Goal: Transaction & Acquisition: Book appointment/travel/reservation

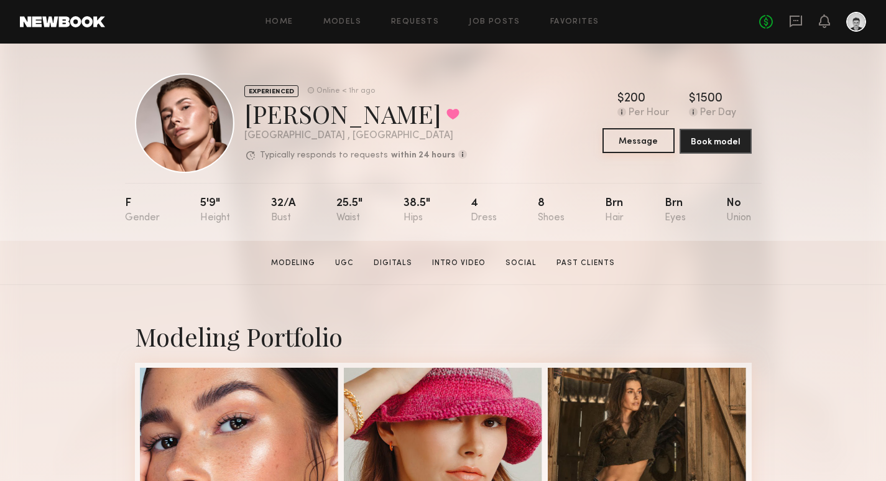
click at [653, 146] on button "Message" at bounding box center [639, 140] width 72 height 25
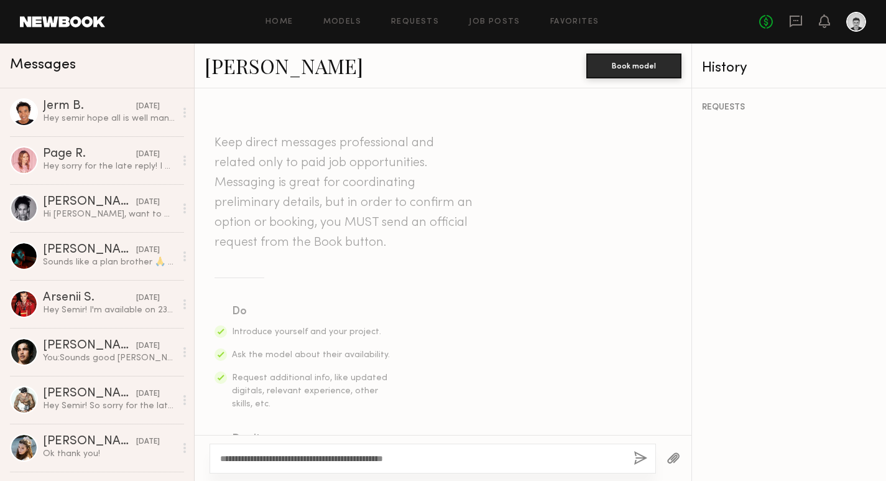
drag, startPoint x: 432, startPoint y: 453, endPoint x: 339, endPoint y: 453, distance: 93.3
click at [339, 453] on textarea "**********" at bounding box center [422, 458] width 404 height 12
click at [553, 459] on textarea "**********" at bounding box center [422, 458] width 404 height 12
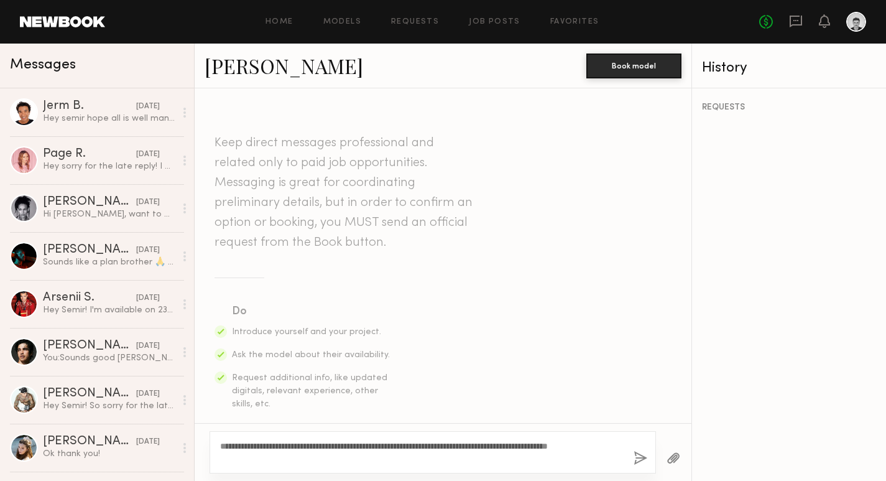
click at [235, 459] on textarea "**********" at bounding box center [422, 452] width 404 height 25
click at [331, 459] on textarea "**********" at bounding box center [422, 452] width 404 height 25
click at [279, 458] on textarea "**********" at bounding box center [422, 452] width 404 height 25
click at [356, 448] on textarea "**********" at bounding box center [422, 452] width 404 height 25
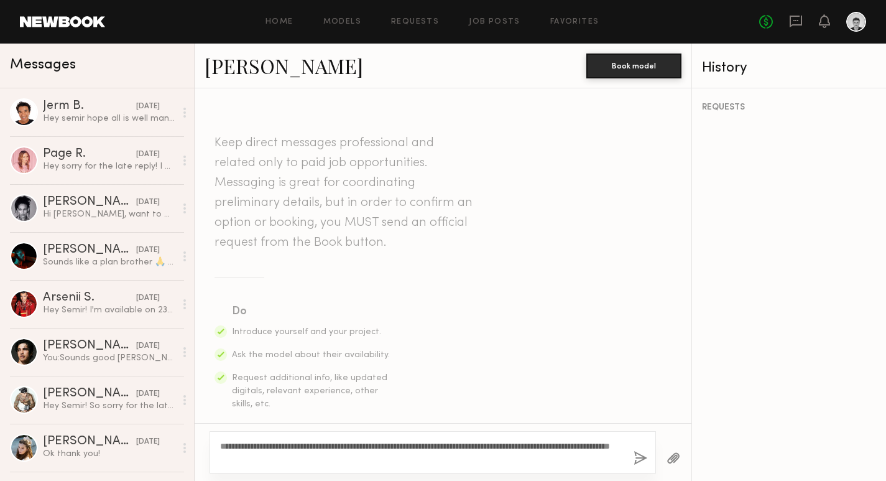
click at [399, 446] on textarea "**********" at bounding box center [422, 452] width 404 height 25
click at [417, 444] on textarea "**********" at bounding box center [422, 452] width 404 height 25
click at [351, 459] on textarea "**********" at bounding box center [422, 452] width 404 height 25
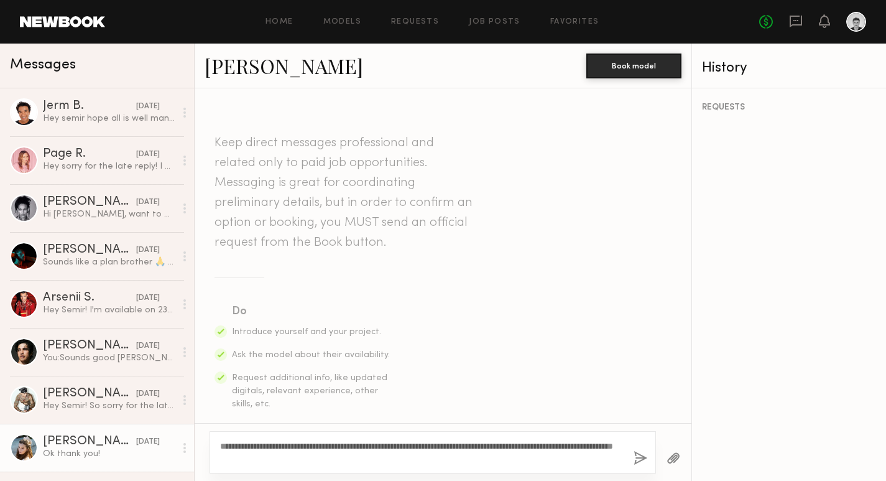
drag, startPoint x: 344, startPoint y: 456, endPoint x: 192, endPoint y: 432, distance: 154.4
click at [192, 432] on div "Messages Jerm B. 11/27/2024 Hey semir hope all is well man Just checking in to …" at bounding box center [443, 262] width 886 height 437
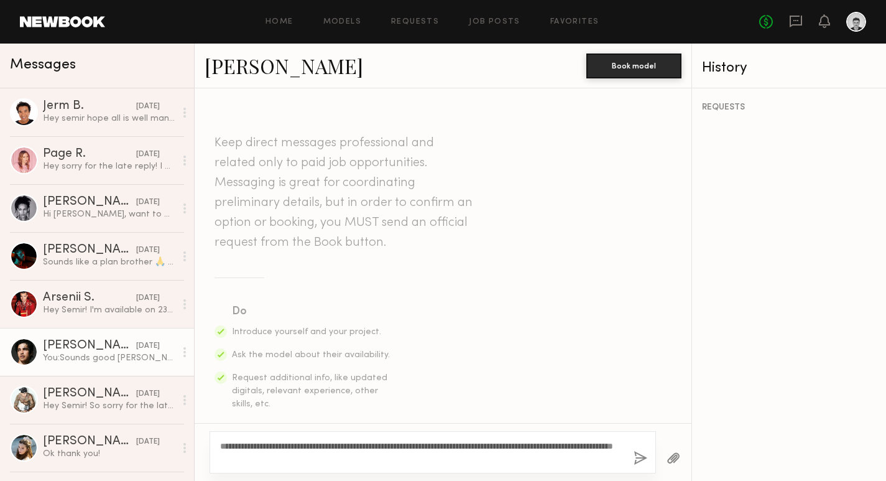
type textarea "**********"
click at [86, 351] on div "Jessey S." at bounding box center [89, 345] width 93 height 12
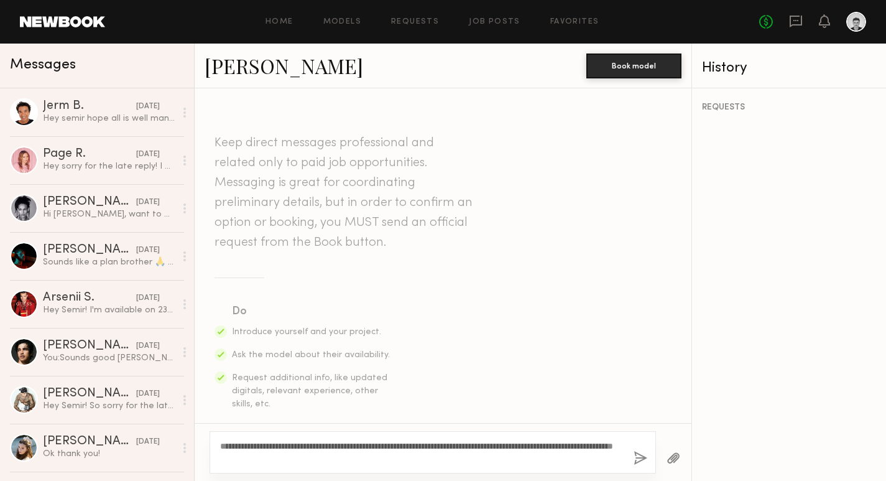
click at [261, 68] on link "[PERSON_NAME]" at bounding box center [284, 65] width 159 height 27
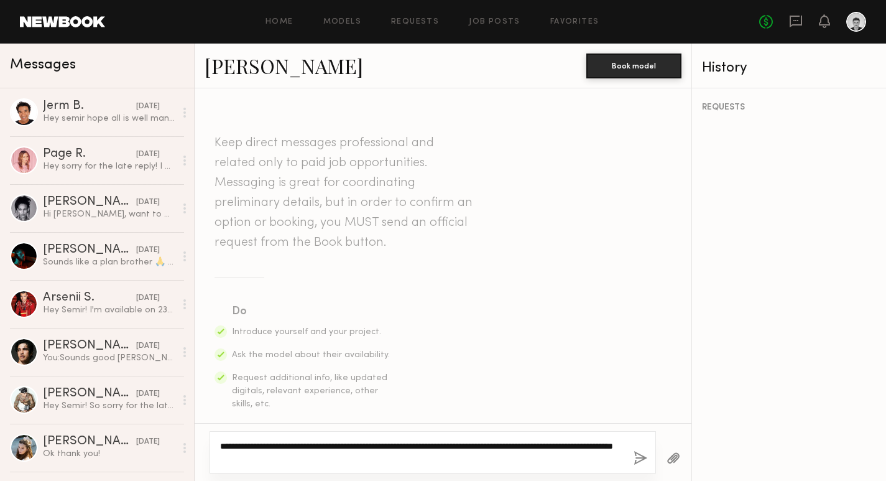
click at [351, 459] on textarea "**********" at bounding box center [422, 452] width 404 height 25
click at [355, 458] on textarea "**********" at bounding box center [422, 452] width 404 height 25
click at [479, 460] on textarea "**********" at bounding box center [422, 452] width 404 height 25
click at [580, 458] on textarea "**********" at bounding box center [422, 452] width 404 height 25
drag, startPoint x: 576, startPoint y: 458, endPoint x: 209, endPoint y: 435, distance: 367.5
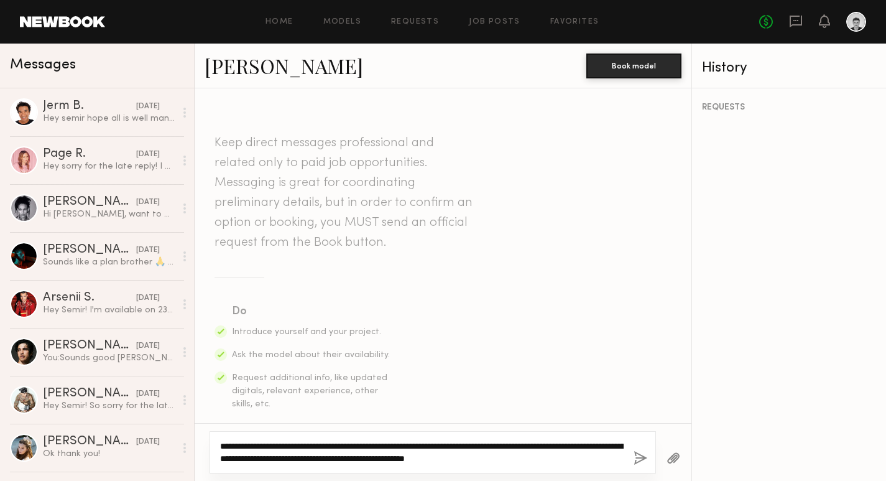
click at [209, 435] on div "**********" at bounding box center [443, 452] width 497 height 58
type textarea "**********"
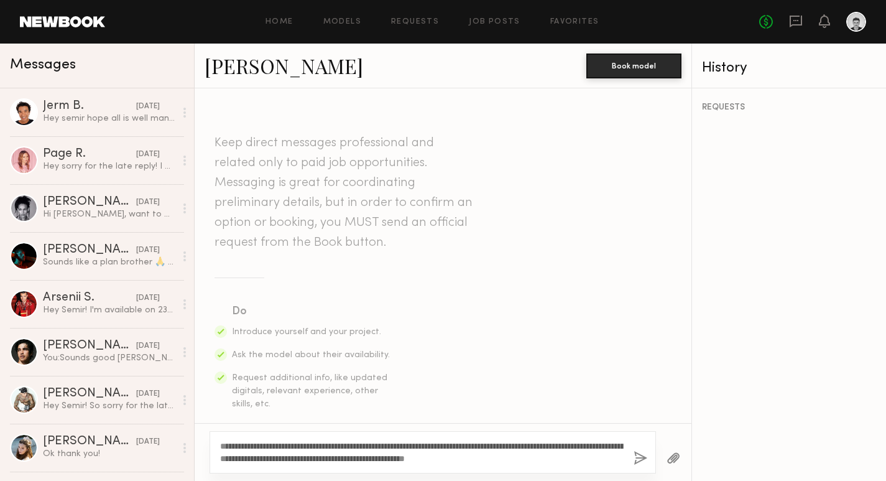
click at [635, 458] on button "button" at bounding box center [641, 459] width 14 height 16
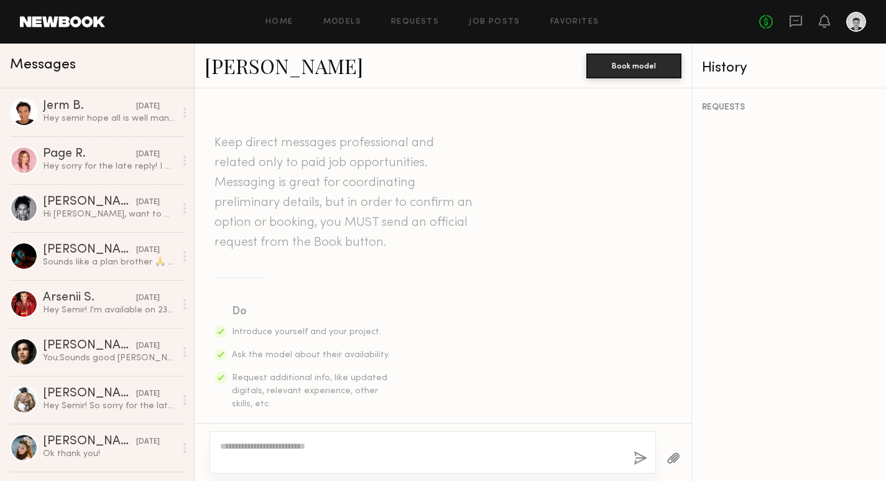
scroll to position [348, 0]
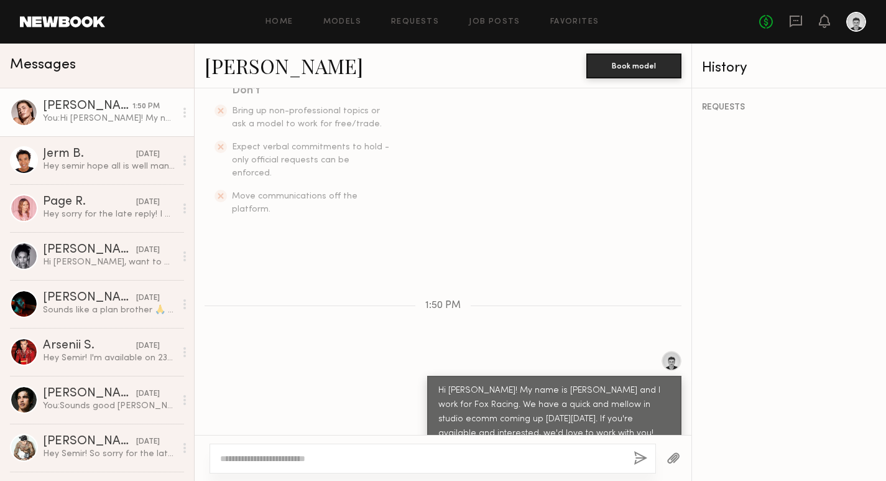
click at [254, 65] on link "[PERSON_NAME]" at bounding box center [284, 65] width 159 height 27
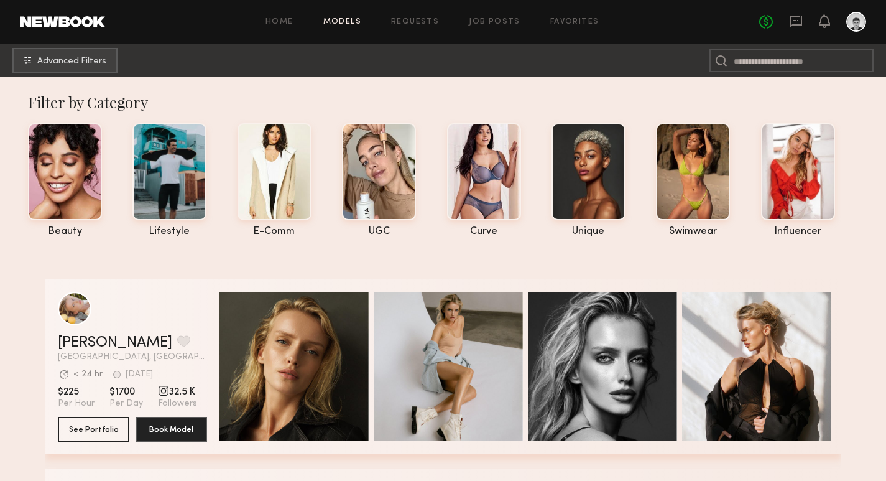
scroll to position [118, 0]
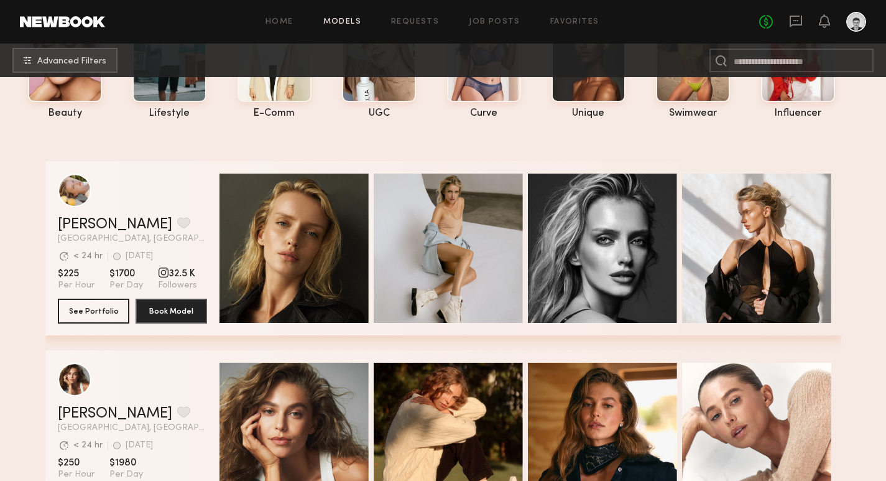
click at [857, 25] on div at bounding box center [856, 22] width 20 height 20
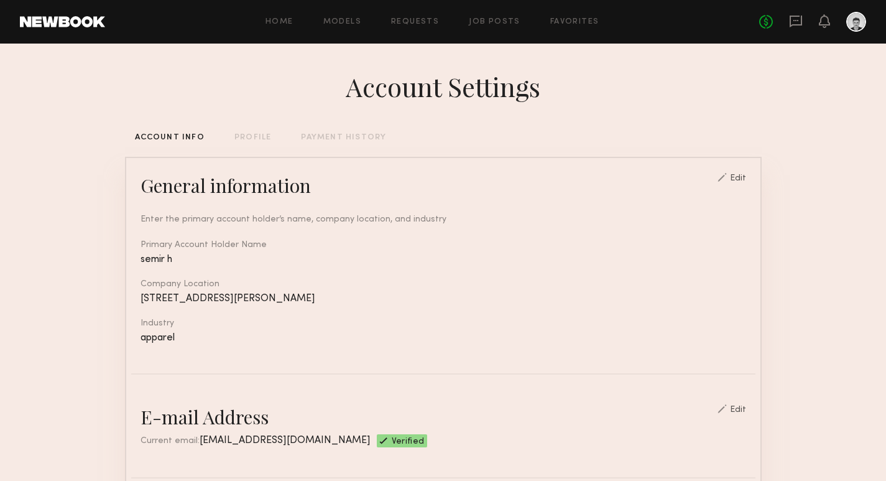
click at [349, 25] on div "Home Models Requests Job Posts Favorites Sign Out No fees up to $5,000" at bounding box center [485, 22] width 761 height 20
click at [416, 18] on link "Requests" at bounding box center [415, 22] width 48 height 8
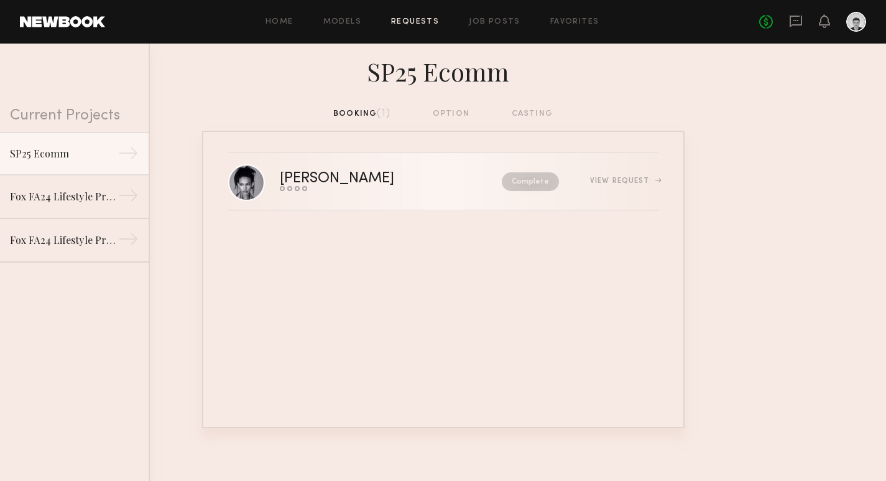
click at [622, 183] on div "View Request" at bounding box center [624, 180] width 68 height 7
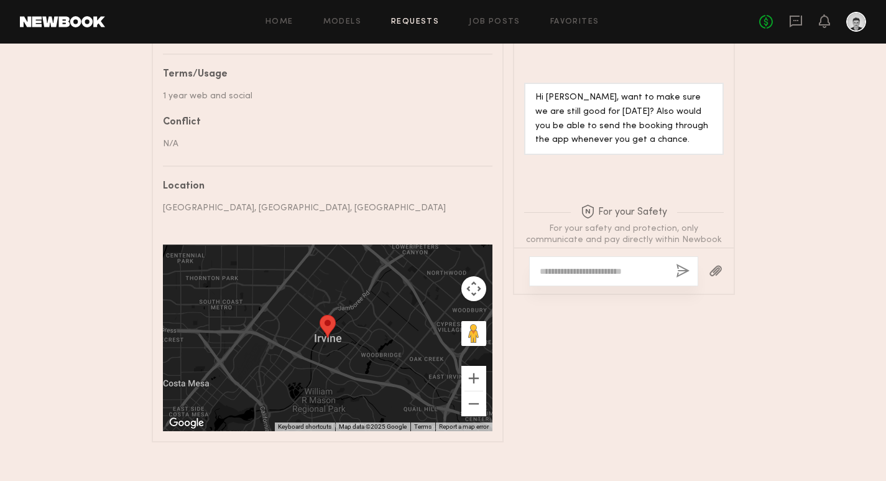
scroll to position [825, 0]
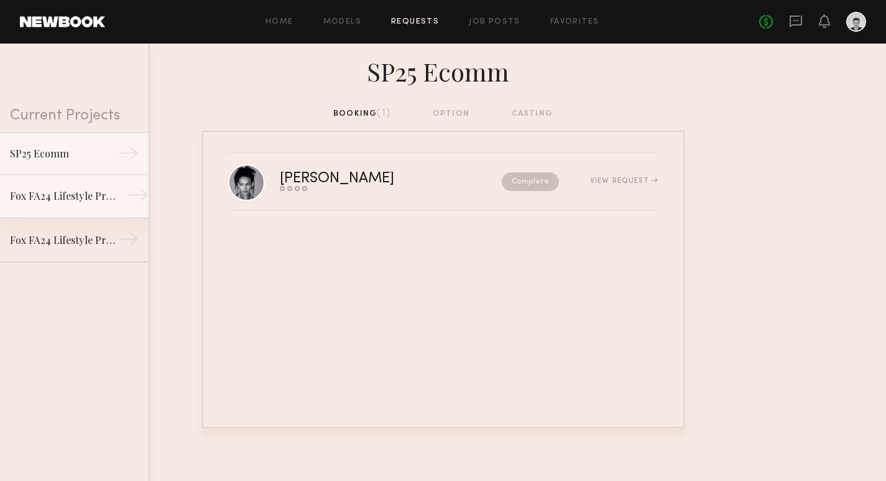
click at [73, 193] on div "Fox FA24 Lifestyle Production Day 2" at bounding box center [64, 195] width 108 height 15
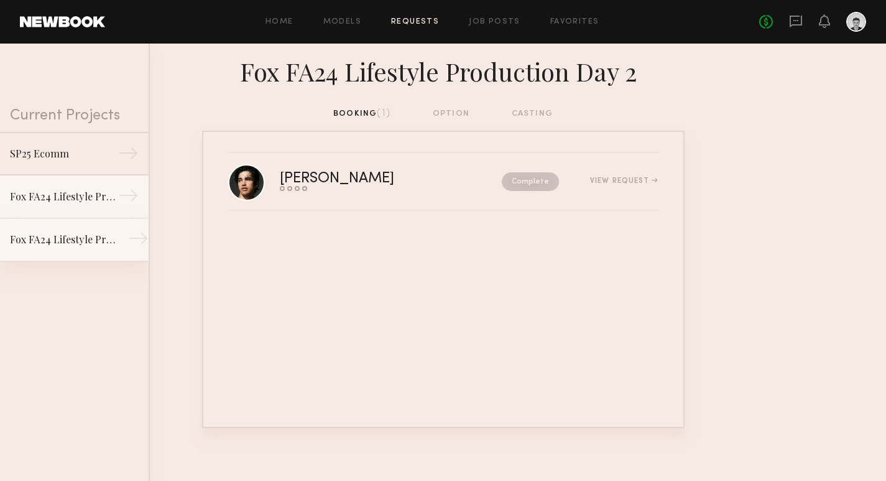
click at [71, 238] on div "Fox FA24 Lifestyle Production" at bounding box center [64, 239] width 108 height 15
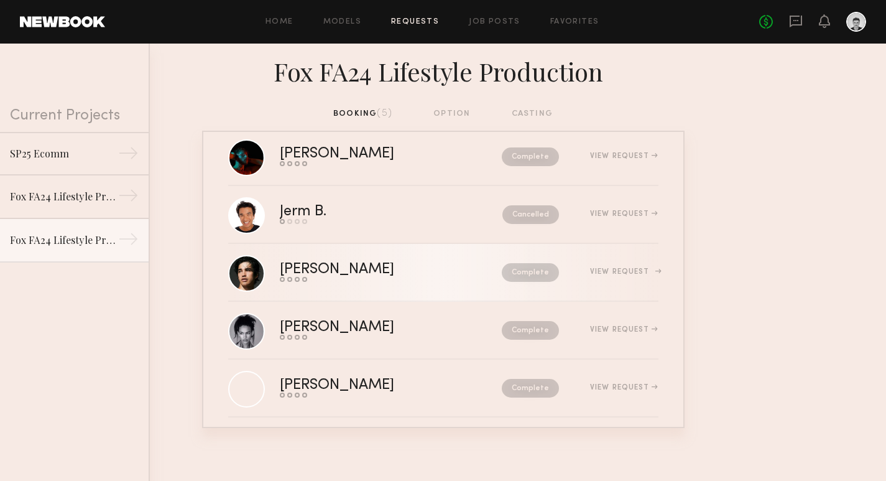
scroll to position [35, 0]
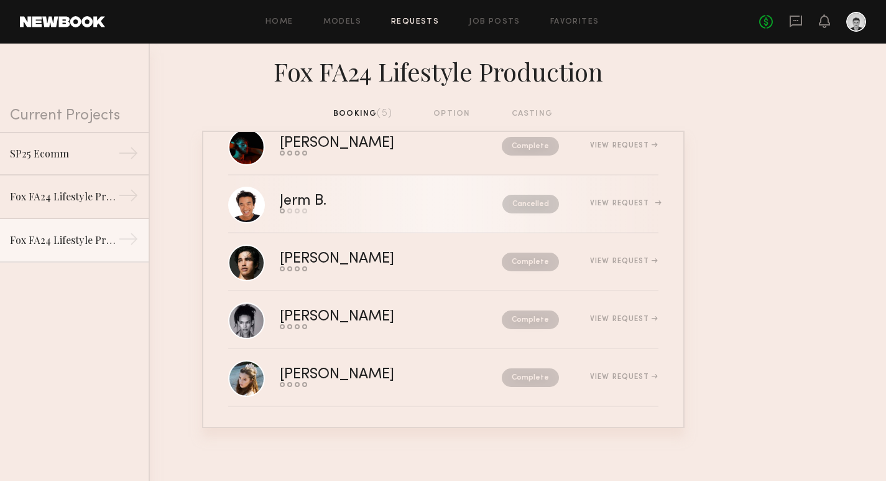
click at [397, 199] on div "Jerm B." at bounding box center [347, 201] width 135 height 14
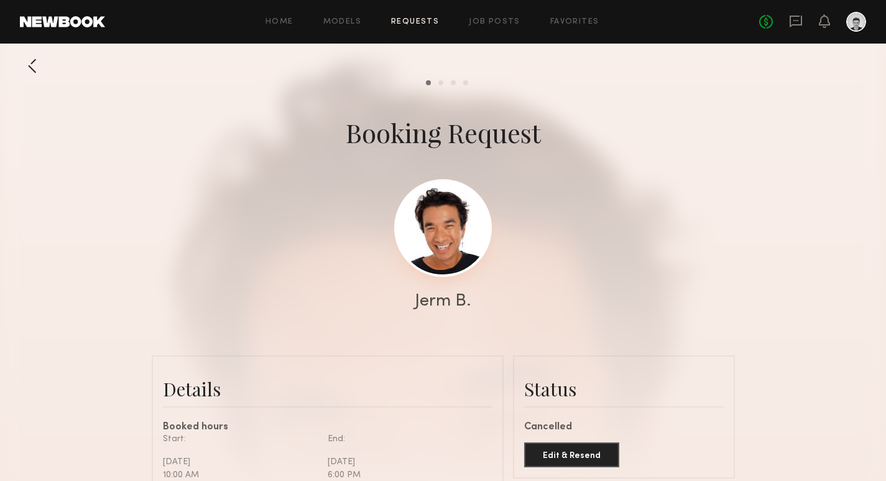
click at [450, 232] on link at bounding box center [443, 228] width 98 height 98
click at [282, 28] on div "Home Models Requests Job Posts Favorites Sign Out No fees up to $5,000" at bounding box center [485, 22] width 761 height 20
click at [280, 19] on link "Home" at bounding box center [279, 22] width 28 height 8
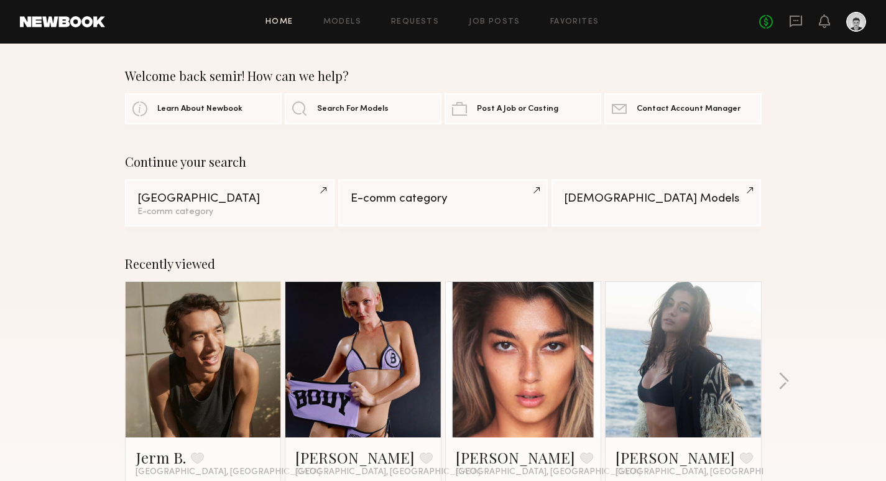
click at [353, 17] on div "Home Models Requests Job Posts Favorites Sign Out No fees up to $5,000" at bounding box center [485, 22] width 761 height 20
click at [348, 22] on link "Models" at bounding box center [342, 22] width 38 height 8
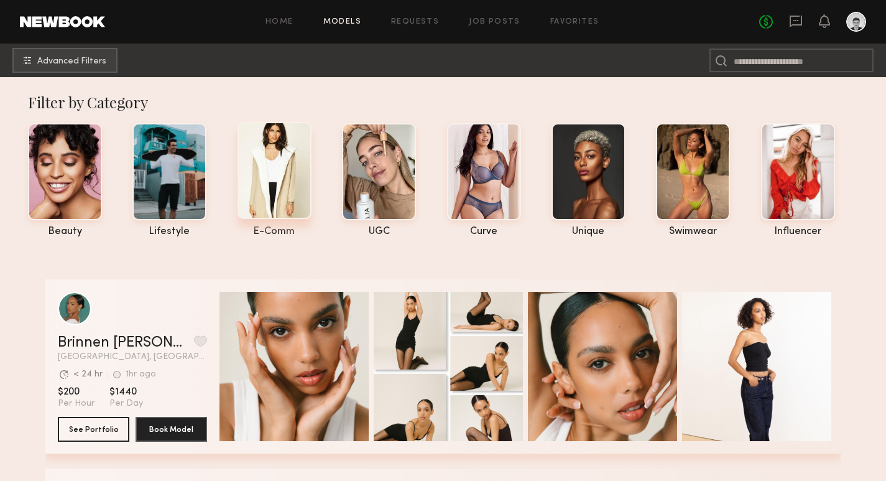
click at [270, 173] on div at bounding box center [275, 170] width 74 height 97
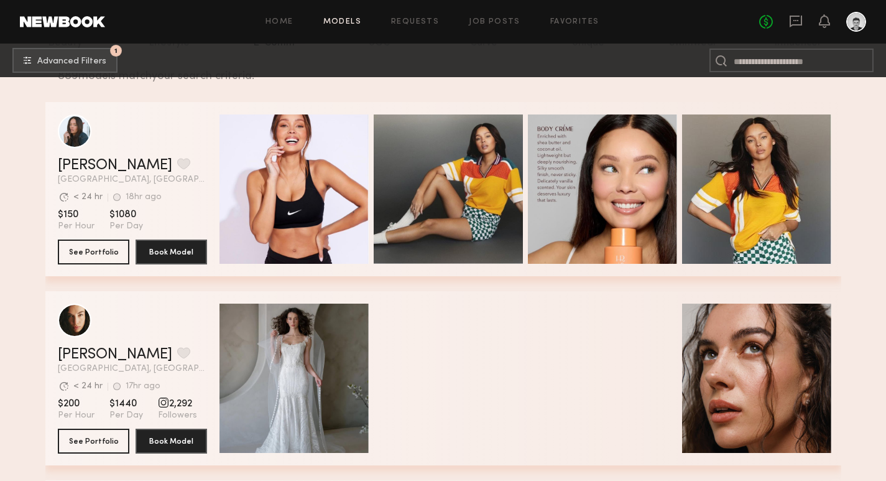
scroll to position [189, 0]
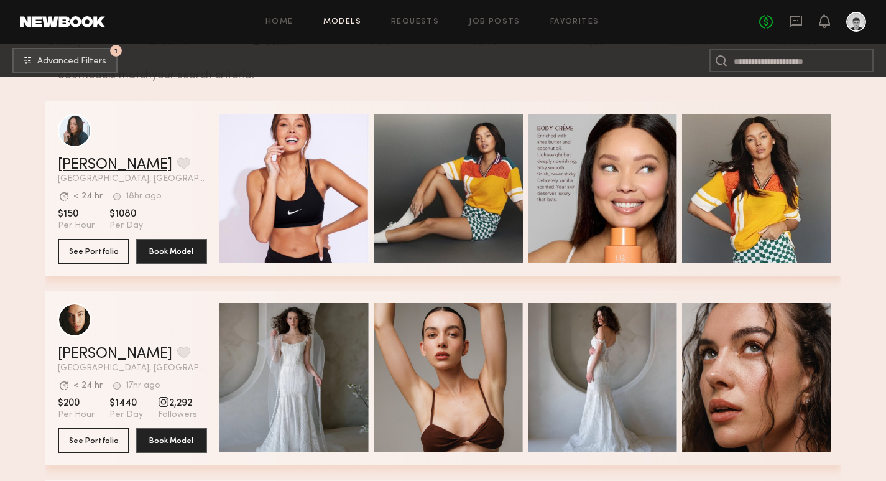
click at [67, 165] on link "Tyrie R." at bounding box center [115, 164] width 114 height 15
click at [75, 57] on span "Advanced Filters" at bounding box center [71, 61] width 69 height 9
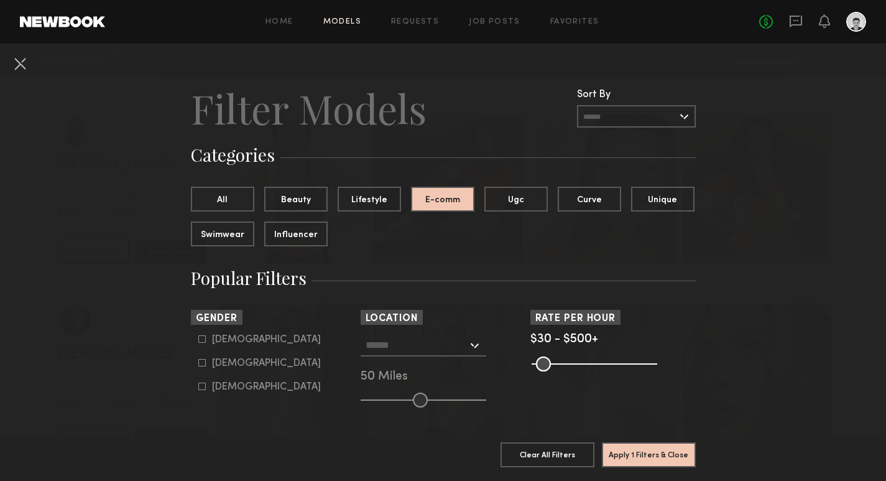
click at [205, 338] on icon at bounding box center [201, 339] width 7 height 7
type input "*"
click at [409, 344] on input "text" at bounding box center [417, 344] width 102 height 21
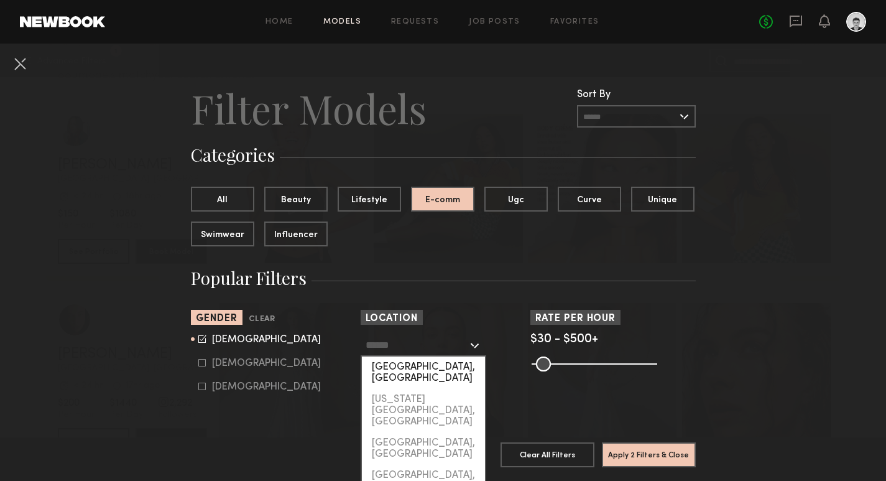
click at [407, 366] on div "[GEOGRAPHIC_DATA], [GEOGRAPHIC_DATA]" at bounding box center [423, 372] width 123 height 32
type input "**********"
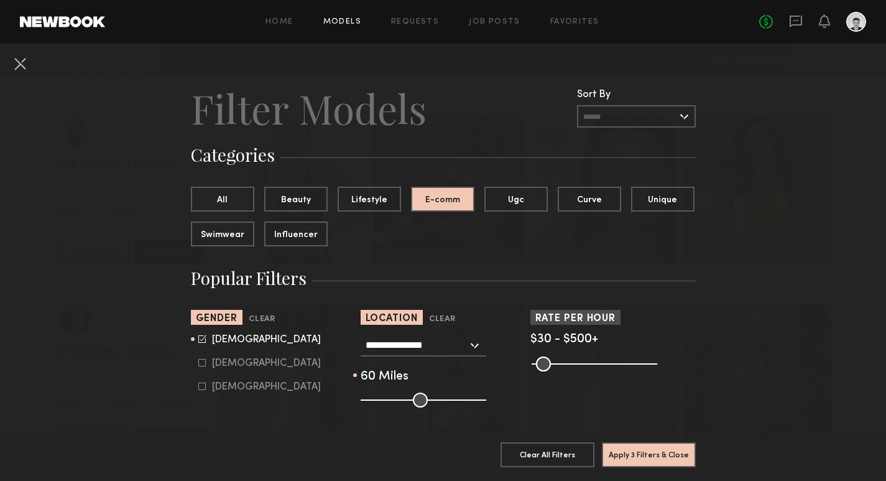
drag, startPoint x: 421, startPoint y: 399, endPoint x: 434, endPoint y: 402, distance: 13.3
type input "**"
click at [434, 402] on input "range" at bounding box center [424, 399] width 126 height 15
click at [629, 454] on button "Apply 3 Filters & Close" at bounding box center [649, 453] width 94 height 25
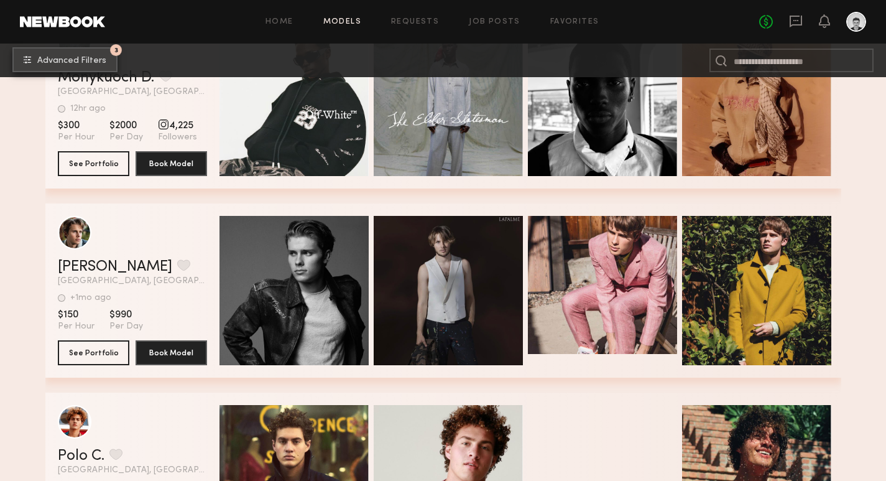
scroll to position [1845, 0]
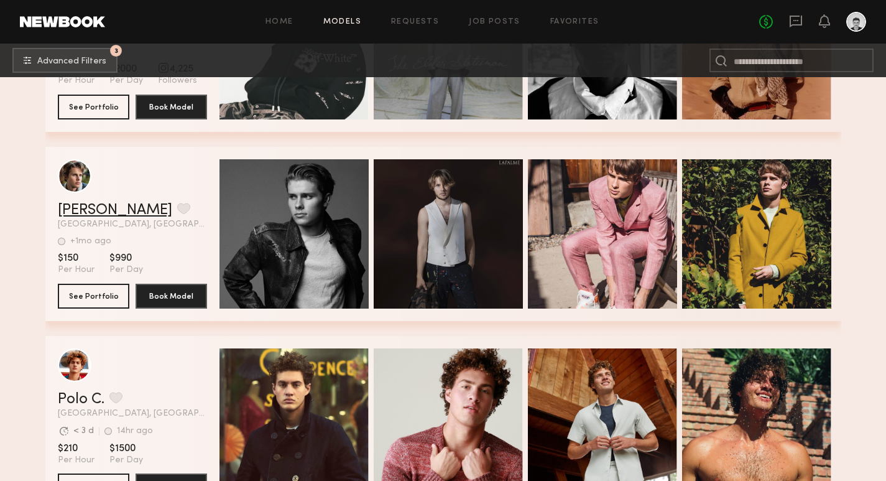
click at [97, 211] on link "Logan S." at bounding box center [115, 210] width 114 height 15
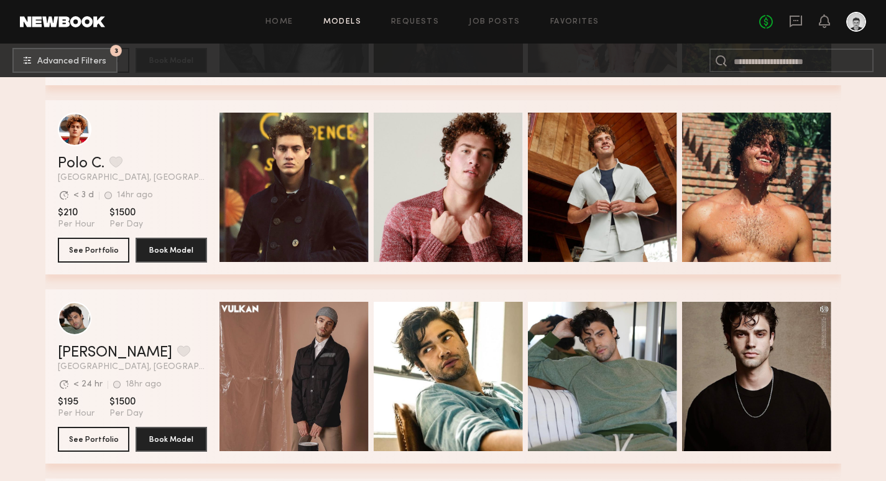
scroll to position [2179, 0]
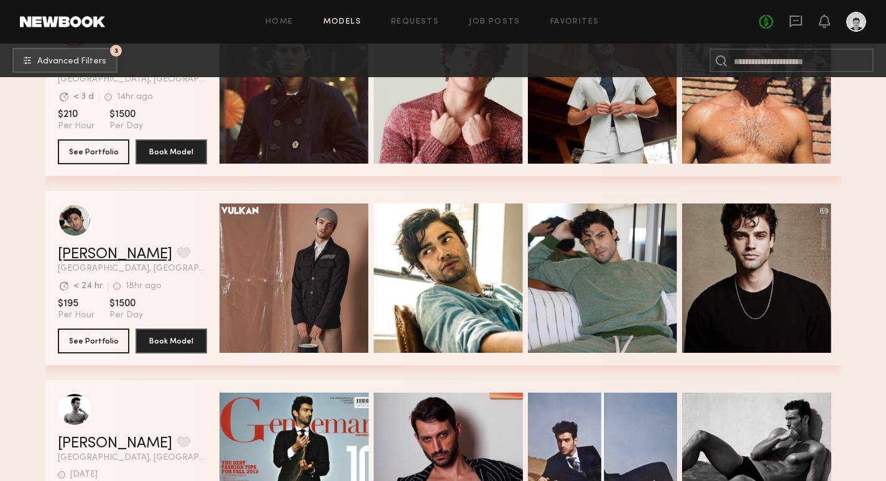
click at [99, 257] on link "[PERSON_NAME]" at bounding box center [115, 254] width 114 height 15
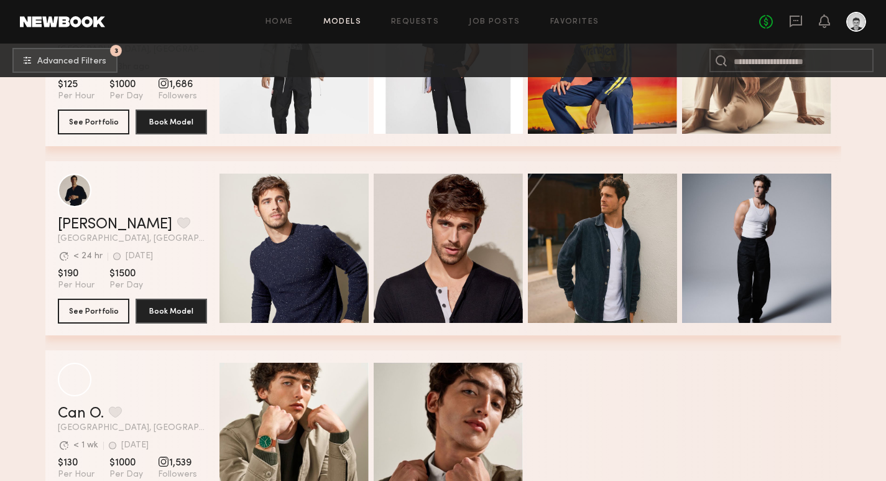
scroll to position [4456, 0]
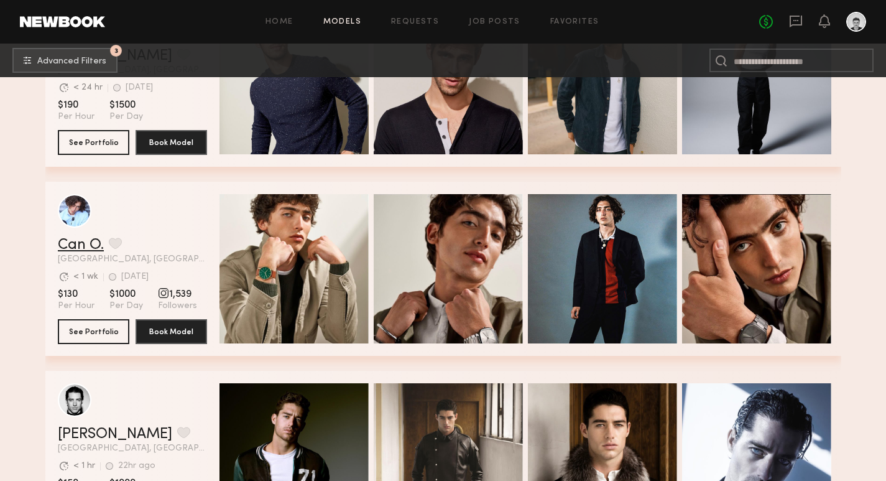
click at [89, 248] on link "Can O." at bounding box center [81, 245] width 46 height 15
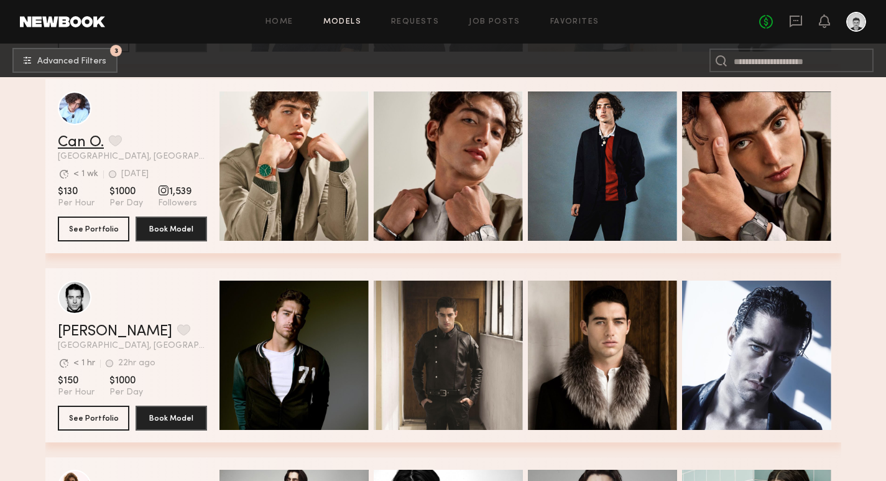
scroll to position [4523, 0]
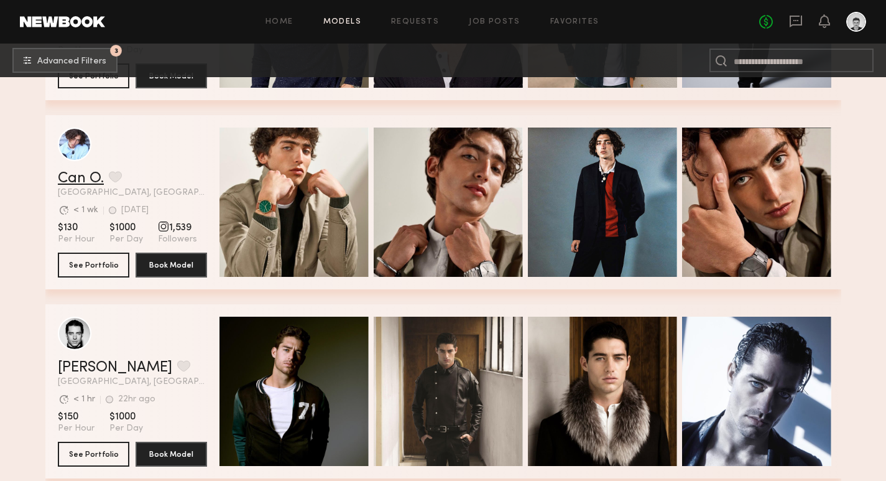
click at [84, 179] on link "Can O." at bounding box center [81, 178] width 46 height 15
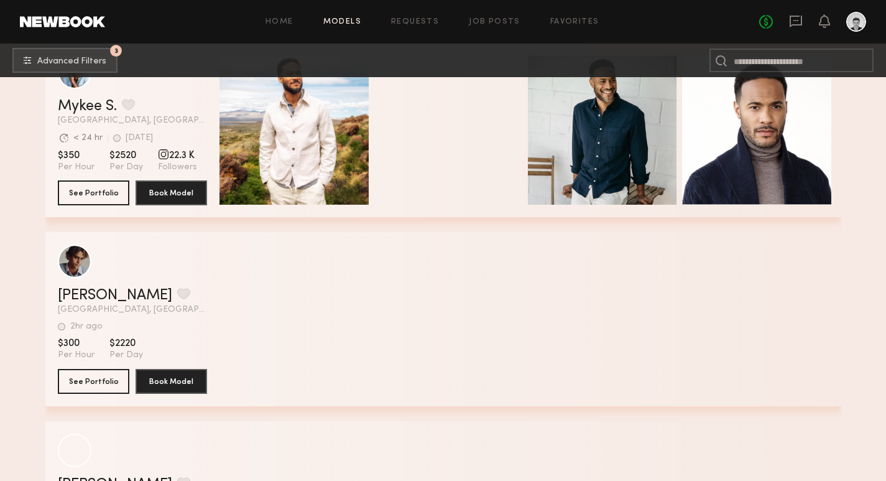
scroll to position [9557, 0]
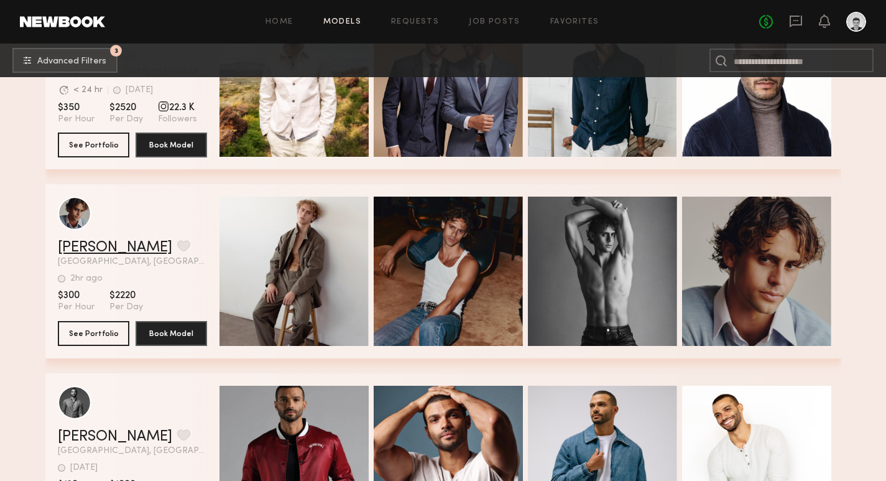
click at [99, 245] on link "[PERSON_NAME]" at bounding box center [115, 247] width 114 height 15
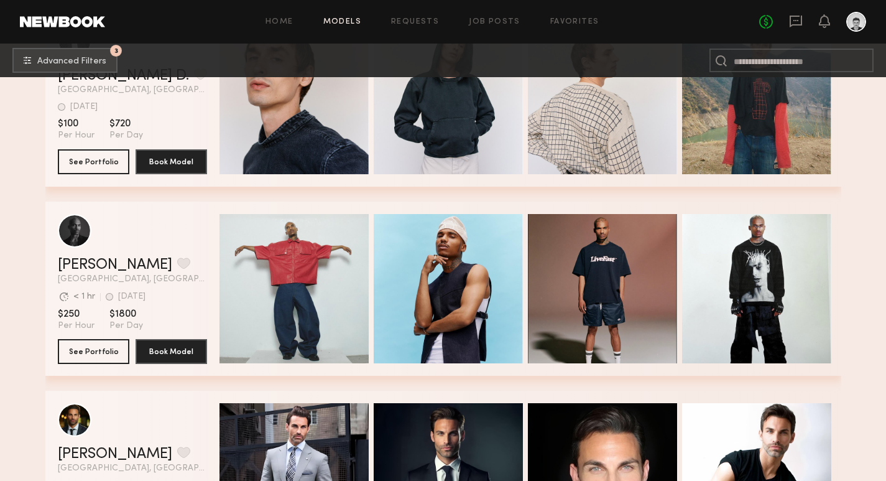
scroll to position [10521, 0]
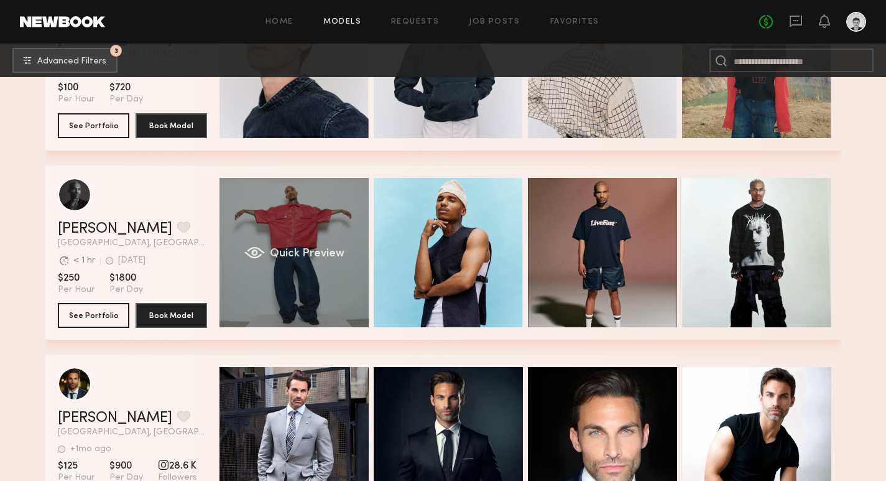
click at [287, 232] on div "Quick Preview" at bounding box center [293, 252] width 149 height 149
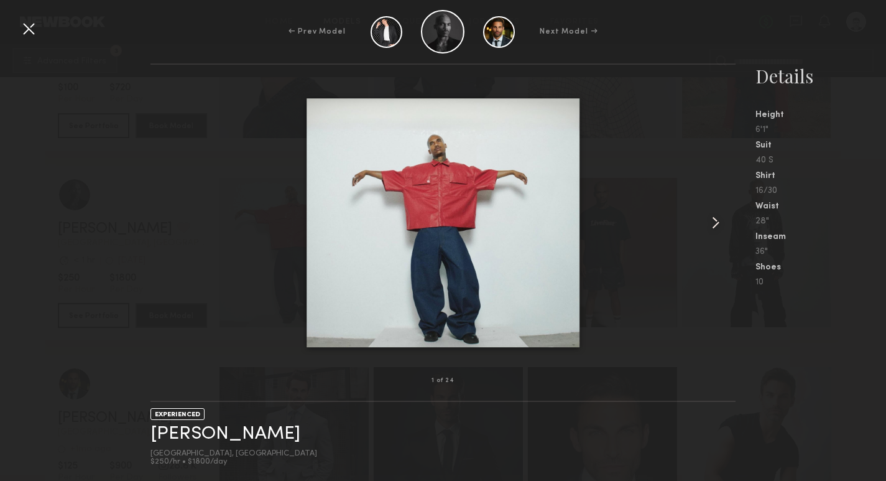
click at [714, 228] on common-icon at bounding box center [716, 223] width 20 height 20
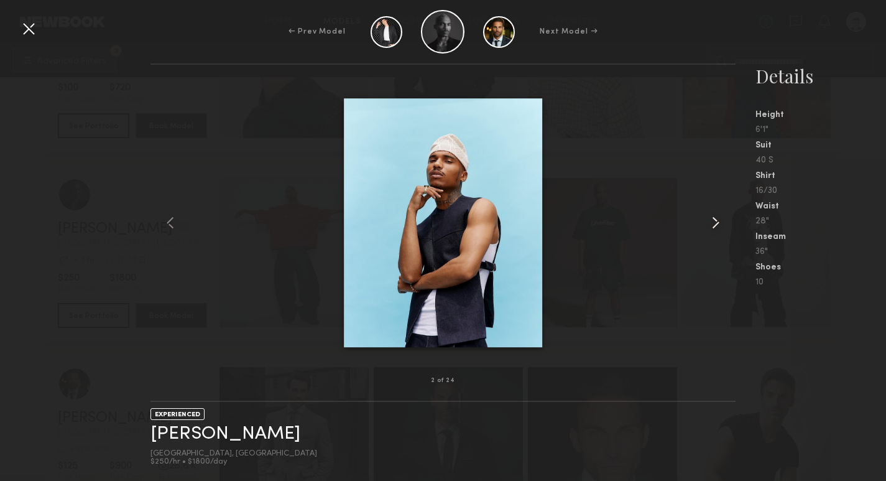
click at [714, 228] on common-icon at bounding box center [716, 223] width 20 height 20
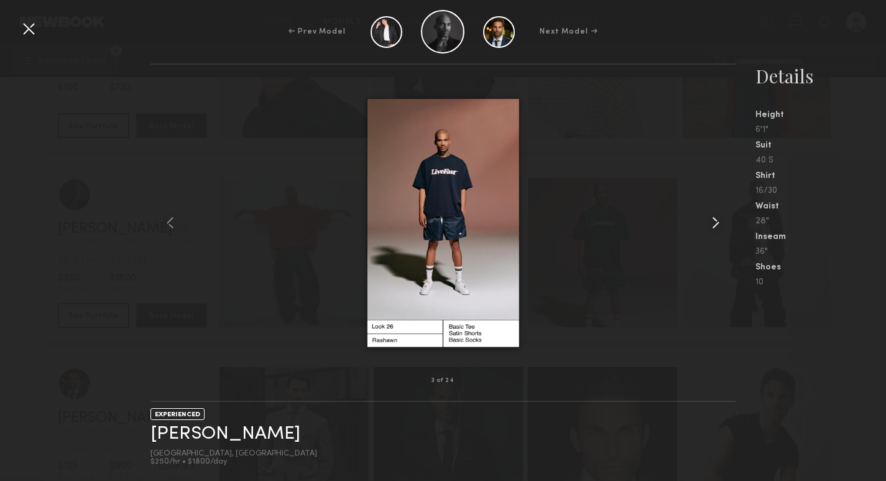
click at [714, 228] on common-icon at bounding box center [716, 223] width 20 height 20
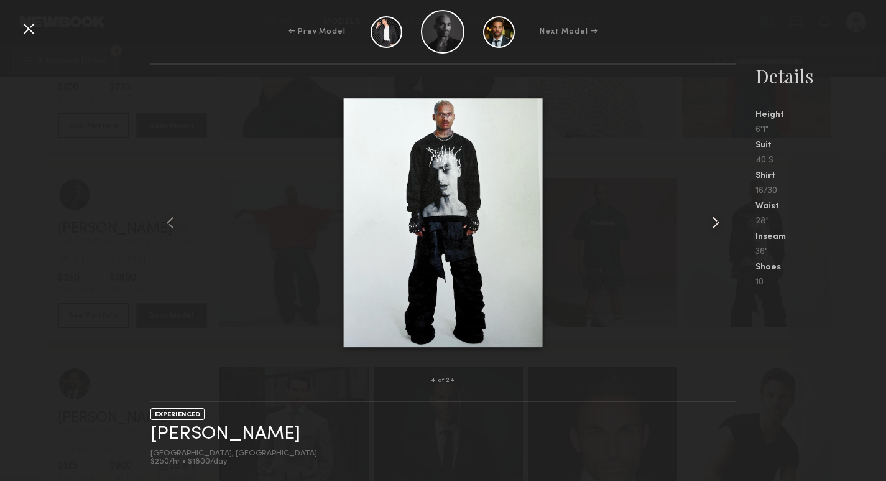
click at [714, 228] on common-icon at bounding box center [716, 223] width 20 height 20
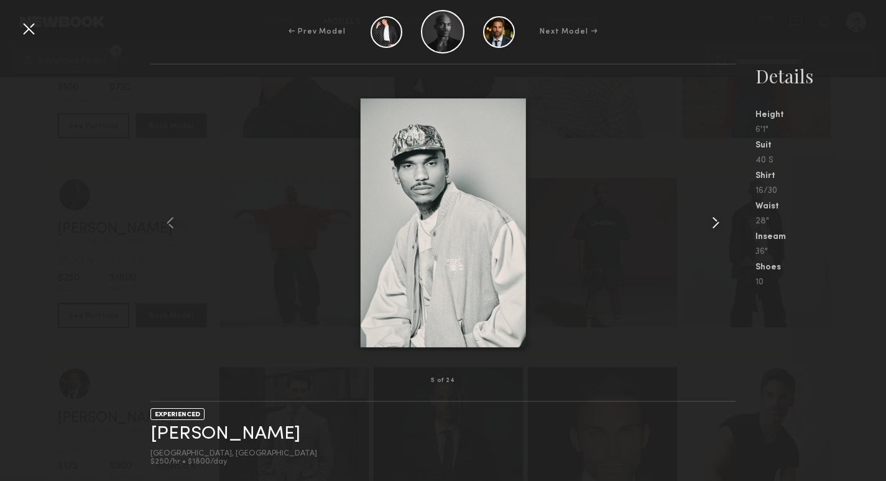
click at [714, 228] on common-icon at bounding box center [716, 223] width 20 height 20
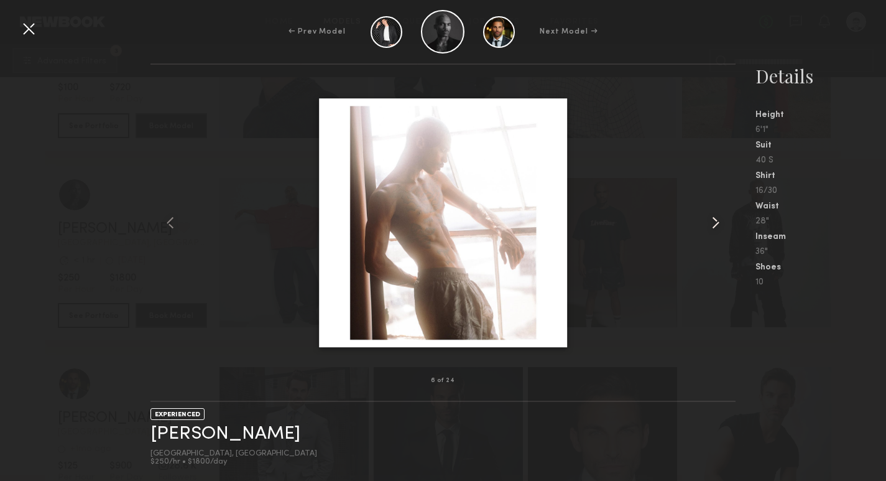
click at [714, 228] on common-icon at bounding box center [716, 223] width 20 height 20
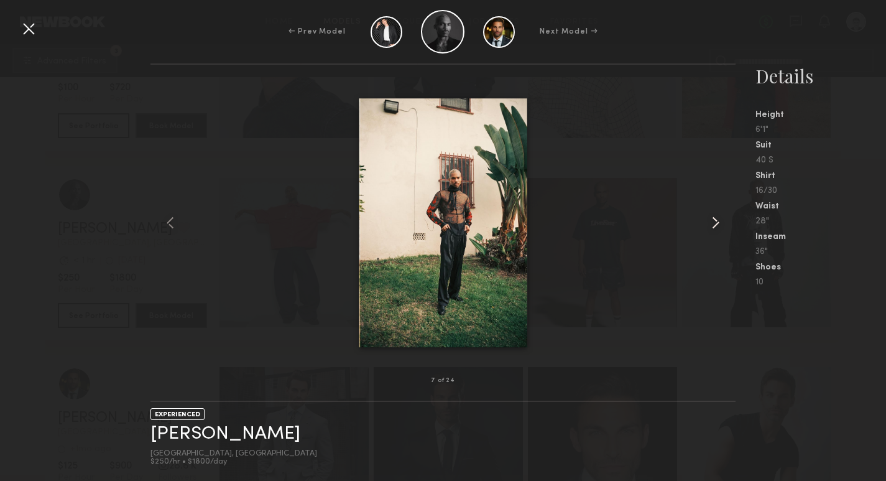
click at [714, 228] on common-icon at bounding box center [716, 223] width 20 height 20
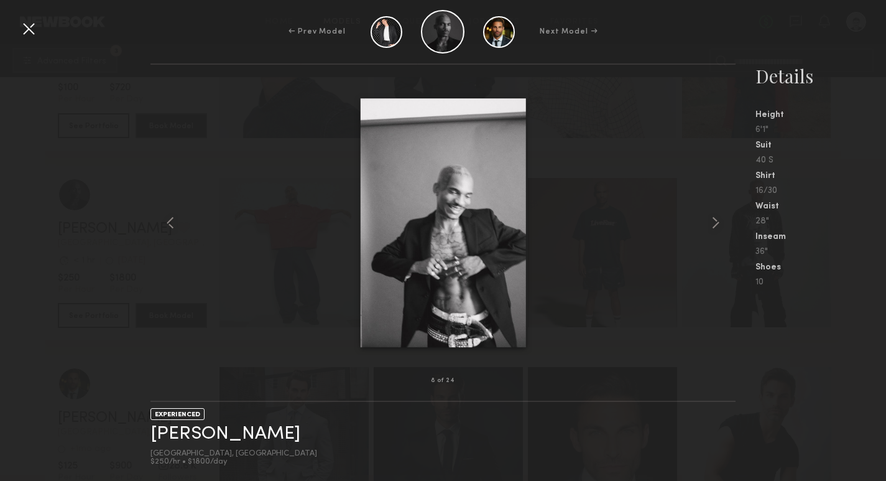
click at [27, 32] on div at bounding box center [29, 29] width 20 height 20
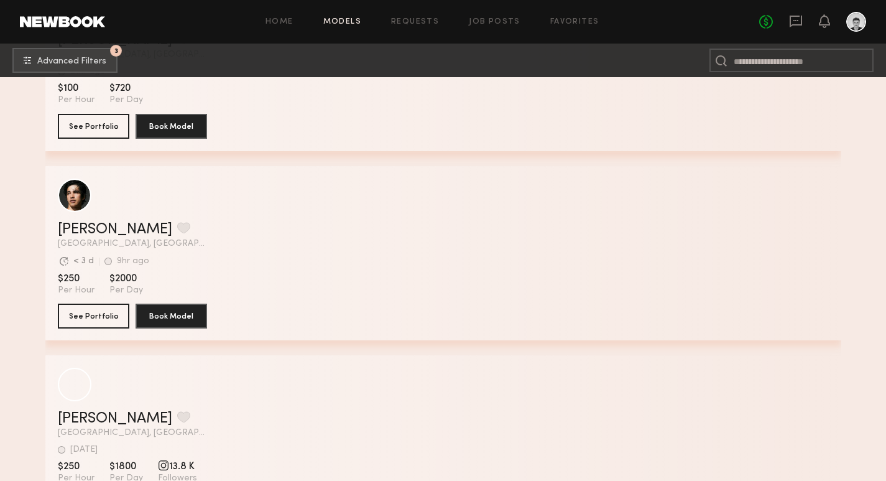
scroll to position [12035, 0]
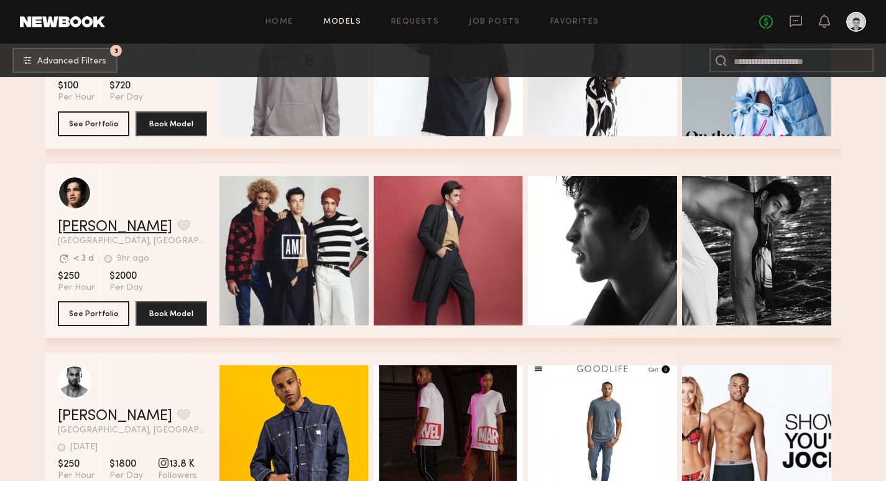
click at [98, 228] on link "Jessey S." at bounding box center [115, 226] width 114 height 15
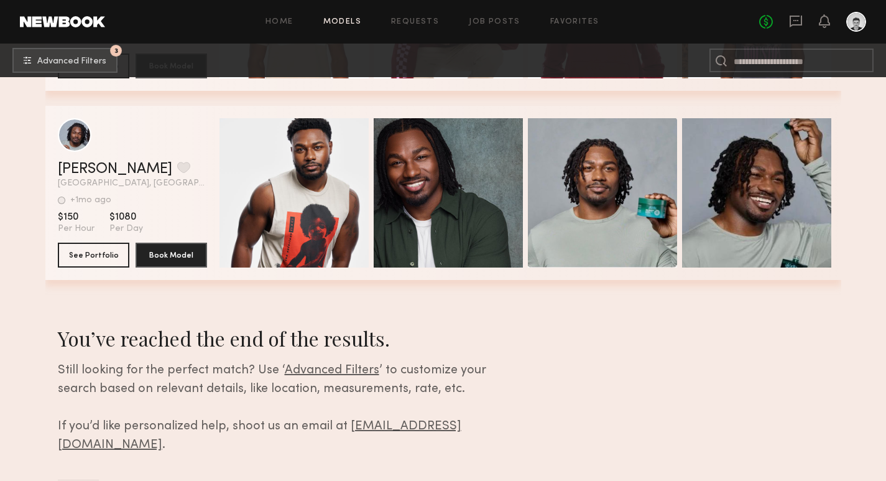
scroll to position [24389, 0]
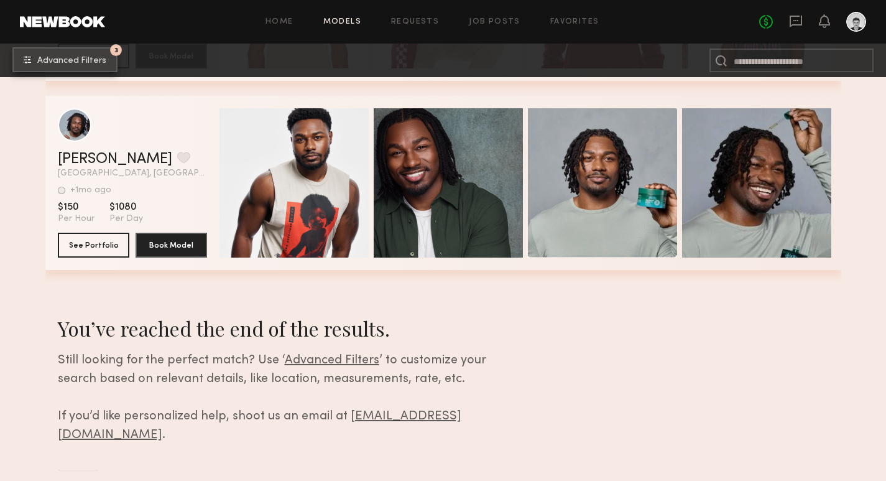
click at [59, 61] on span "Advanced Filters" at bounding box center [71, 61] width 69 height 9
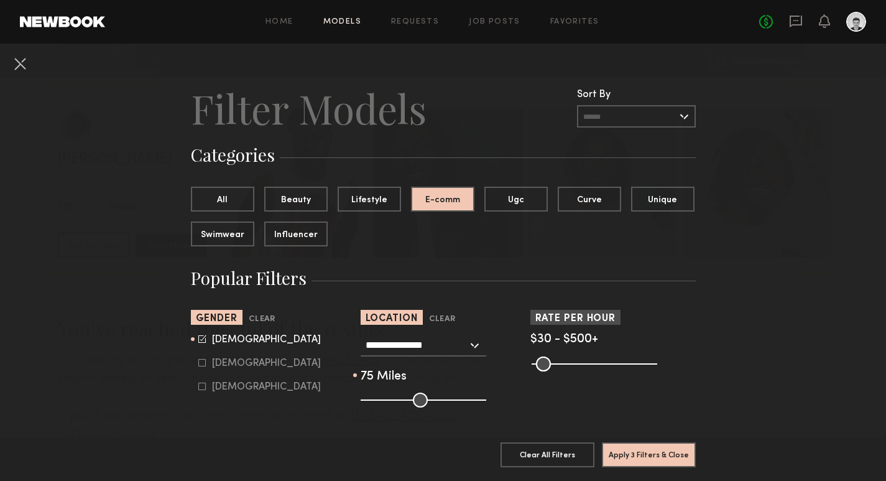
drag, startPoint x: 434, startPoint y: 401, endPoint x: 447, endPoint y: 404, distance: 13.3
type input "**"
click at [447, 404] on input "range" at bounding box center [424, 399] width 126 height 15
click at [213, 205] on button "All" at bounding box center [222, 198] width 63 height 25
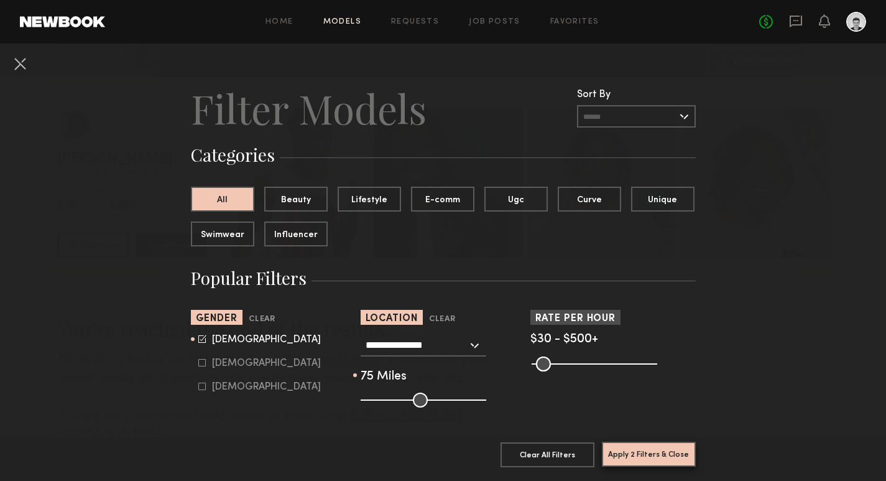
click at [657, 457] on button "Apply 2 Filters & Close" at bounding box center [649, 453] width 94 height 25
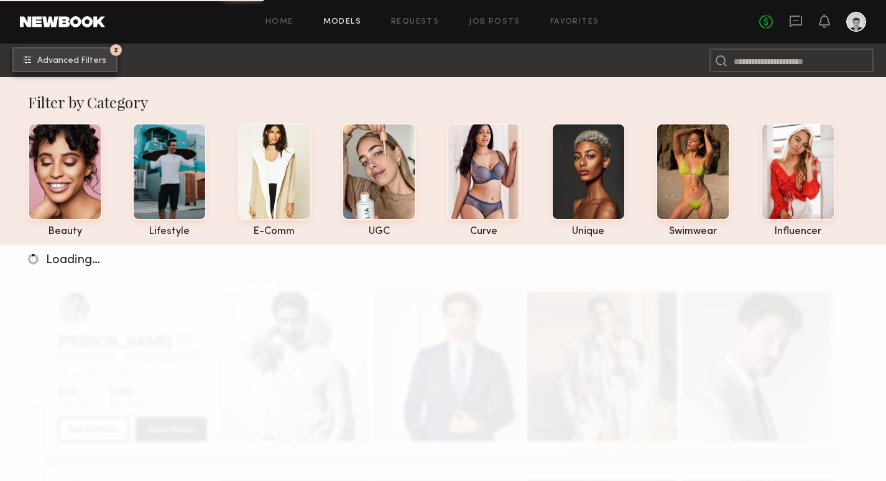
click at [99, 60] on span "Advanced Filters" at bounding box center [71, 61] width 69 height 9
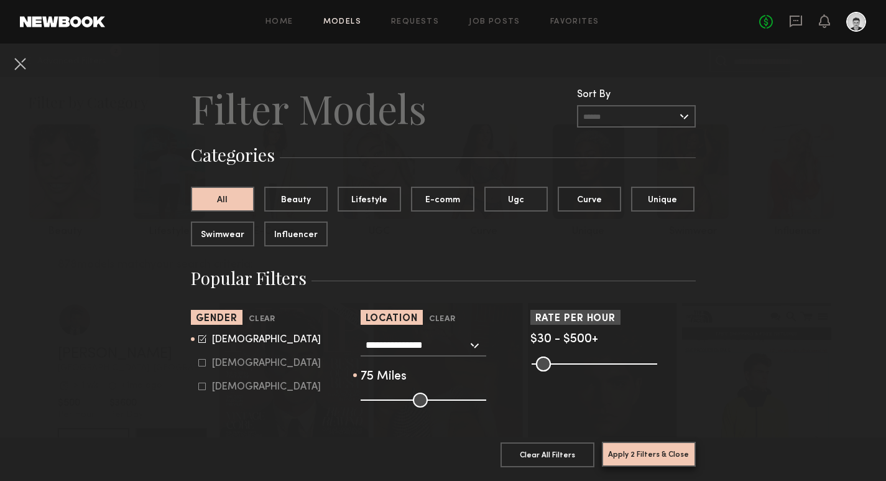
click at [640, 458] on button "Apply 2 Filters & Close" at bounding box center [649, 453] width 94 height 25
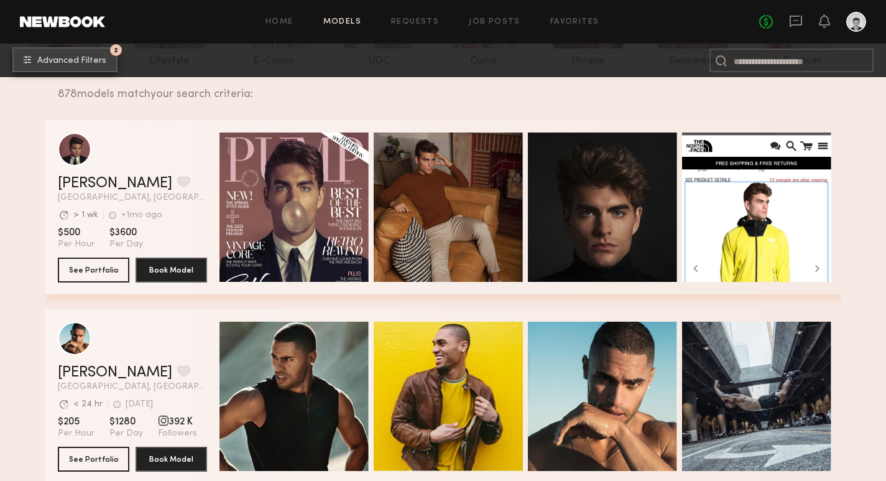
scroll to position [173, 0]
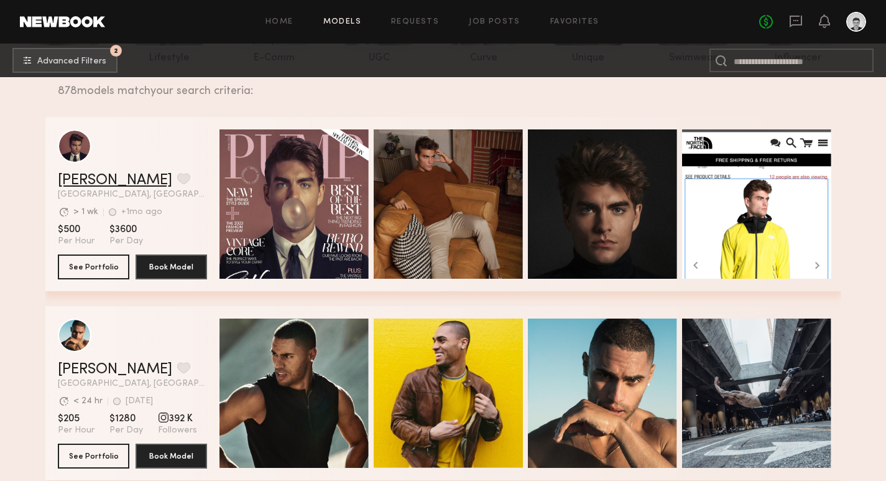
click at [88, 178] on link "Seth E." at bounding box center [115, 180] width 114 height 15
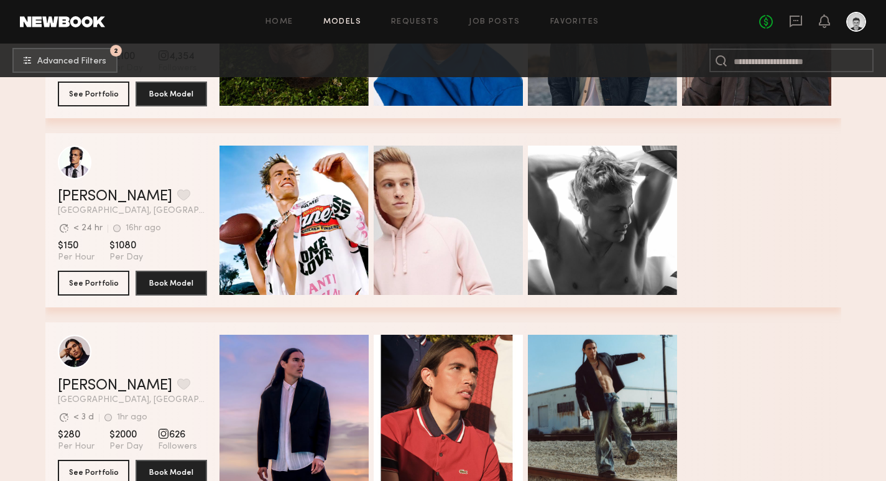
scroll to position [2615, 0]
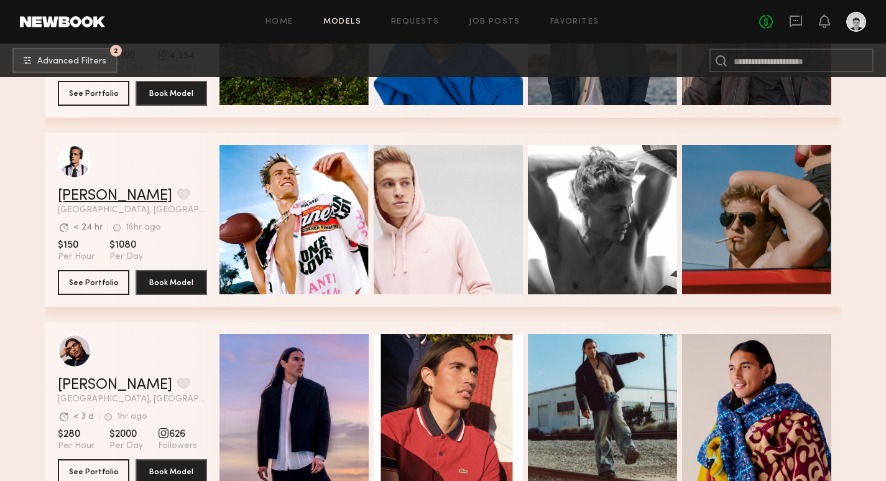
click at [90, 196] on link "Ryan B." at bounding box center [115, 195] width 114 height 15
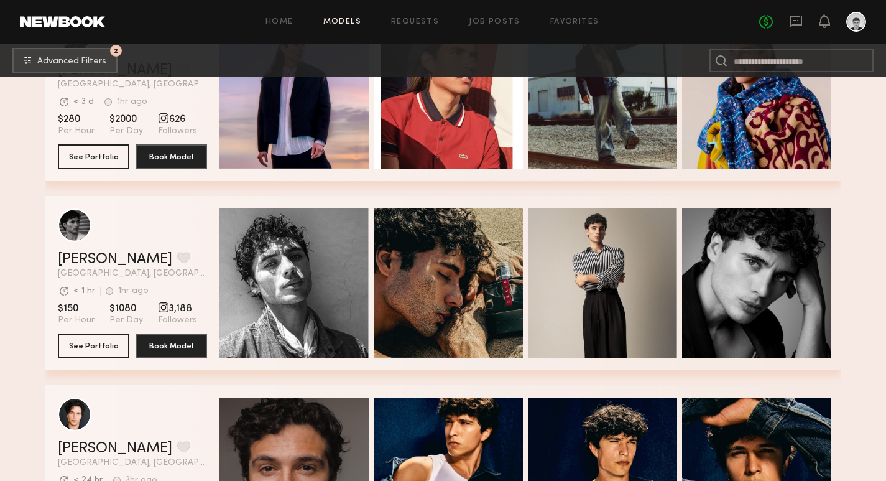
scroll to position [2940, 0]
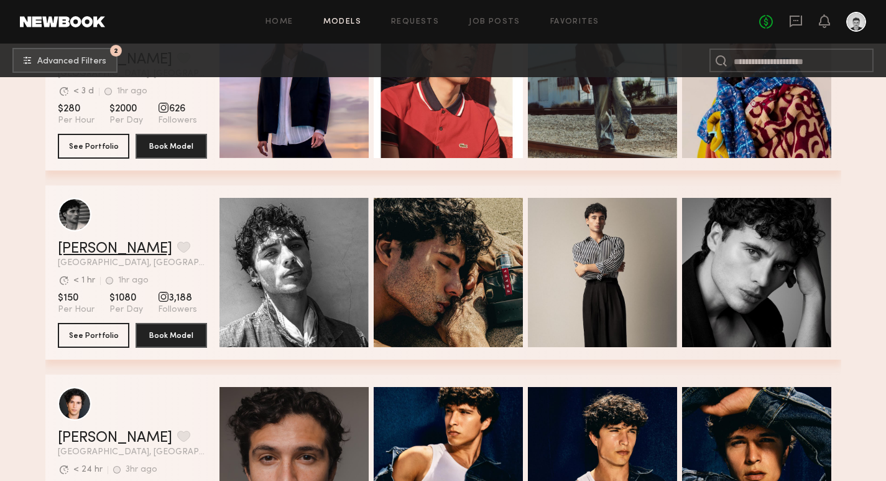
click at [115, 251] on link "Maximilian S." at bounding box center [115, 248] width 114 height 15
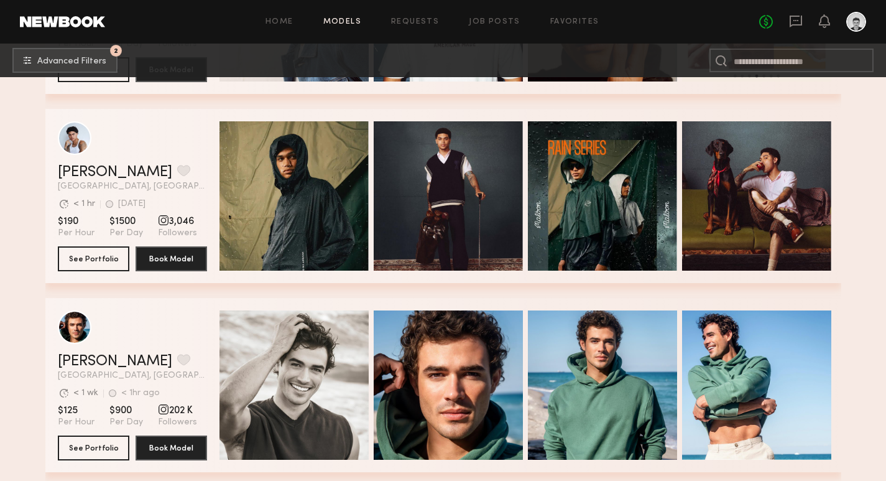
scroll to position [4342, 0]
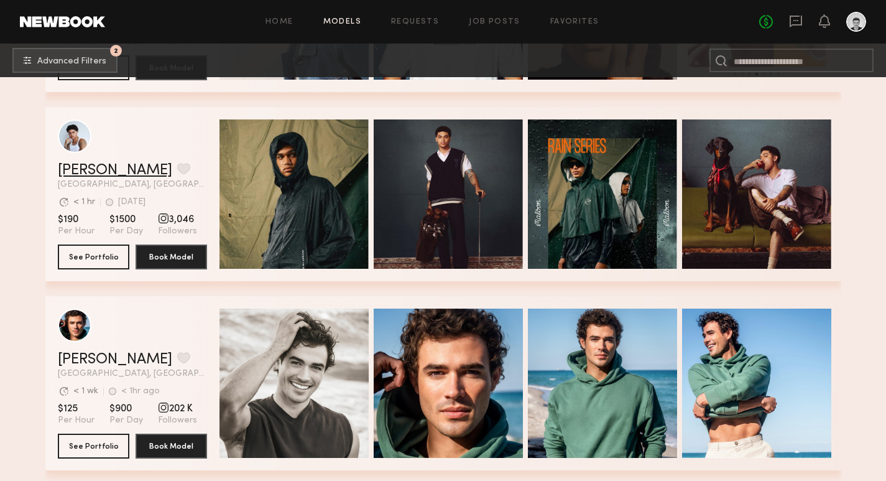
click at [83, 173] on link "Kjay W." at bounding box center [115, 170] width 114 height 15
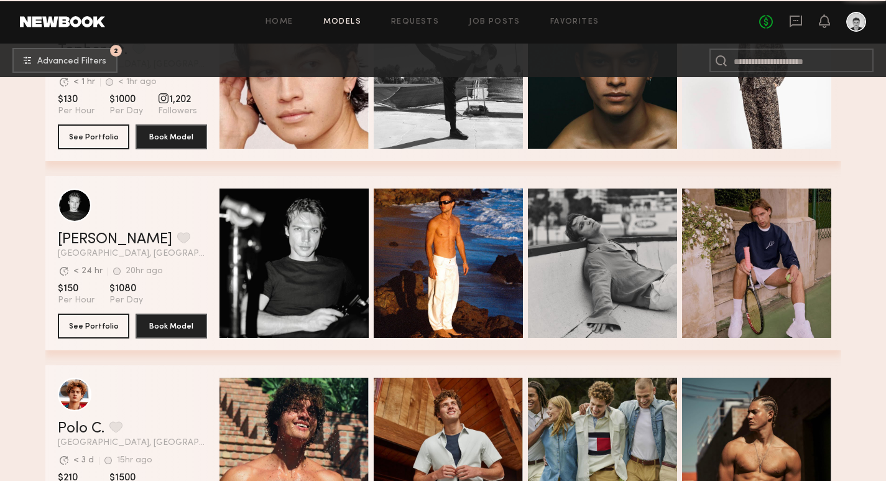
scroll to position [6164, 0]
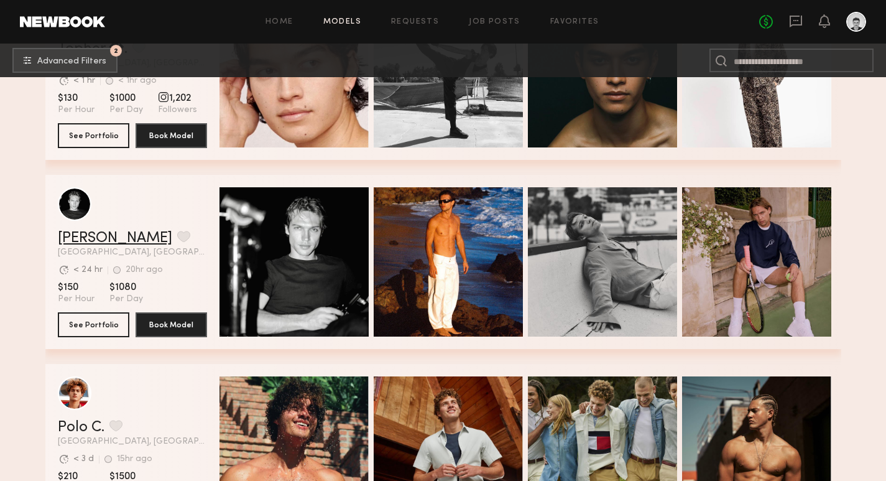
click at [88, 234] on link "Sasha P." at bounding box center [115, 238] width 114 height 15
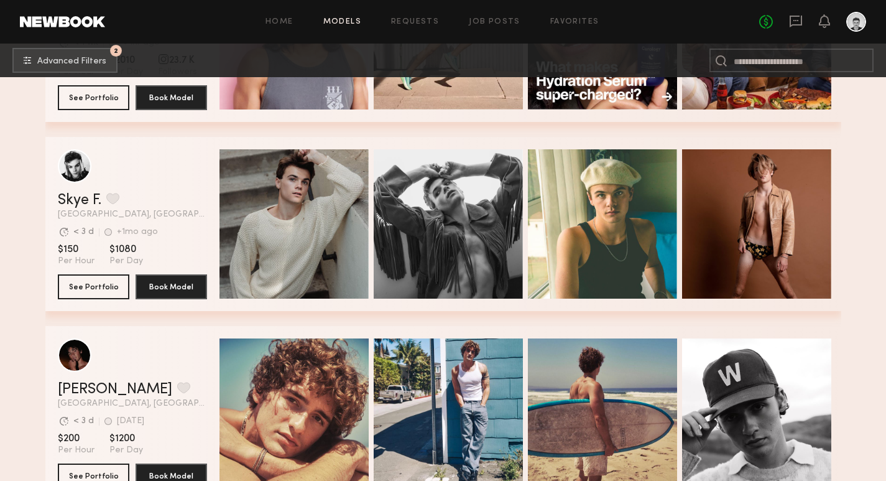
scroll to position [7338, 0]
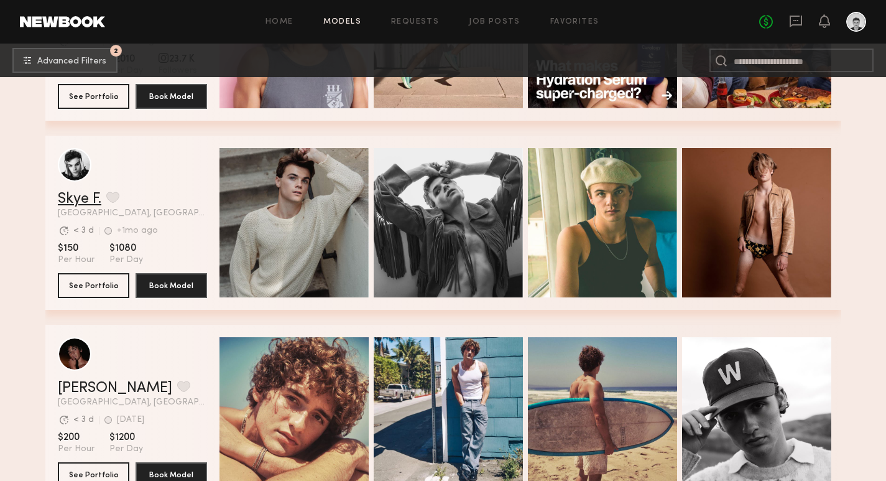
click at [86, 205] on link "Skye F." at bounding box center [80, 199] width 44 height 15
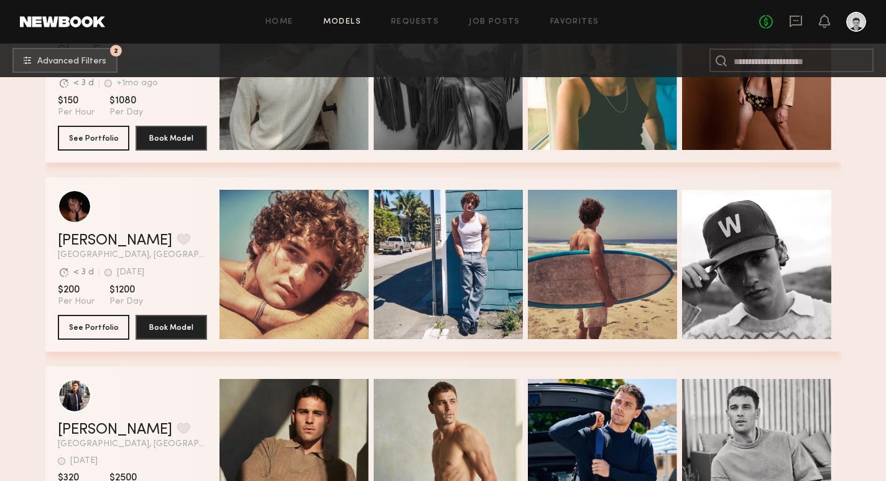
scroll to position [7514, 0]
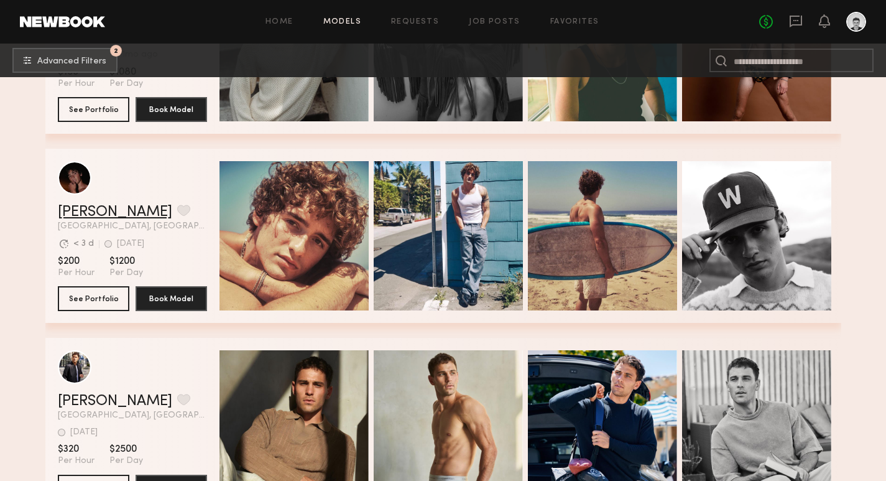
click at [76, 214] on link "Drue F." at bounding box center [115, 212] width 114 height 15
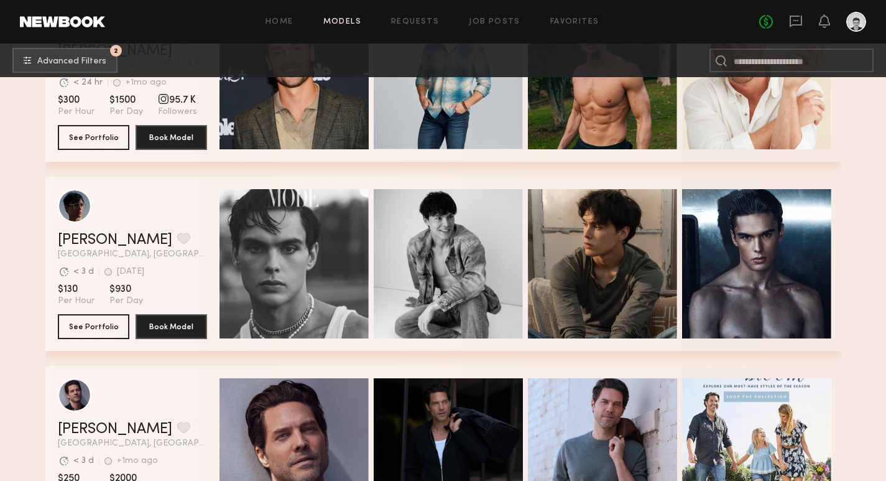
scroll to position [8633, 0]
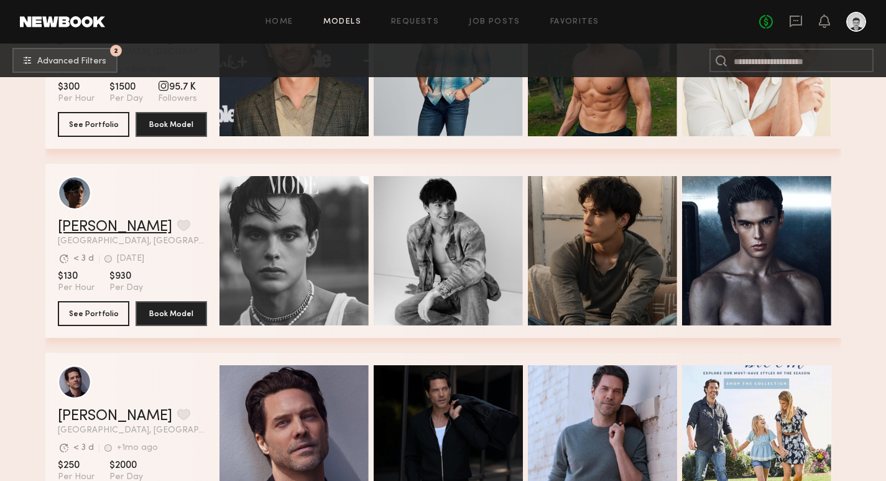
click at [88, 230] on link "Jared S." at bounding box center [115, 226] width 114 height 15
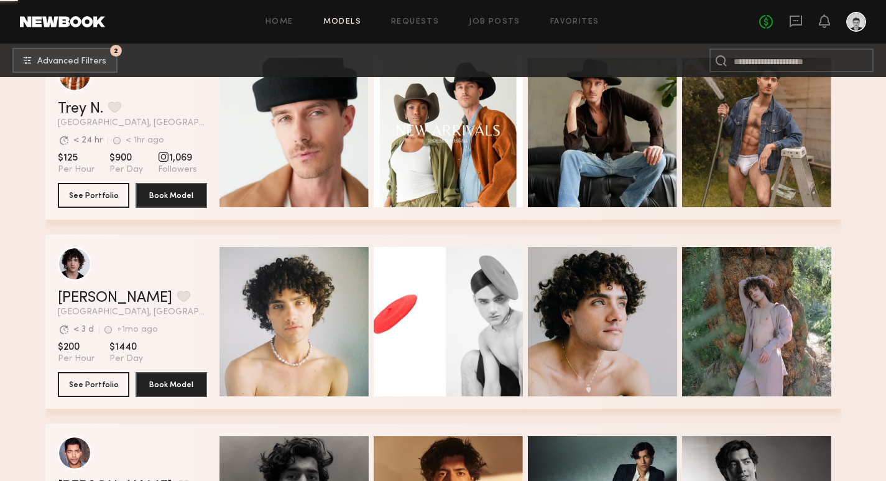
scroll to position [10655, 0]
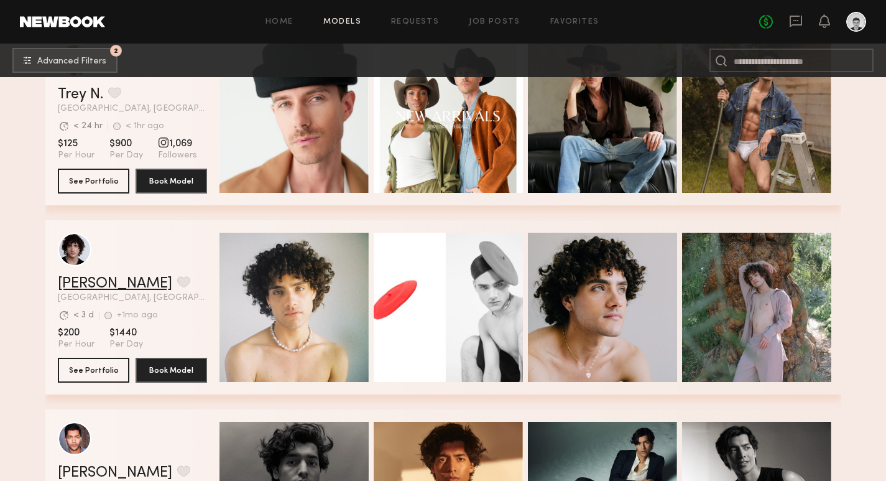
click at [83, 284] on link "Beau A." at bounding box center [115, 283] width 114 height 15
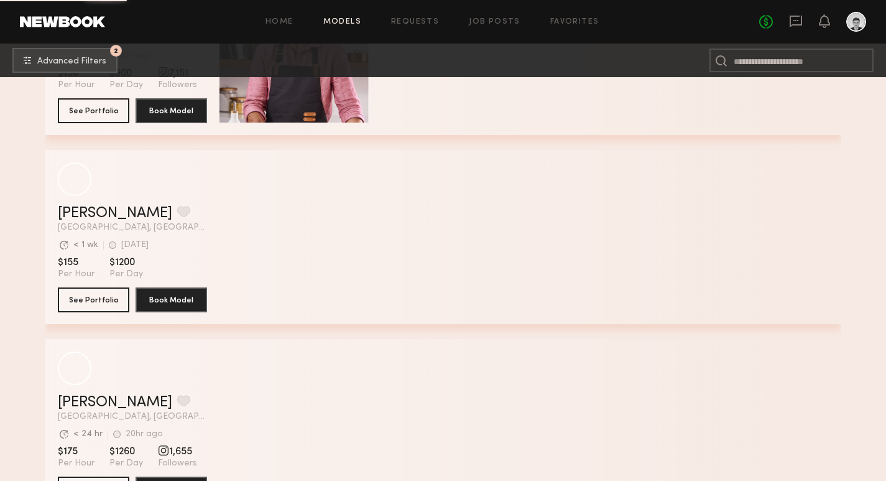
scroll to position [19799, 0]
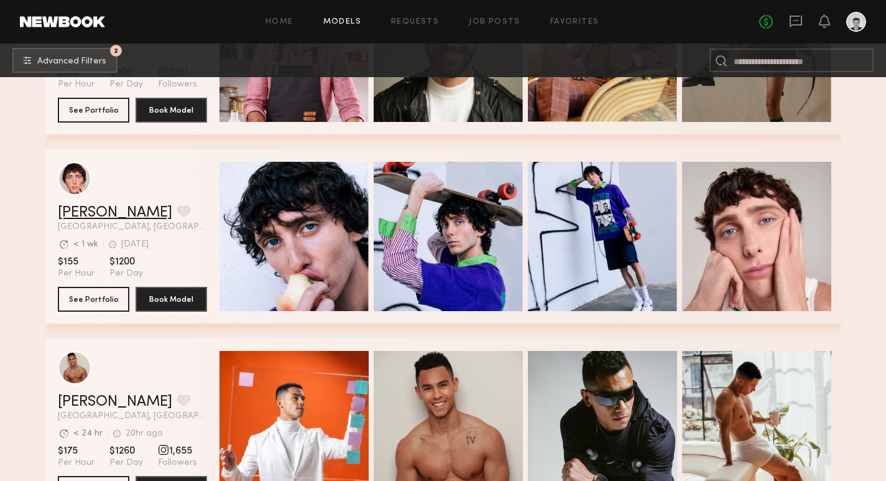
click at [106, 215] on link "Brandon F." at bounding box center [115, 212] width 114 height 15
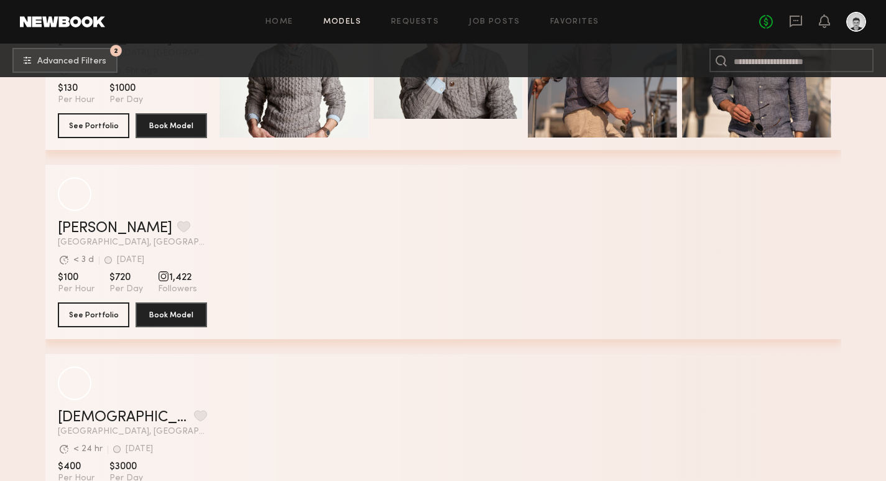
scroll to position [22255, 0]
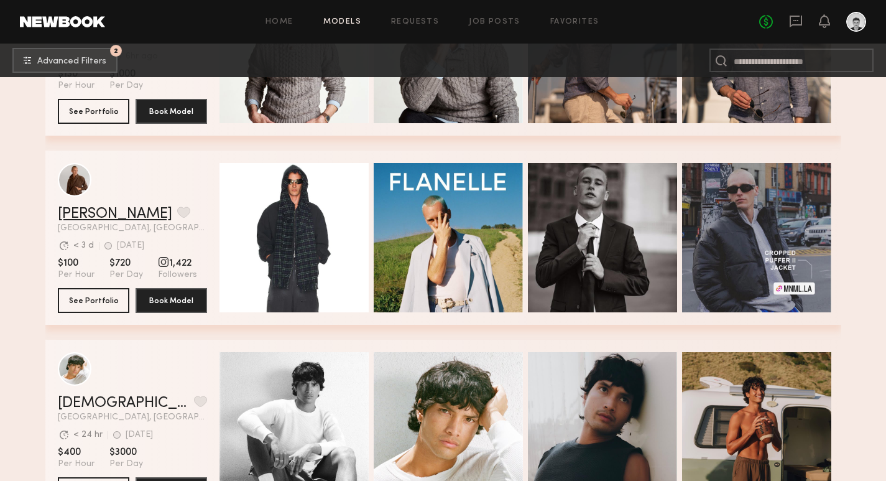
click at [72, 216] on link "Nik K." at bounding box center [115, 213] width 114 height 15
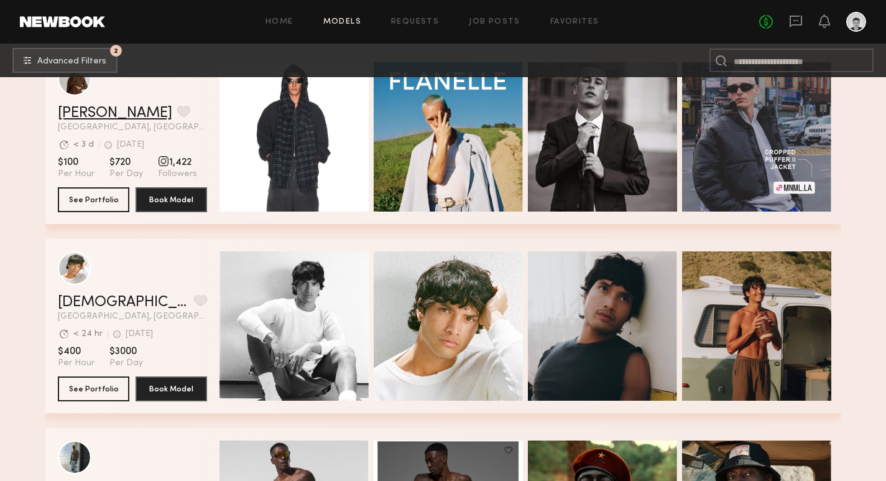
scroll to position [22445, 0]
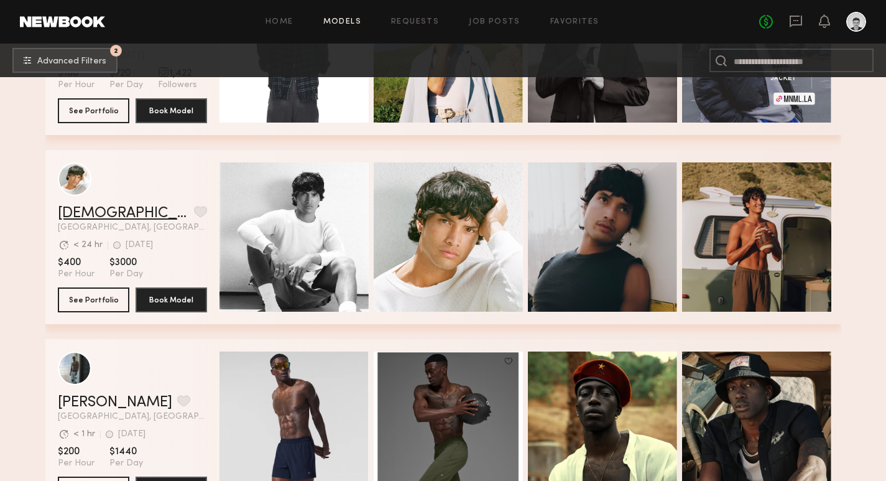
click at [94, 210] on link "christian s." at bounding box center [123, 213] width 131 height 15
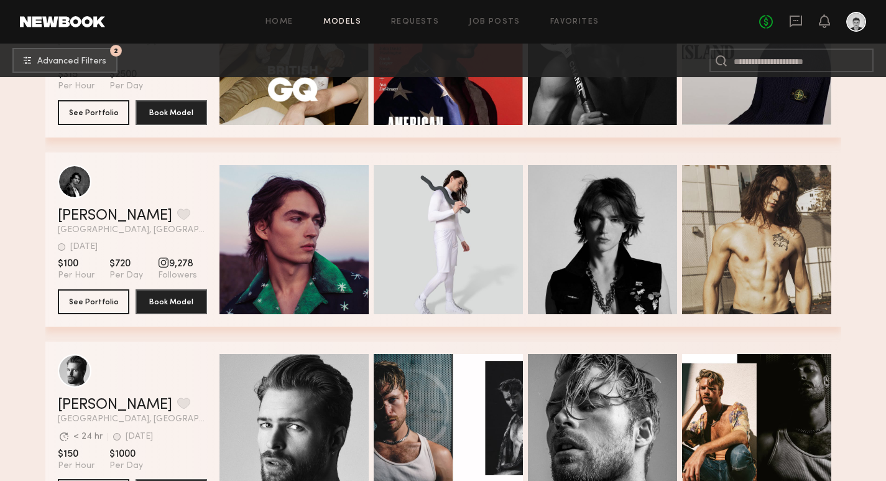
scroll to position [23024, 0]
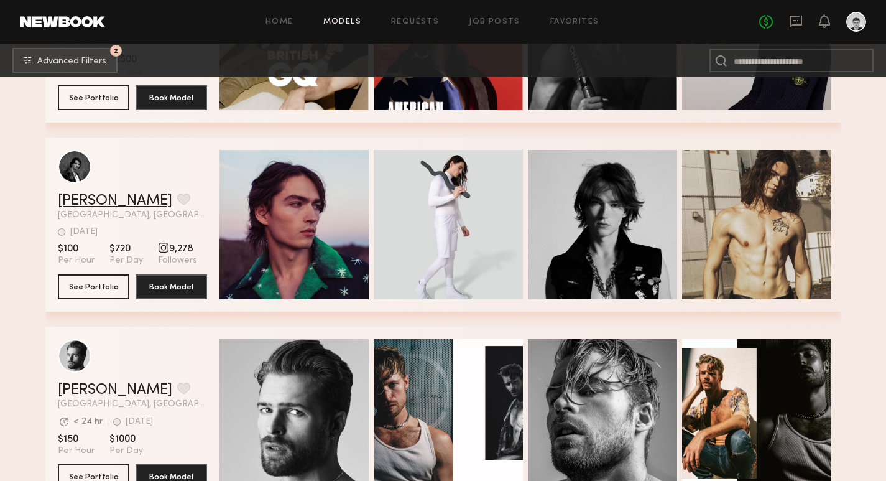
click at [93, 203] on link "Laurence M." at bounding box center [115, 200] width 114 height 15
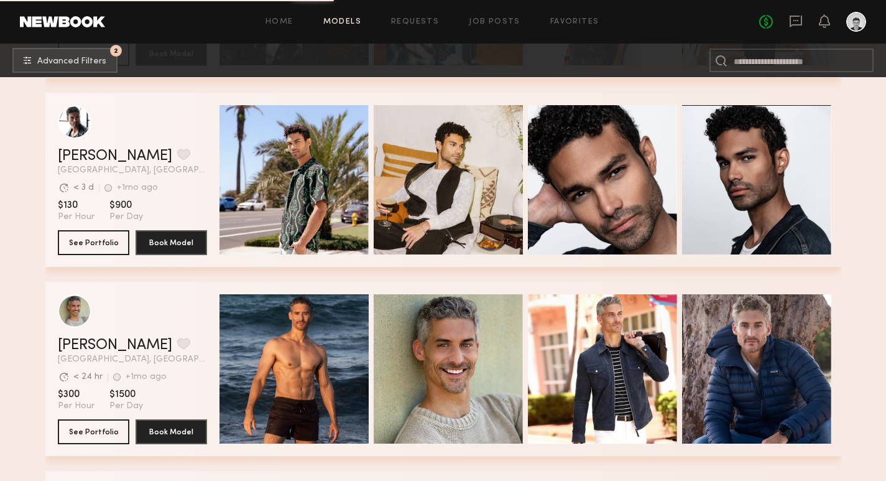
scroll to position [24261, 0]
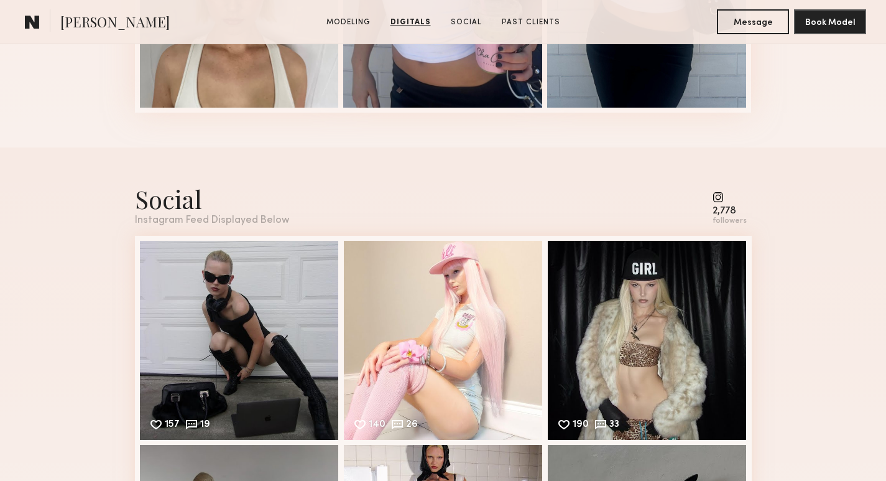
scroll to position [1579, 0]
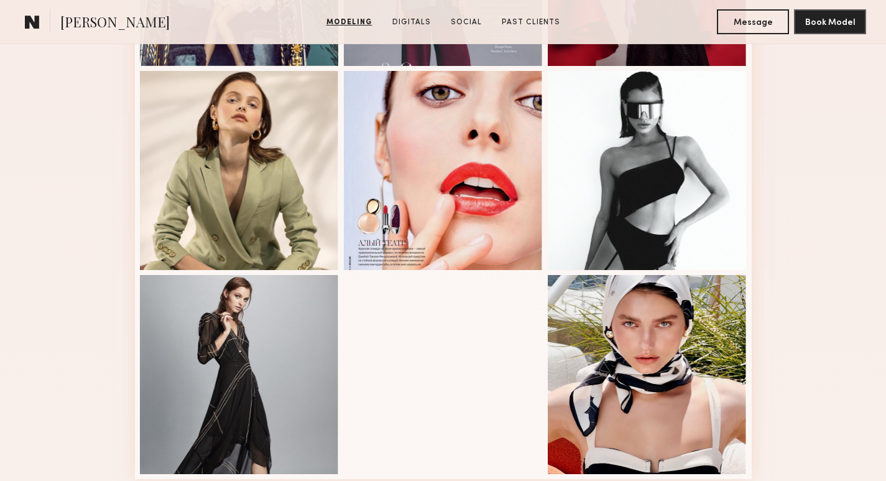
scroll to position [705, 0]
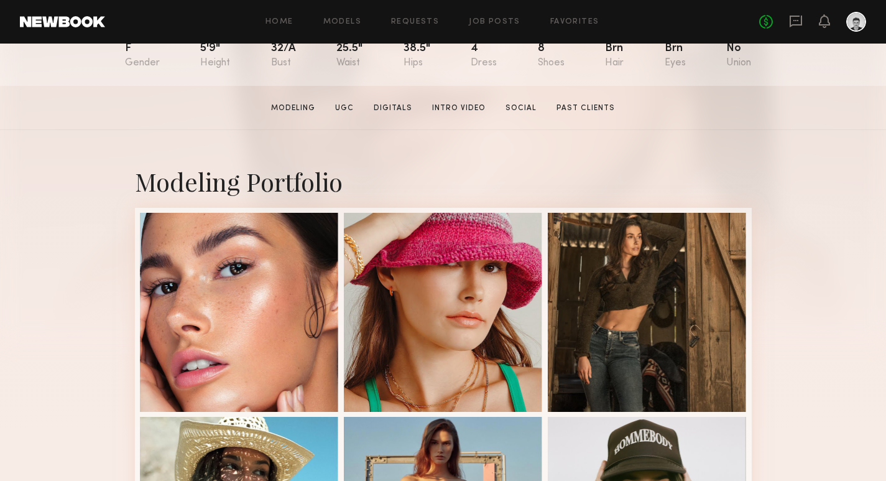
scroll to position [155, 0]
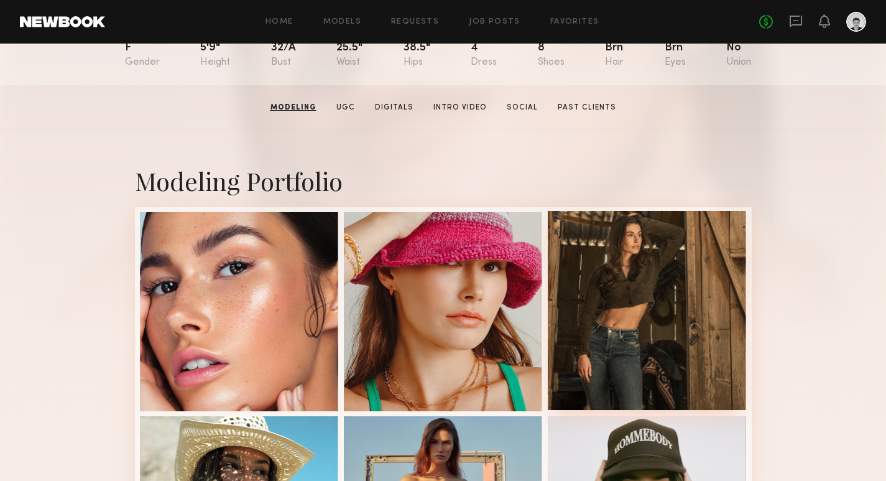
click at [635, 277] on div at bounding box center [647, 310] width 199 height 199
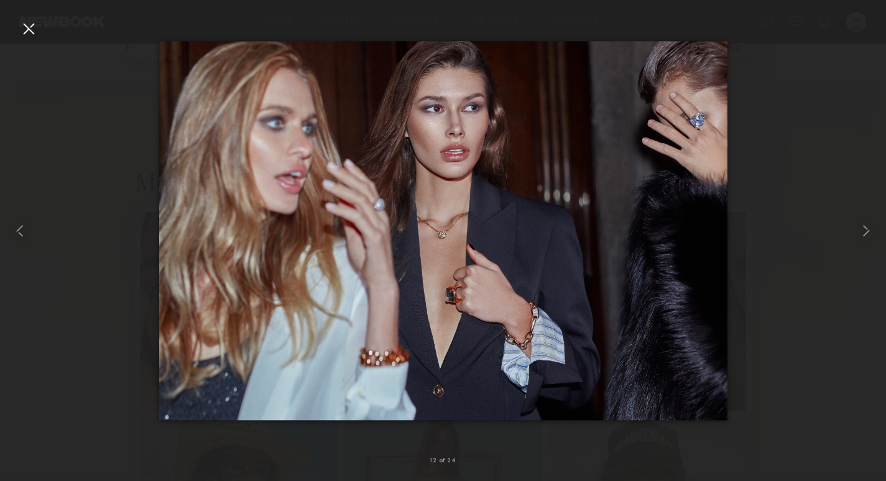
click at [23, 37] on div at bounding box center [29, 29] width 20 height 20
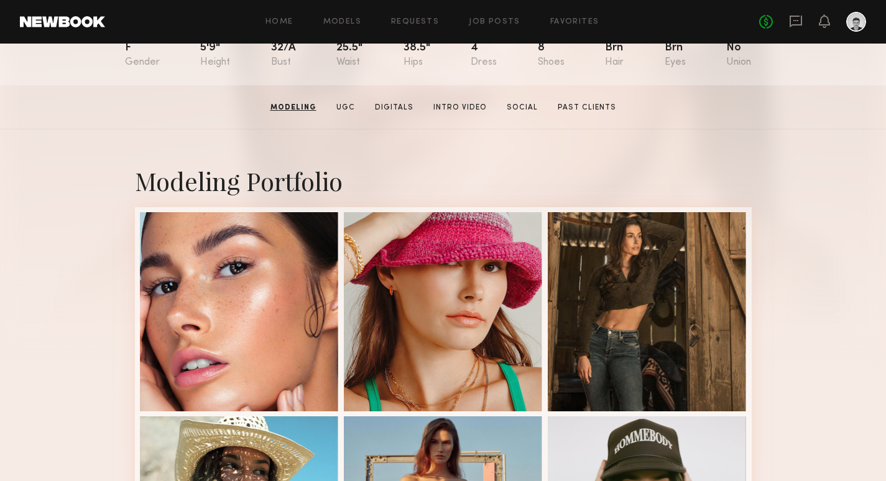
scroll to position [0, 0]
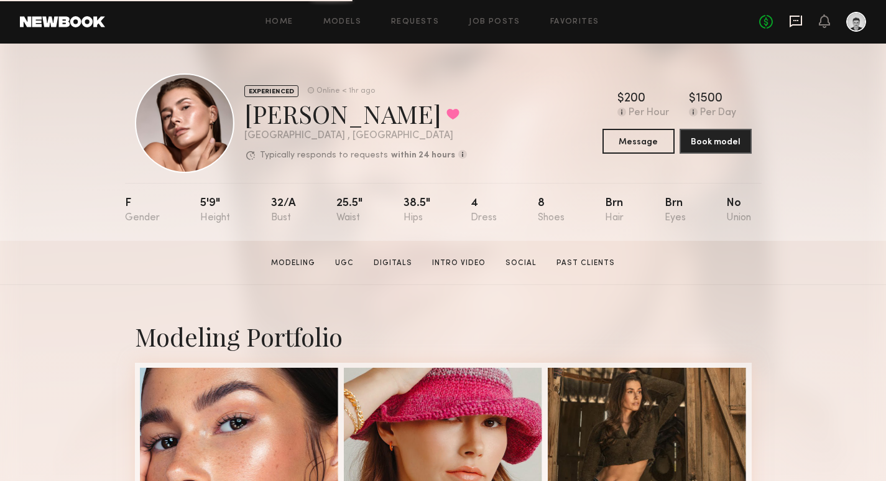
click at [798, 24] on icon at bounding box center [796, 22] width 12 height 12
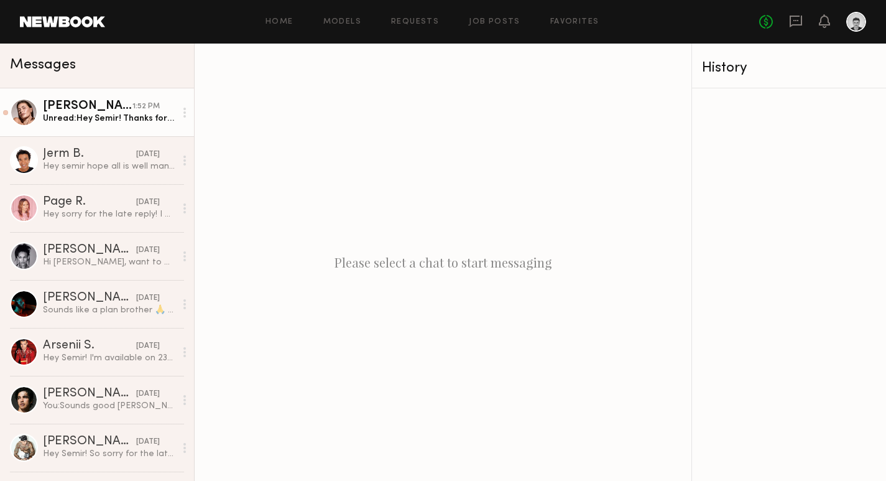
click at [108, 118] on div "Unread: Hey Semir! Thanks for reaching out 🤠 I do have availability 9/16 and wo…" at bounding box center [109, 119] width 132 height 12
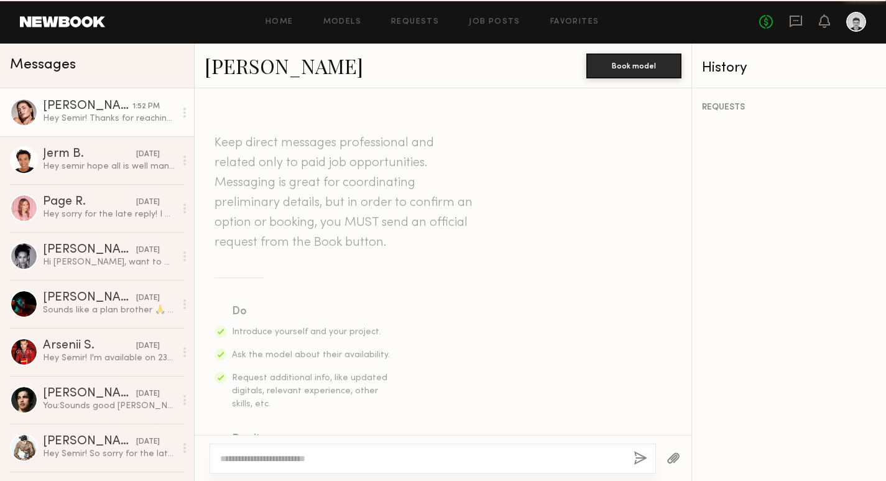
scroll to position [412, 0]
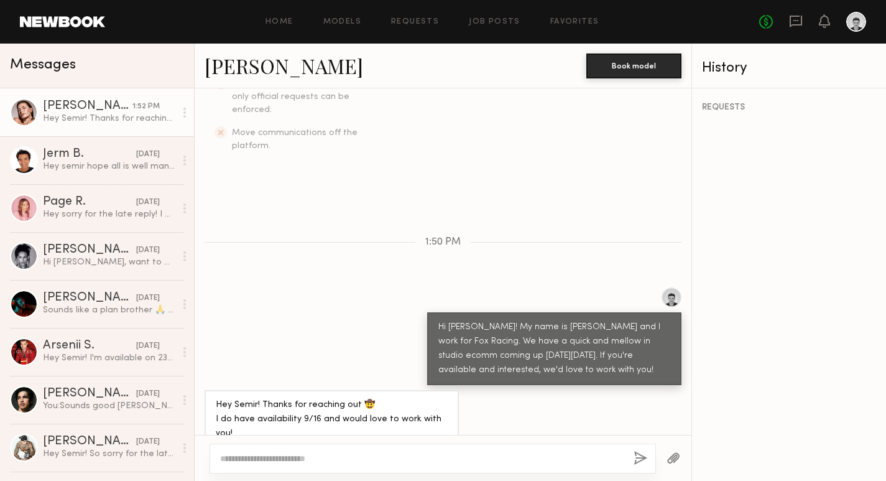
click at [31, 113] on div at bounding box center [24, 112] width 28 height 28
click at [228, 73] on link "[PERSON_NAME]" at bounding box center [284, 65] width 159 height 27
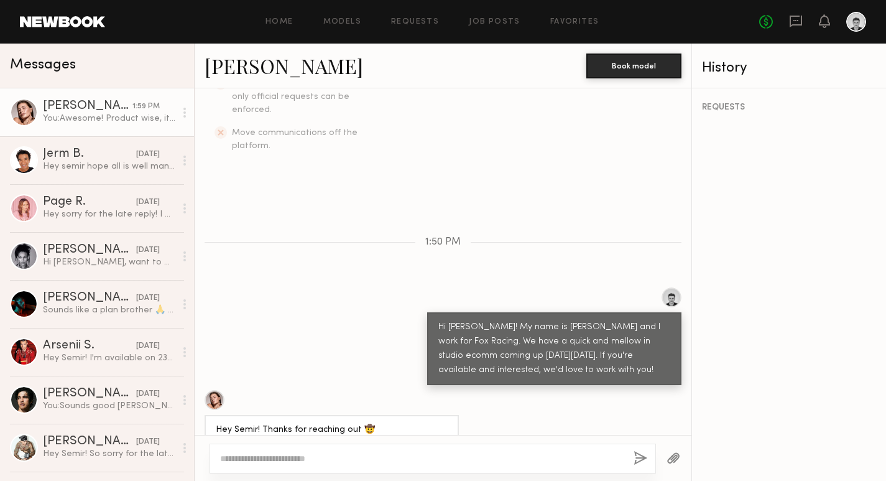
scroll to position [594, 0]
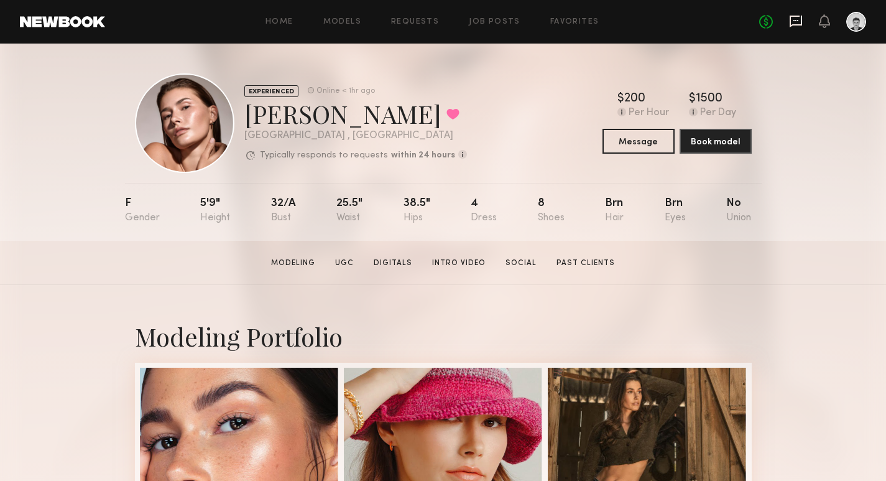
click at [800, 19] on icon at bounding box center [796, 21] width 14 height 14
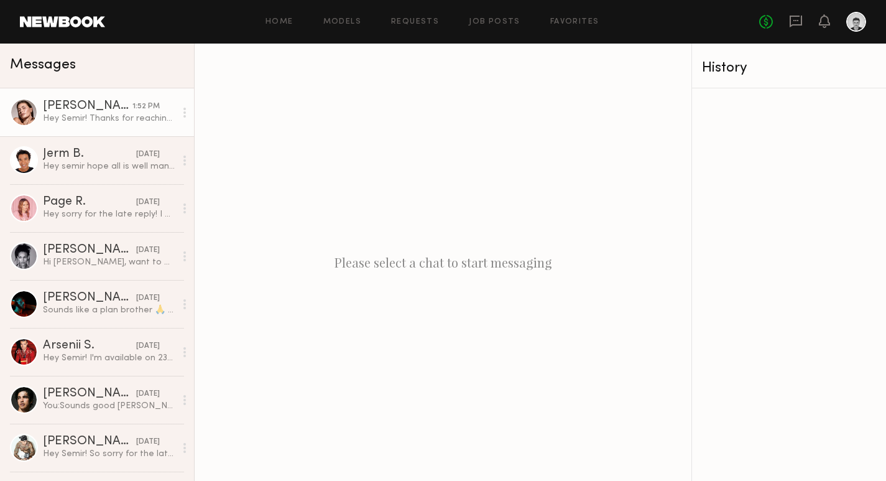
click at [116, 108] on div "[PERSON_NAME]" at bounding box center [88, 106] width 90 height 12
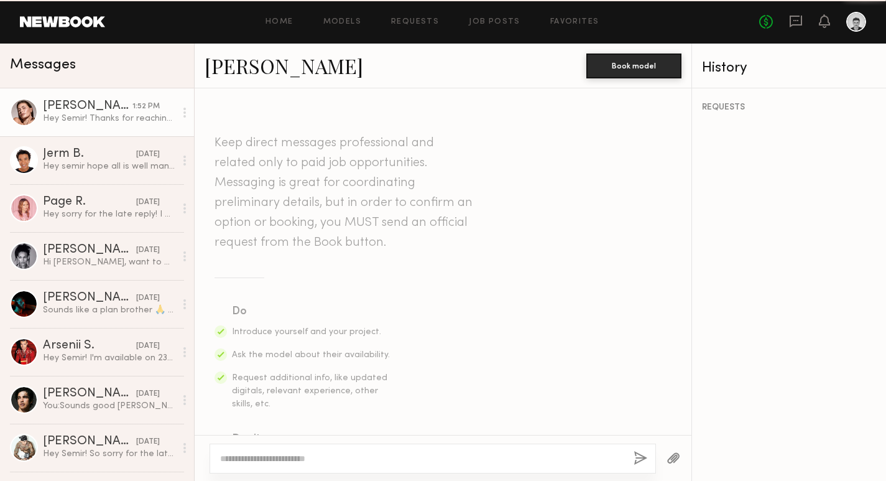
scroll to position [412, 0]
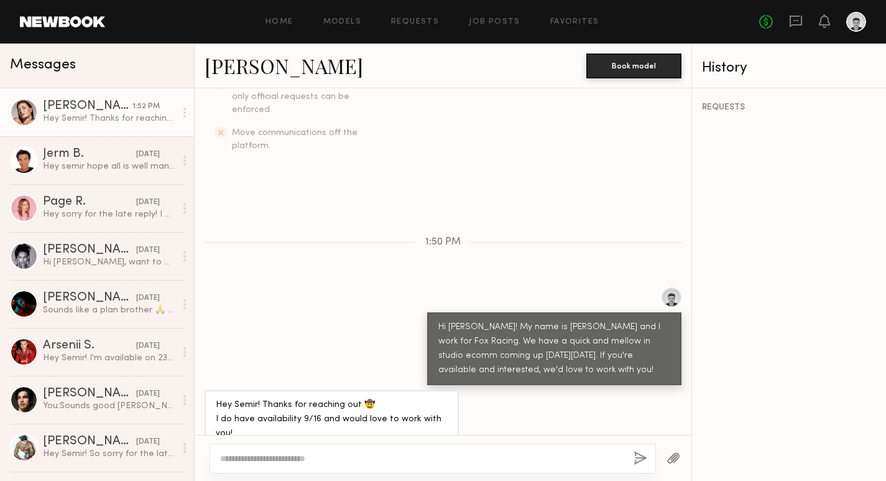
click at [251, 456] on textarea at bounding box center [422, 458] width 404 height 12
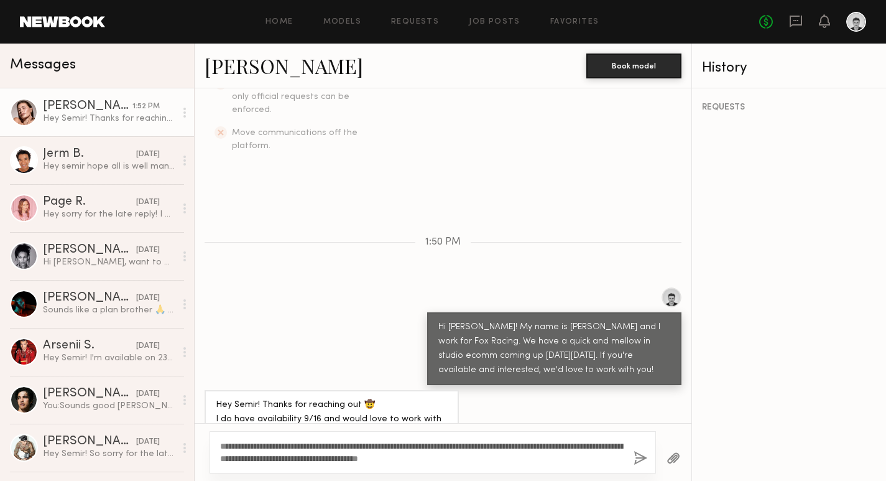
type textarea "**********"
click at [639, 458] on button "button" at bounding box center [641, 459] width 14 height 16
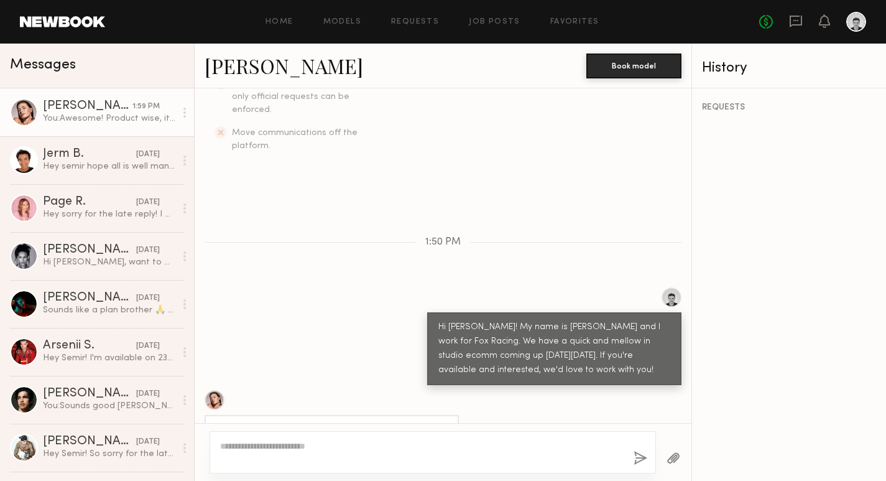
scroll to position [594, 0]
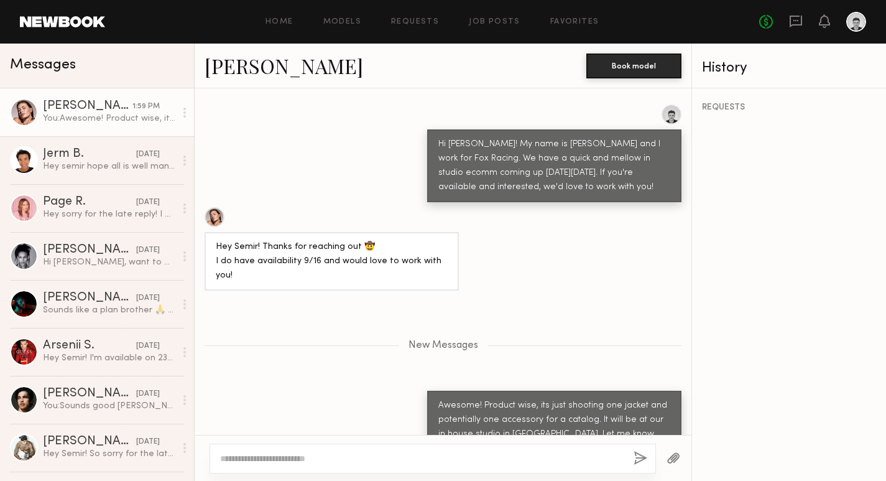
click at [858, 25] on div at bounding box center [856, 22] width 20 height 20
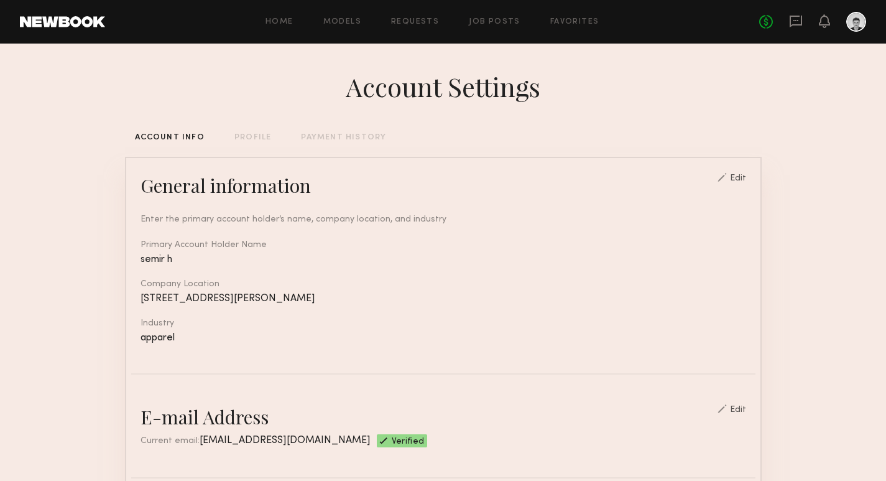
click at [858, 25] on div at bounding box center [856, 22] width 20 height 20
click at [256, 141] on div "PROFILE" at bounding box center [252, 138] width 37 height 8
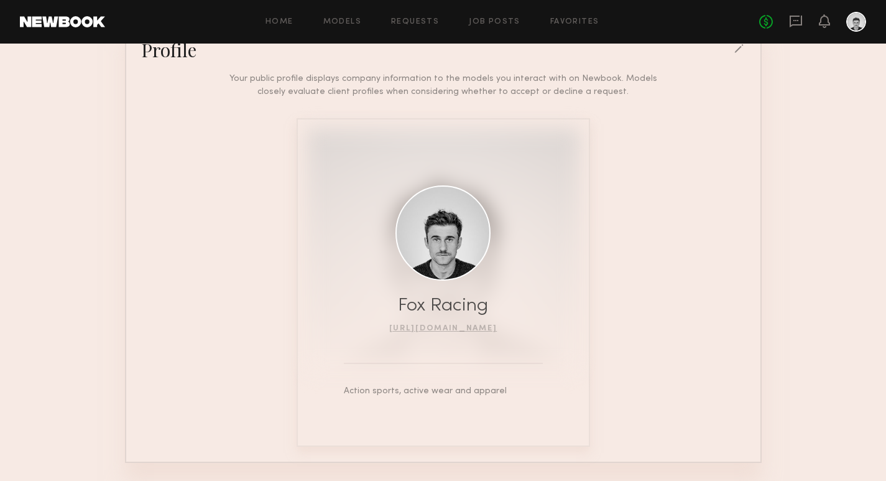
scroll to position [137, 0]
click at [481, 327] on link "http://foxracing.com" at bounding box center [443, 326] width 108 height 7
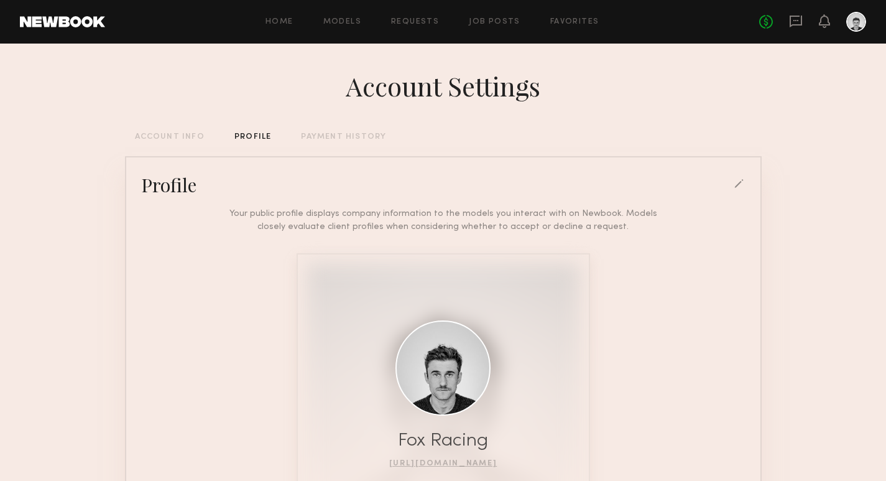
scroll to position [0, 0]
click at [350, 138] on div "PAYMENT HISTORY" at bounding box center [343, 138] width 85 height 8
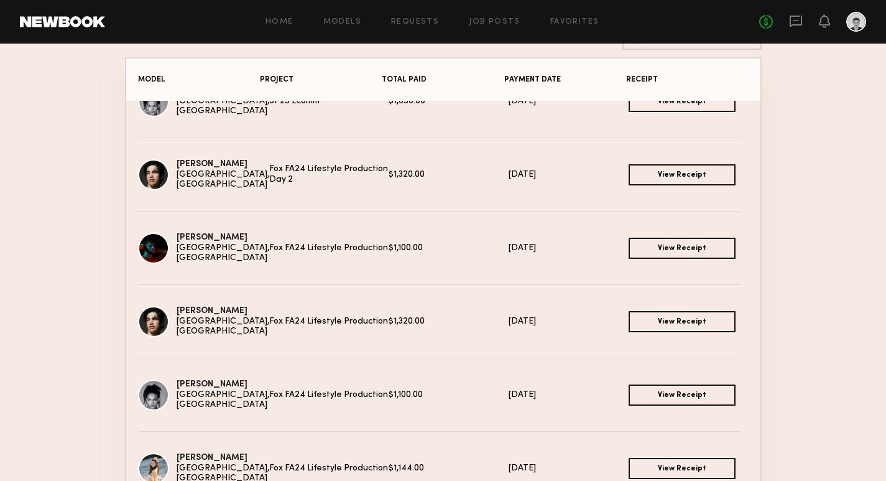
scroll to position [187, 0]
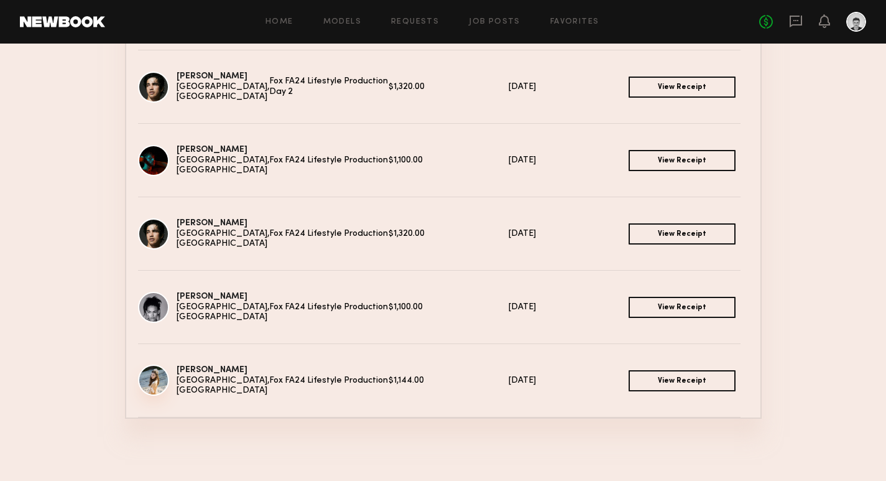
click at [155, 377] on img at bounding box center [153, 379] width 31 height 31
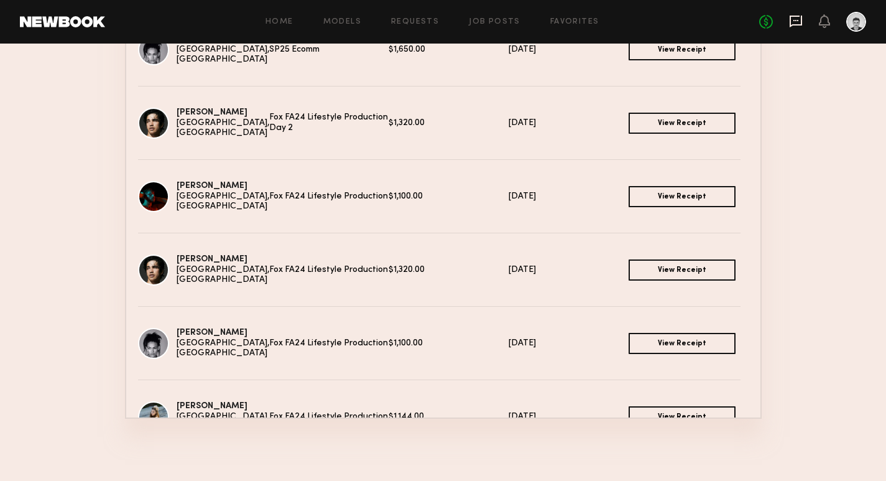
click at [799, 26] on icon at bounding box center [796, 21] width 14 height 14
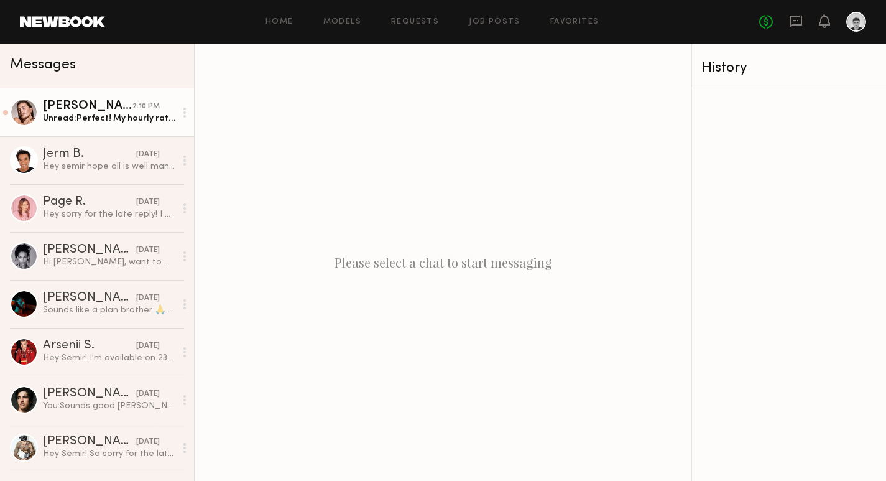
click at [118, 113] on div "Unread: Perfect! My hourly rate is $200/hr so it would be $600 for the 3 hours …" at bounding box center [109, 119] width 132 height 12
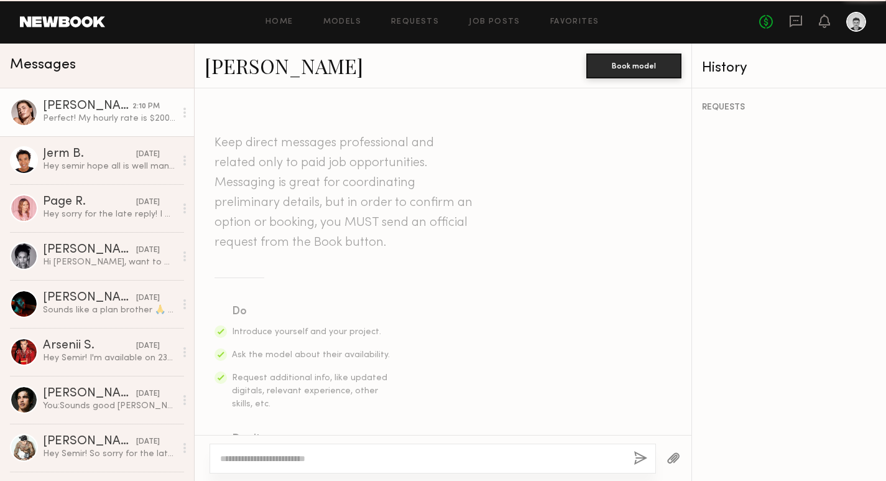
scroll to position [574, 0]
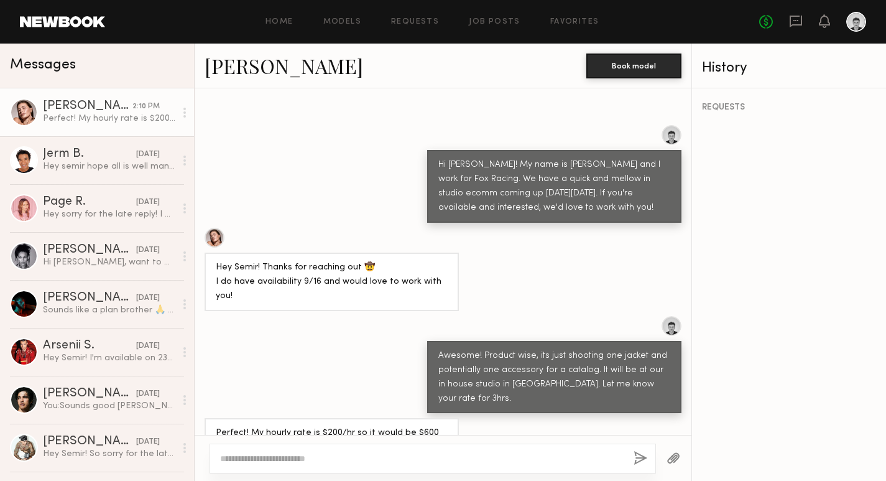
click at [243, 60] on link "Chelsey M." at bounding box center [284, 65] width 159 height 27
click at [639, 70] on button "Book model" at bounding box center [633, 65] width 95 height 25
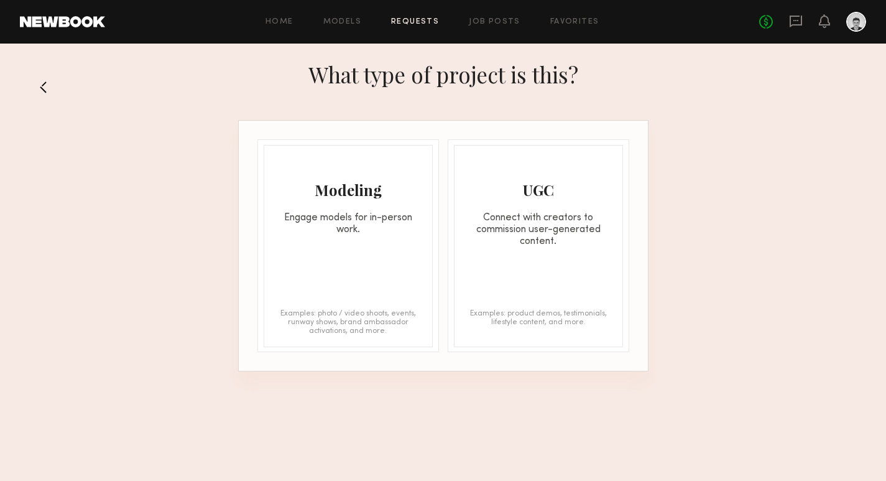
click at [324, 226] on div "Engage models for in-person work." at bounding box center [348, 224] width 168 height 24
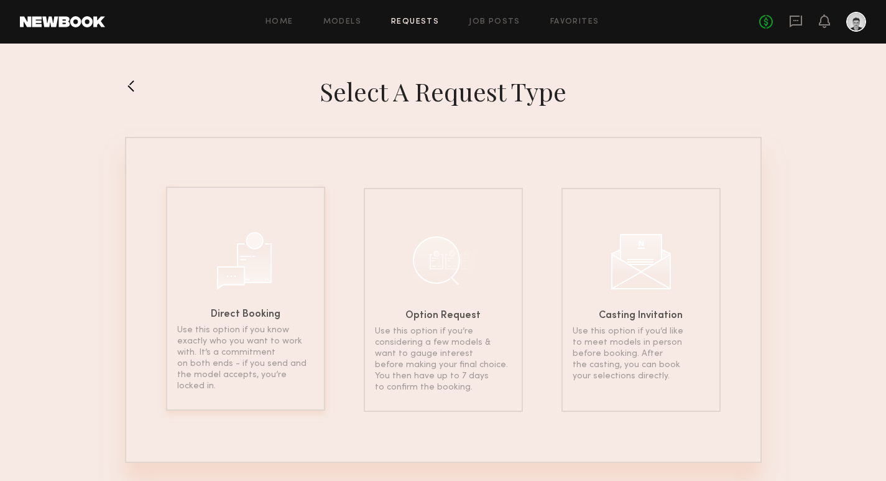
scroll to position [12, 0]
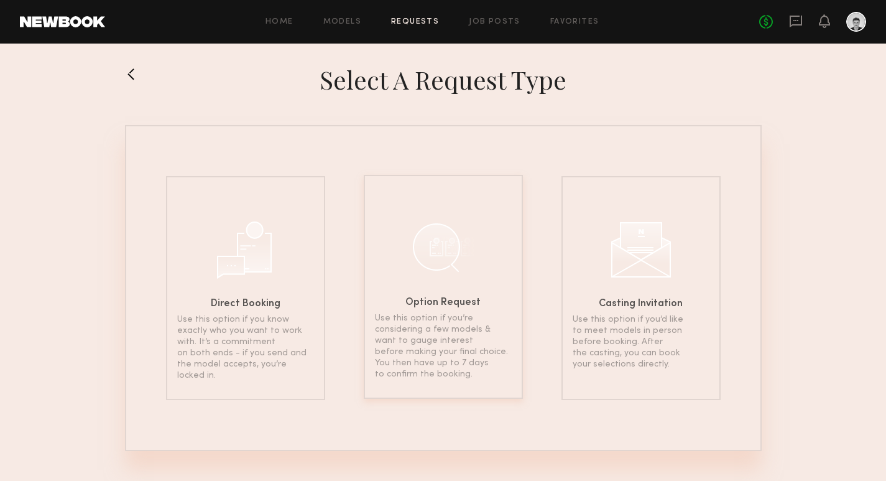
click at [433, 269] on div at bounding box center [443, 247] width 62 height 62
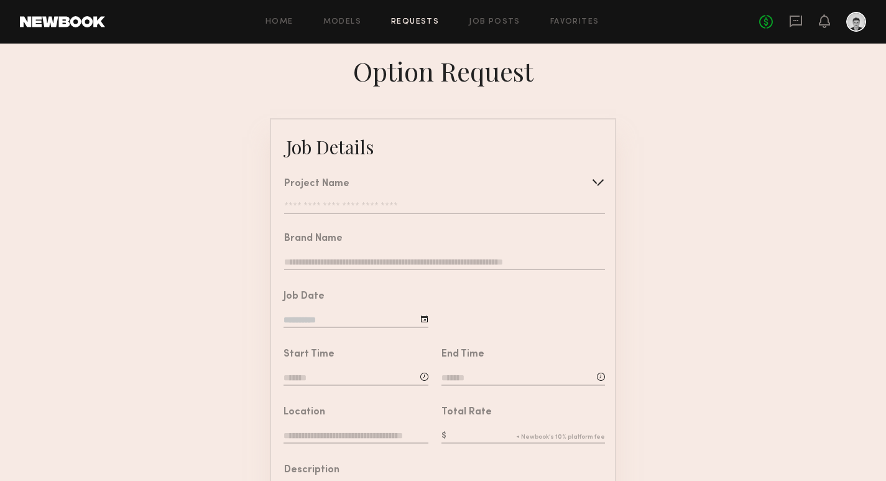
click at [423, 23] on link "Requests" at bounding box center [415, 22] width 48 height 8
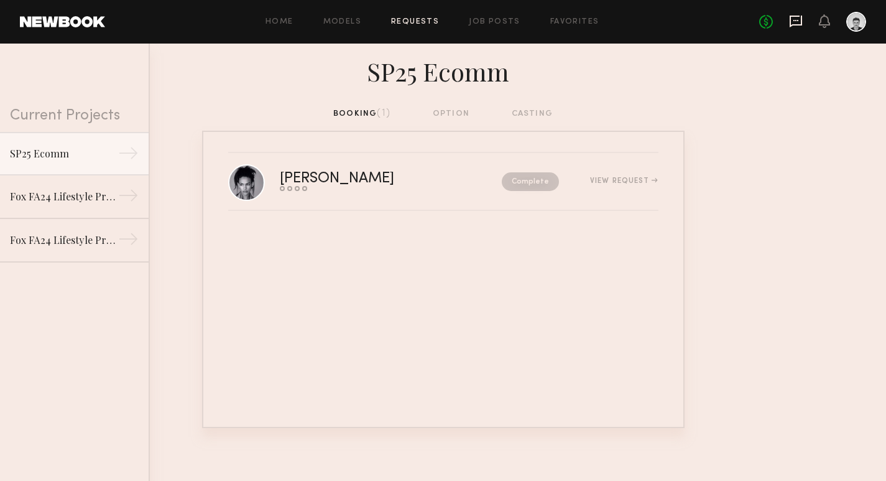
click at [795, 21] on icon at bounding box center [796, 21] width 14 height 14
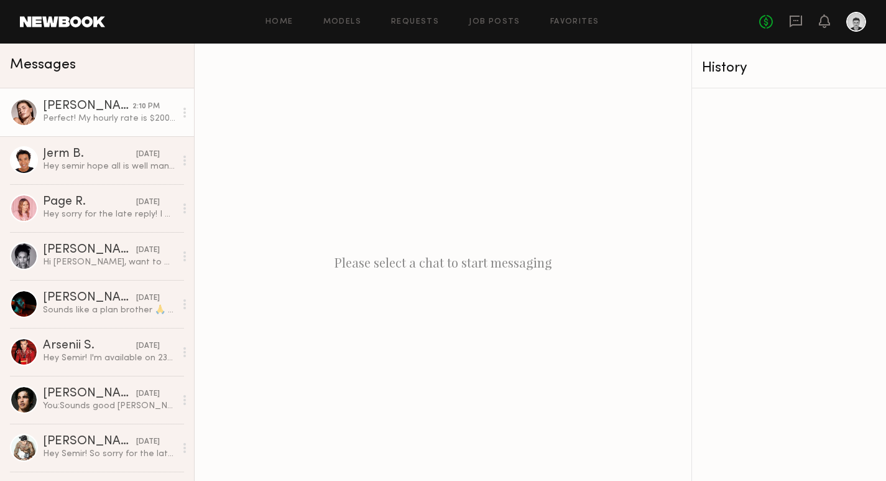
click at [81, 110] on div "[PERSON_NAME]" at bounding box center [88, 106] width 90 height 12
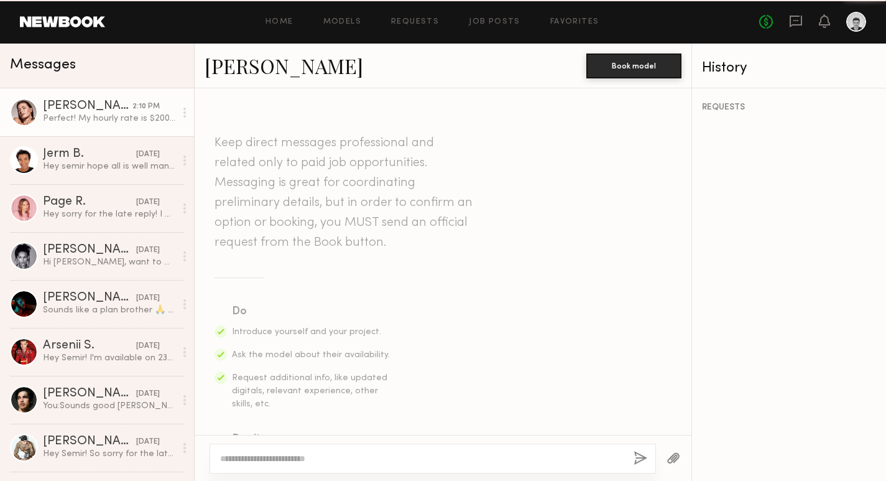
scroll to position [574, 0]
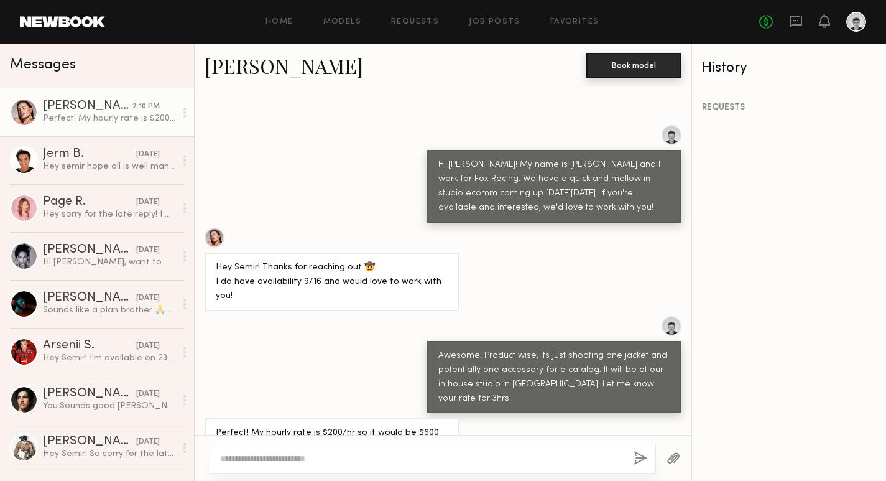
click at [625, 70] on button "Book model" at bounding box center [633, 65] width 95 height 25
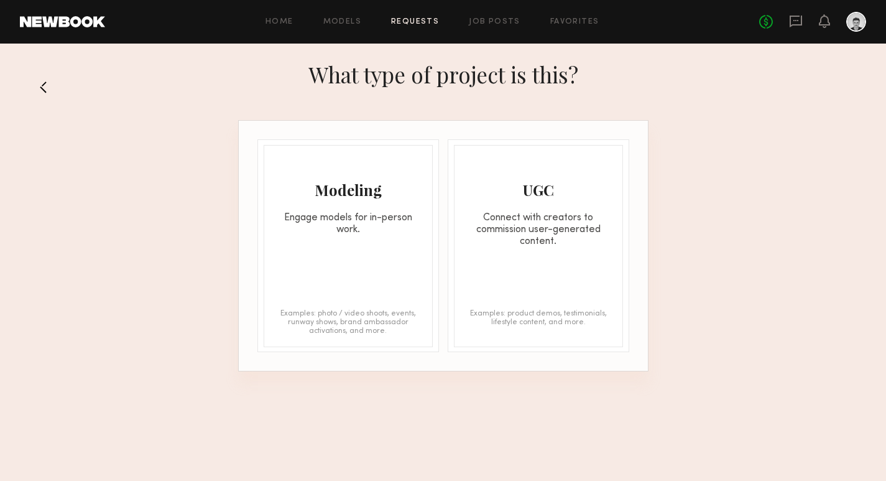
click at [352, 264] on div "Modeling Engage models for in-person work. Examples: photo / video shoots, even…" at bounding box center [348, 246] width 169 height 202
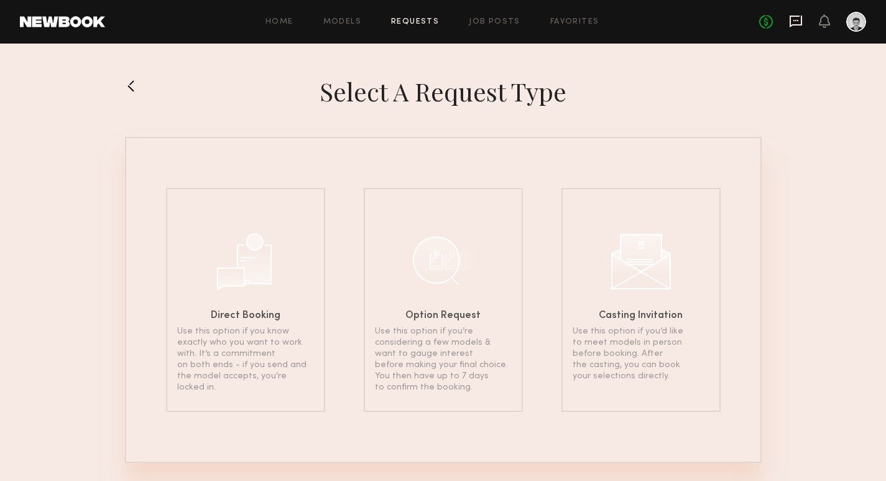
click at [794, 27] on icon at bounding box center [796, 21] width 14 height 14
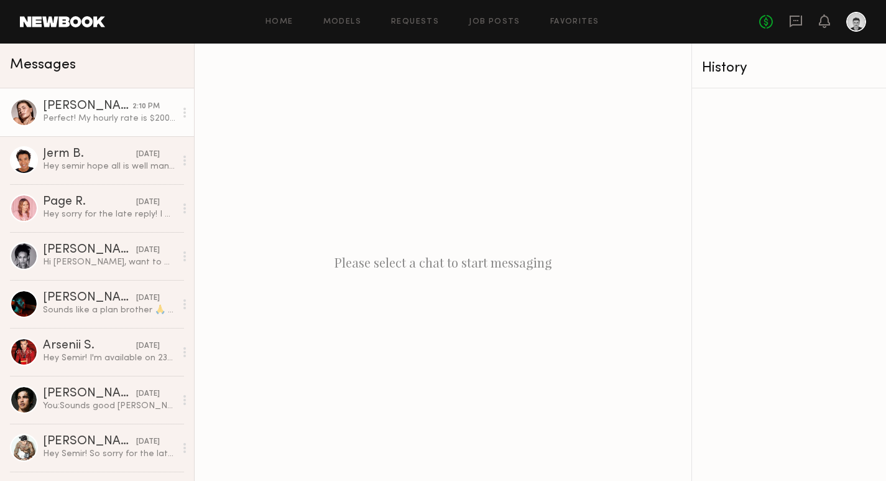
click at [111, 124] on link "Chelsey M. 2:10 PM Perfect! My hourly rate is $200/hr so it would be $600 for t…" at bounding box center [97, 112] width 194 height 48
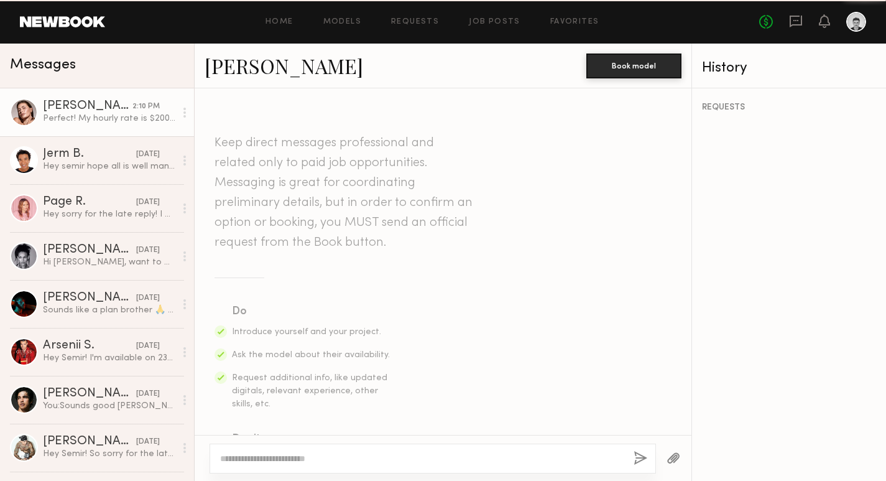
scroll to position [574, 0]
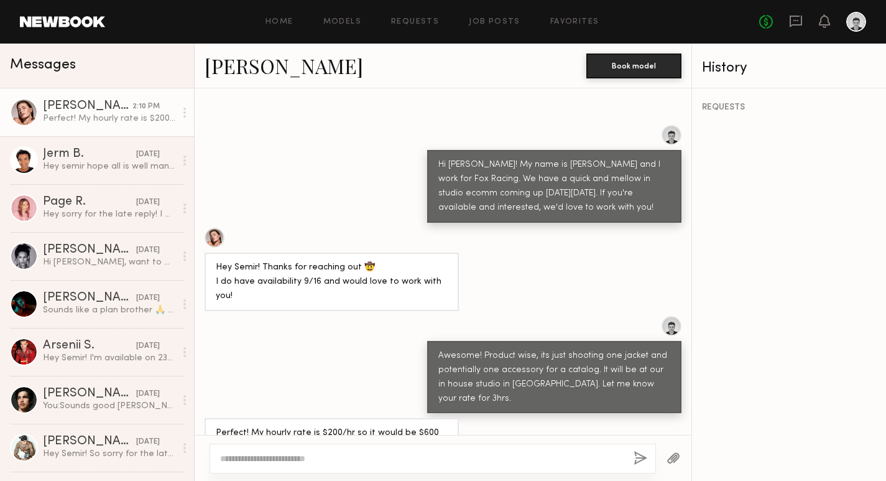
click at [307, 455] on textarea at bounding box center [422, 458] width 404 height 12
click at [227, 459] on textarea "********" at bounding box center [422, 458] width 404 height 12
click at [287, 459] on textarea "********" at bounding box center [422, 458] width 404 height 12
click at [488, 456] on textarea "**********" at bounding box center [422, 458] width 404 height 12
click at [366, 458] on textarea "**********" at bounding box center [422, 458] width 404 height 12
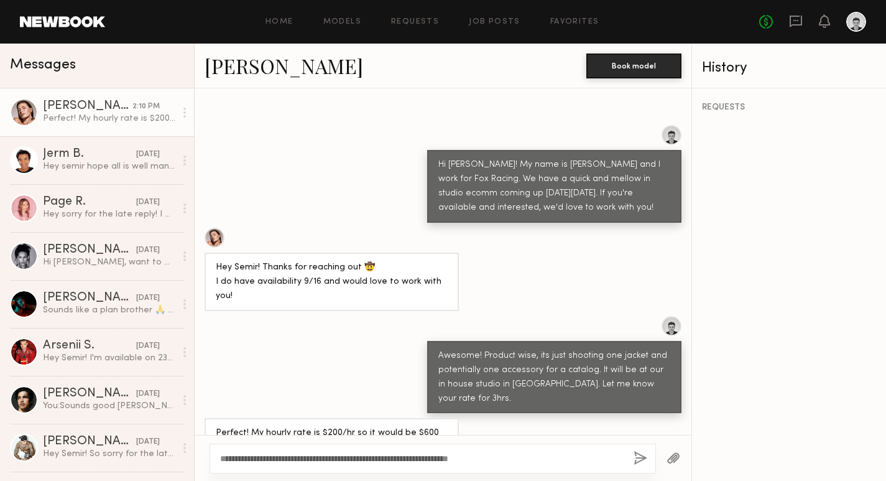
click at [579, 458] on textarea "**********" at bounding box center [422, 458] width 404 height 12
type textarea "**********"
click at [632, 67] on button "Book model" at bounding box center [633, 65] width 95 height 25
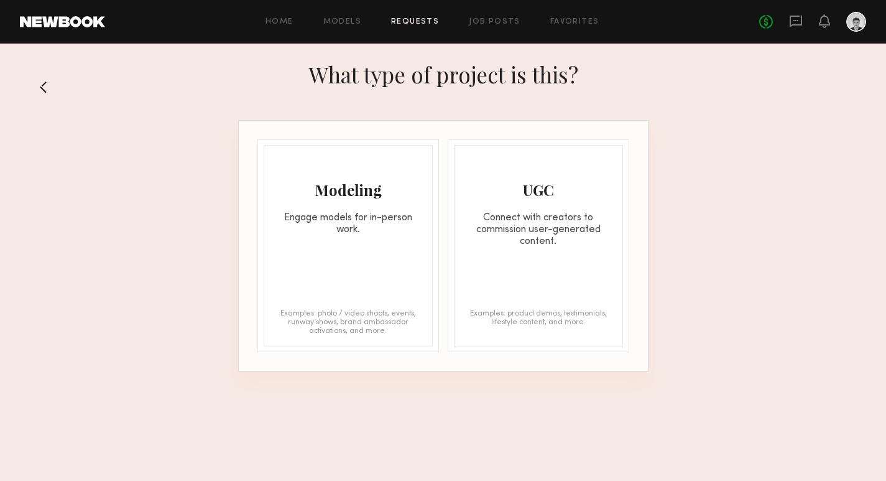
click at [346, 239] on div "Modeling Engage models for in-person work. Examples: photo / video shoots, even…" at bounding box center [348, 246] width 169 height 202
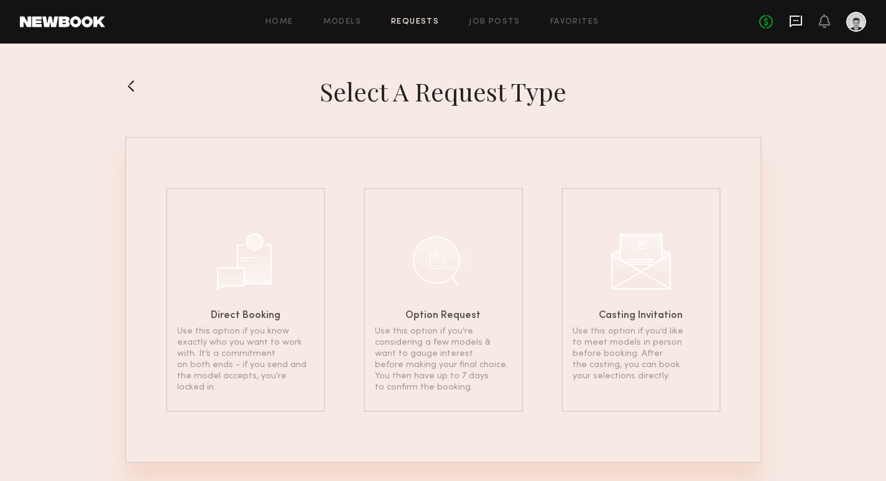
click at [795, 17] on icon at bounding box center [796, 21] width 14 height 14
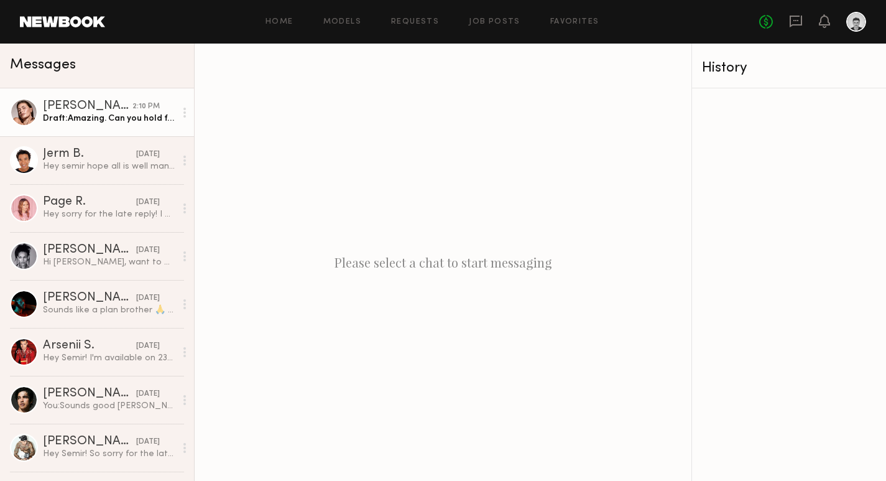
click at [119, 127] on link "Chelsey M. 2:10 PM Draft: Amazing. Can you hold for now and i'll get everything…" at bounding box center [97, 112] width 194 height 48
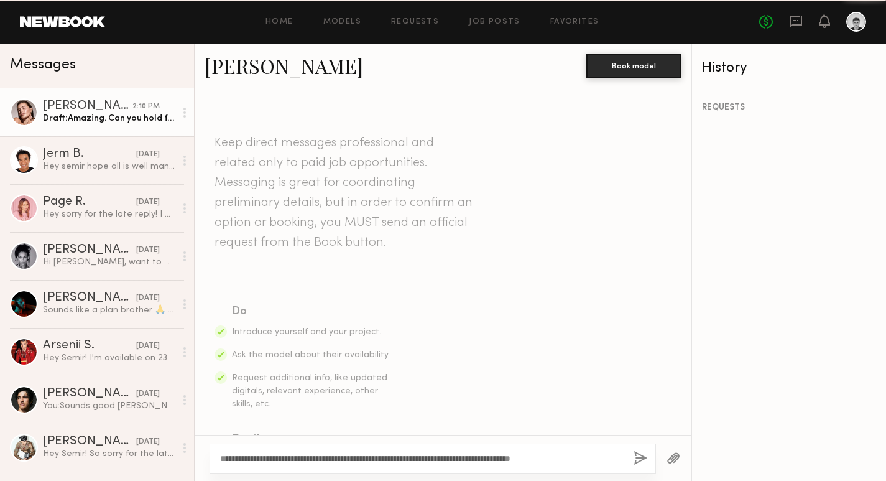
scroll to position [574, 0]
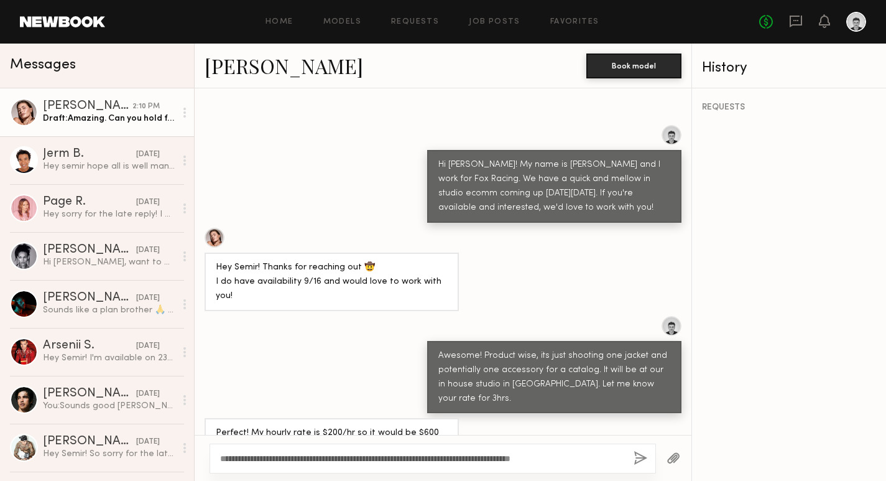
click at [601, 457] on textarea "**********" at bounding box center [422, 458] width 404 height 12
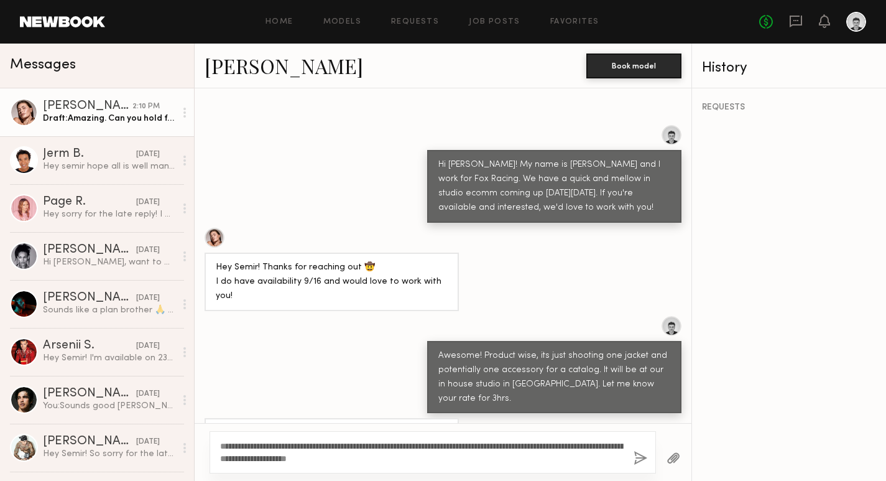
click at [358, 458] on textarea "**********" at bounding box center [422, 452] width 404 height 25
type textarea "**********"
click at [641, 455] on button "button" at bounding box center [641, 459] width 14 height 16
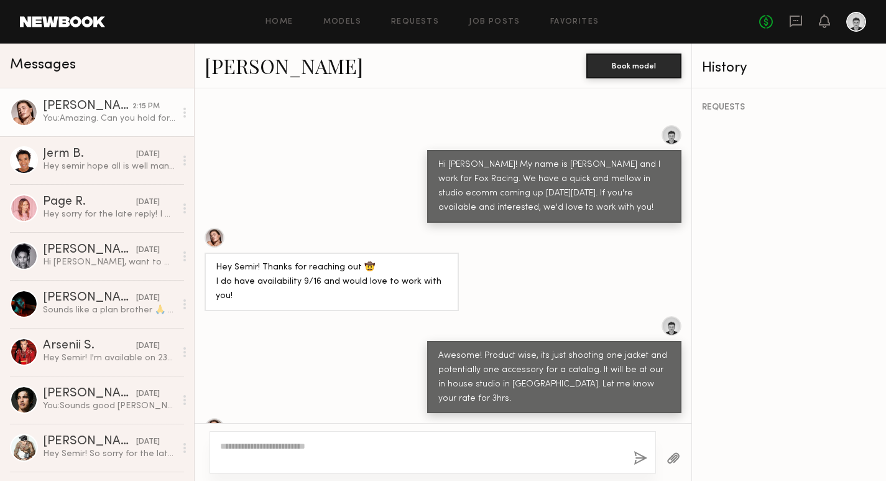
scroll to position [757, 0]
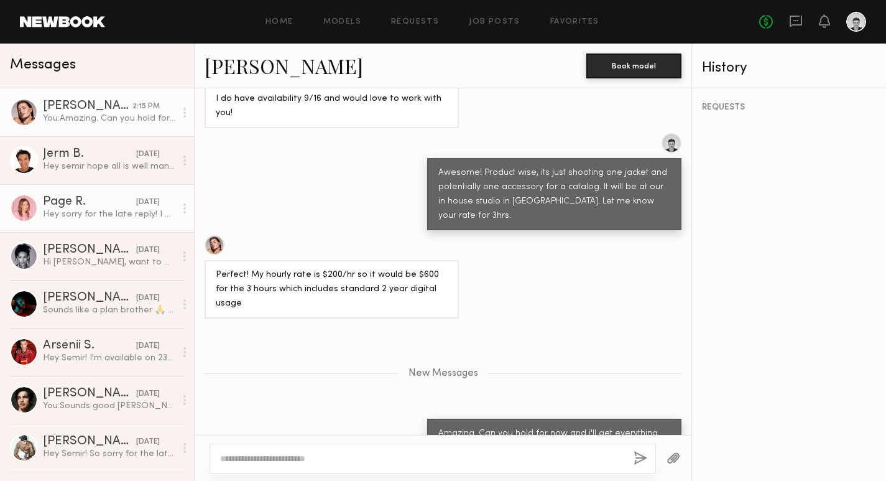
click at [24, 213] on div at bounding box center [24, 208] width 28 height 28
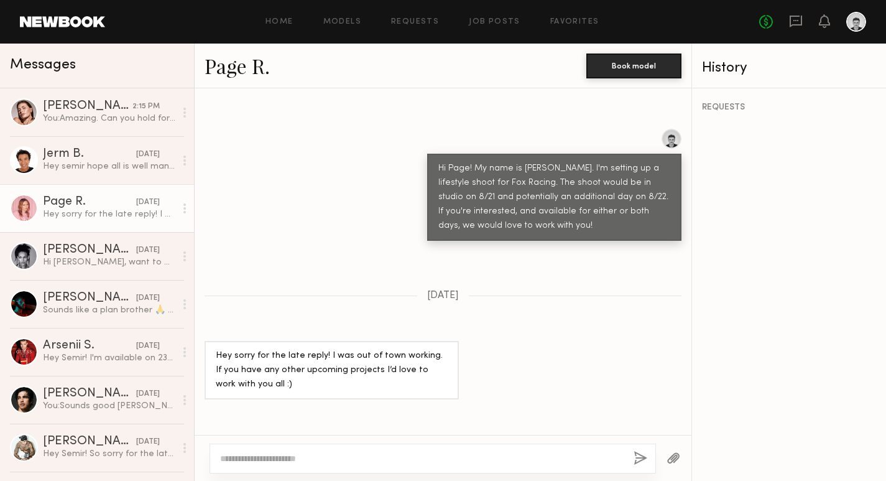
scroll to position [563, 0]
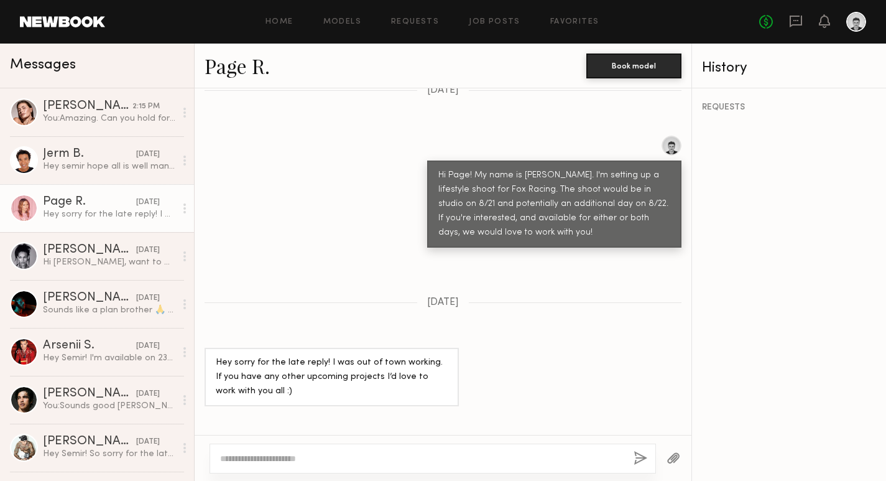
click at [243, 73] on link "Page R." at bounding box center [237, 65] width 65 height 27
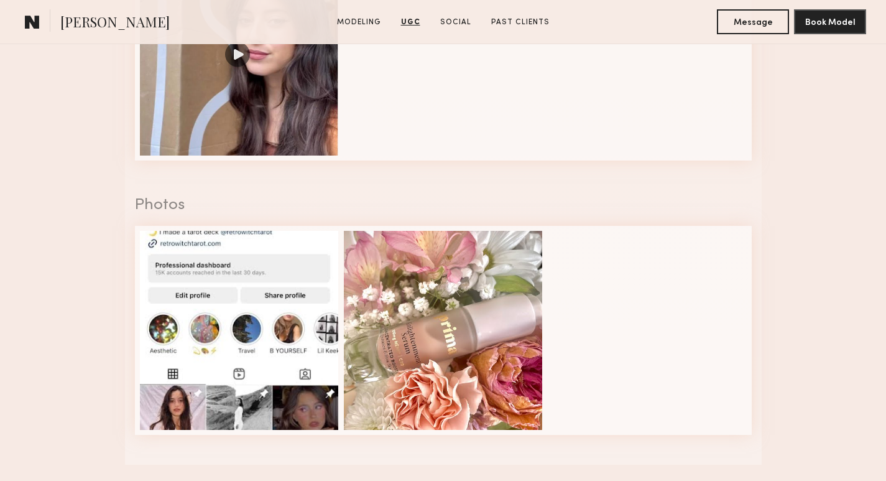
scroll to position [1606, 0]
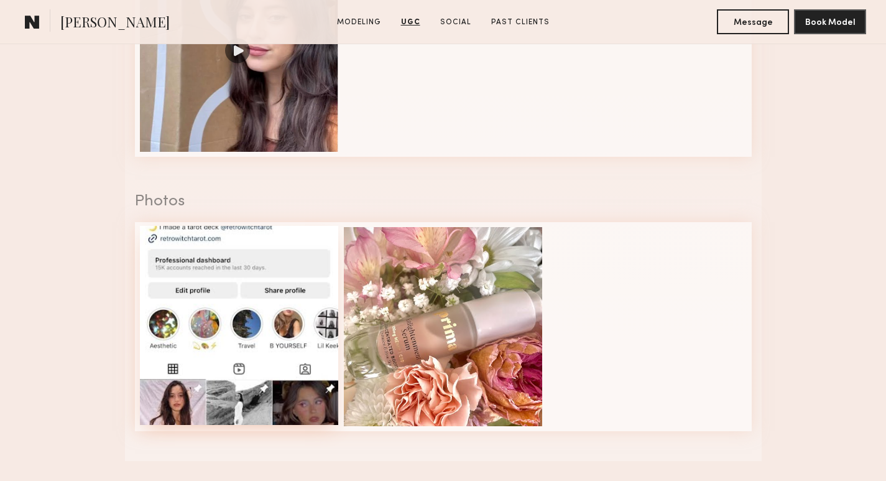
click at [270, 298] on div at bounding box center [239, 325] width 199 height 199
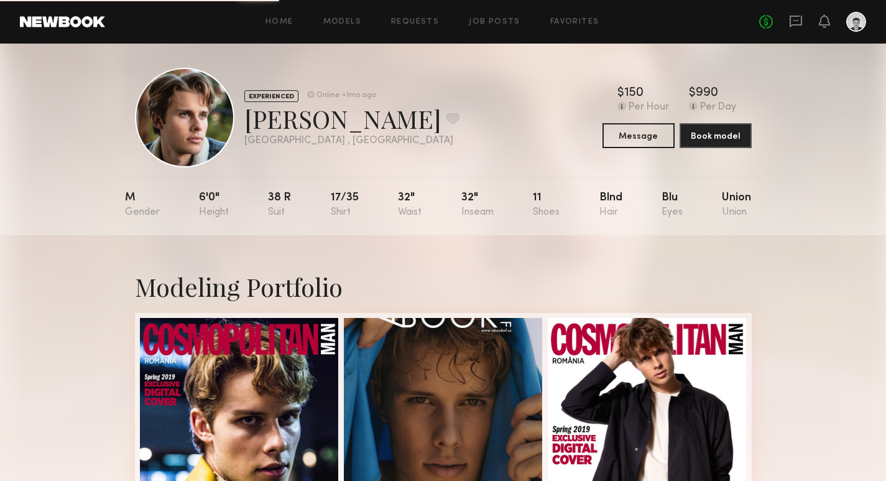
scroll to position [7, 0]
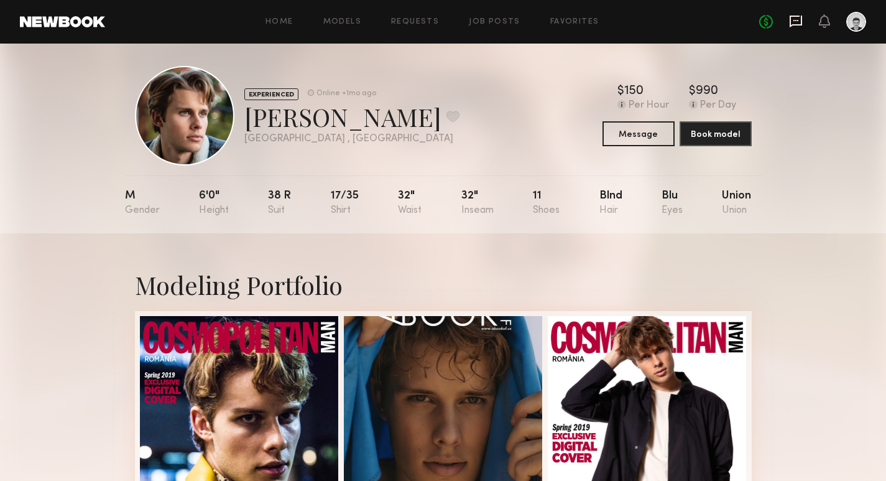
click at [800, 21] on icon at bounding box center [796, 21] width 14 height 14
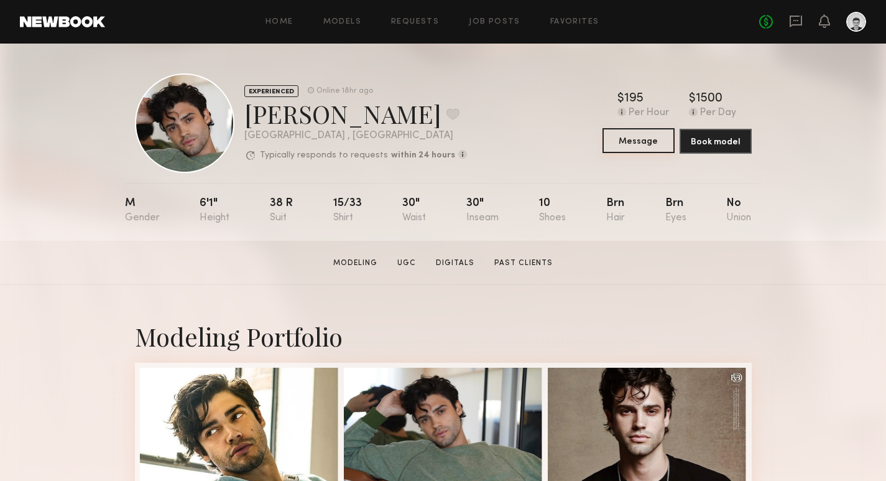
click at [660, 140] on button "Message" at bounding box center [639, 140] width 72 height 25
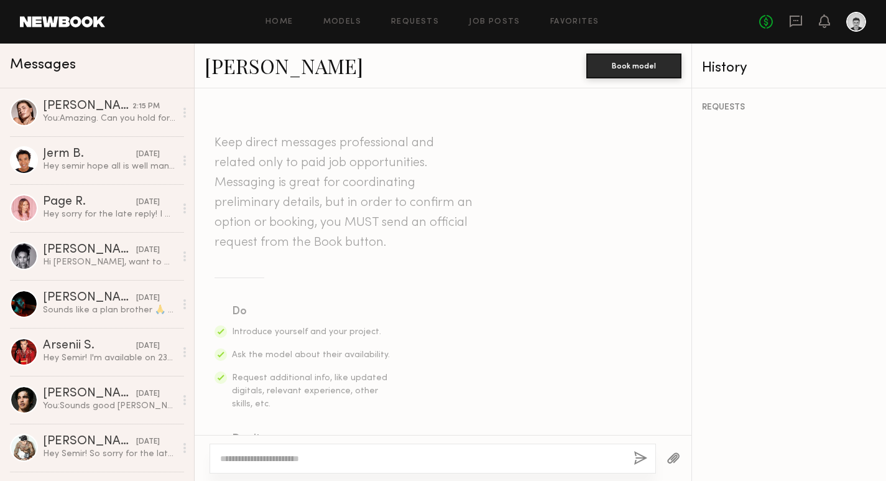
click at [263, 455] on textarea at bounding box center [422, 458] width 404 height 12
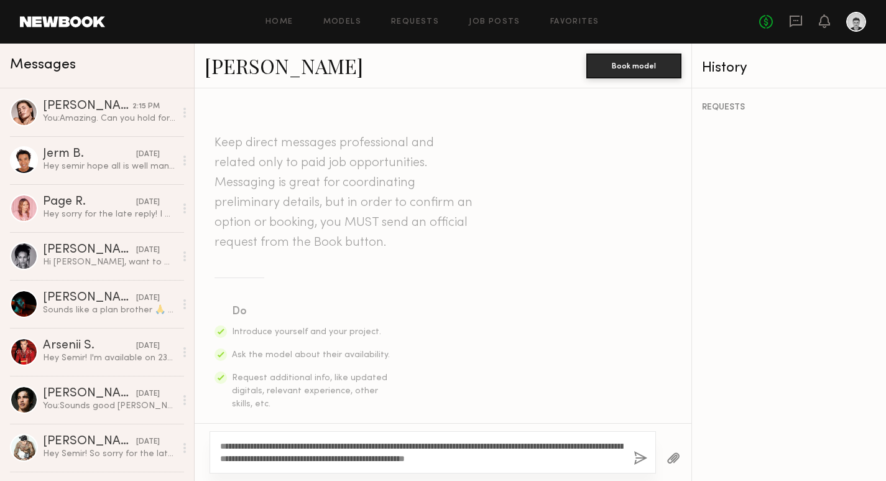
click at [245, 445] on textarea "**********" at bounding box center [422, 452] width 404 height 25
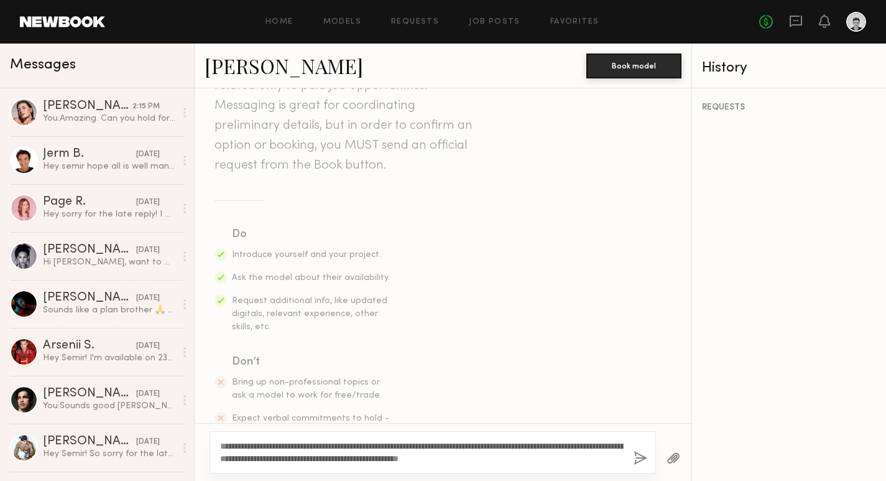
scroll to position [163, 0]
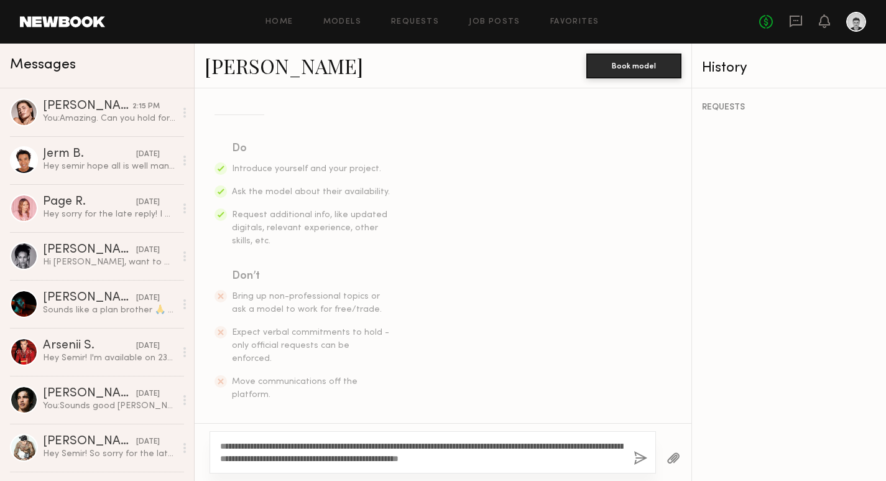
type textarea "**********"
click at [639, 458] on button "button" at bounding box center [641, 459] width 14 height 16
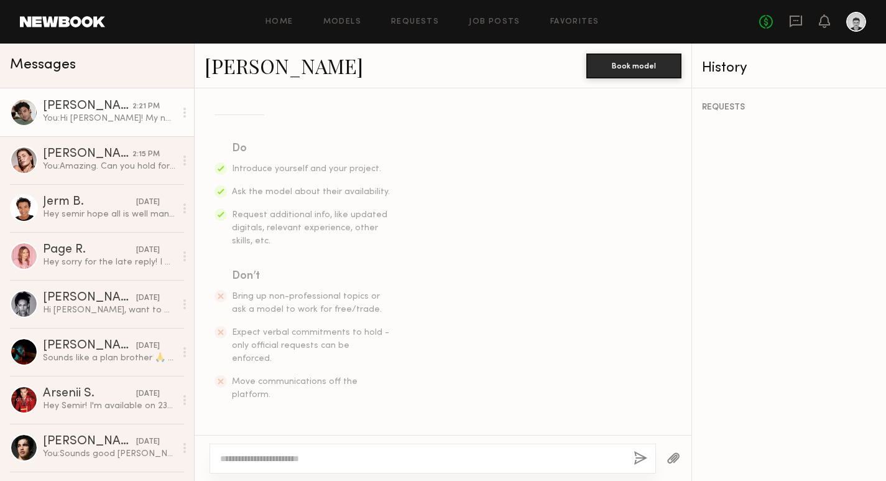
scroll to position [348, 0]
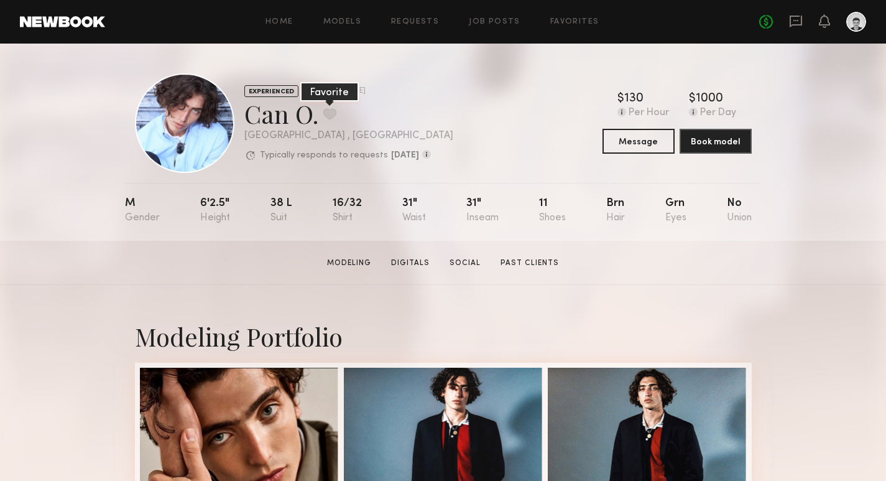
click at [334, 109] on button at bounding box center [329, 113] width 13 height 11
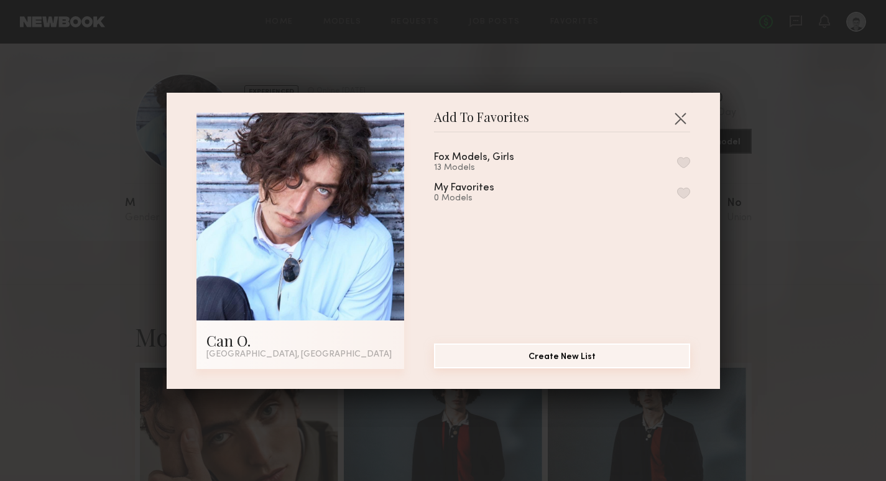
click at [540, 351] on button "Create New List" at bounding box center [562, 355] width 256 height 25
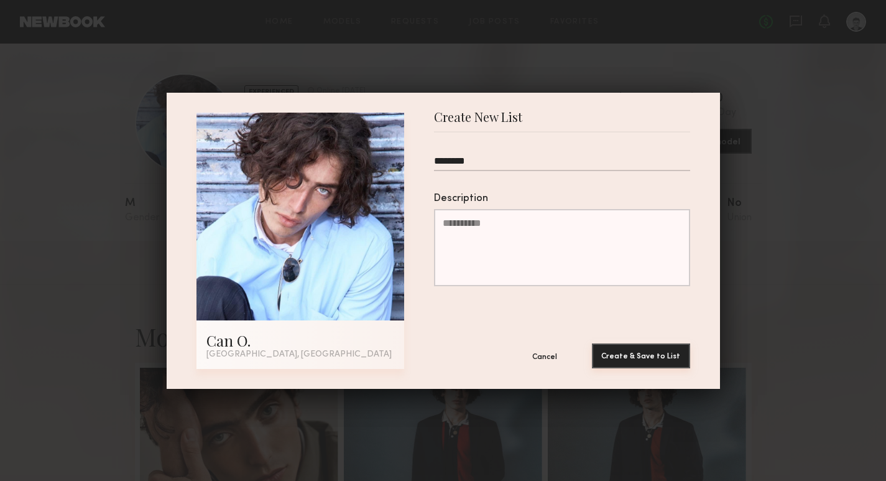
type input "********"
click at [665, 355] on button "Create & Save to List" at bounding box center [641, 355] width 98 height 25
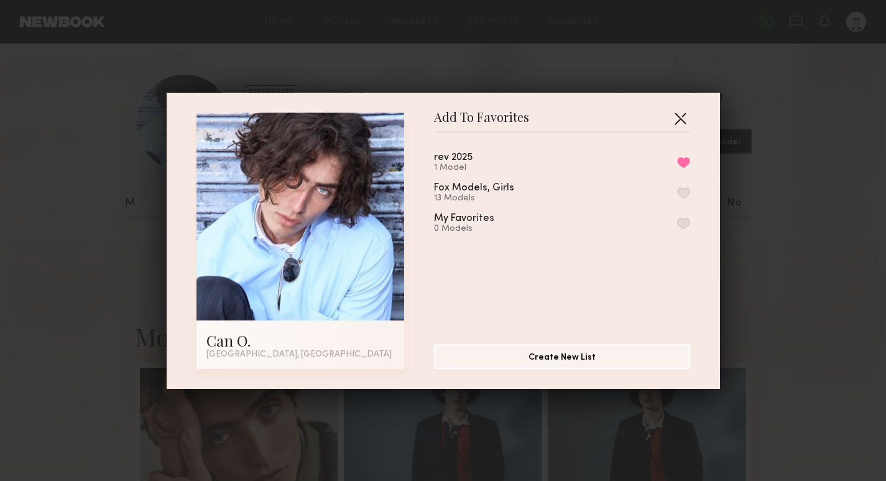
click at [678, 119] on button "button" at bounding box center [680, 118] width 20 height 20
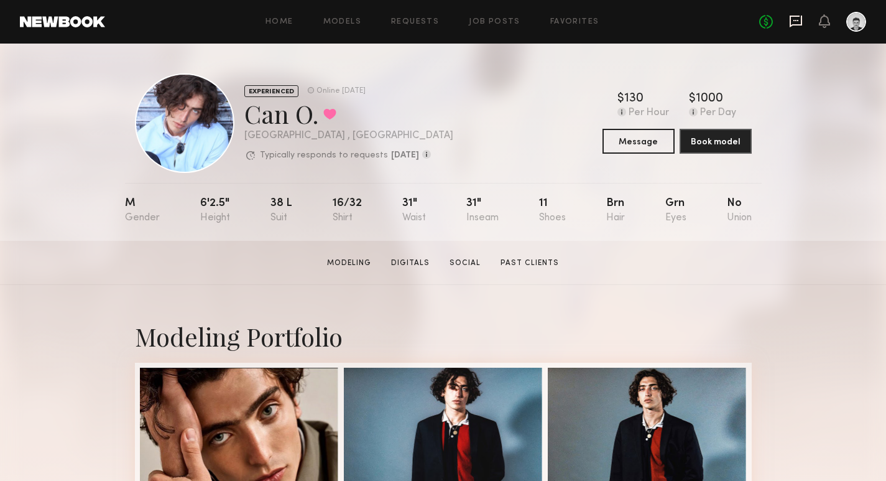
click at [798, 21] on icon at bounding box center [795, 20] width 5 height 1
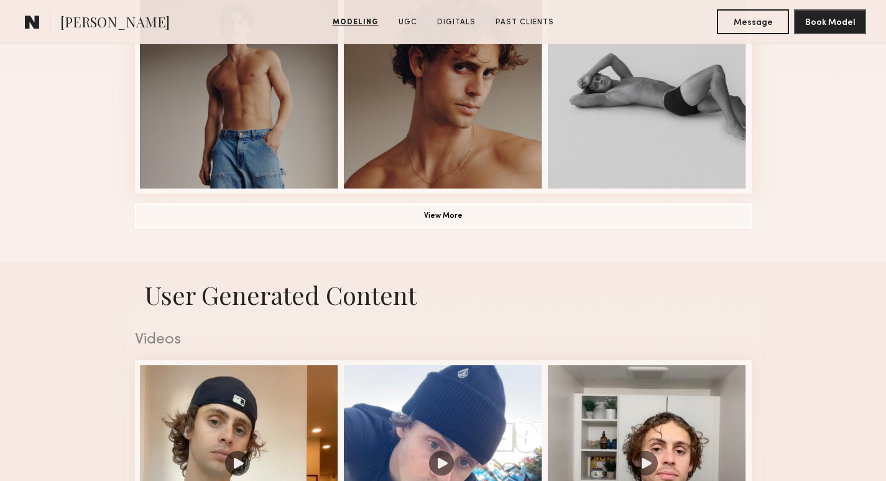
scroll to position [992, 0]
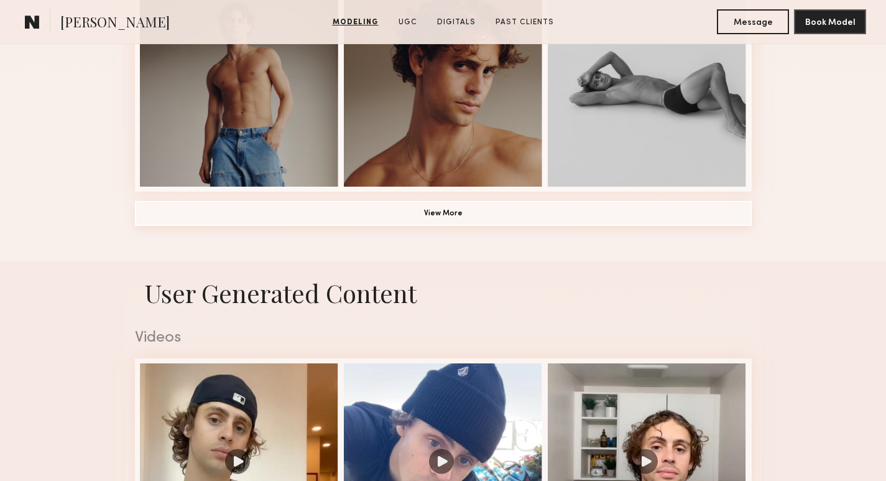
click at [490, 221] on button "View More" at bounding box center [443, 213] width 617 height 25
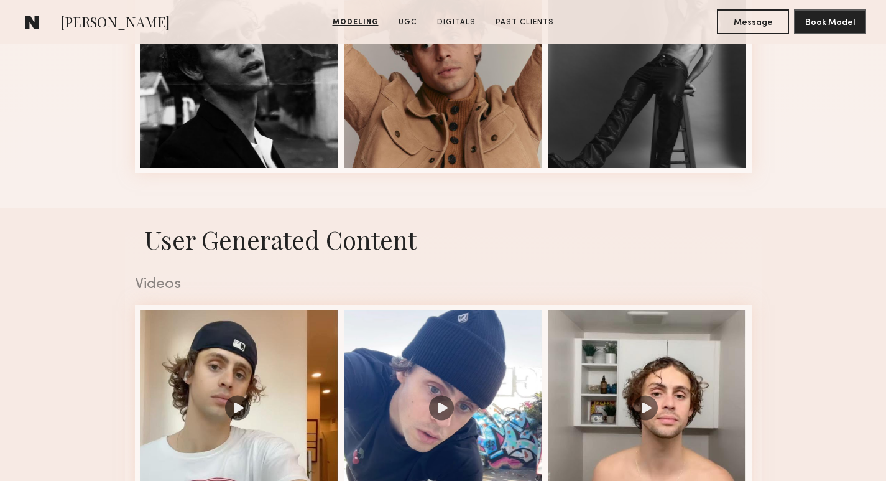
scroll to position [1720, 0]
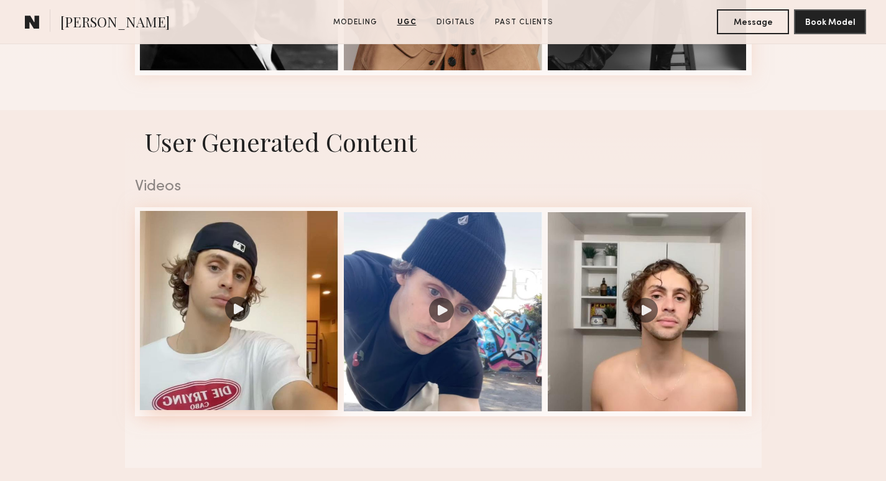
click at [275, 250] on div at bounding box center [239, 310] width 199 height 199
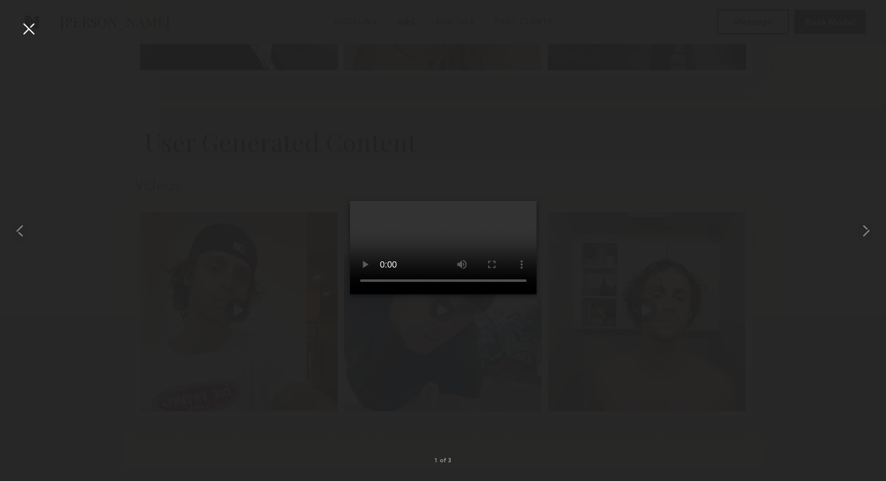
click at [619, 101] on div at bounding box center [443, 230] width 886 height 421
click at [32, 29] on div at bounding box center [29, 29] width 20 height 20
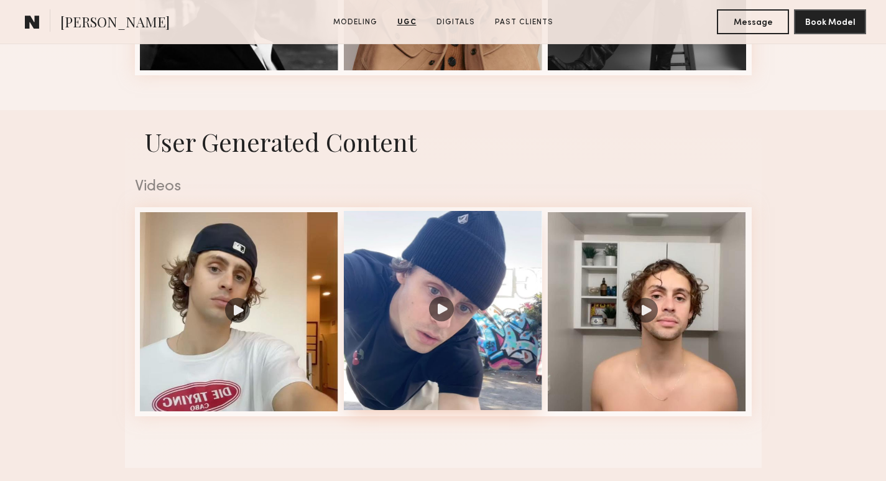
click at [490, 317] on div at bounding box center [443, 310] width 199 height 199
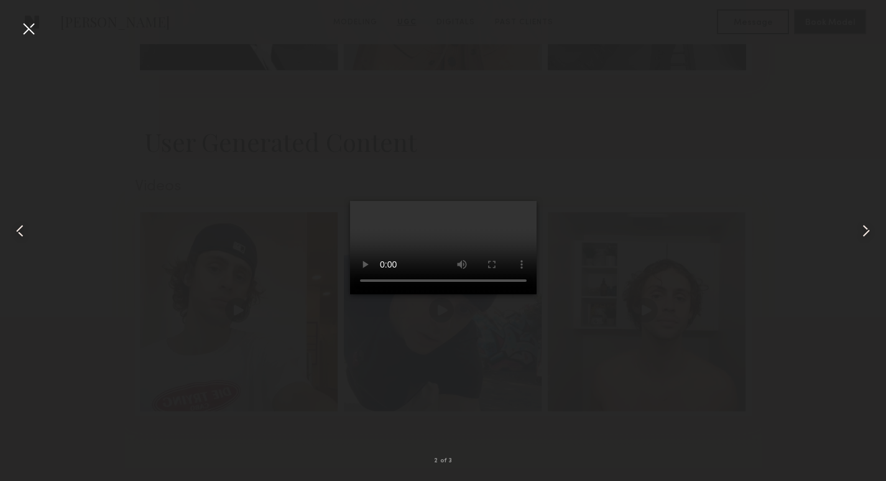
click at [27, 34] on div at bounding box center [29, 29] width 20 height 20
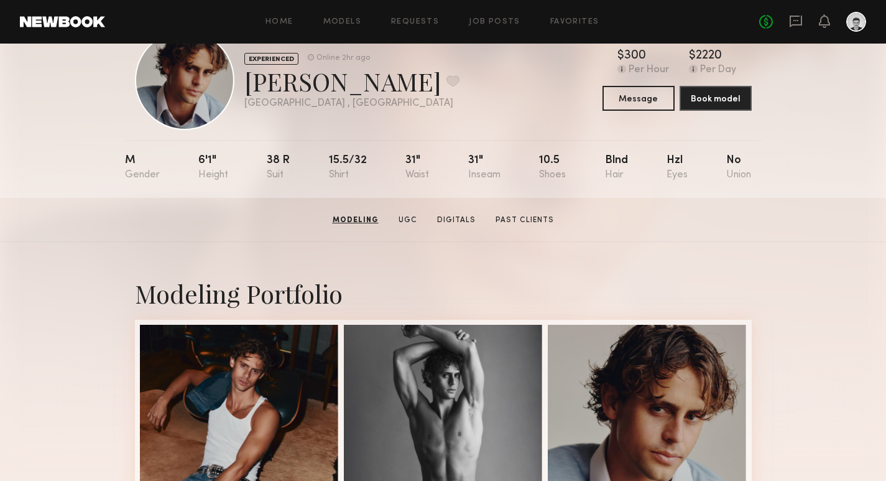
scroll to position [0, 0]
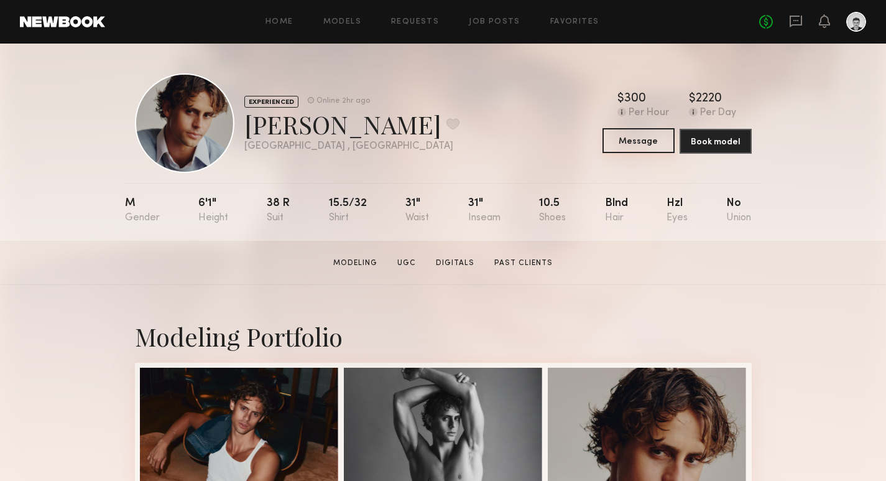
click at [652, 143] on button "Message" at bounding box center [639, 140] width 72 height 25
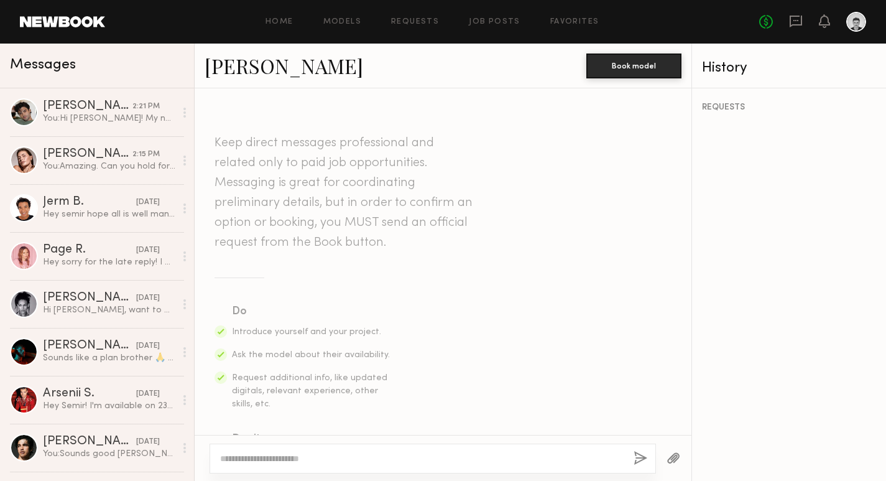
click at [358, 454] on textarea at bounding box center [422, 458] width 404 height 12
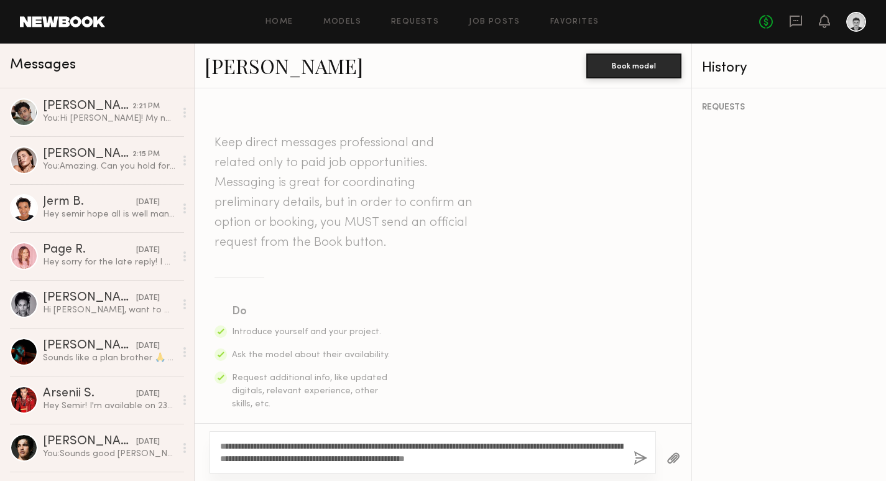
click at [253, 443] on textarea "**********" at bounding box center [422, 452] width 404 height 25
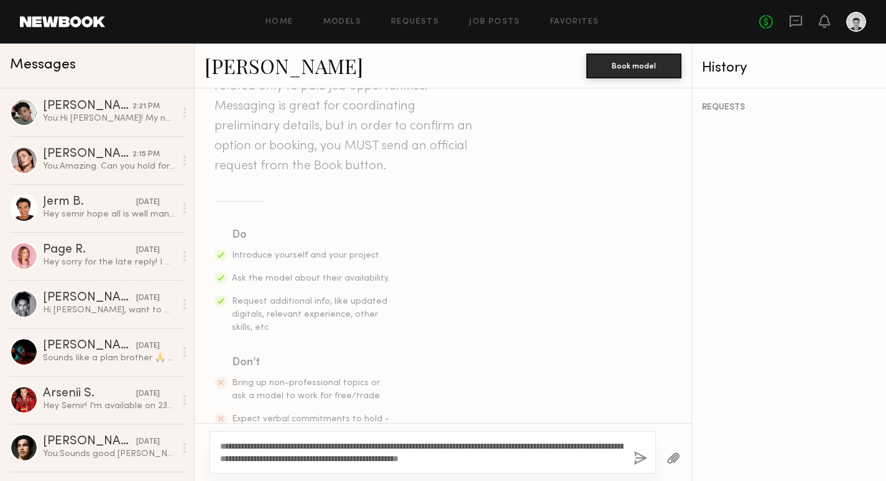
scroll to position [81, 0]
type textarea "**********"
click at [641, 460] on button "button" at bounding box center [641, 459] width 14 height 16
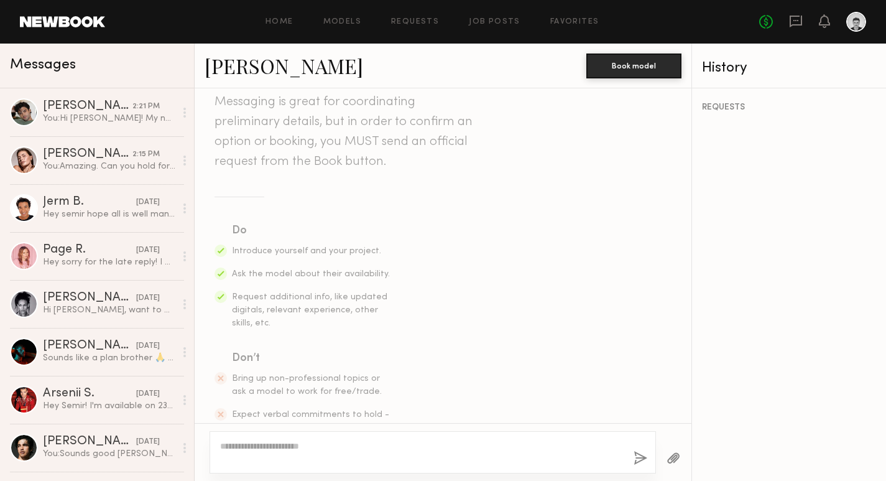
scroll to position [348, 0]
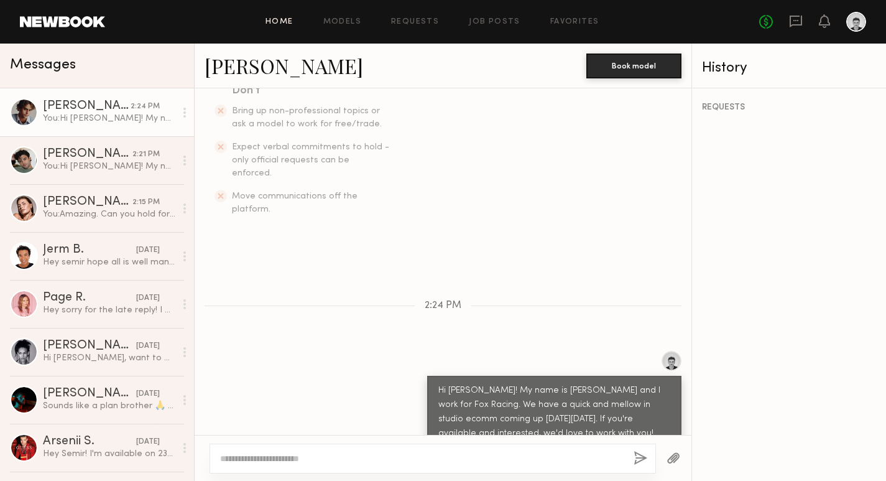
click at [284, 24] on link "Home" at bounding box center [279, 22] width 28 height 8
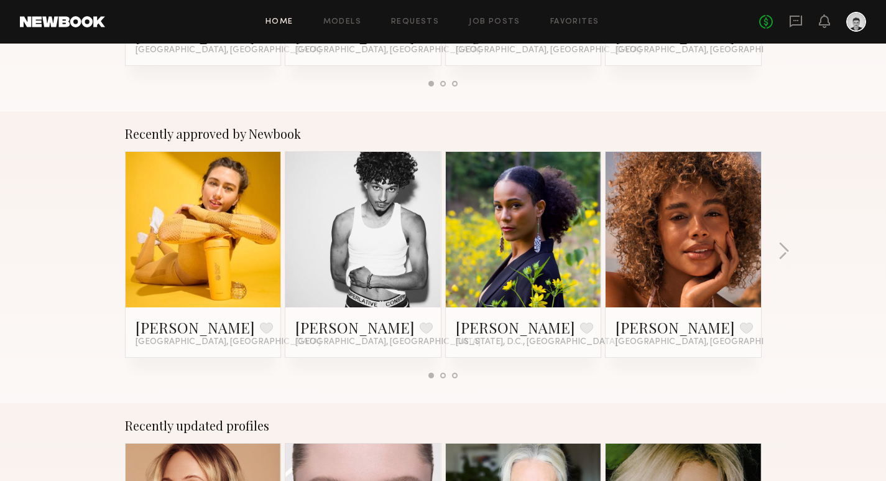
scroll to position [422, 0]
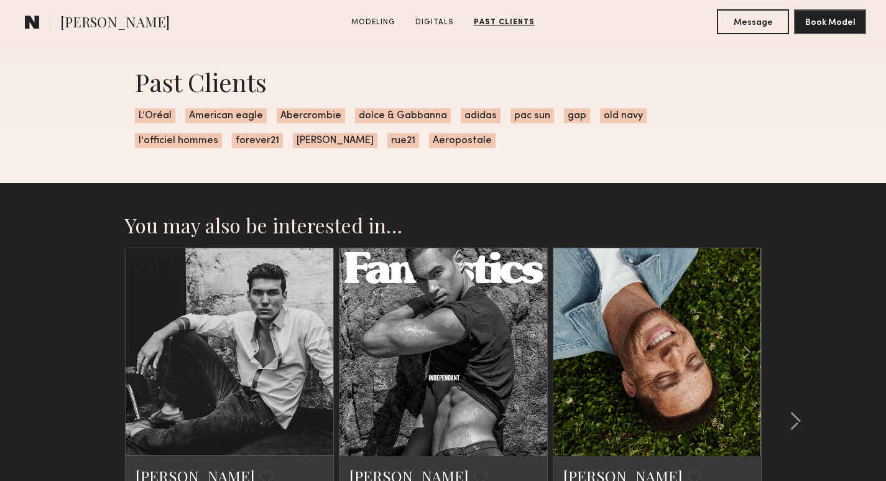
scroll to position [1749, 0]
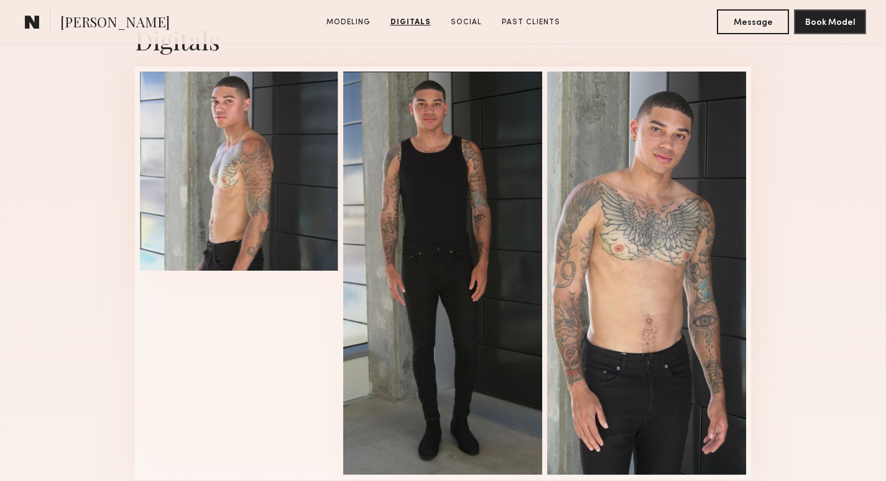
scroll to position [1263, 0]
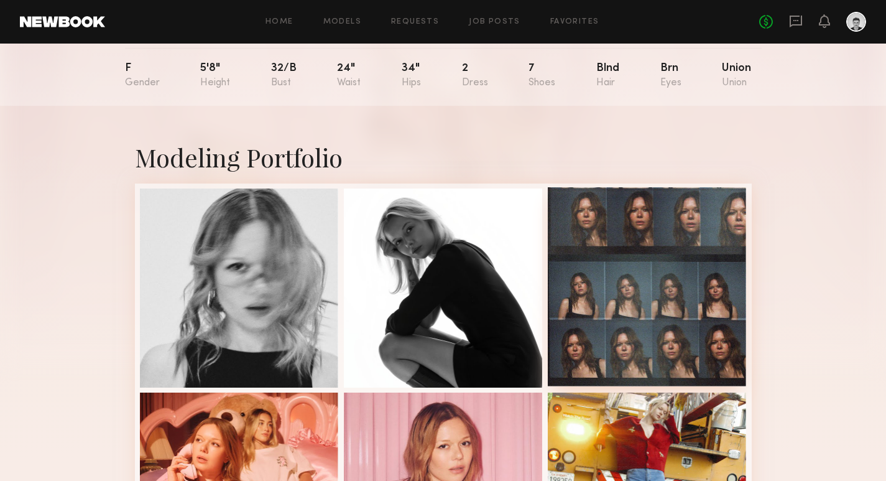
scroll to position [129, 0]
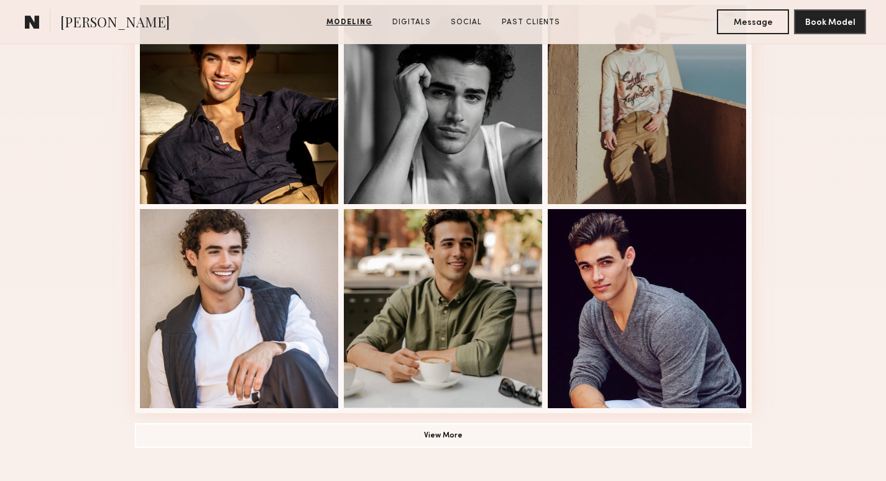
scroll to position [772, 0]
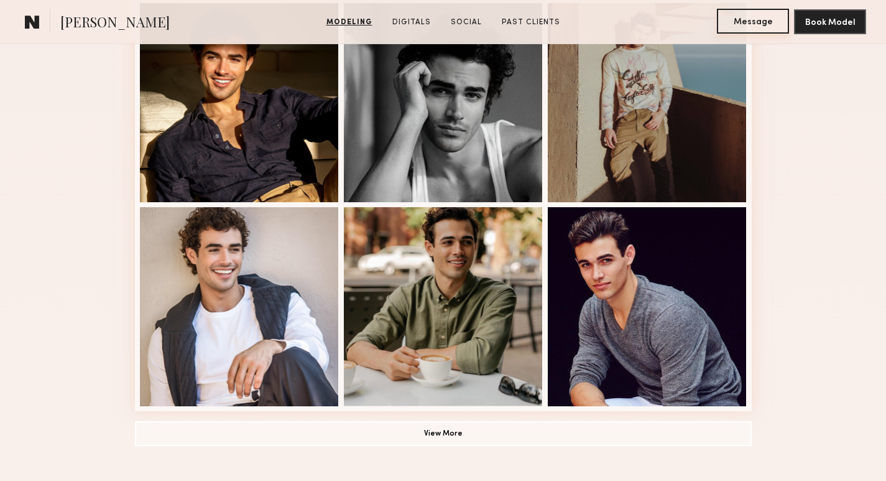
click at [772, 16] on button "Message" at bounding box center [753, 21] width 72 height 25
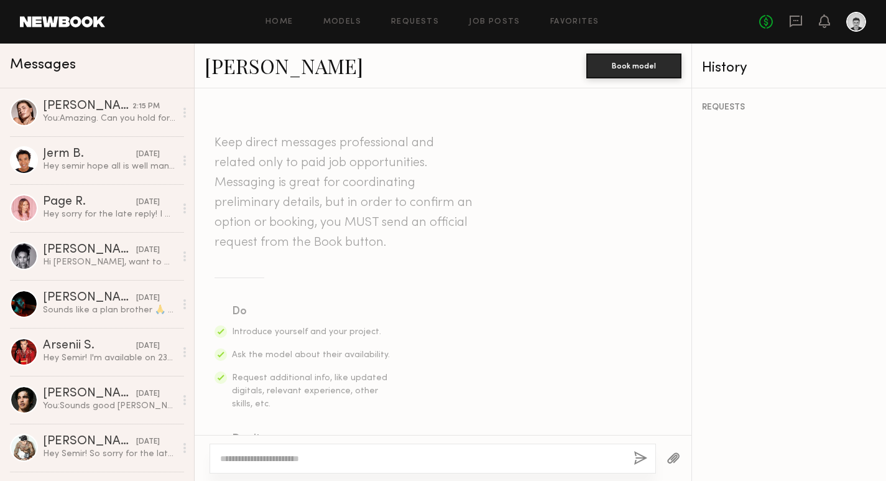
click at [257, 70] on link "[PERSON_NAME]" at bounding box center [284, 65] width 159 height 27
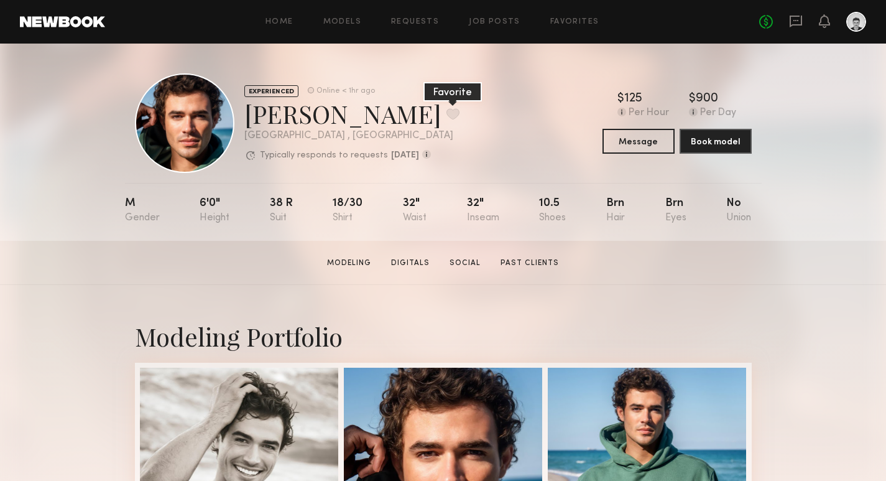
click at [446, 111] on button at bounding box center [452, 113] width 13 height 11
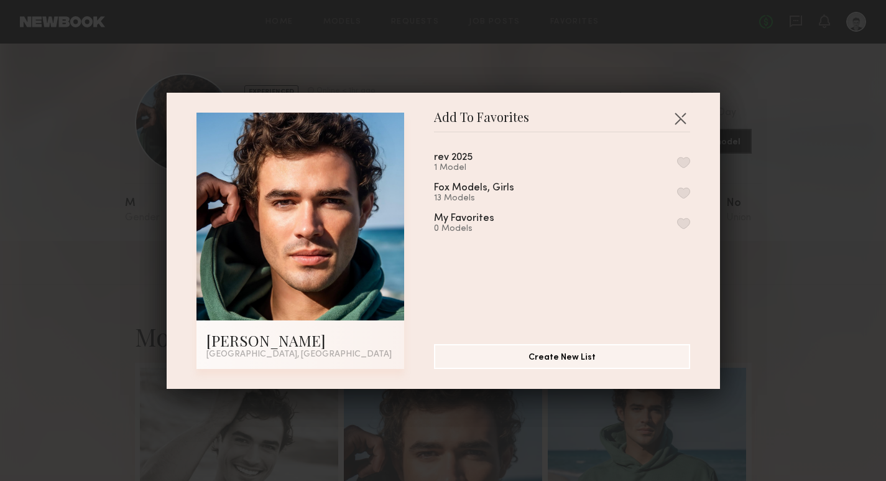
click at [456, 160] on div "rev 2025" at bounding box center [453, 157] width 39 height 11
click at [681, 164] on button "button" at bounding box center [683, 162] width 13 height 11
click at [666, 120] on header "Add To Favorites" at bounding box center [562, 123] width 256 height 20
click at [683, 118] on button "button" at bounding box center [680, 118] width 20 height 20
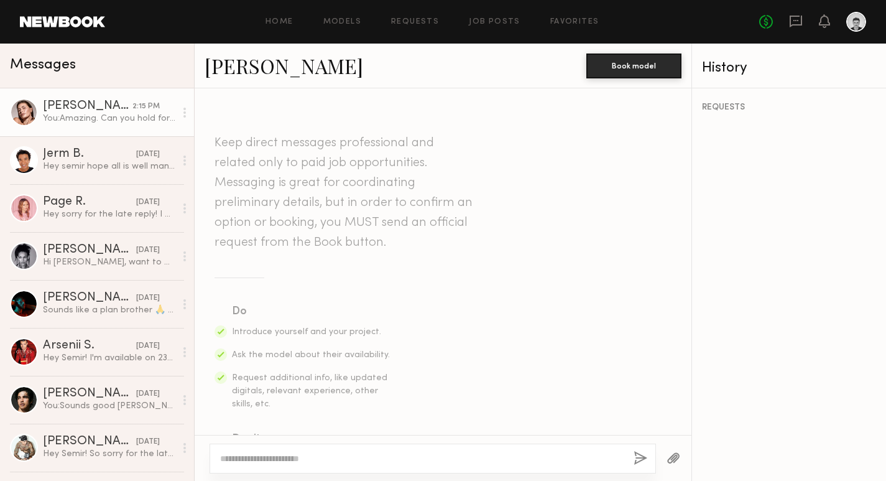
click at [87, 113] on div "You: Amazing. Can you hold for now and i'll get everything locked in [DATE] wit…" at bounding box center [109, 119] width 132 height 12
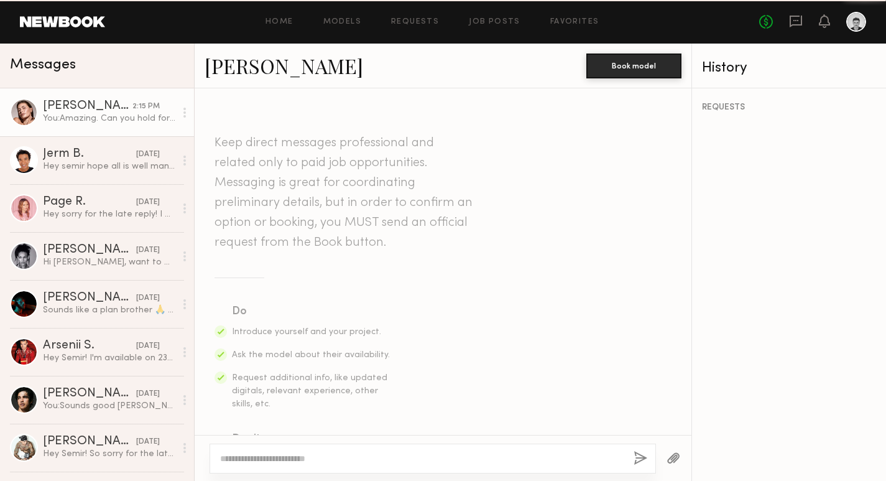
scroll to position [662, 0]
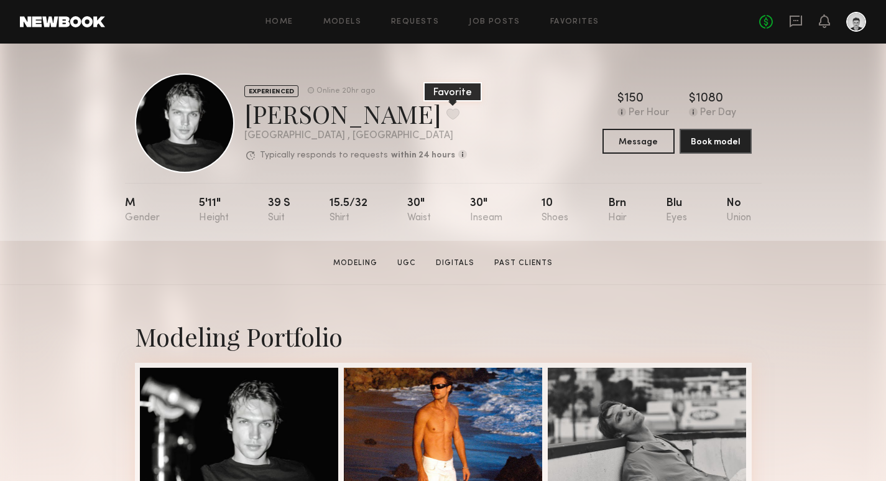
click at [446, 118] on button at bounding box center [452, 113] width 13 height 11
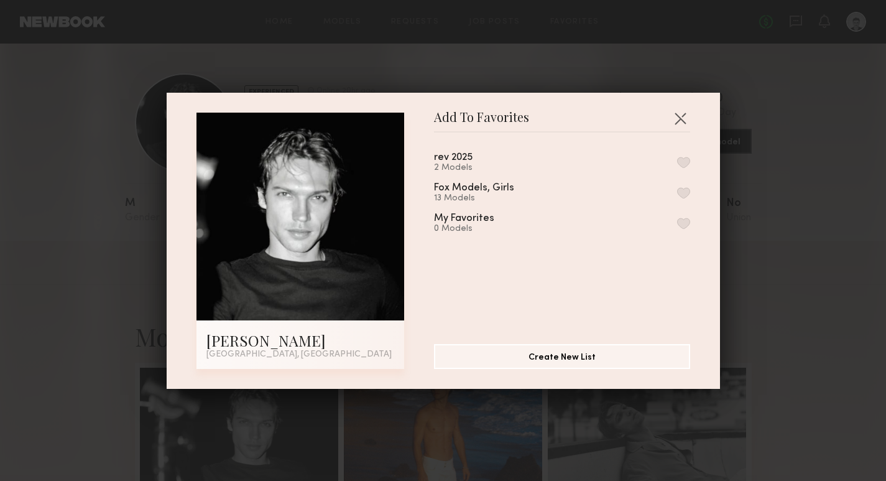
click at [685, 157] on button "button" at bounding box center [683, 162] width 13 height 11
click at [678, 122] on button "button" at bounding box center [680, 118] width 20 height 20
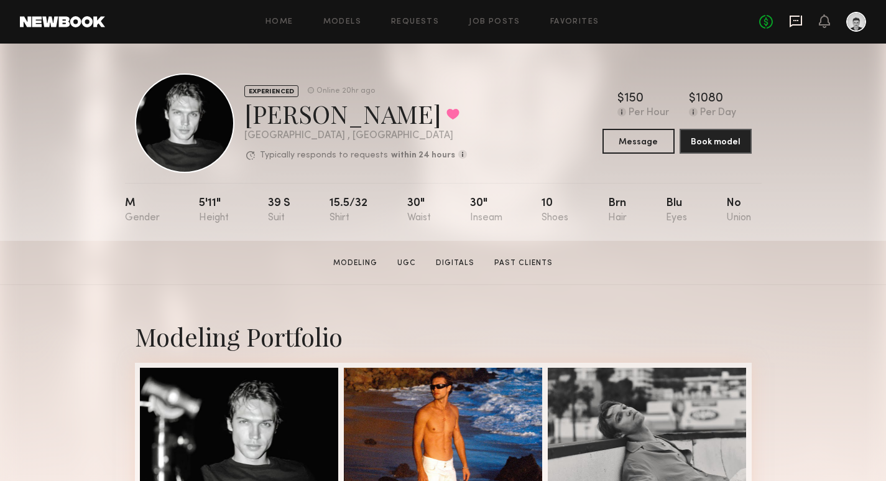
click at [798, 24] on icon at bounding box center [796, 22] width 12 height 12
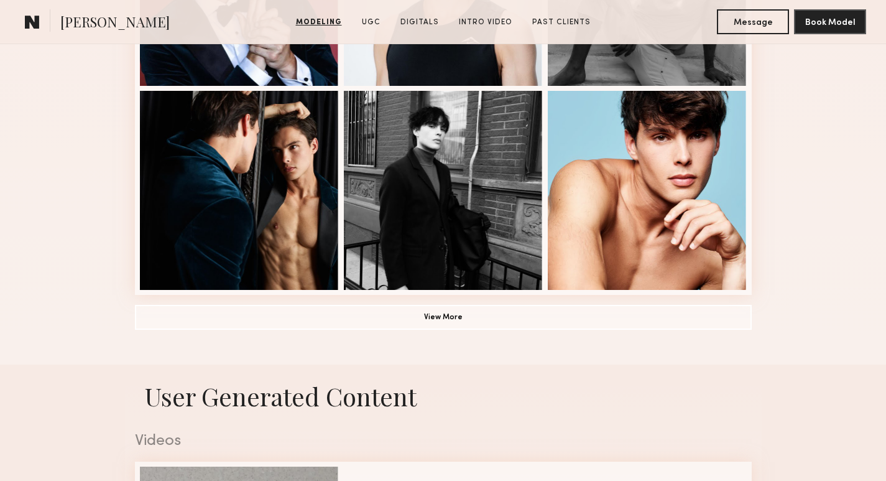
scroll to position [948, 0]
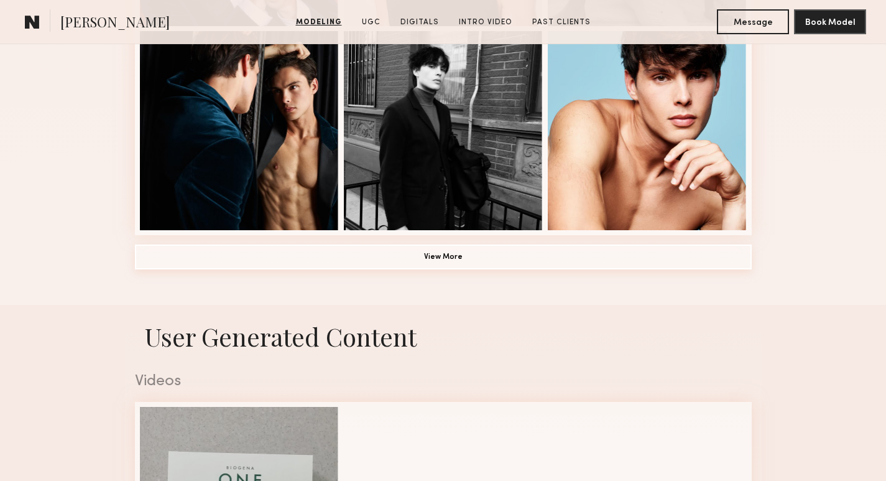
click at [474, 265] on button "View More" at bounding box center [443, 256] width 617 height 25
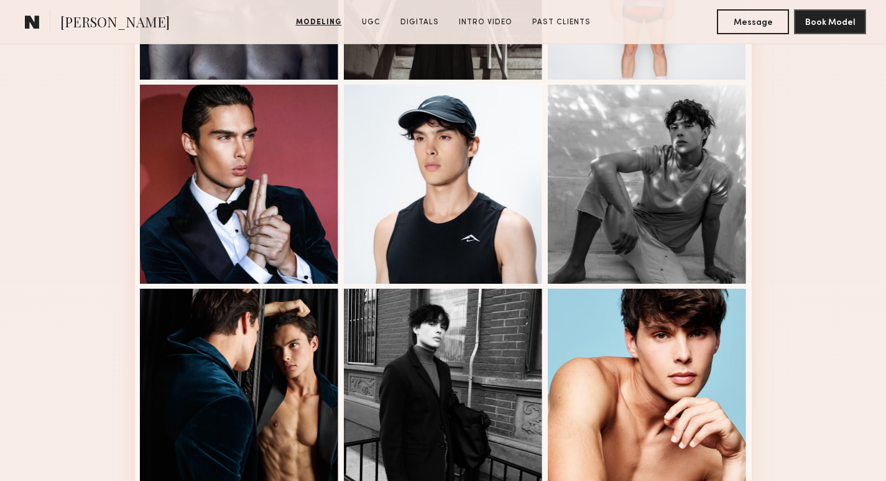
scroll to position [0, 0]
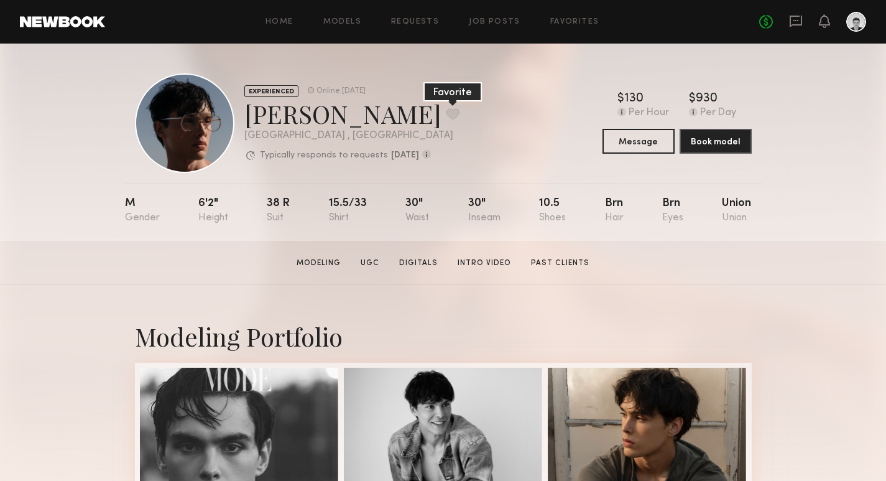
click at [446, 117] on button at bounding box center [452, 113] width 13 height 11
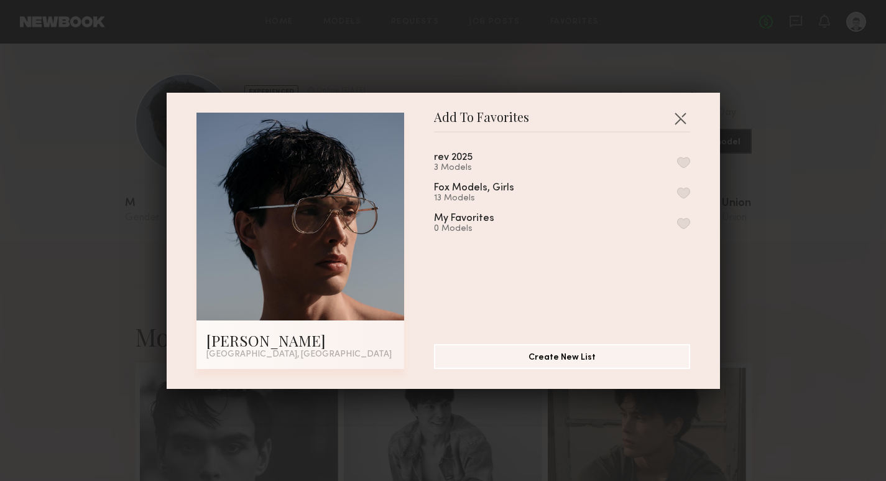
click at [680, 161] on button "button" at bounding box center [683, 162] width 13 height 11
click at [681, 121] on button "button" at bounding box center [680, 118] width 20 height 20
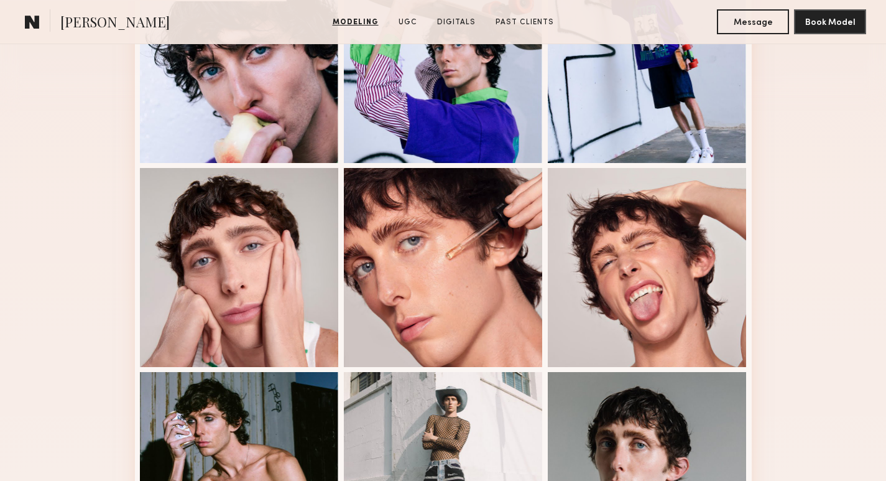
scroll to position [458, 0]
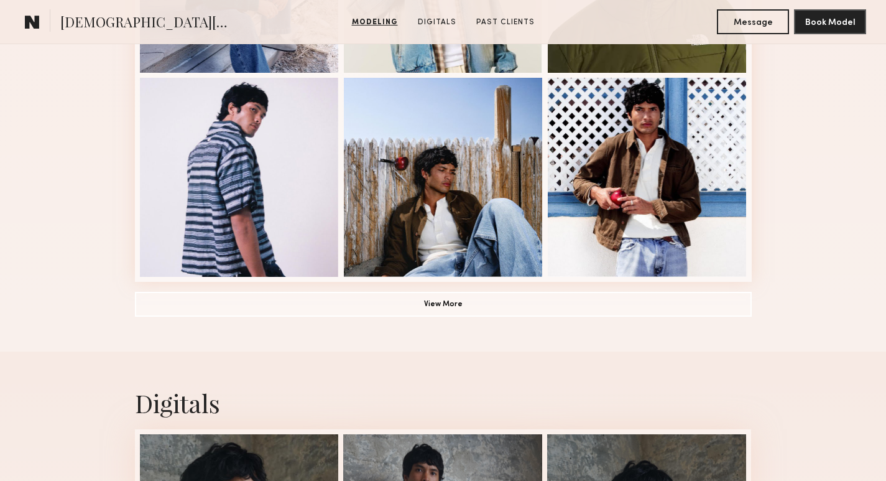
scroll to position [923, 0]
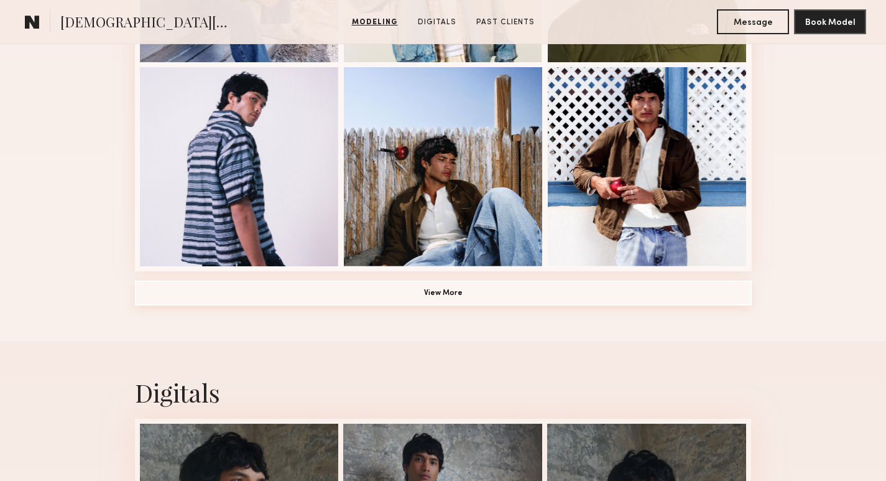
click at [493, 286] on button "View More" at bounding box center [443, 292] width 617 height 25
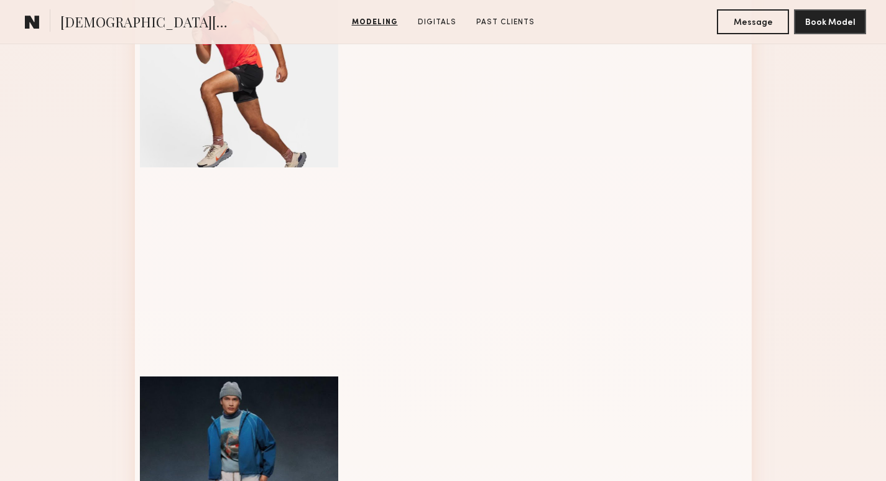
scroll to position [1227, 0]
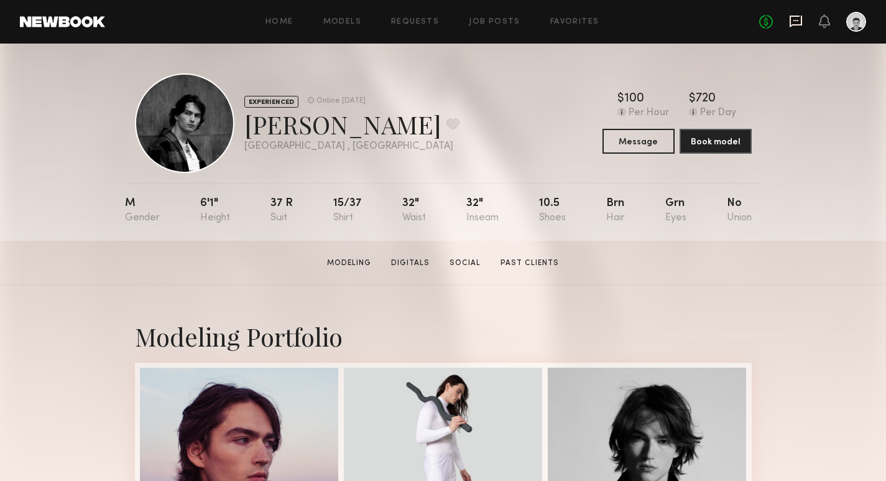
click at [794, 24] on icon at bounding box center [796, 22] width 12 height 12
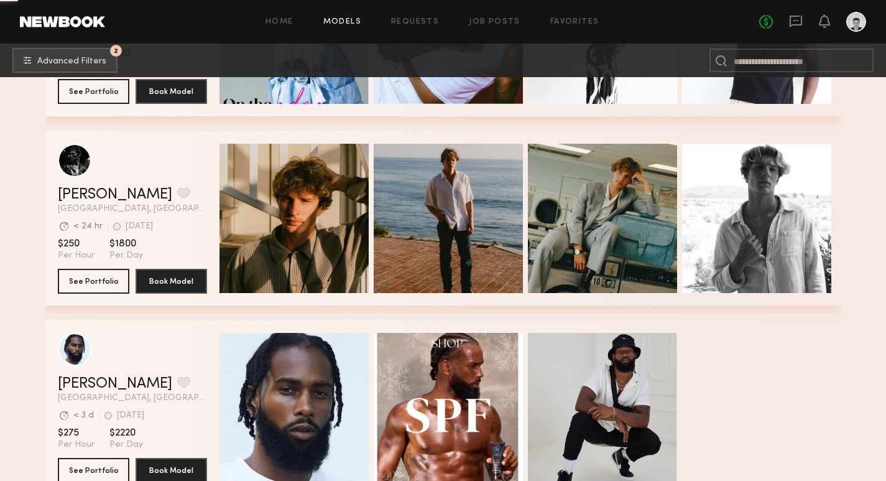
scroll to position [26435, 0]
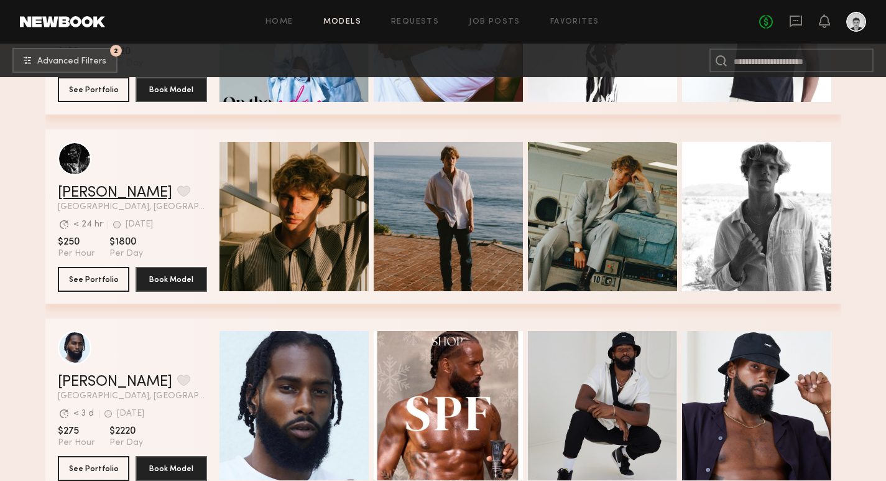
click at [72, 188] on link "Royce L." at bounding box center [115, 192] width 114 height 15
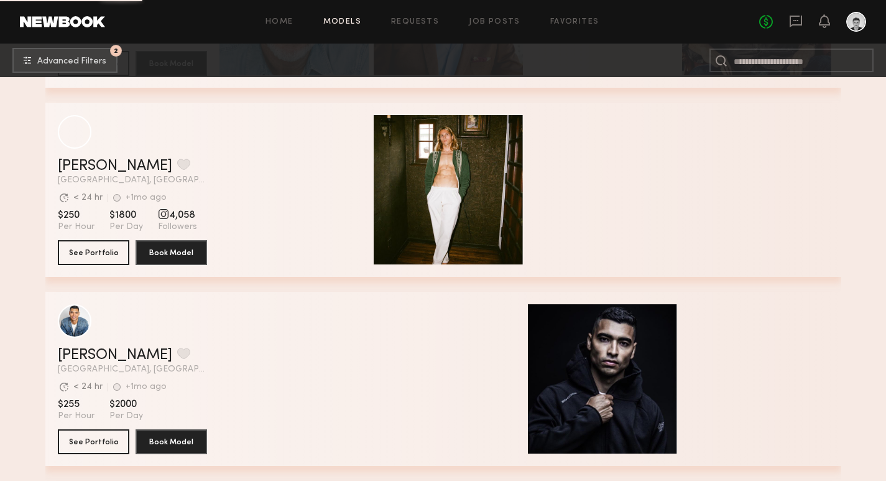
scroll to position [35726, 0]
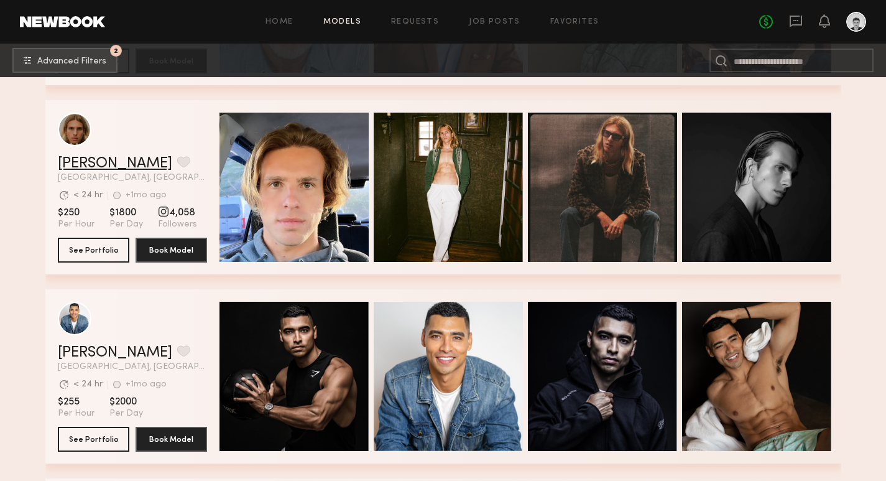
click at [88, 157] on link "Neil M." at bounding box center [115, 163] width 114 height 15
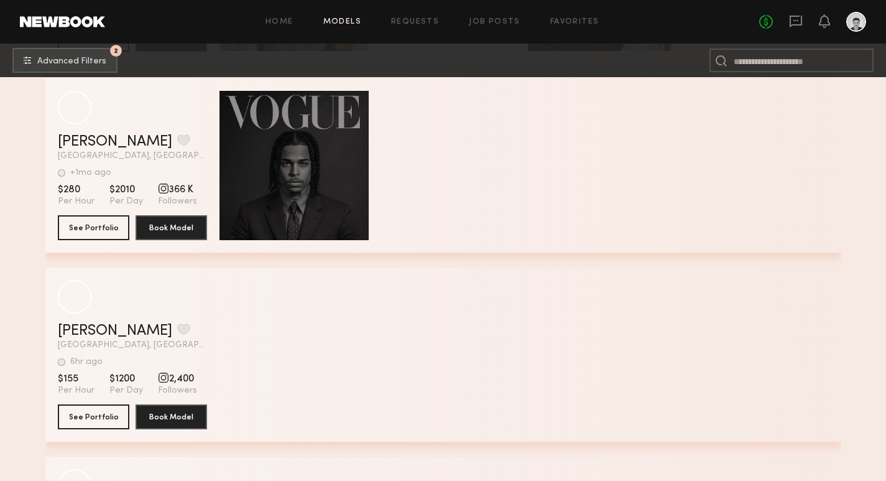
scroll to position [40133, 0]
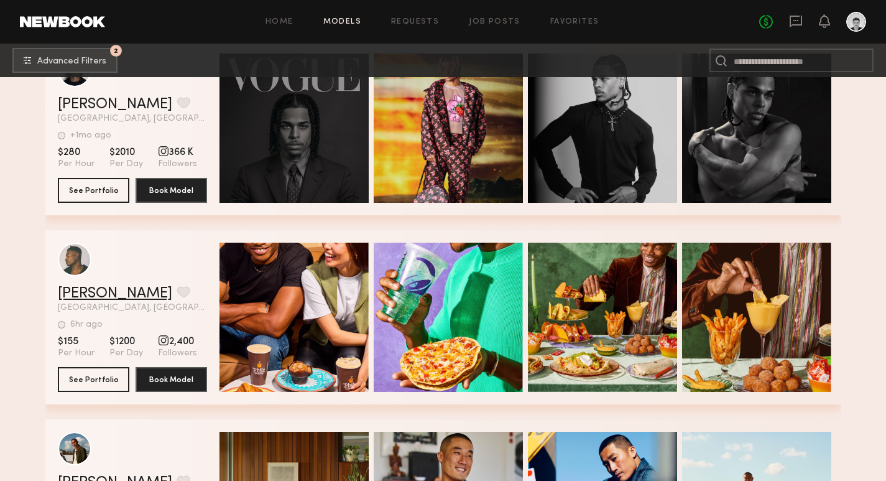
click at [101, 290] on link "Kenyon W." at bounding box center [115, 293] width 114 height 15
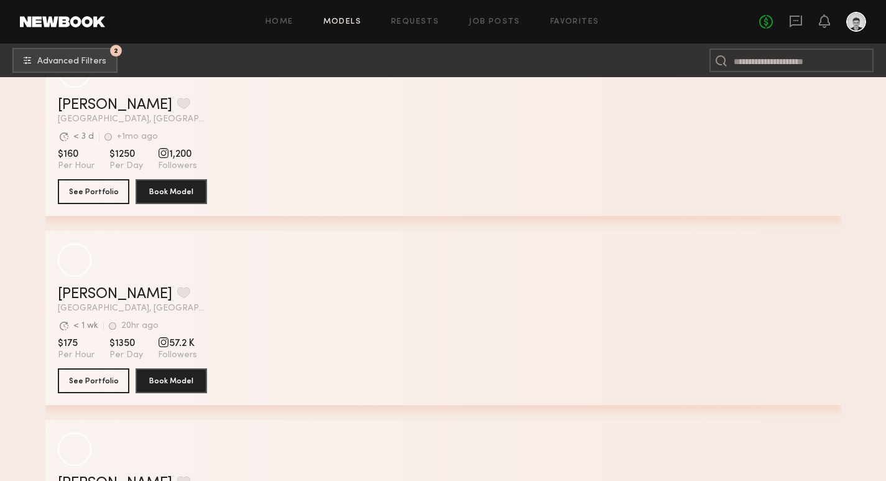
scroll to position [45046, 0]
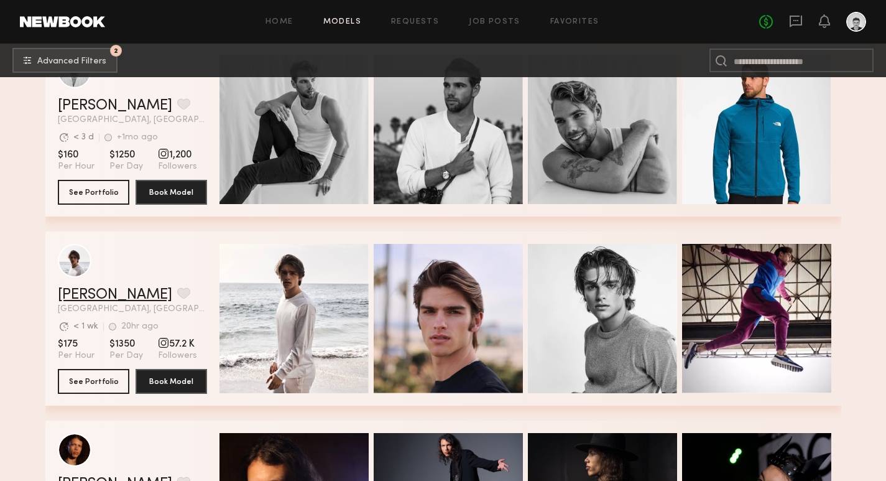
click at [78, 289] on link "Kyle S." at bounding box center [115, 294] width 114 height 15
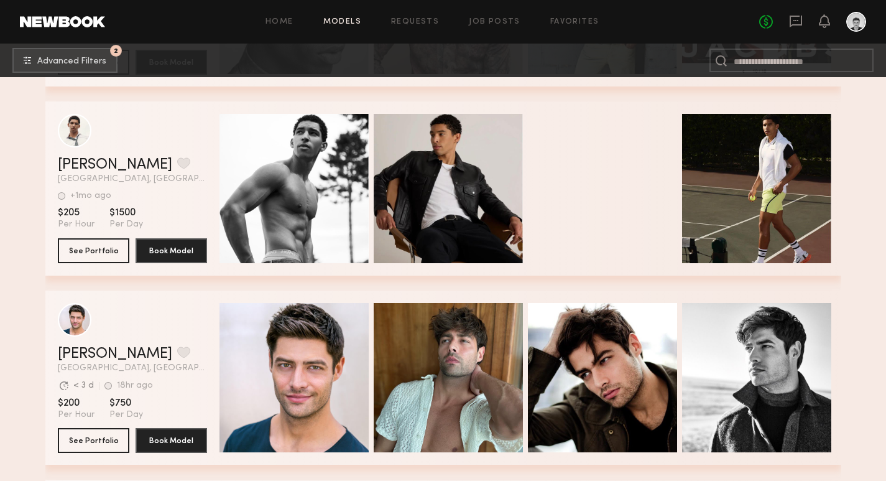
scroll to position [46046, 0]
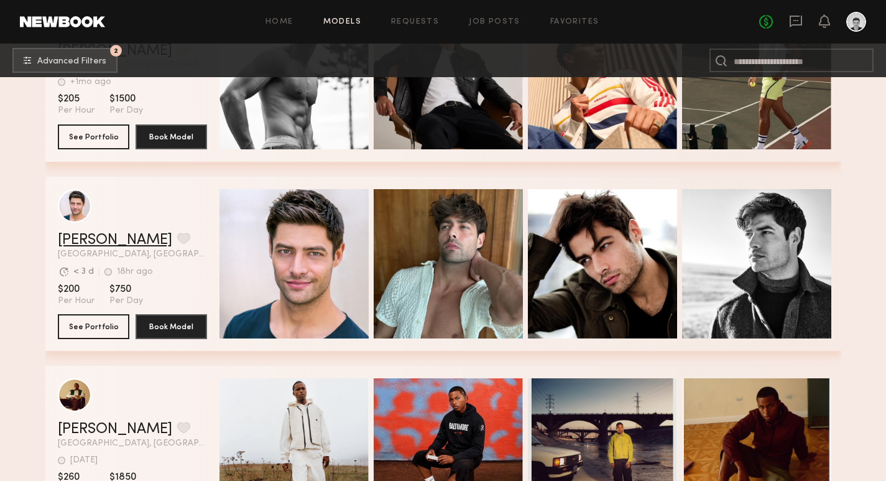
click at [93, 241] on link "Andrew R." at bounding box center [115, 240] width 114 height 15
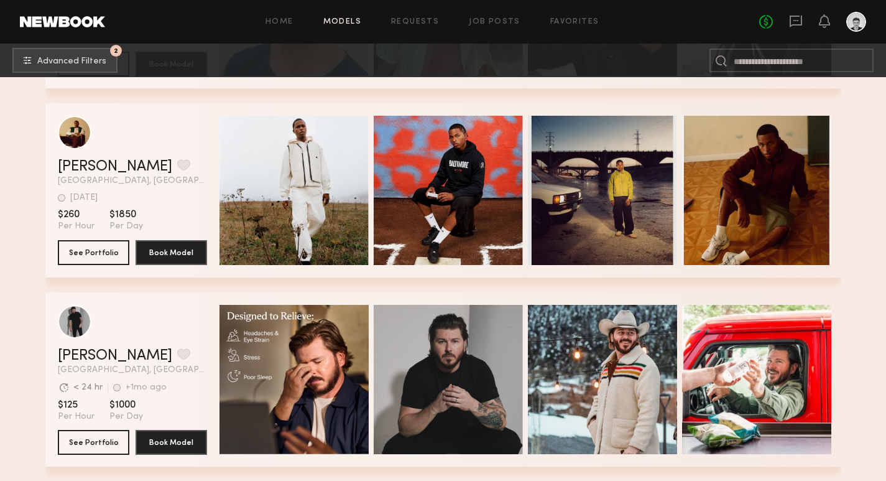
scroll to position [46308, 0]
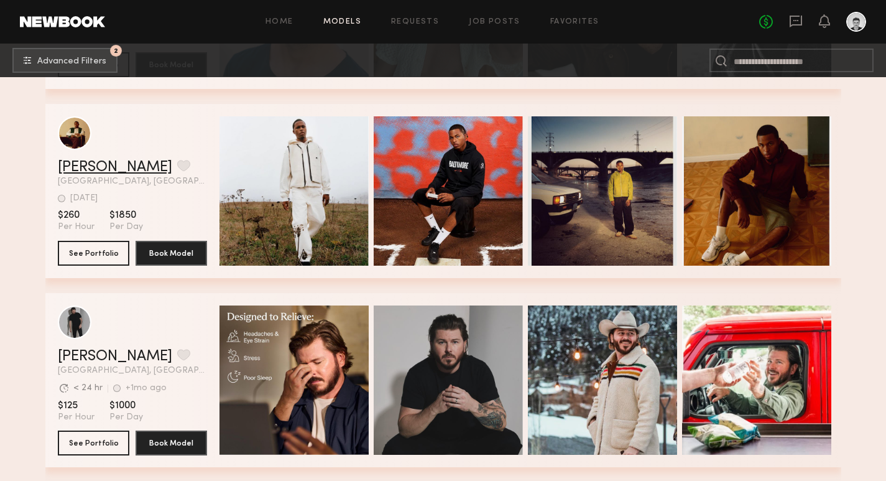
click at [86, 170] on link "Jordan J." at bounding box center [115, 167] width 114 height 15
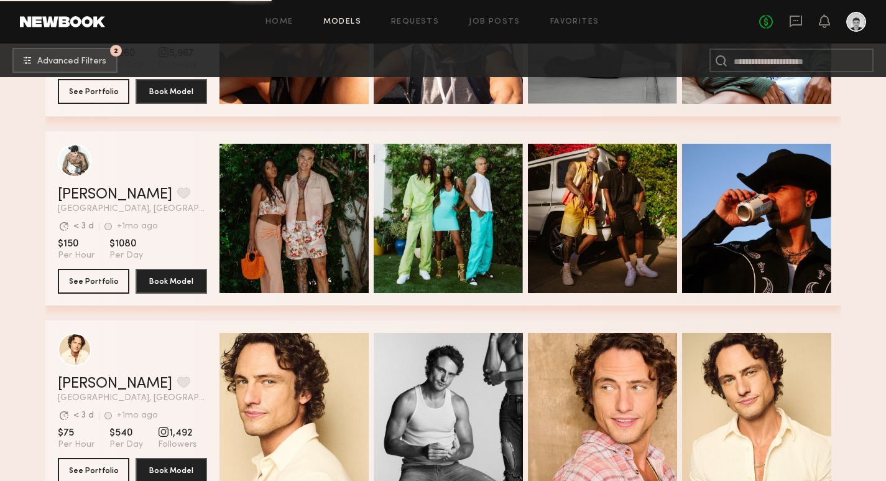
scroll to position [47416, 0]
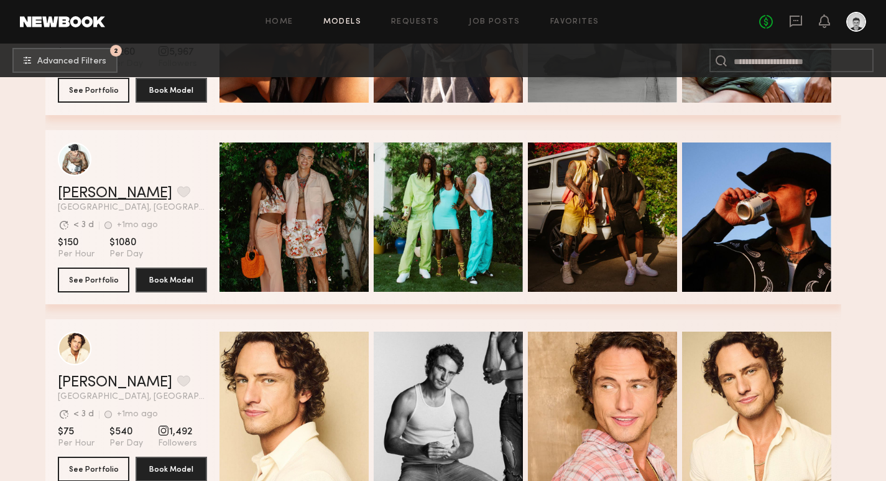
click at [89, 193] on link "Louis A." at bounding box center [115, 193] width 114 height 15
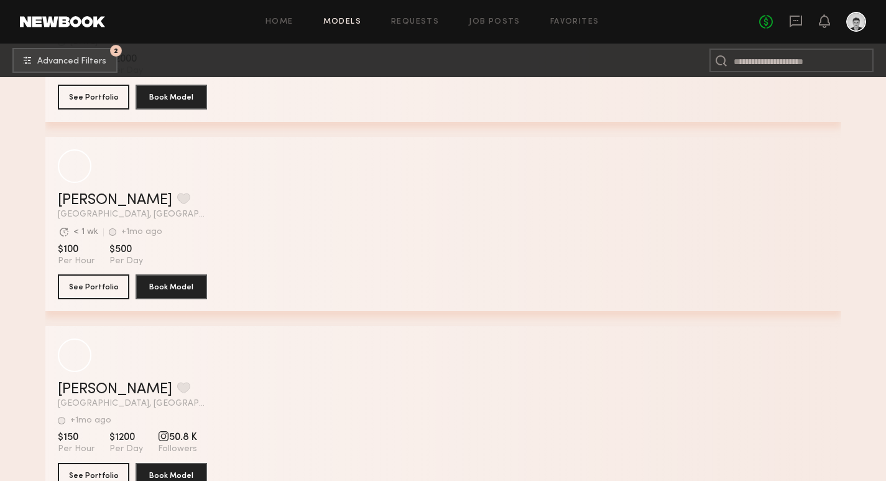
scroll to position [50434, 0]
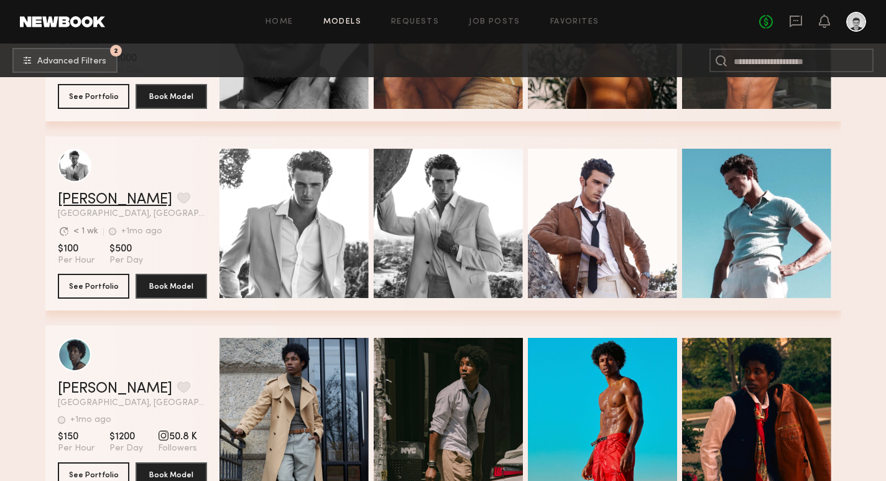
click at [83, 201] on link "Chris Q." at bounding box center [115, 199] width 114 height 15
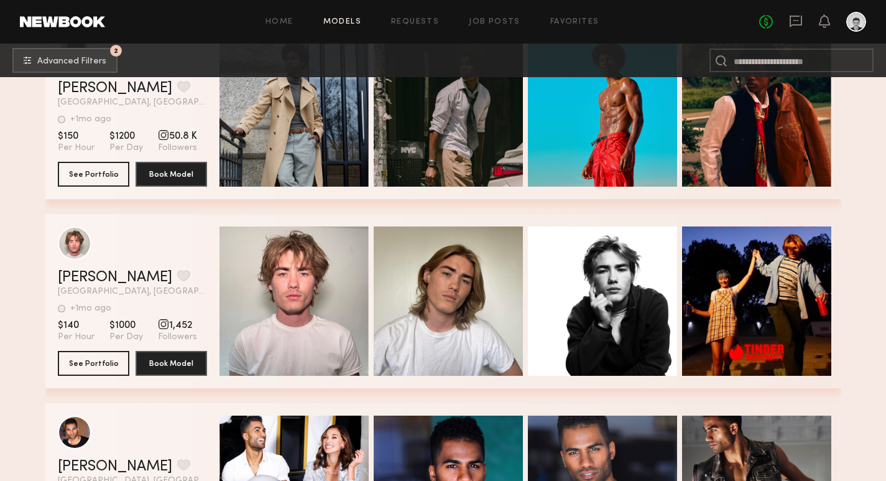
scroll to position [50735, 0]
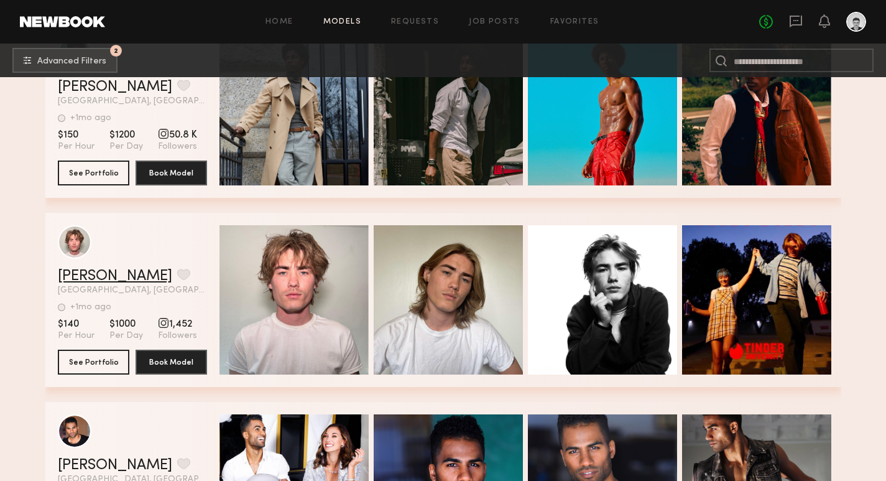
click at [95, 275] on link "Logan B." at bounding box center [115, 276] width 114 height 15
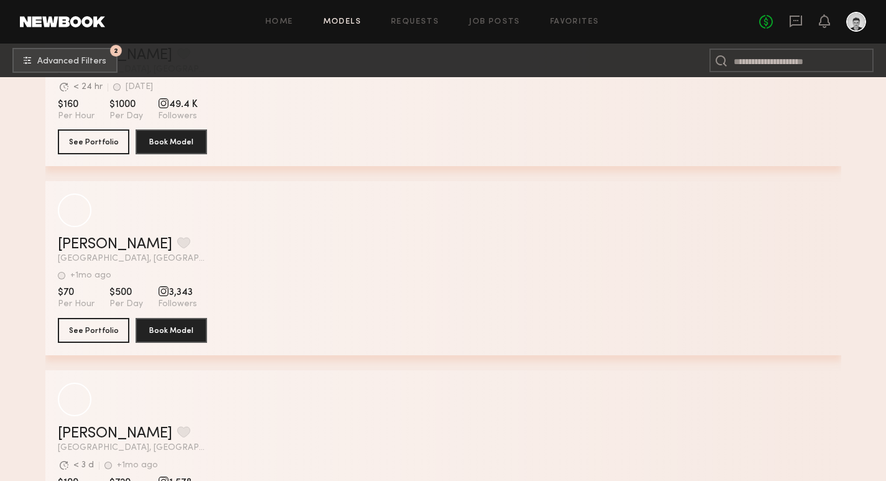
scroll to position [56821, 0]
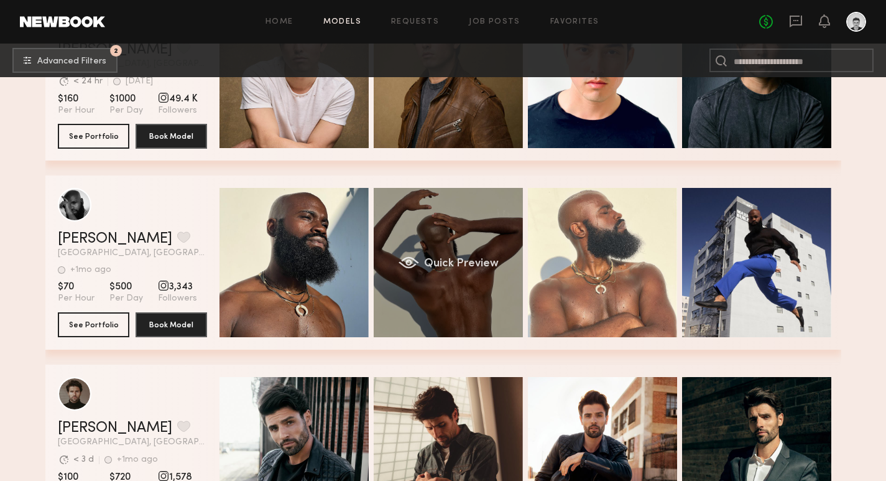
click at [484, 289] on div "Quick Preview" at bounding box center [448, 262] width 149 height 149
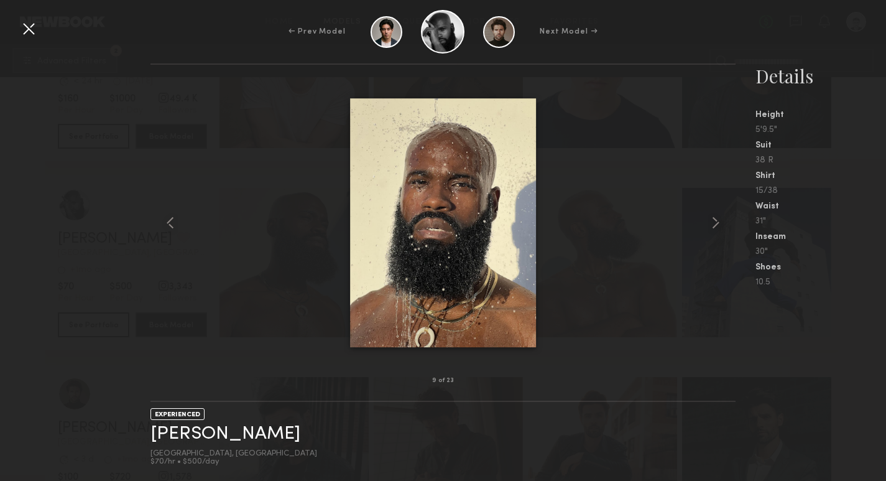
click at [32, 25] on div at bounding box center [29, 29] width 20 height 20
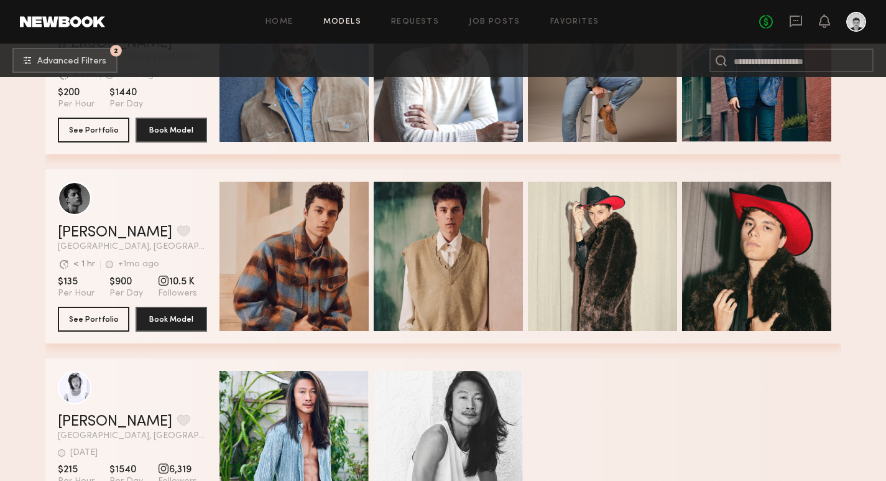
scroll to position [61932, 0]
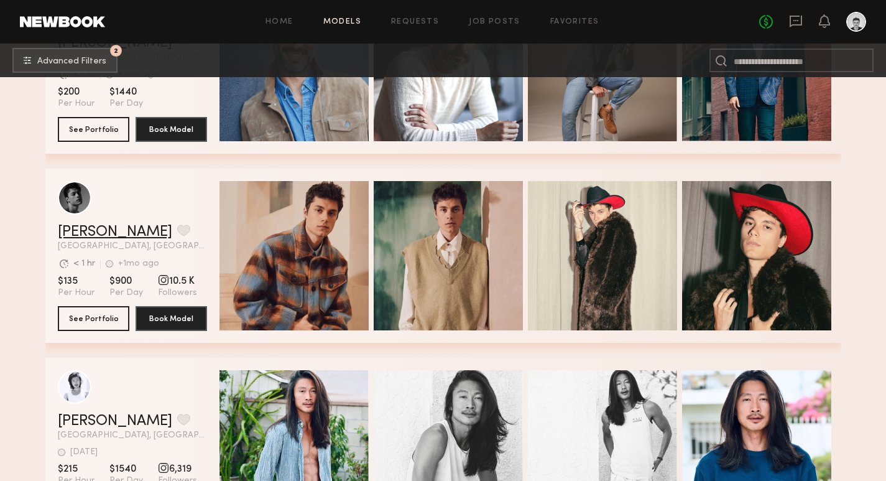
click at [90, 228] on link "Daniel F." at bounding box center [115, 231] width 114 height 15
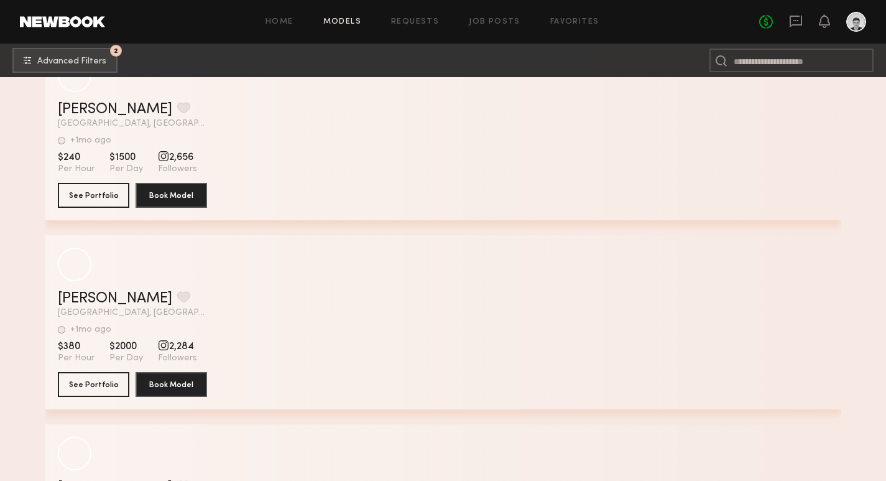
scroll to position [63756, 0]
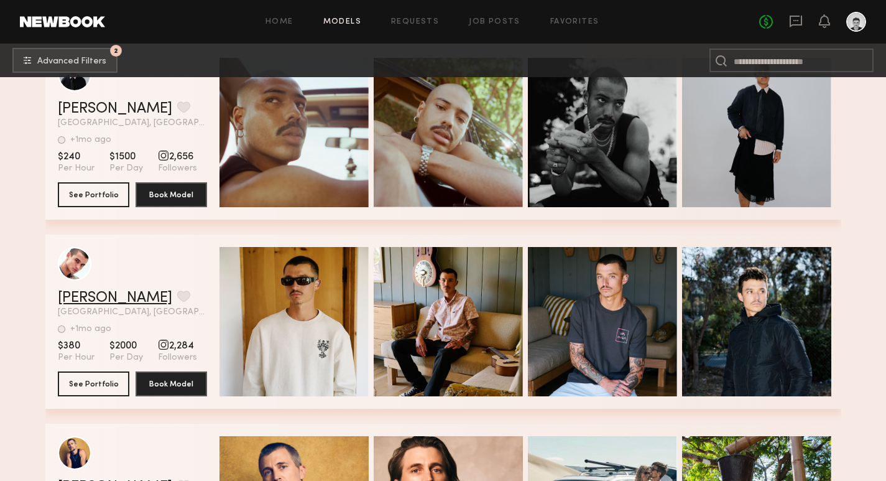
click at [72, 303] on link "Kaleb R." at bounding box center [115, 297] width 114 height 15
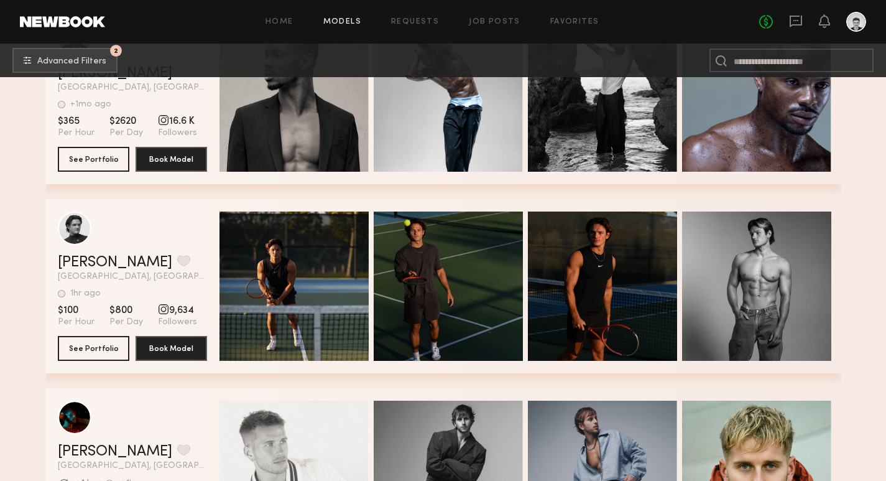
scroll to position [69490, 0]
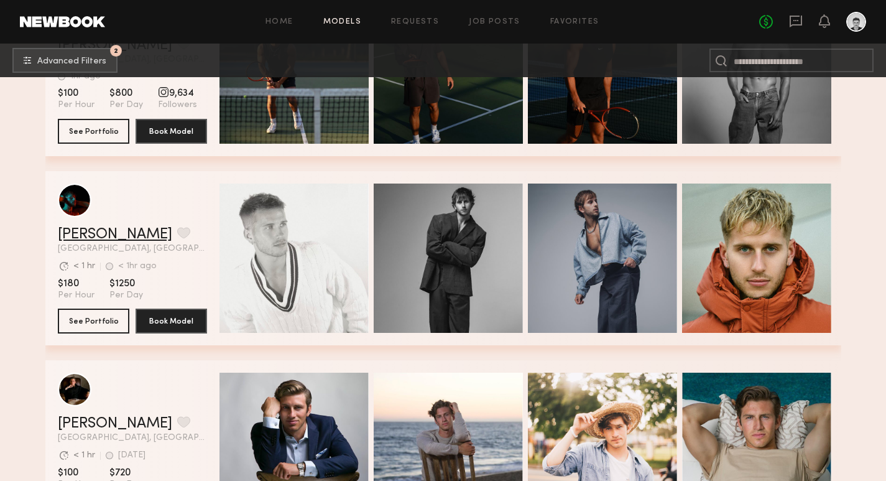
click at [96, 236] on link "Corbin C." at bounding box center [115, 234] width 114 height 15
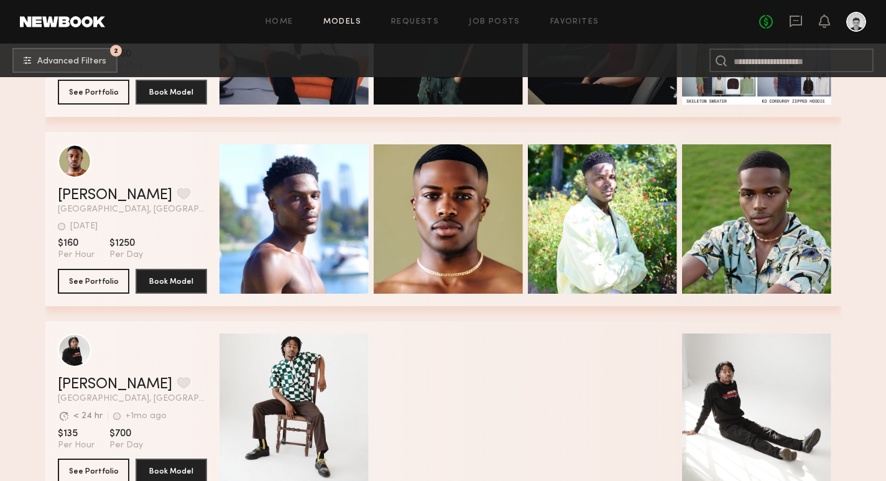
scroll to position [71205, 0]
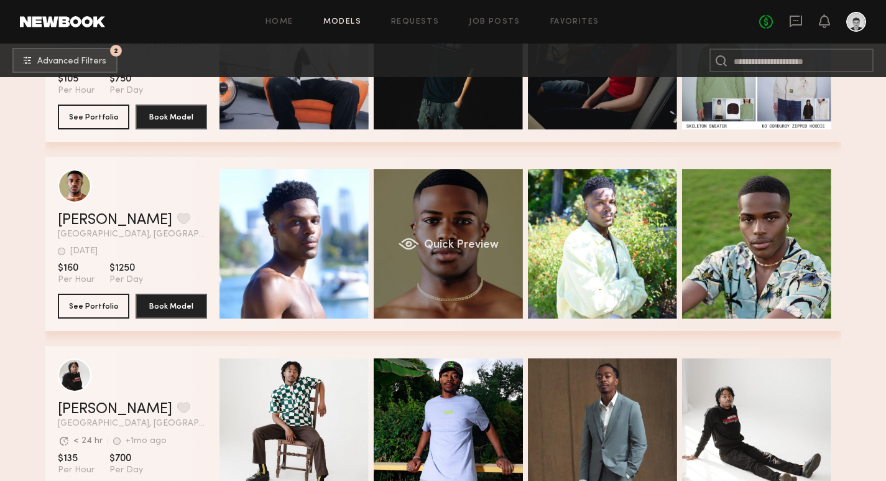
click at [430, 208] on div "Quick Preview" at bounding box center [448, 243] width 149 height 149
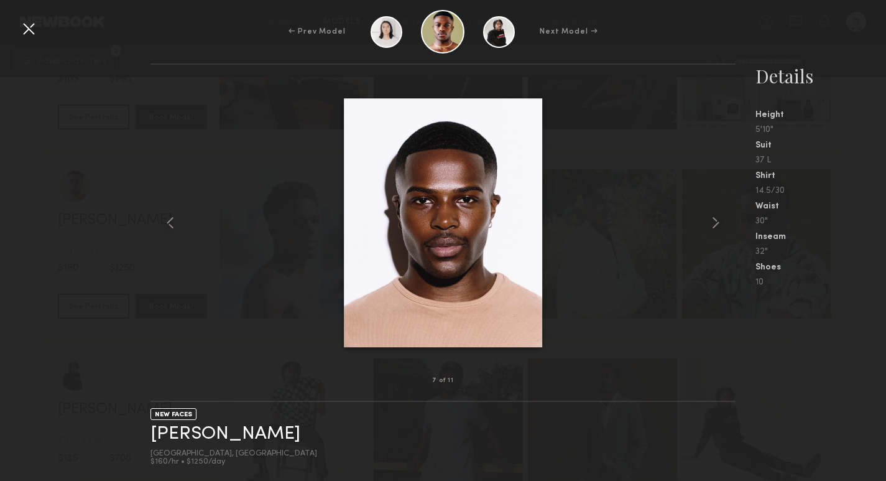
click at [32, 28] on div at bounding box center [29, 29] width 20 height 20
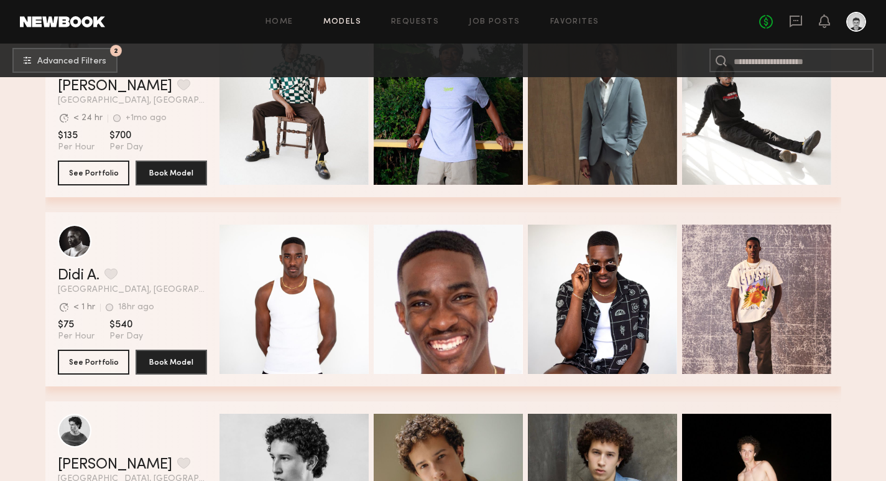
scroll to position [71602, 0]
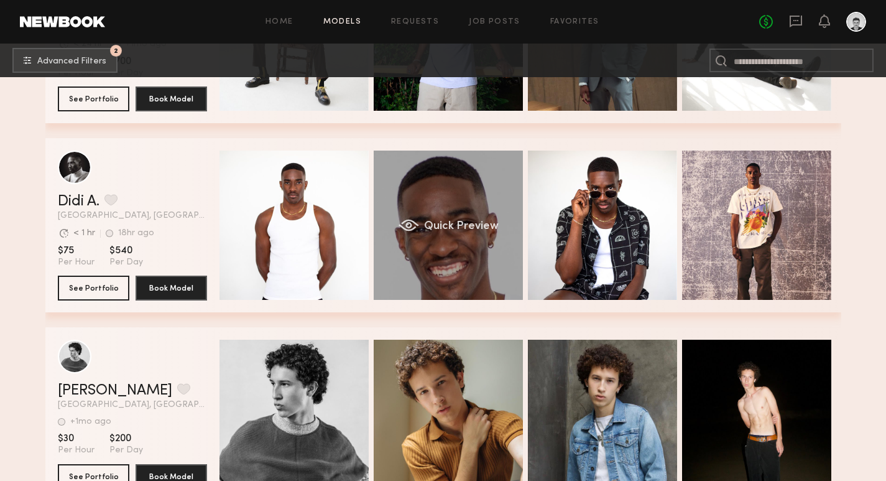
click at [463, 261] on div "Quick Preview" at bounding box center [448, 224] width 149 height 149
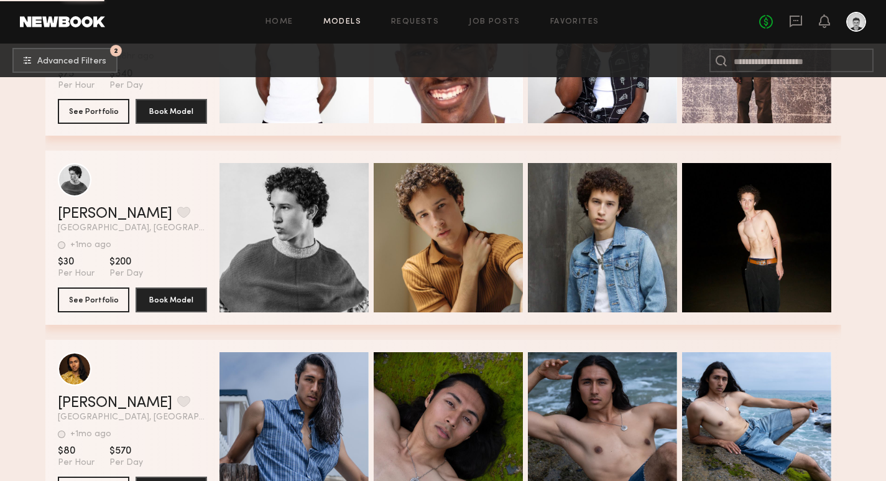
scroll to position [71929, 0]
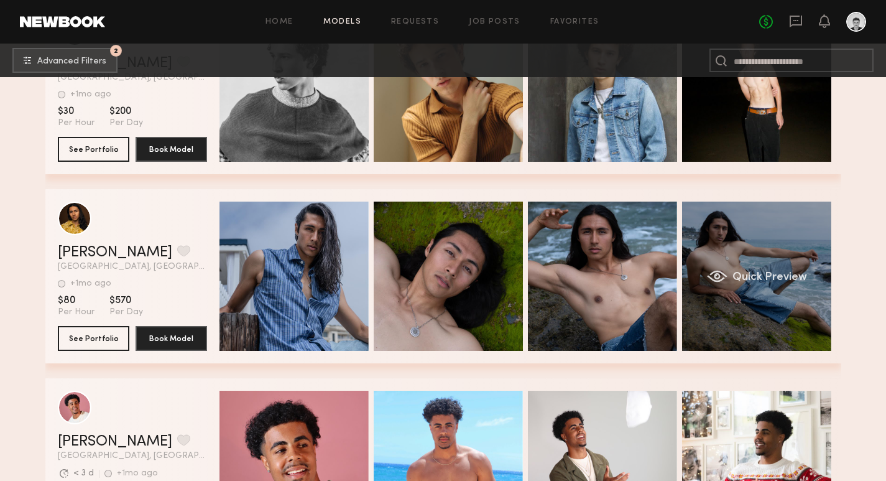
click at [736, 247] on div "Quick Preview" at bounding box center [756, 275] width 149 height 149
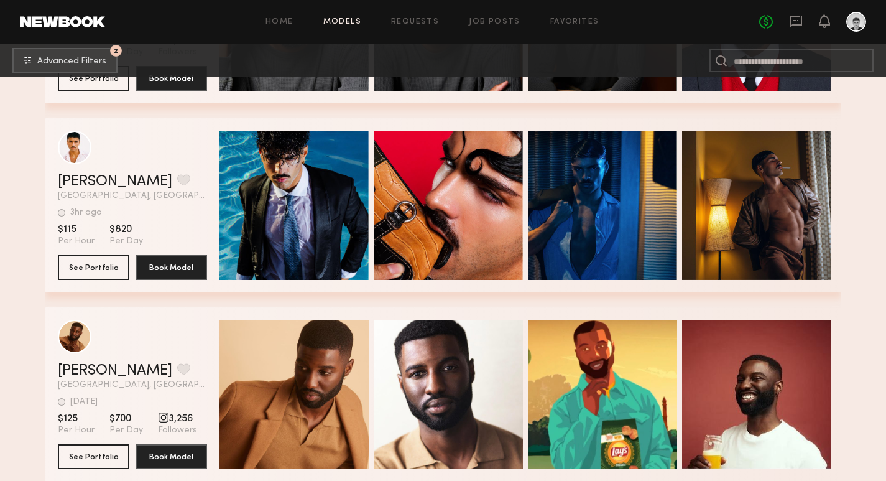
scroll to position [73155, 0]
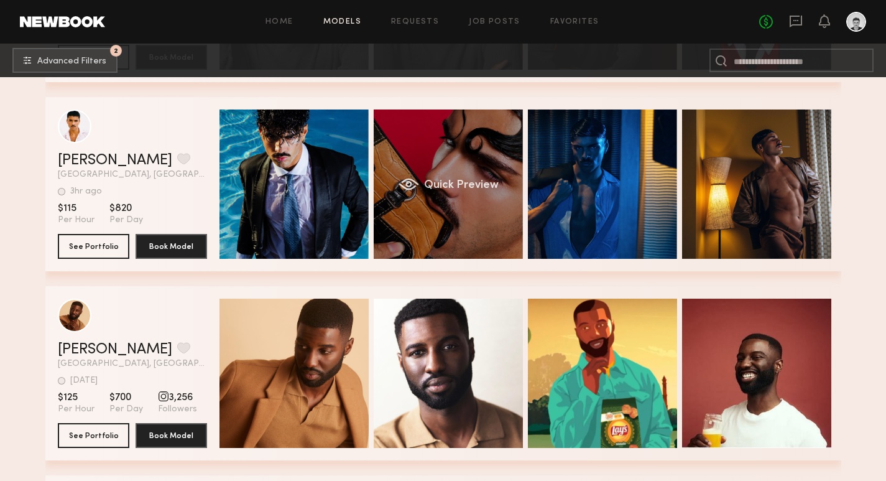
click at [473, 233] on div "Quick Preview" at bounding box center [448, 183] width 149 height 149
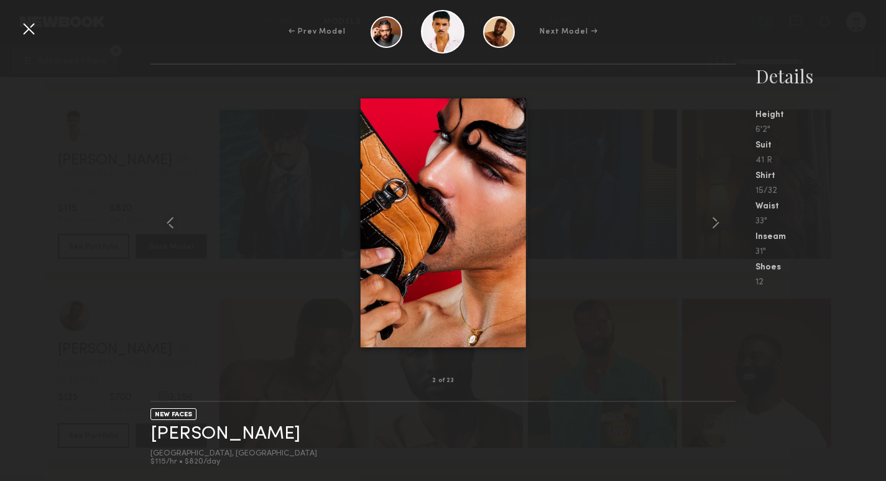
click at [32, 27] on div at bounding box center [29, 29] width 20 height 20
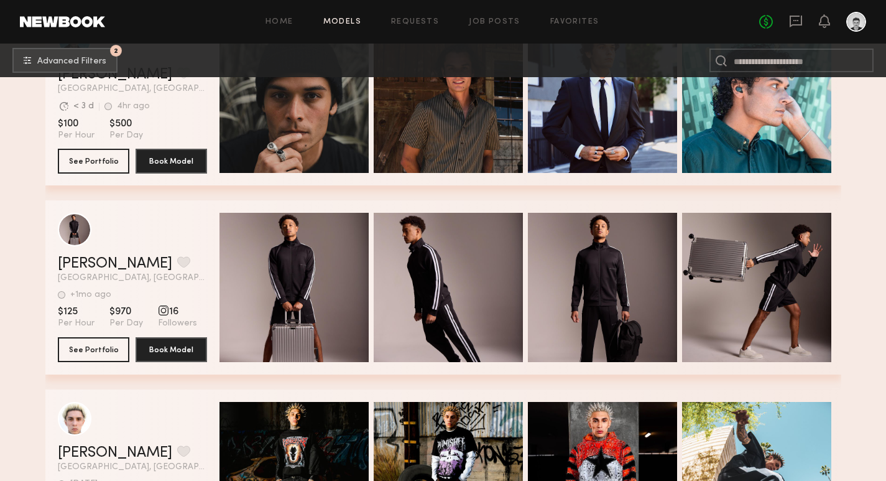
scroll to position [74373, 0]
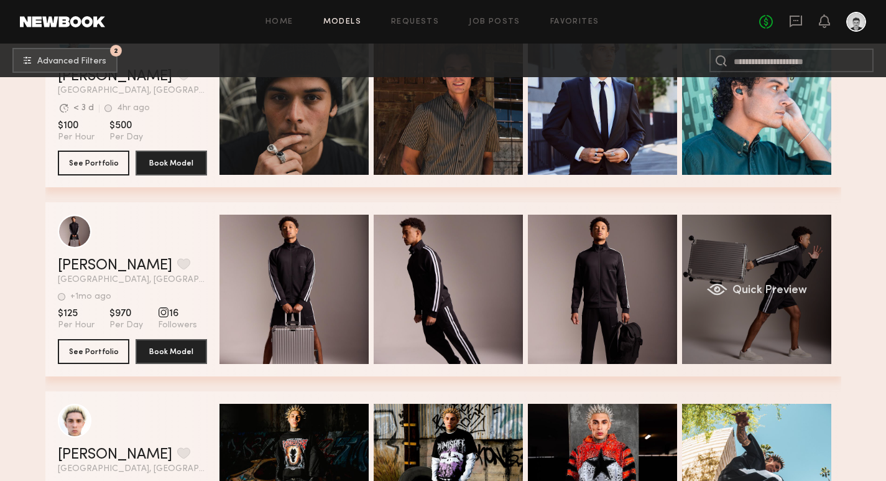
click at [729, 275] on div "Quick Preview" at bounding box center [756, 289] width 149 height 149
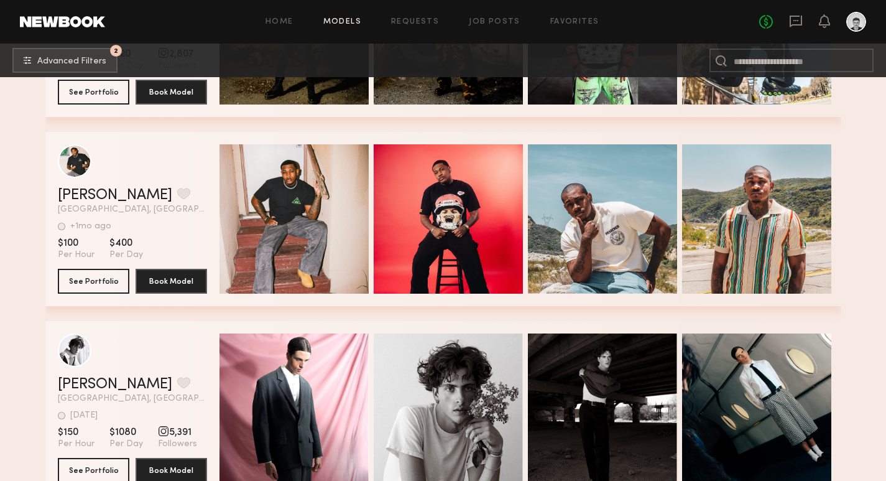
scroll to position [74821, 0]
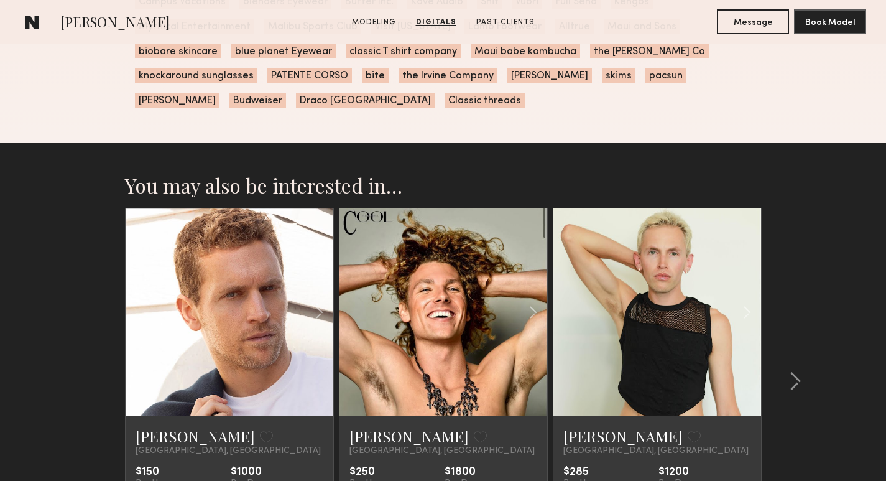
scroll to position [2028, 0]
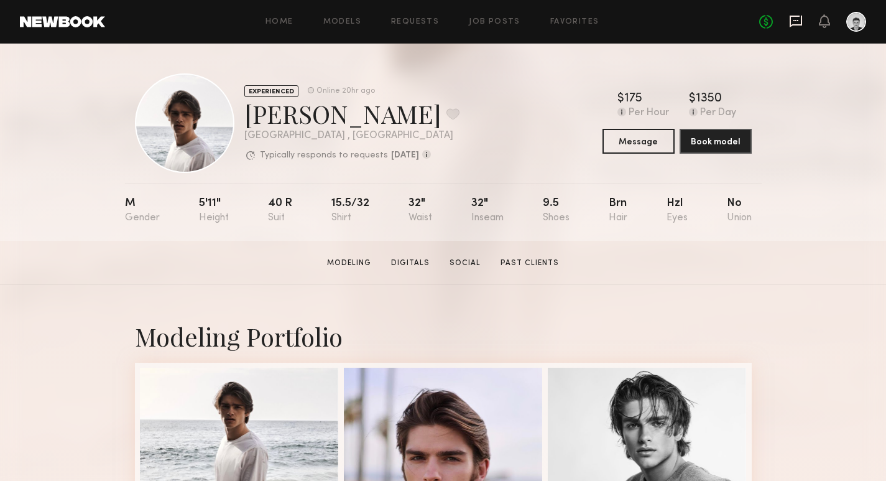
click at [796, 21] on icon at bounding box center [795, 20] width 5 height 1
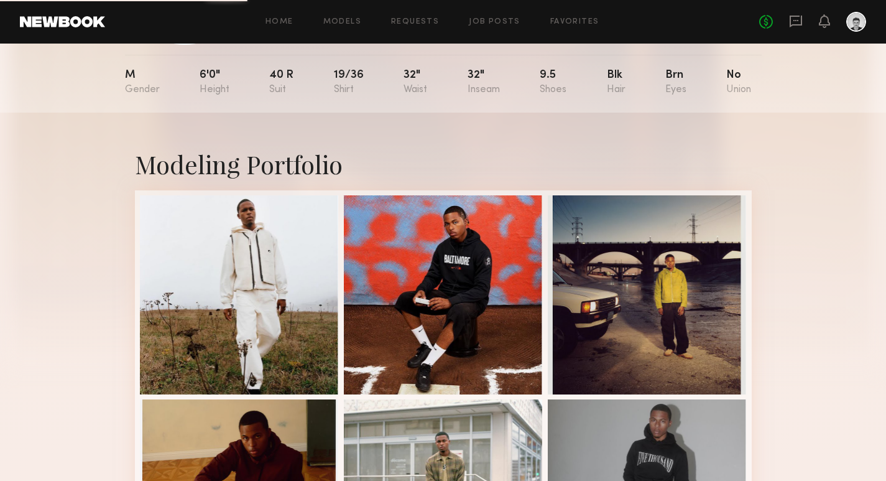
scroll to position [129, 0]
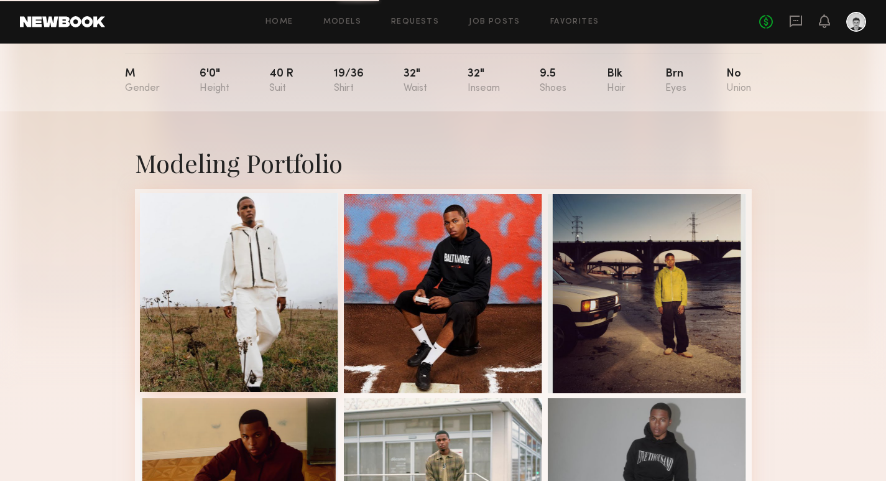
click at [252, 282] on div at bounding box center [239, 292] width 199 height 199
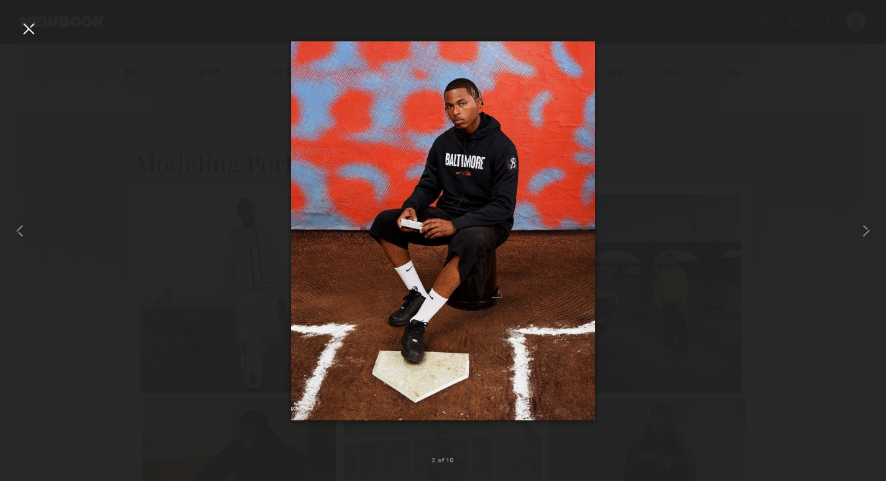
click at [658, 110] on div at bounding box center [443, 230] width 886 height 421
click at [21, 27] on div at bounding box center [29, 29] width 20 height 20
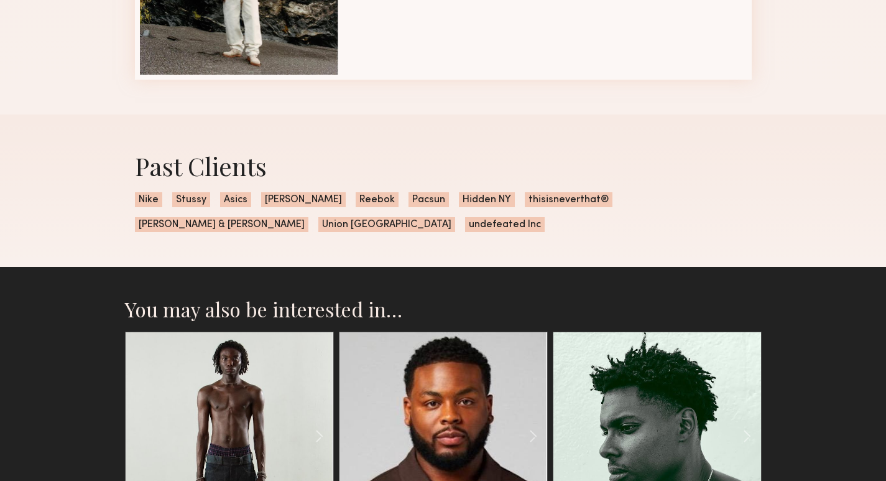
scroll to position [1061, 0]
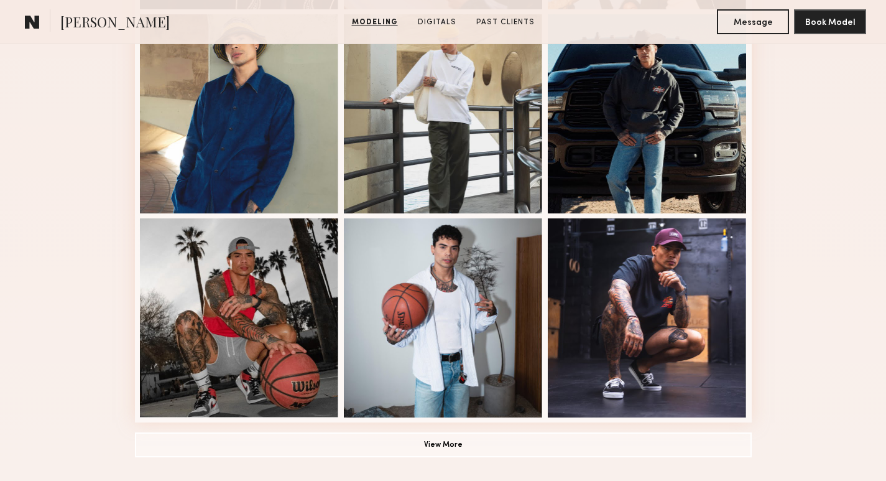
scroll to position [811, 0]
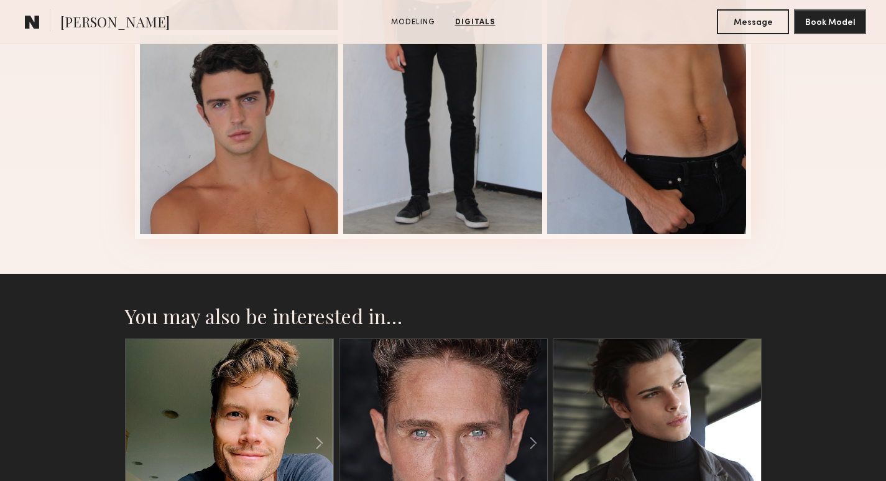
scroll to position [1306, 0]
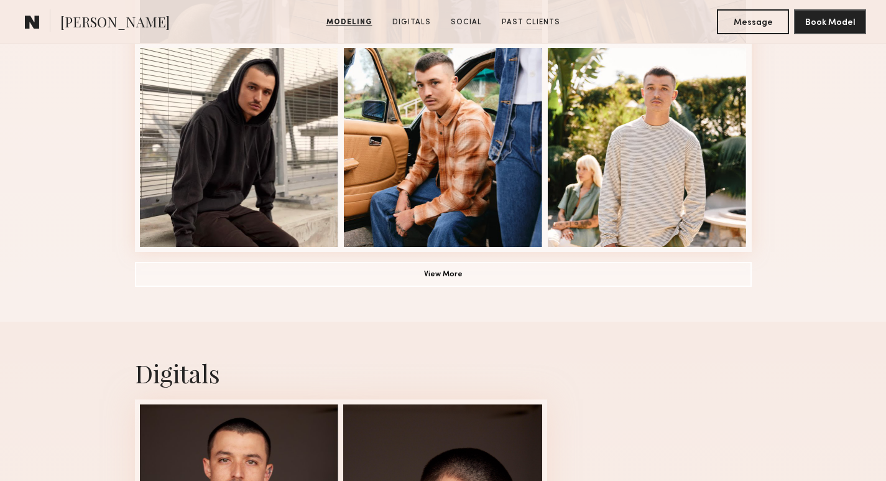
scroll to position [932, 0]
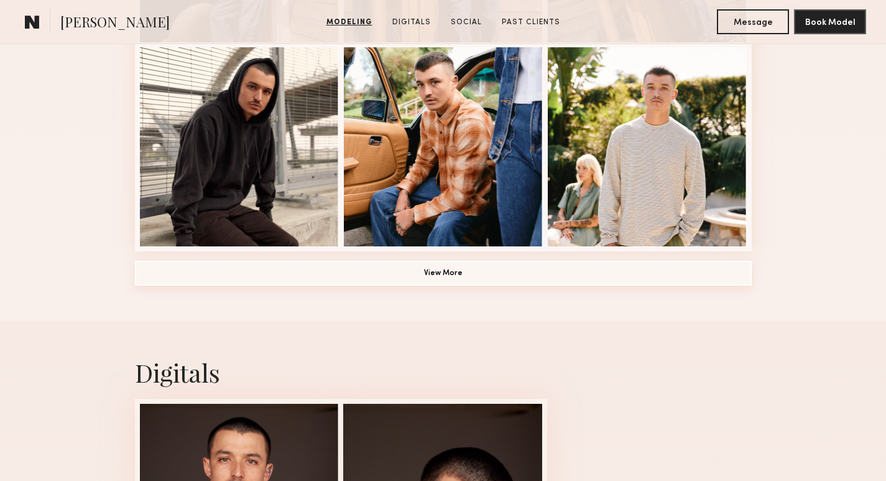
click at [367, 280] on button "View More" at bounding box center [443, 273] width 617 height 25
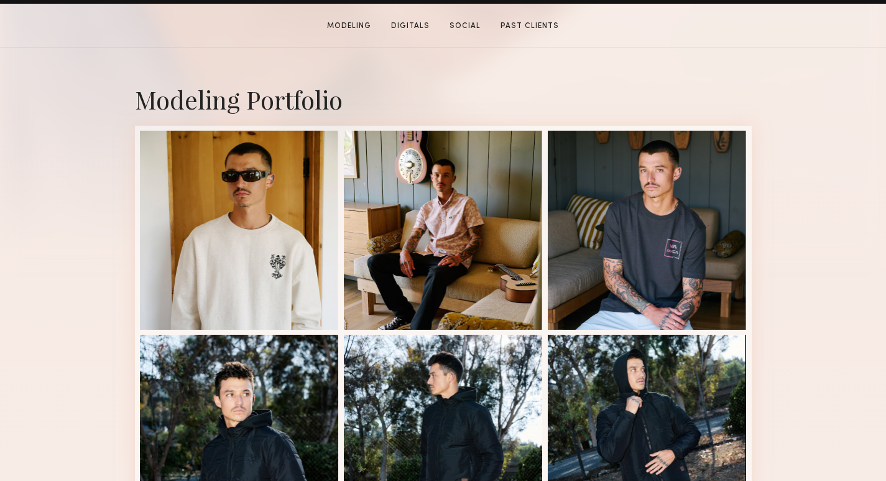
scroll to position [239, 0]
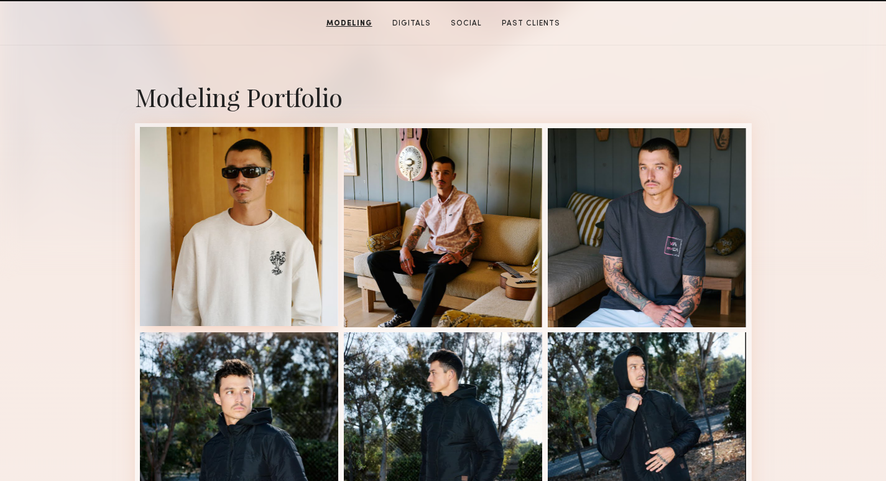
click at [242, 212] on div at bounding box center [239, 226] width 199 height 199
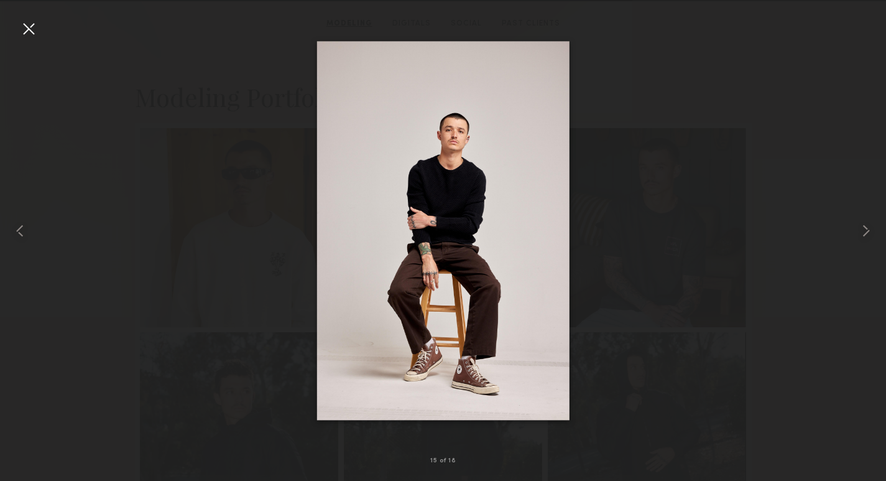
click at [28, 32] on div at bounding box center [29, 29] width 20 height 20
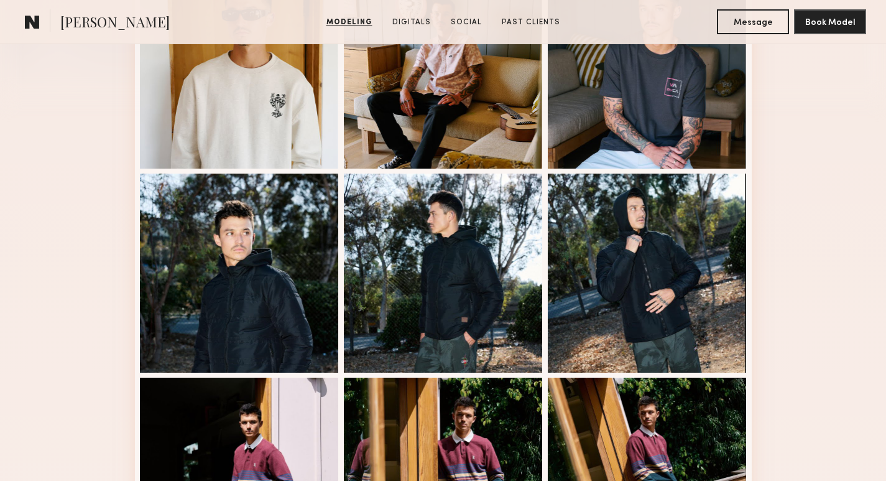
scroll to position [0, 0]
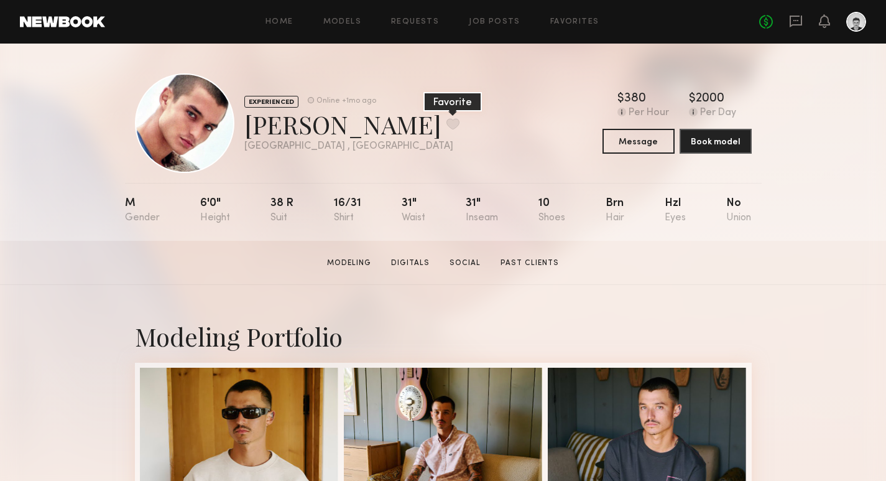
click at [446, 129] on button at bounding box center [452, 123] width 13 height 11
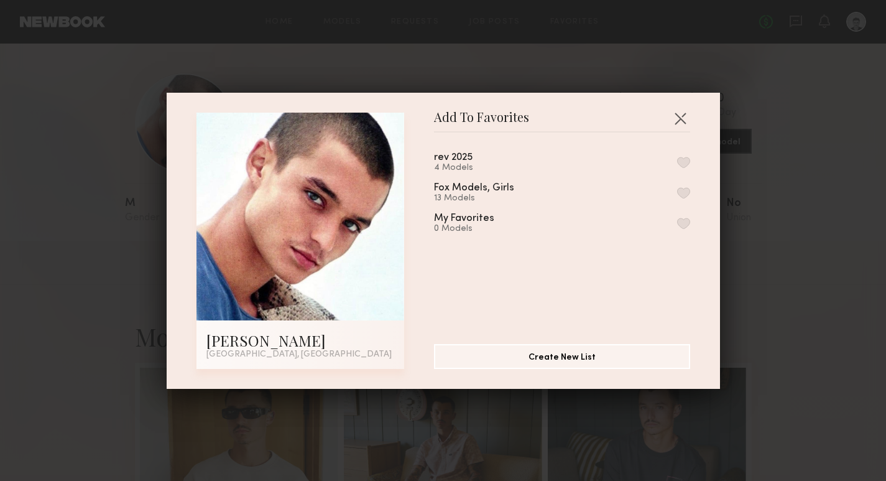
click at [685, 160] on button "button" at bounding box center [683, 162] width 13 height 11
click at [684, 113] on button "button" at bounding box center [680, 118] width 20 height 20
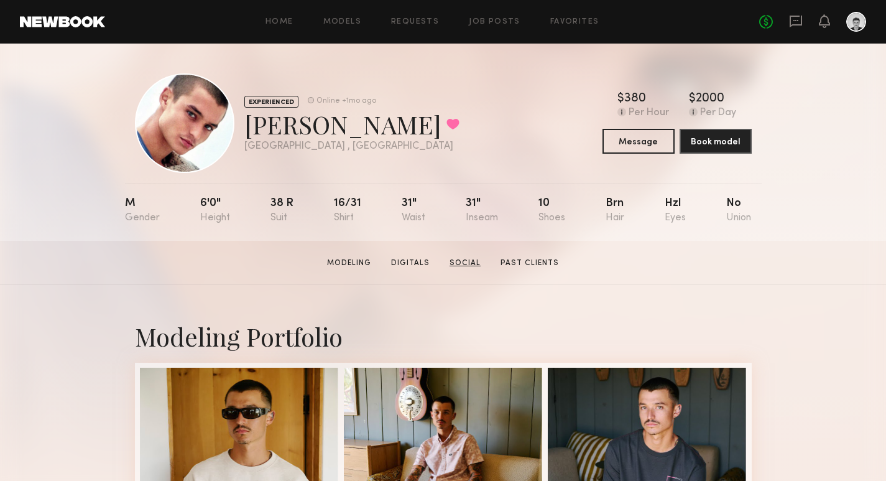
click at [461, 261] on link "Social" at bounding box center [465, 262] width 41 height 11
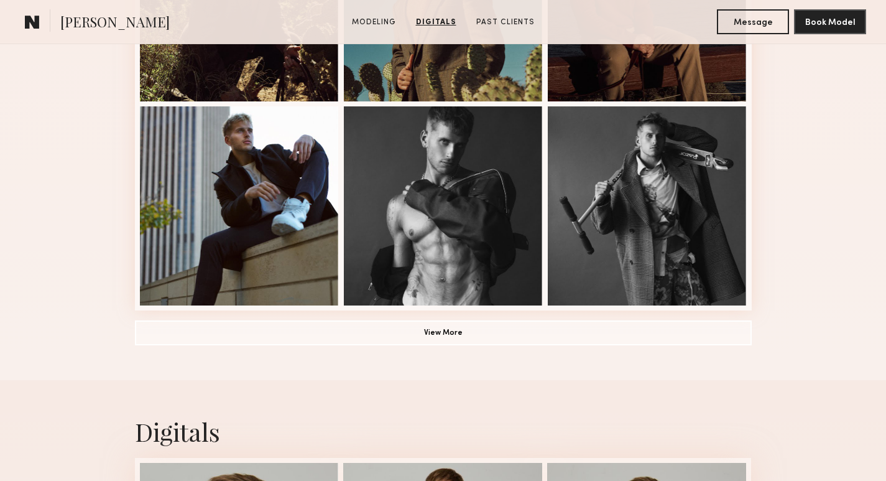
scroll to position [870, 0]
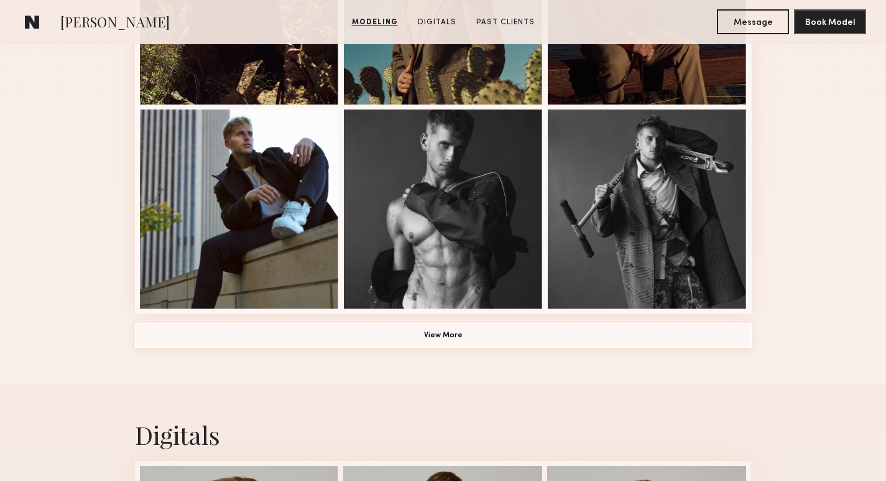
click at [451, 335] on button "View More" at bounding box center [443, 335] width 617 height 25
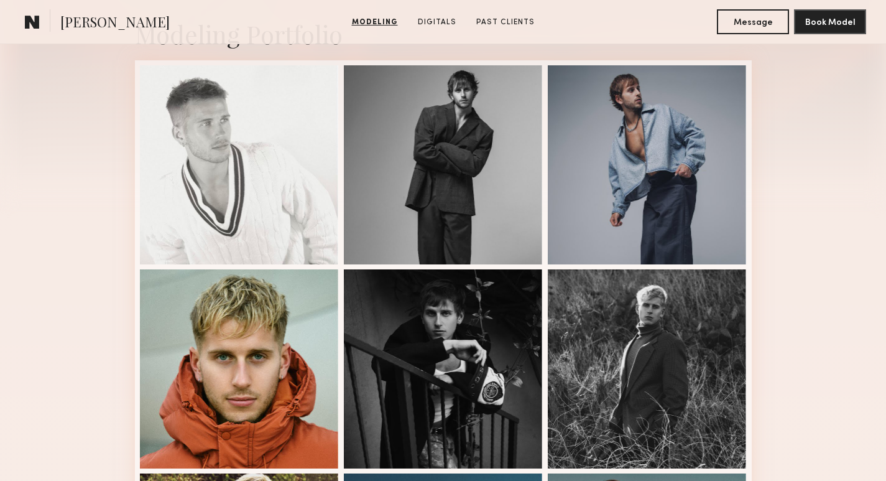
scroll to position [284, 0]
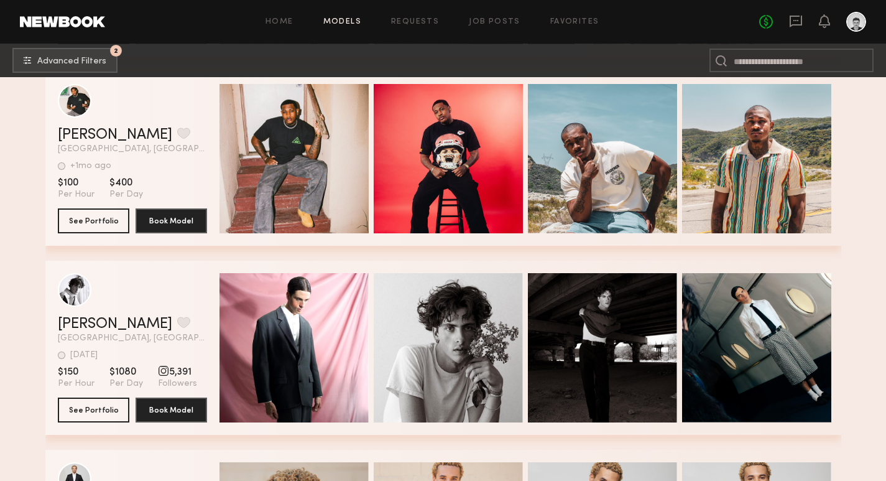
scroll to position [74885, 0]
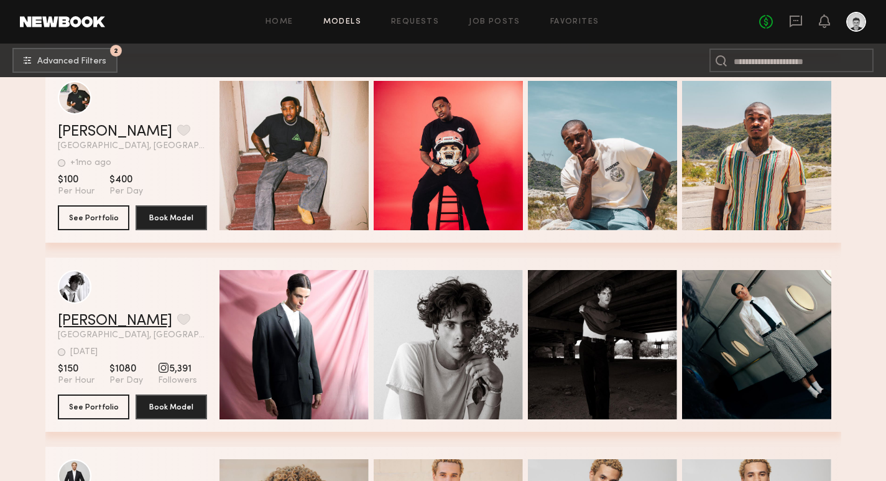
click at [80, 321] on link "[PERSON_NAME]" at bounding box center [115, 320] width 114 height 15
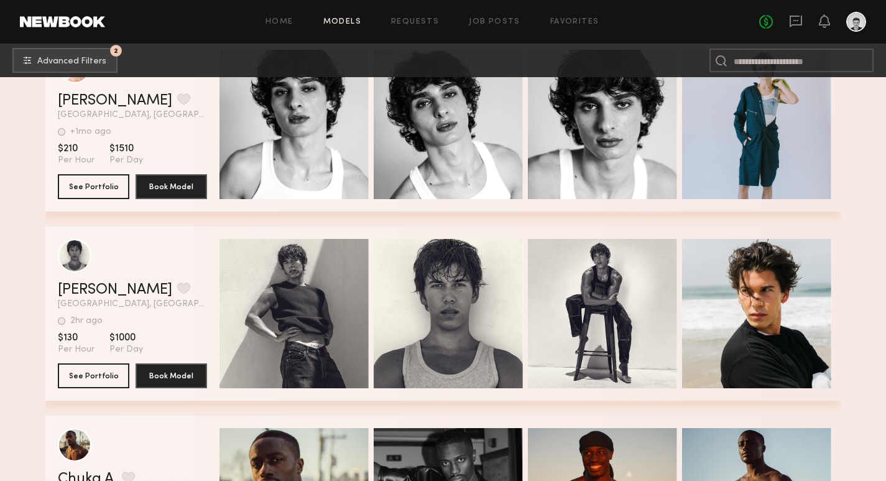
scroll to position [76816, 0]
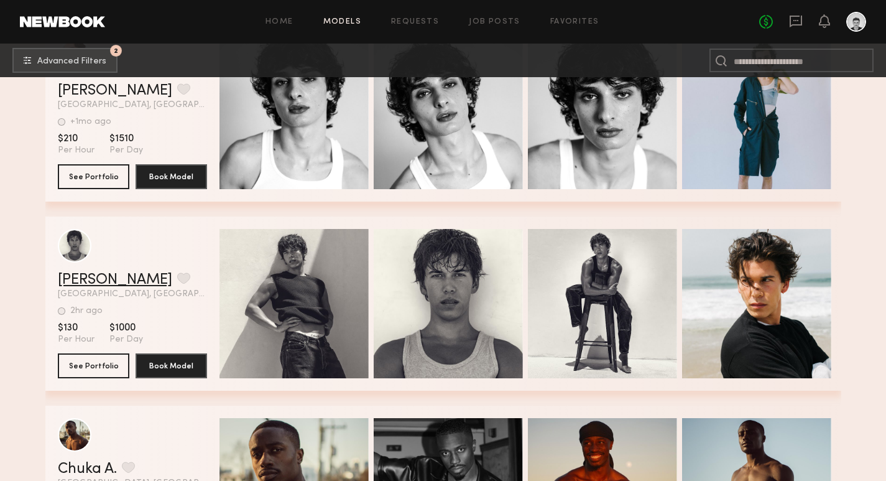
click at [78, 282] on link "Nick B." at bounding box center [115, 279] width 114 height 15
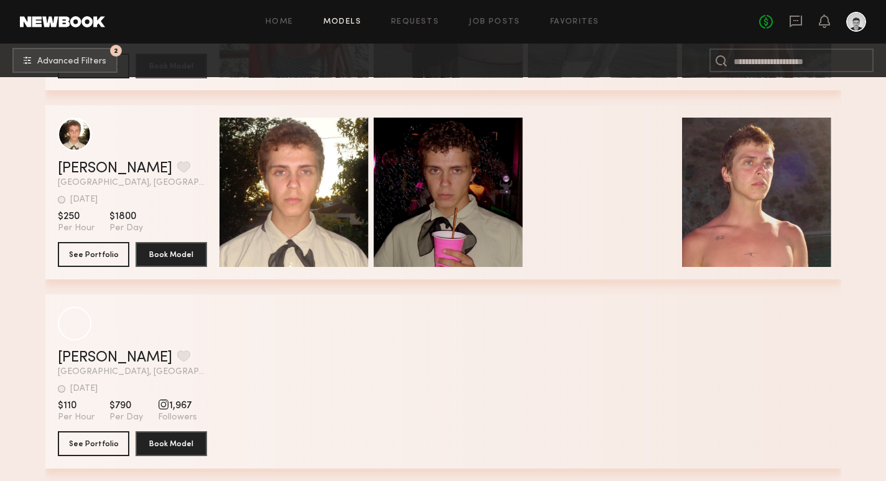
scroll to position [79386, 0]
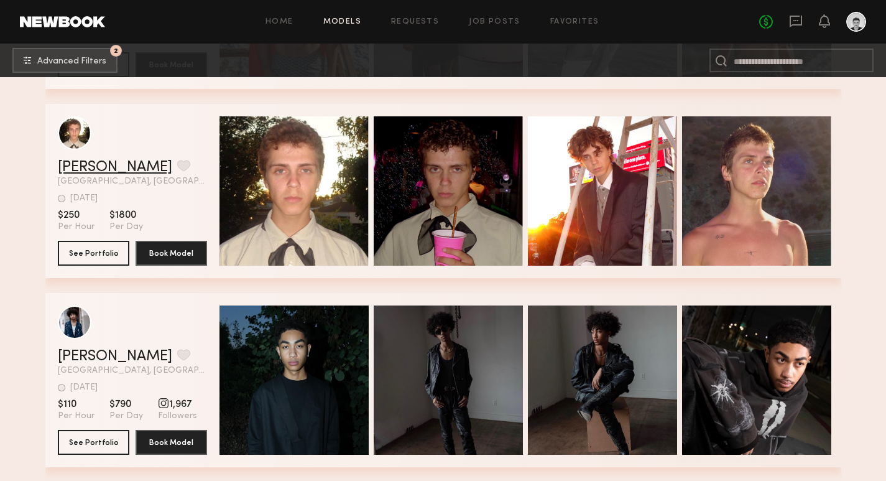
click at [104, 170] on link "Bogdan S." at bounding box center [115, 167] width 114 height 15
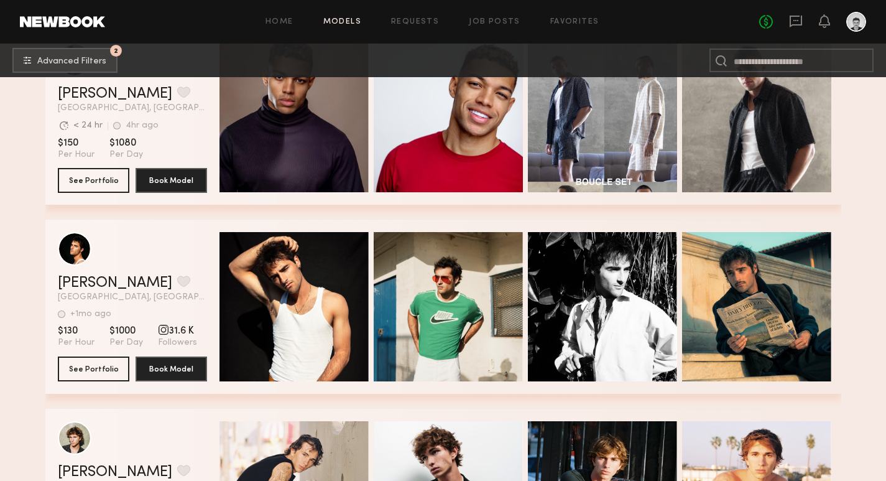
scroll to position [80803, 0]
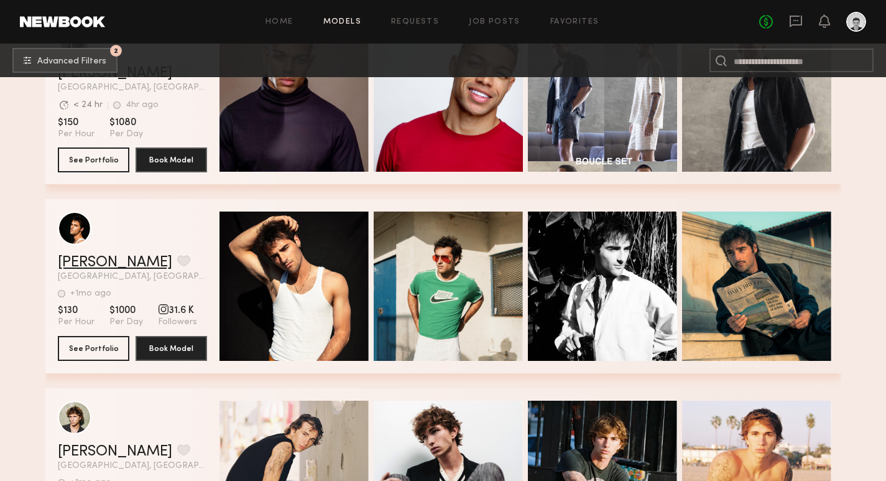
click at [121, 259] on link "Maximillian R." at bounding box center [115, 262] width 114 height 15
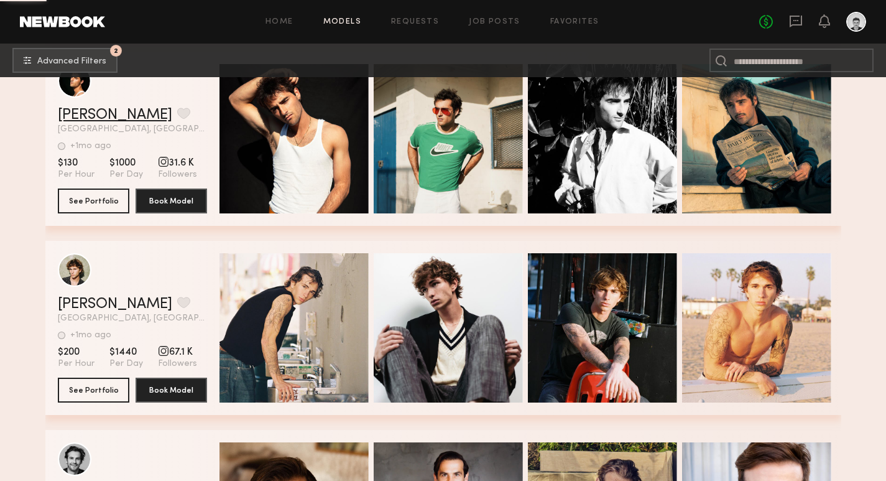
scroll to position [80951, 0]
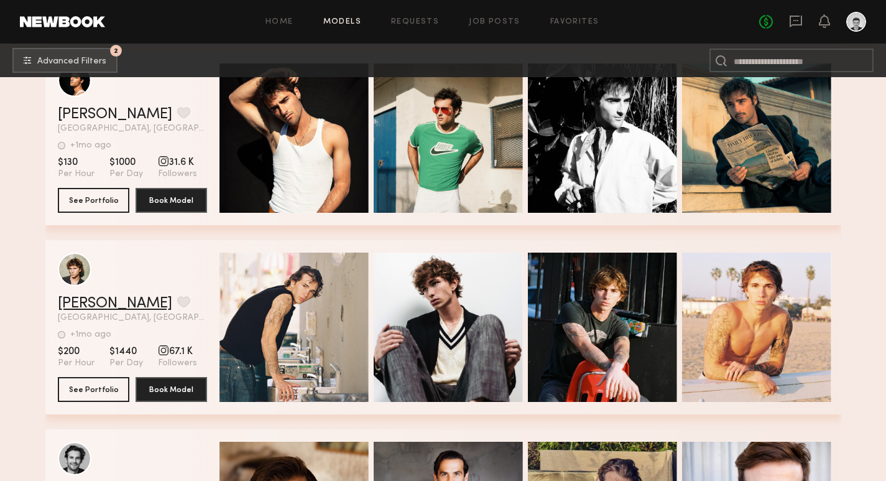
click at [78, 301] on link "Bryce T." at bounding box center [115, 303] width 114 height 15
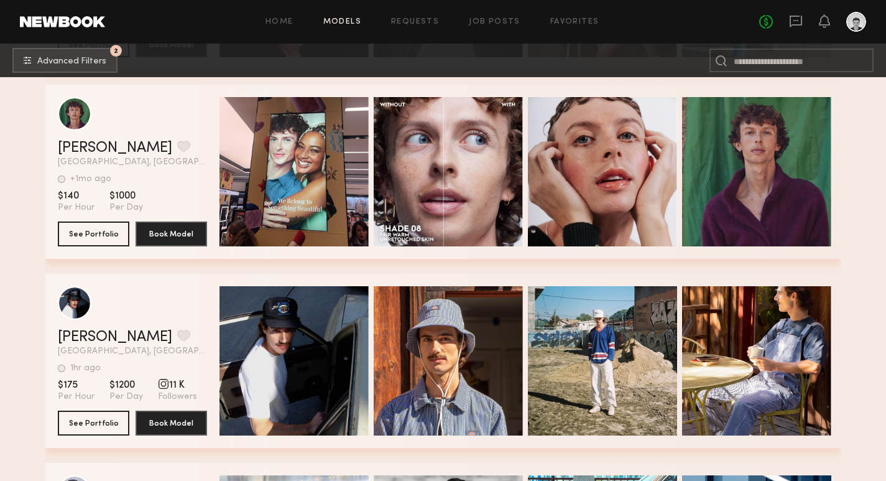
scroll to position [82568, 0]
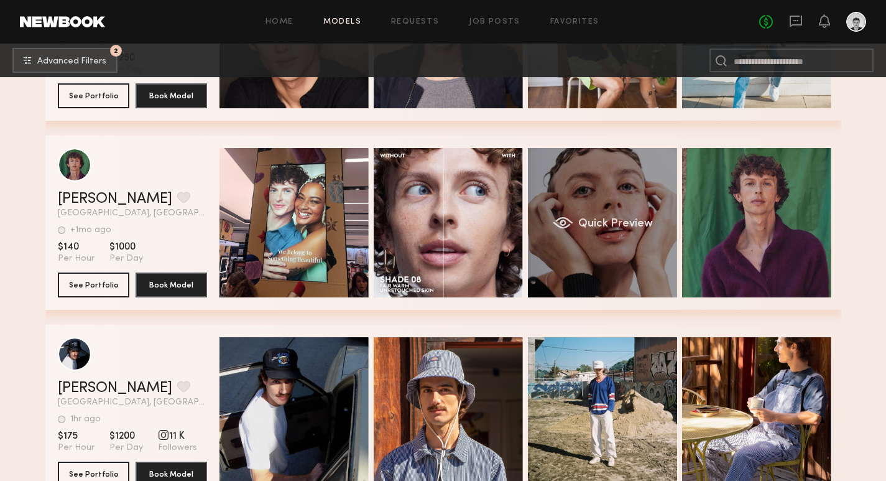
click at [625, 196] on div "Quick Preview" at bounding box center [602, 222] width 149 height 149
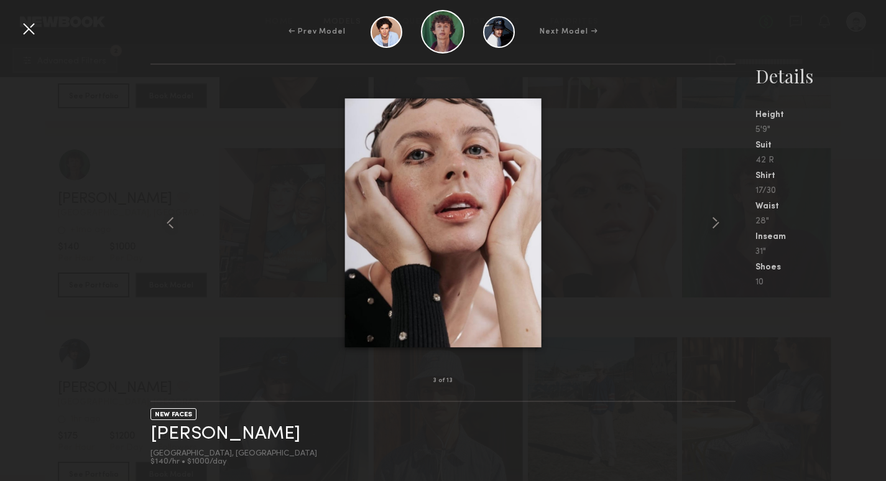
click at [25, 31] on div at bounding box center [29, 29] width 20 height 20
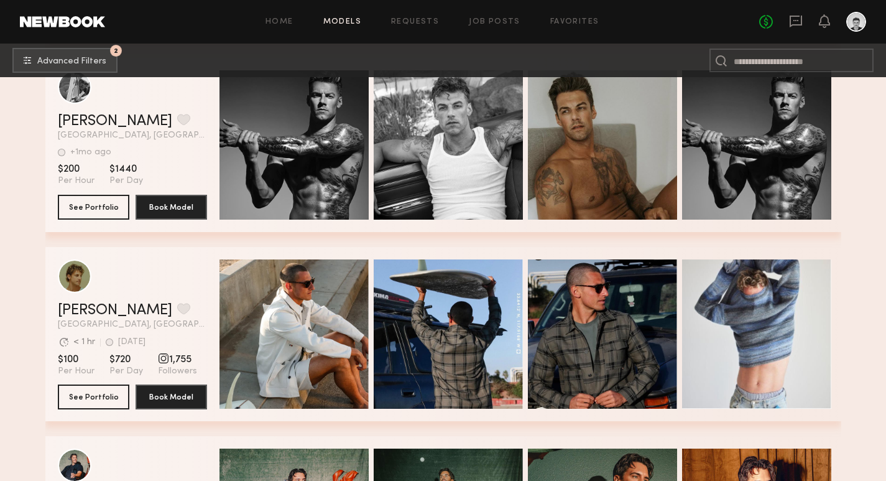
scroll to position [83101, 0]
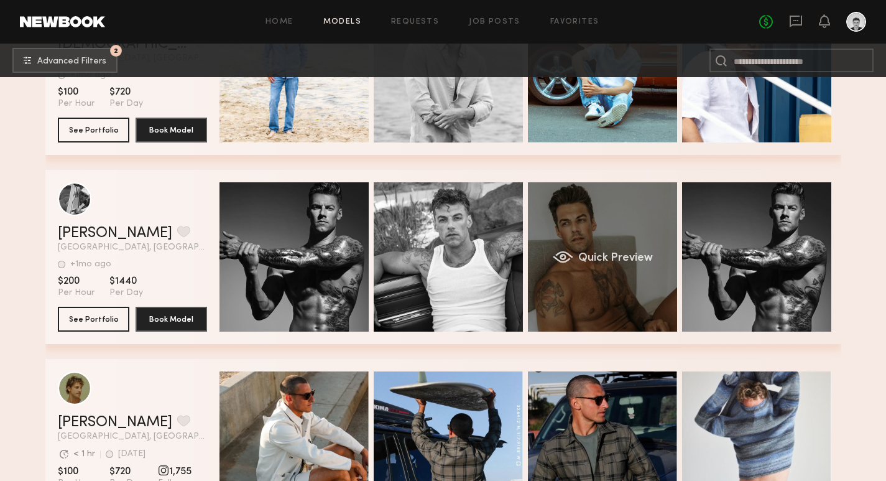
click at [581, 278] on div "Quick Preview" at bounding box center [602, 256] width 149 height 149
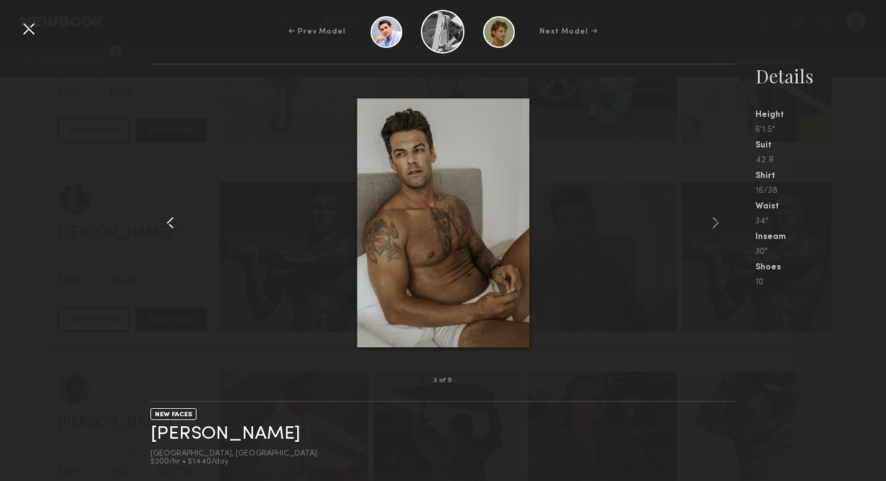
click at [168, 224] on common-icon at bounding box center [170, 223] width 20 height 20
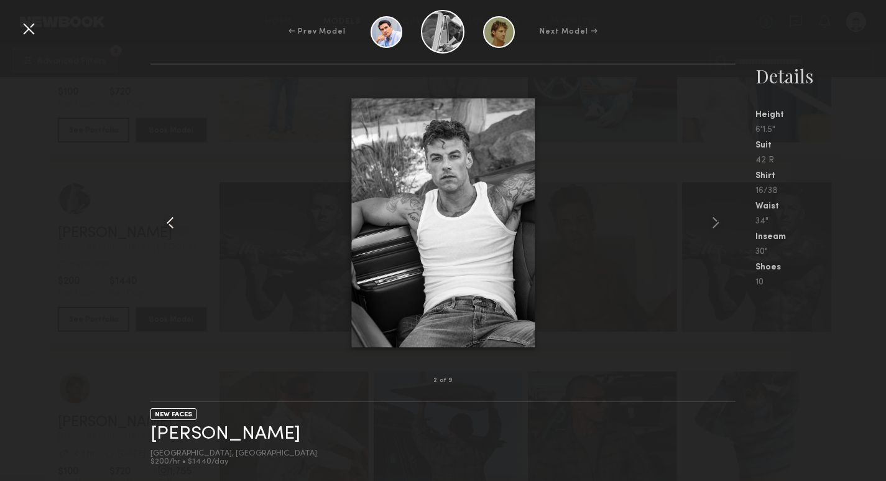
click at [168, 224] on common-icon at bounding box center [170, 223] width 20 height 20
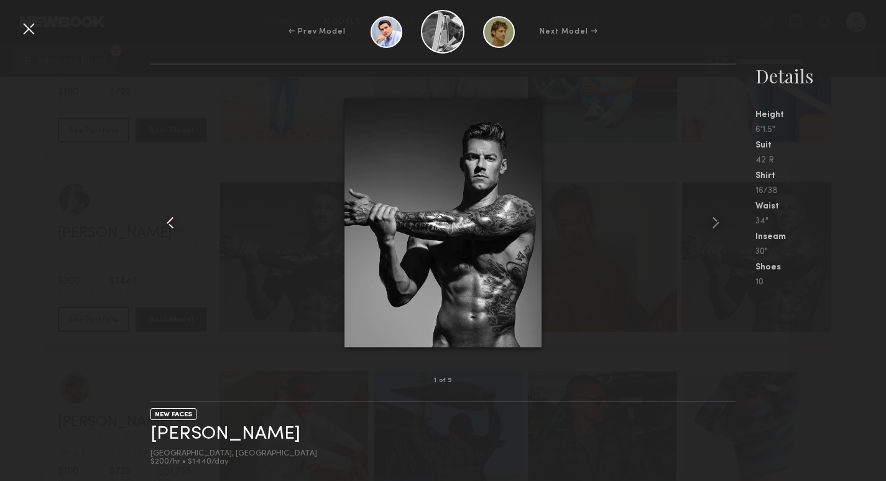
click at [168, 224] on common-icon at bounding box center [170, 223] width 20 height 20
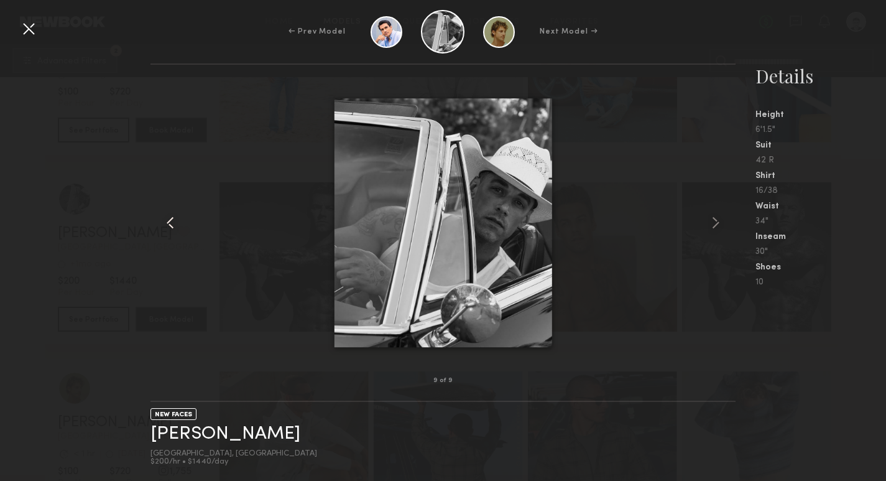
click at [168, 224] on common-icon at bounding box center [170, 223] width 20 height 20
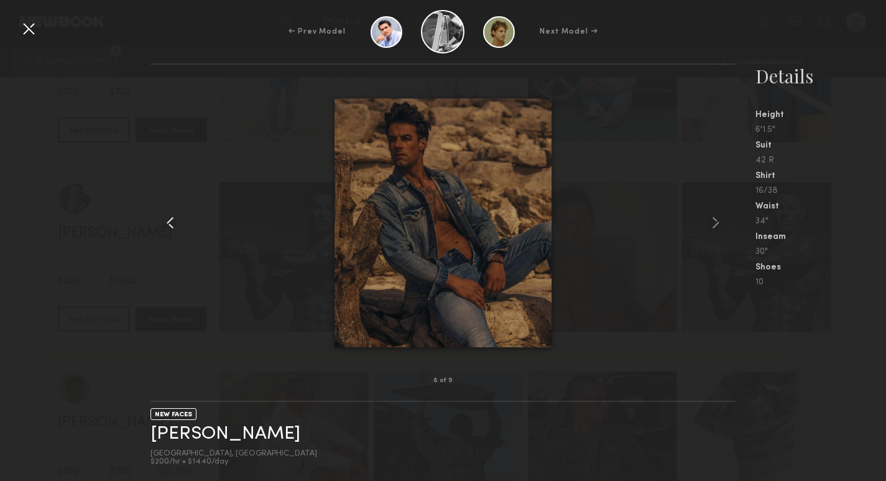
click at [168, 224] on common-icon at bounding box center [170, 223] width 20 height 20
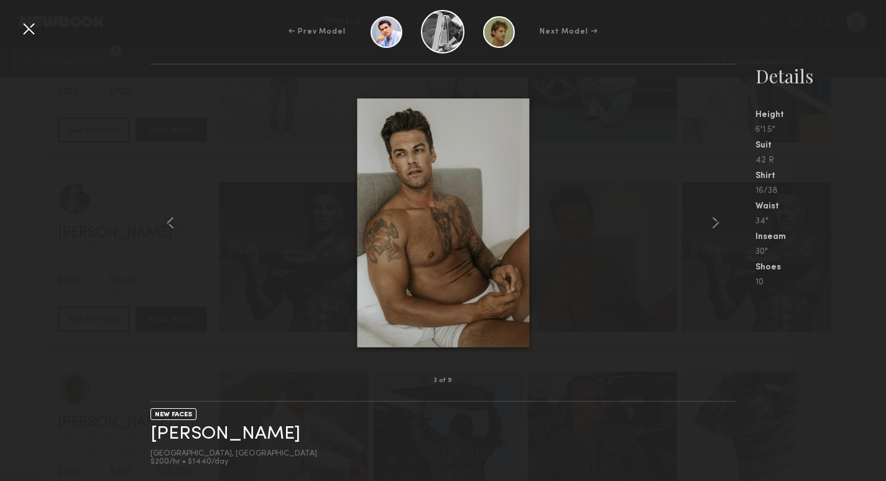
click at [31, 30] on div at bounding box center [29, 29] width 20 height 20
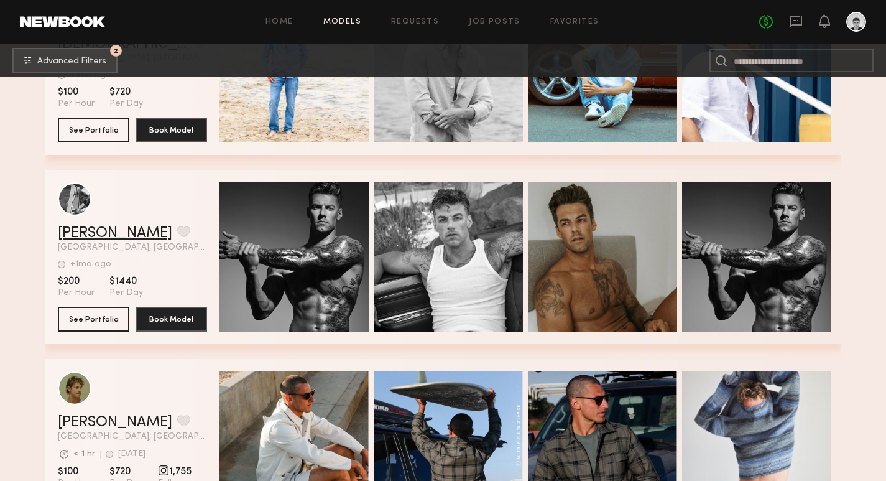
click at [93, 239] on link "Michael M." at bounding box center [115, 233] width 114 height 15
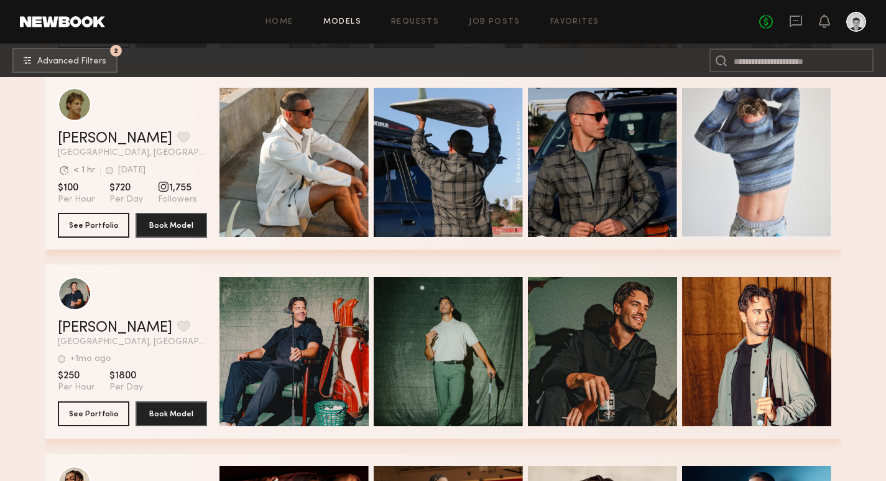
scroll to position [83315, 0]
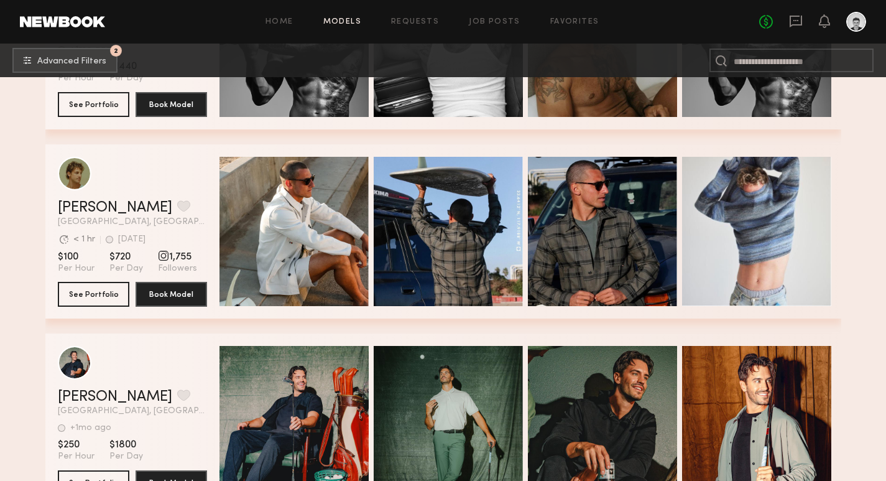
click at [787, 29] on div "No fees up to $5,000" at bounding box center [812, 22] width 107 height 20
click at [796, 27] on icon at bounding box center [796, 21] width 14 height 14
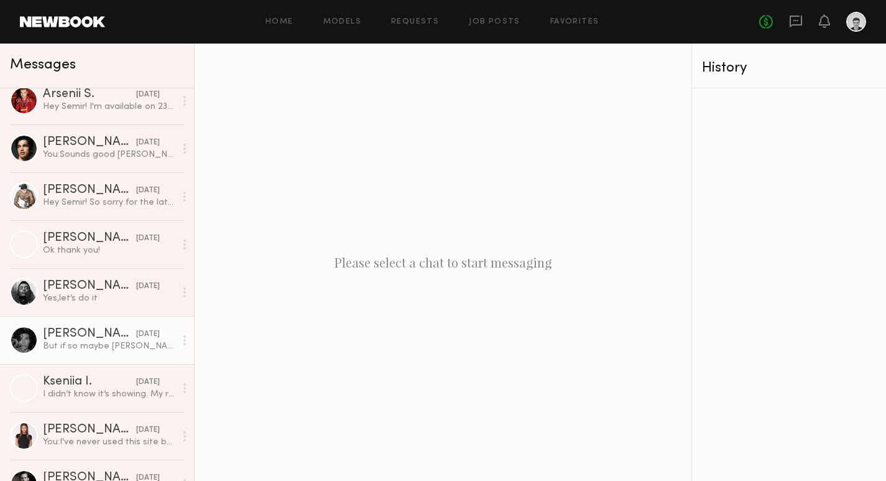
scroll to position [349, 0]
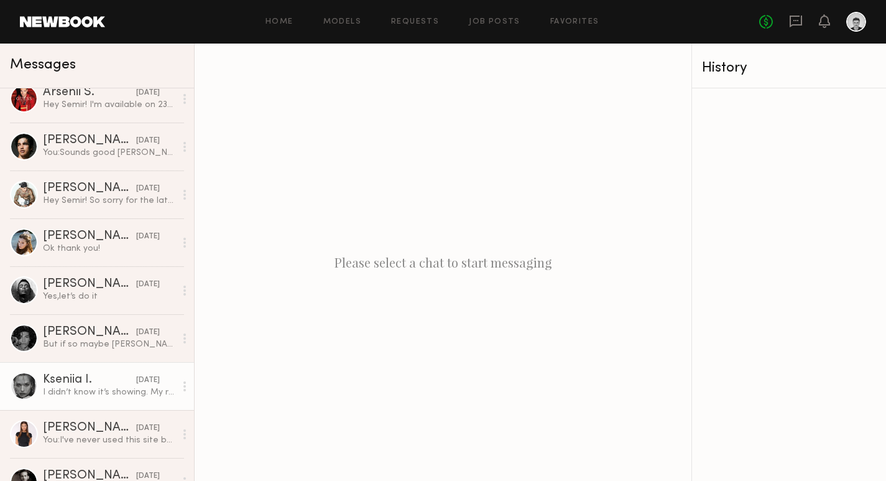
click at [110, 390] on div "I didn’t know it’s showing. My rate is usually 200/h , can do 150" at bounding box center [109, 392] width 132 height 12
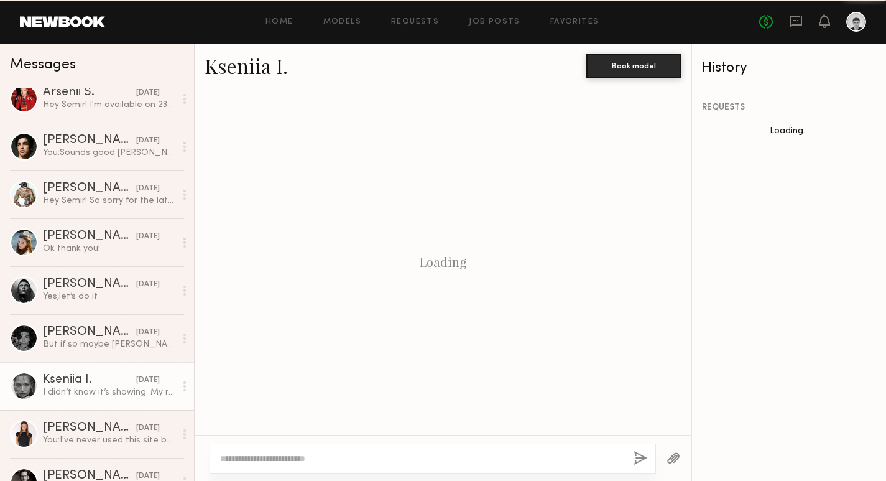
scroll to position [659, 0]
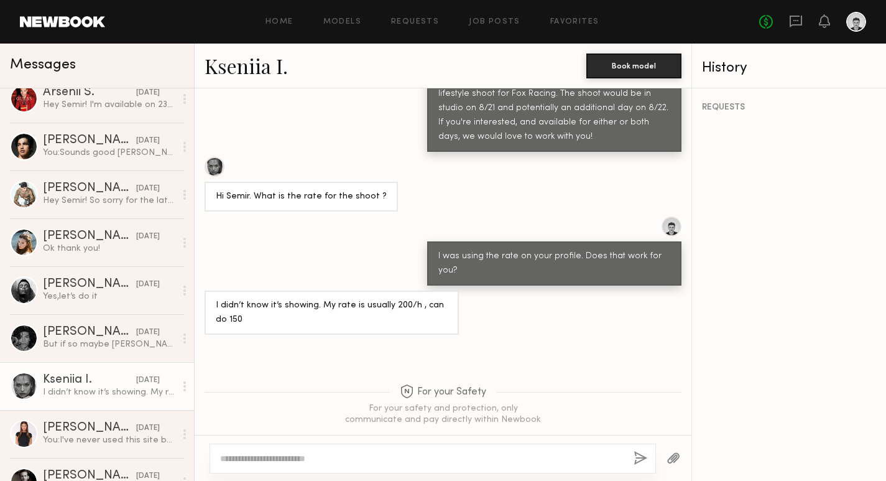
click at [216, 157] on div at bounding box center [215, 167] width 20 height 20
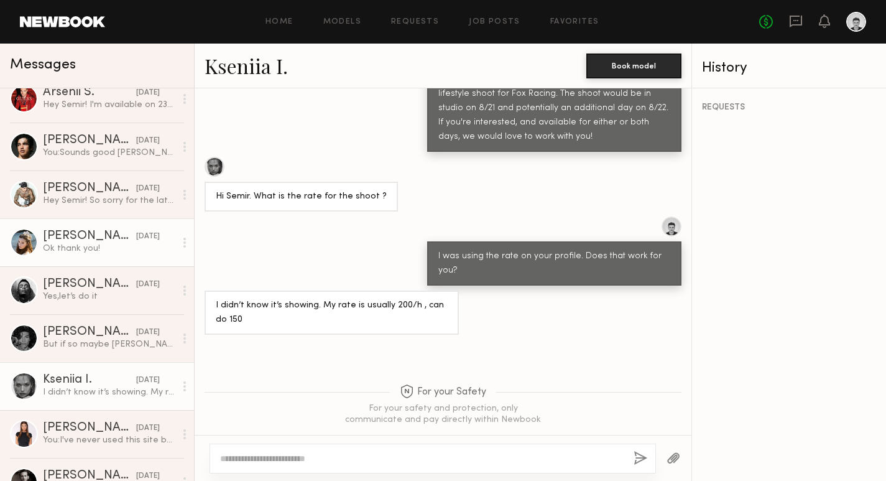
scroll to position [0, 0]
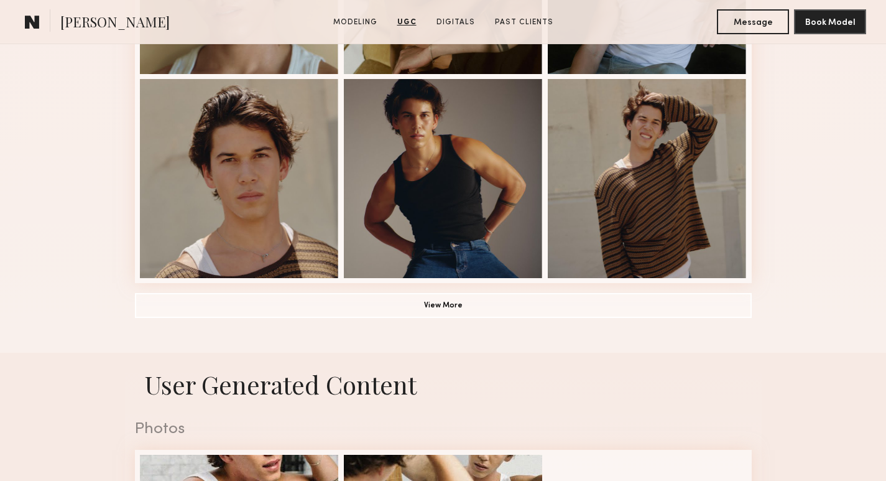
scroll to position [889, 0]
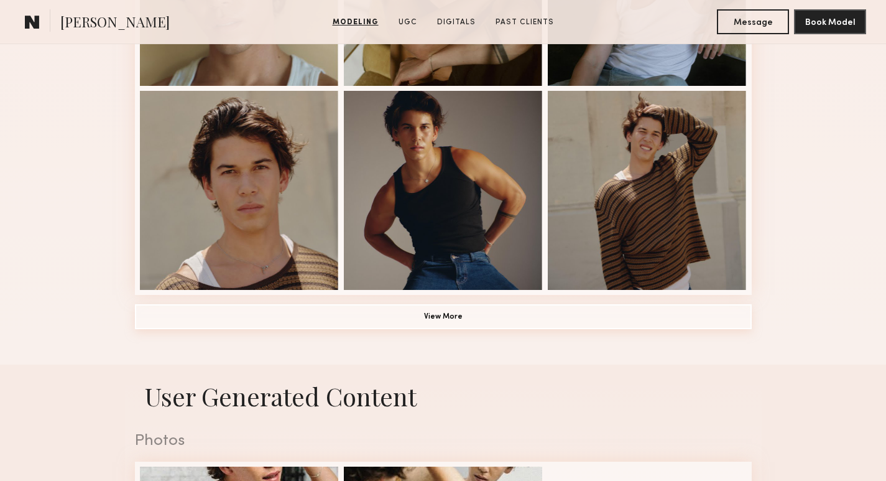
click at [393, 310] on button "View More" at bounding box center [443, 316] width 617 height 25
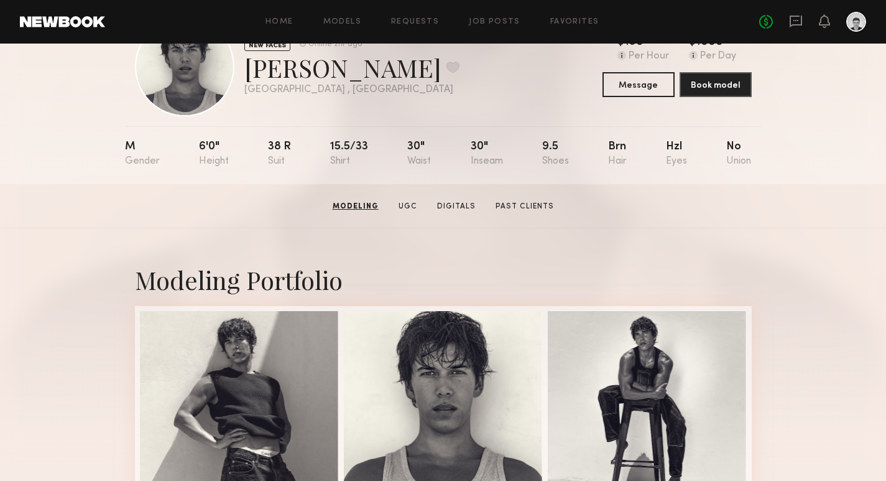
scroll to position [0, 0]
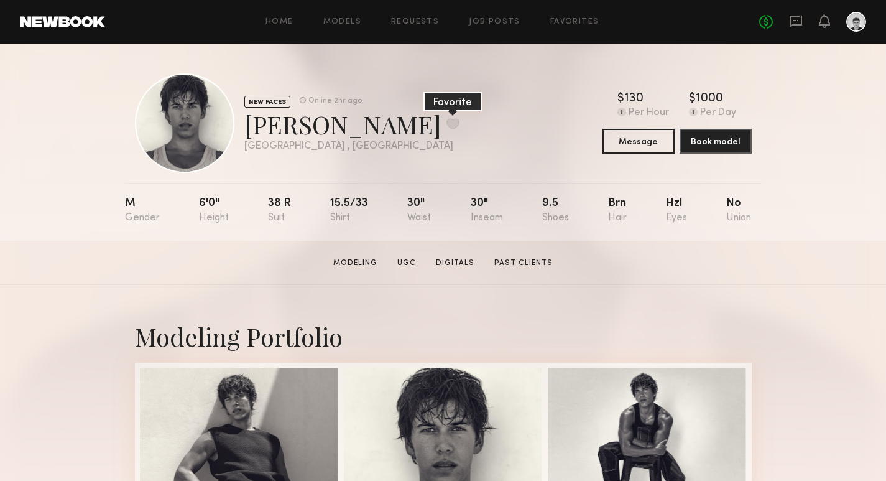
click at [446, 124] on button at bounding box center [452, 123] width 13 height 11
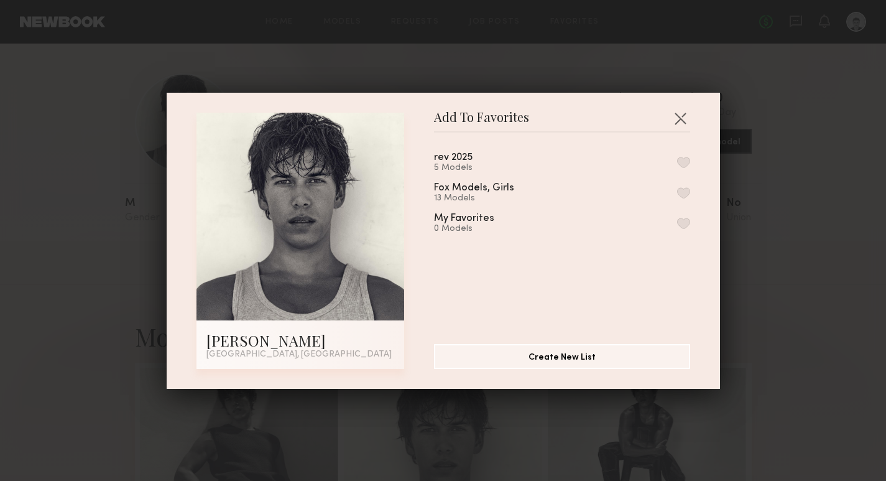
click at [688, 154] on div "rev 2025 5 Models" at bounding box center [562, 162] width 256 height 21
click at [688, 157] on button "button" at bounding box center [683, 162] width 13 height 11
click at [677, 116] on button "button" at bounding box center [680, 118] width 20 height 20
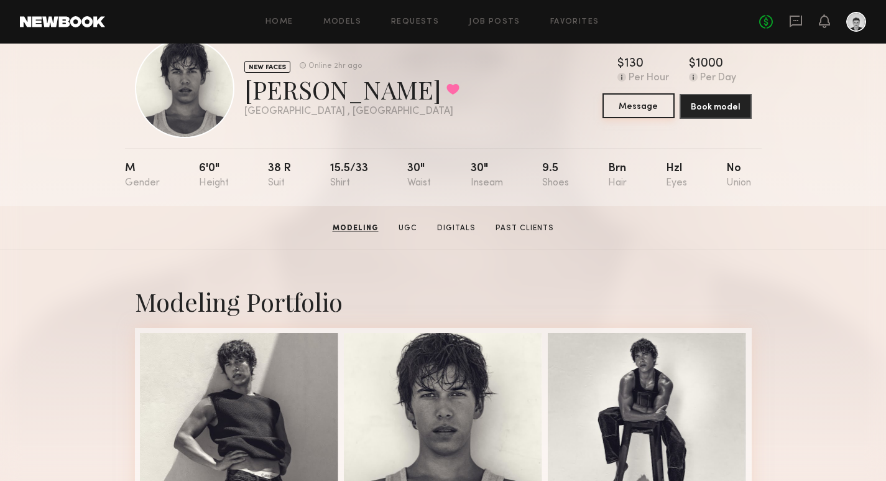
scroll to position [34, 0]
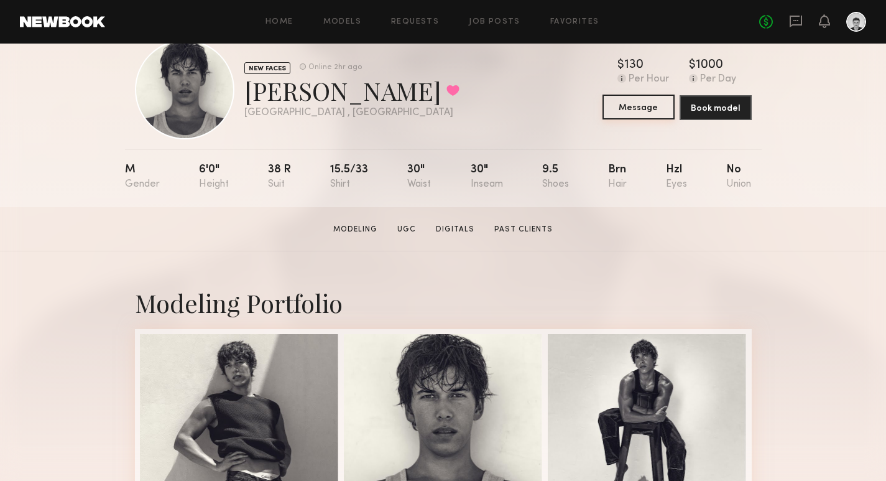
click at [634, 99] on button "Message" at bounding box center [639, 107] width 72 height 25
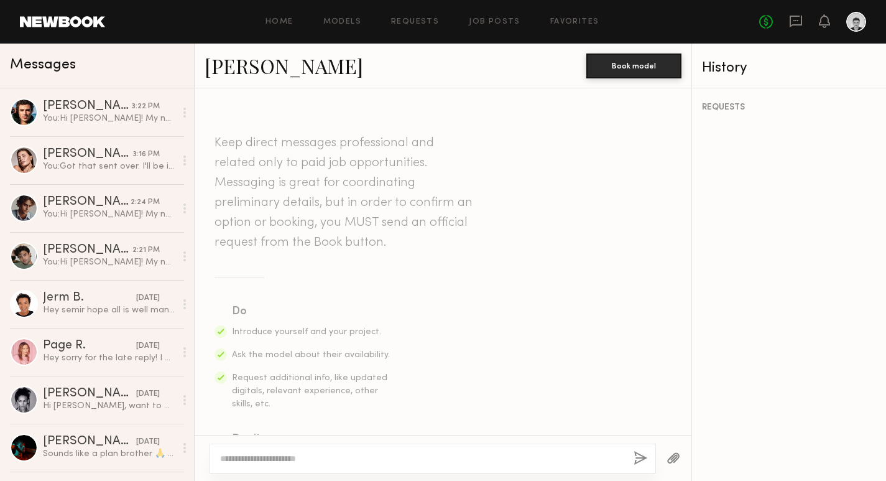
click at [322, 457] on textarea at bounding box center [422, 458] width 404 height 12
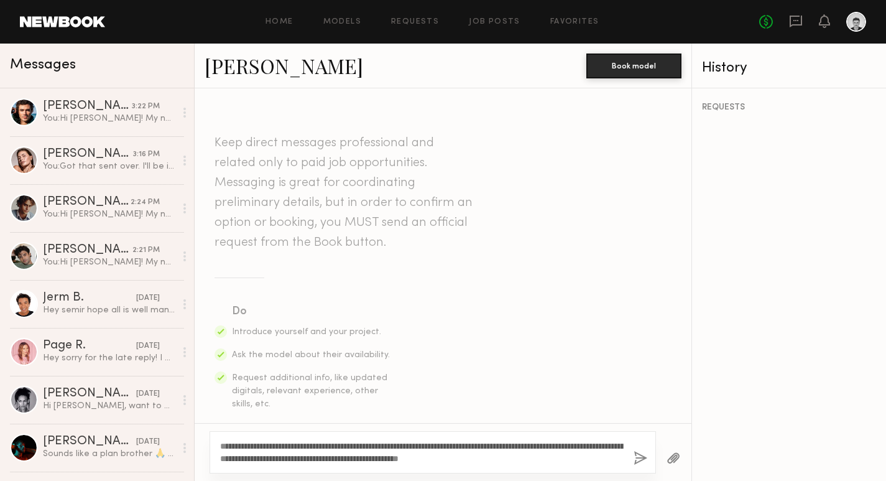
click at [242, 445] on textarea "**********" at bounding box center [422, 452] width 404 height 25
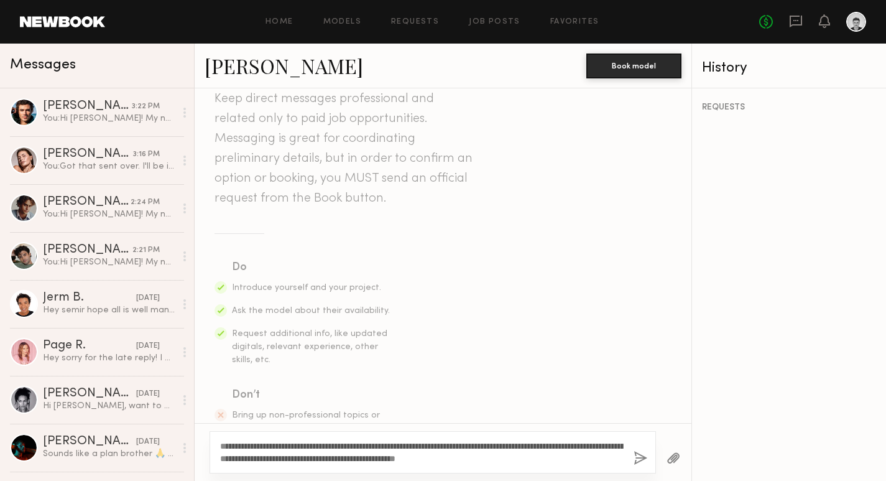
type textarea "**********"
click at [638, 456] on button "button" at bounding box center [641, 459] width 14 height 16
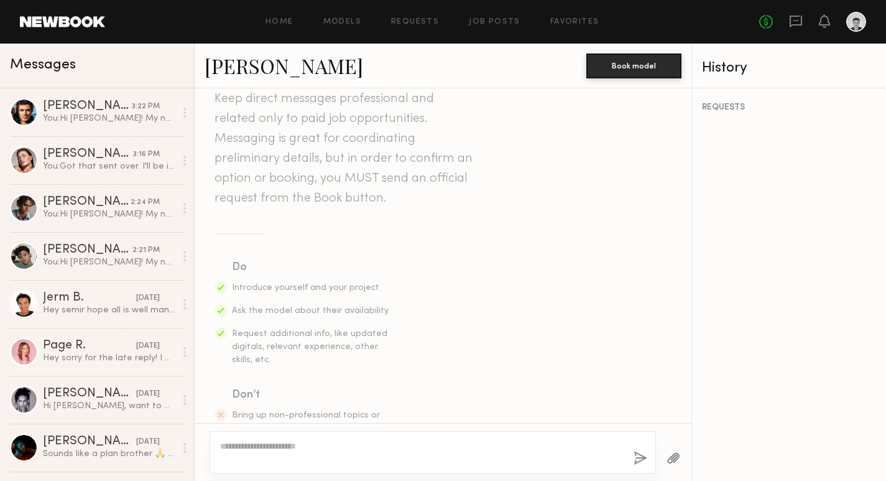
scroll to position [348, 0]
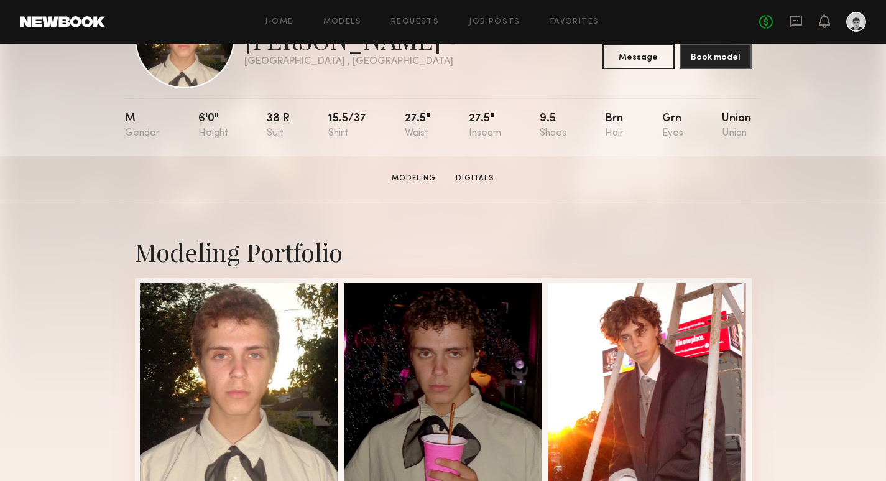
scroll to position [70, 0]
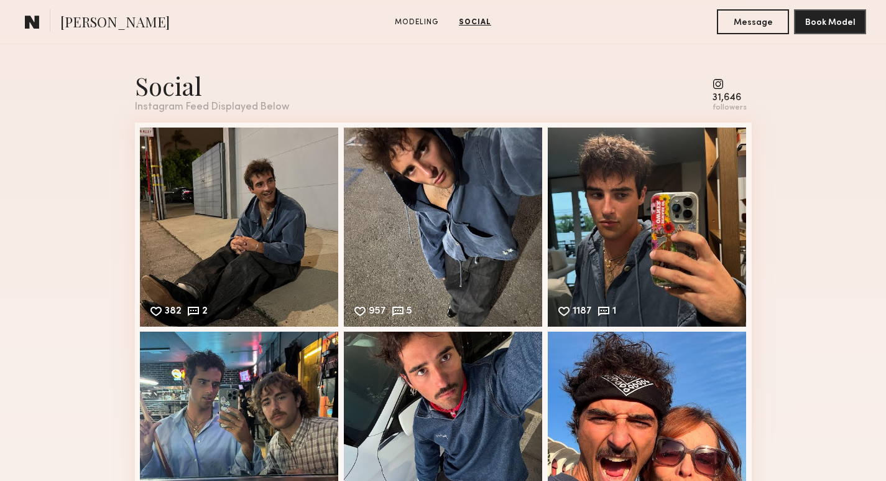
scroll to position [1181, 0]
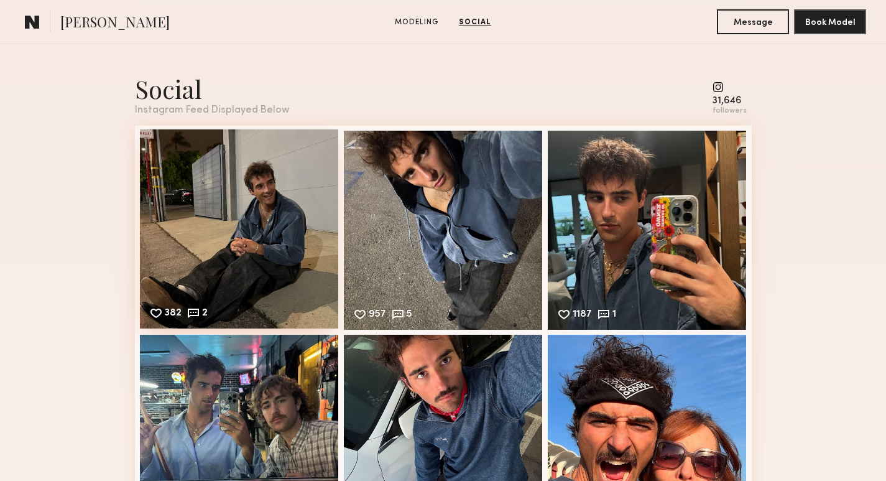
click at [204, 218] on div "382 2 Likes & comments displayed to show model’s engagement" at bounding box center [239, 228] width 199 height 199
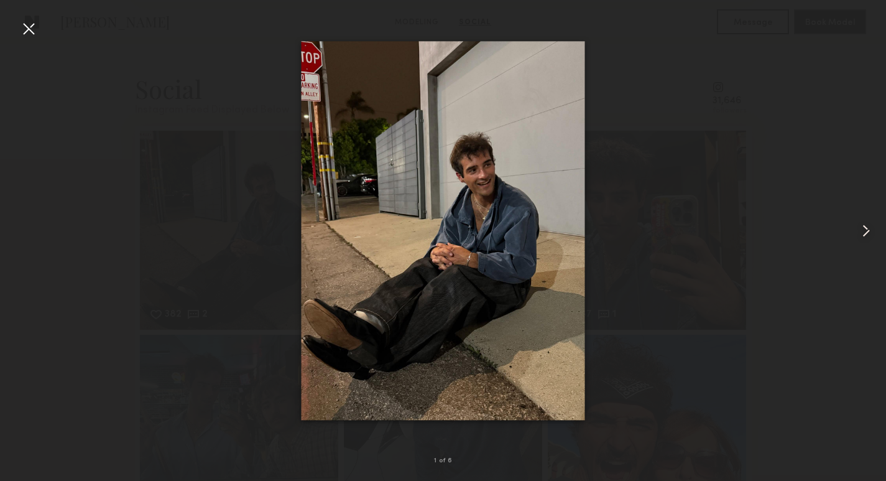
click at [861, 224] on common-icon at bounding box center [866, 231] width 20 height 20
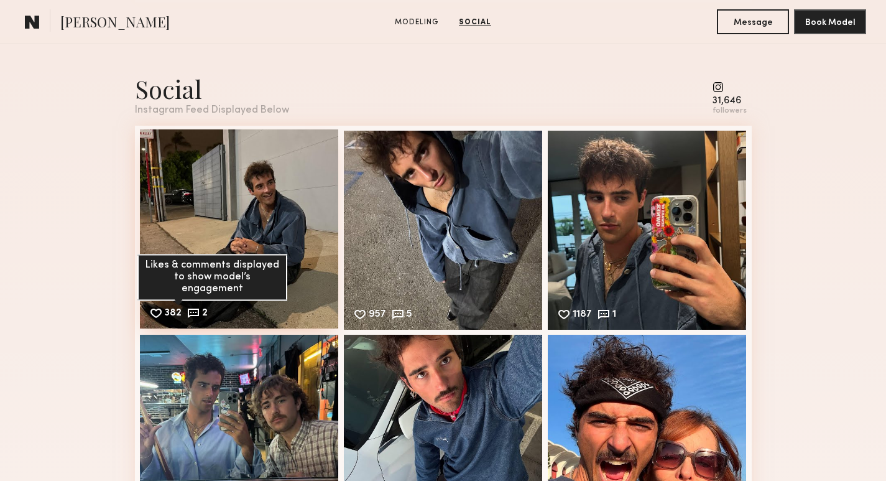
click at [196, 314] on common-icon at bounding box center [194, 313] width 14 height 14
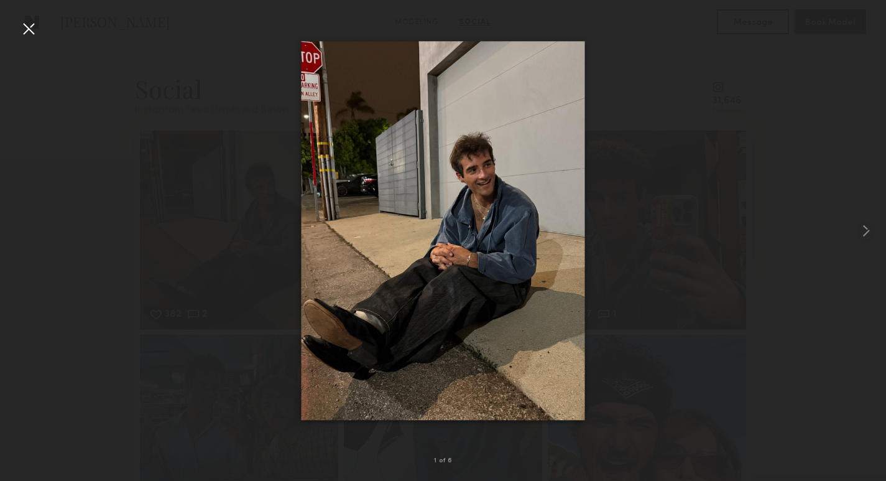
click at [800, 59] on div at bounding box center [443, 230] width 886 height 421
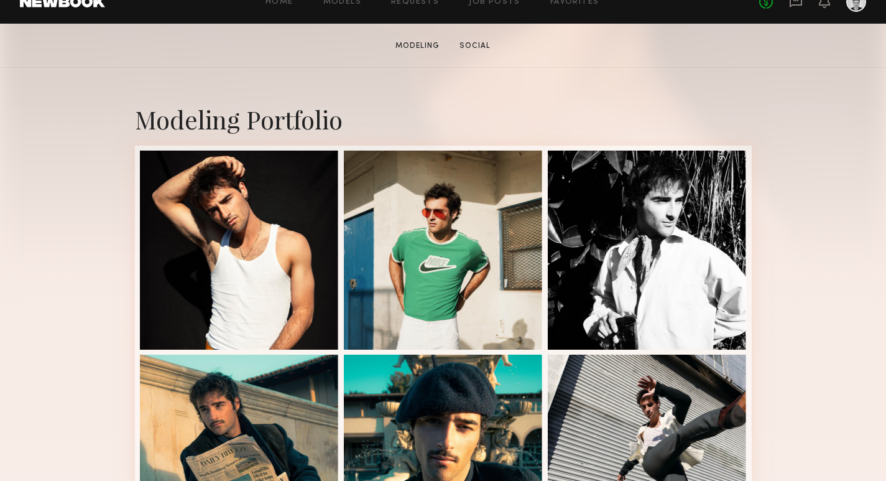
scroll to position [224, 0]
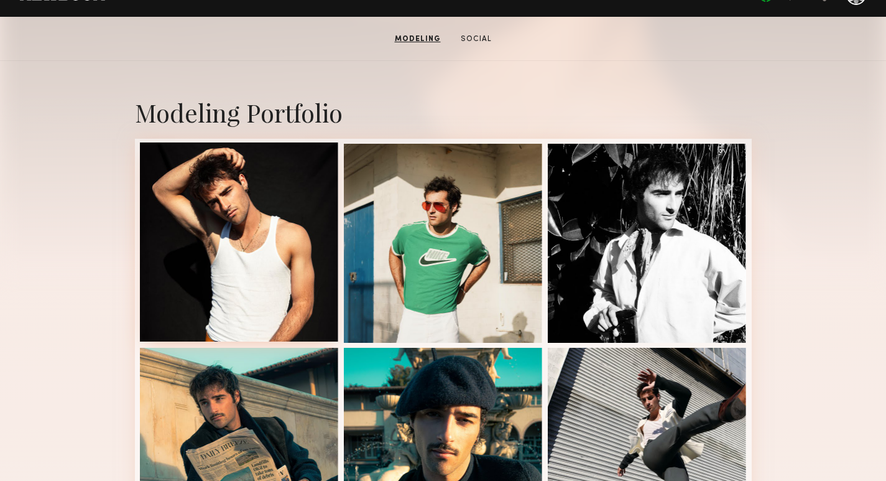
click at [245, 262] on div at bounding box center [239, 241] width 199 height 199
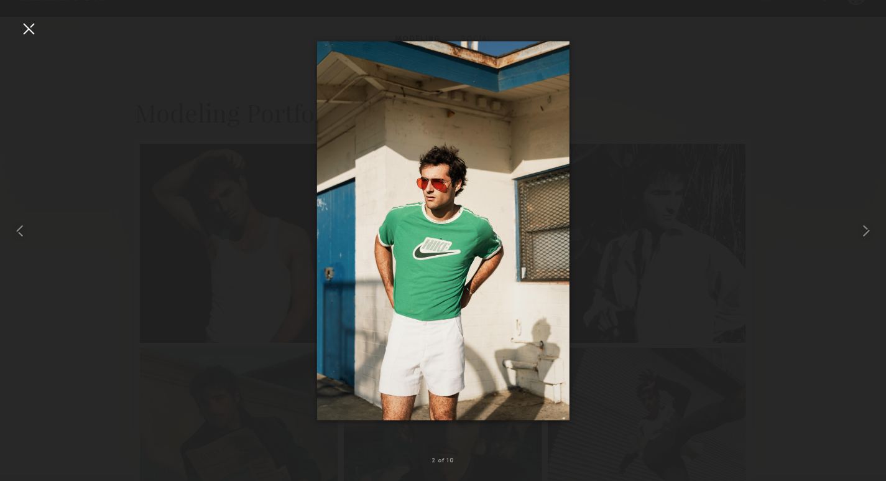
click at [177, 184] on div at bounding box center [443, 230] width 886 height 421
click at [174, 177] on div at bounding box center [443, 230] width 886 height 421
click at [32, 30] on div at bounding box center [29, 29] width 20 height 20
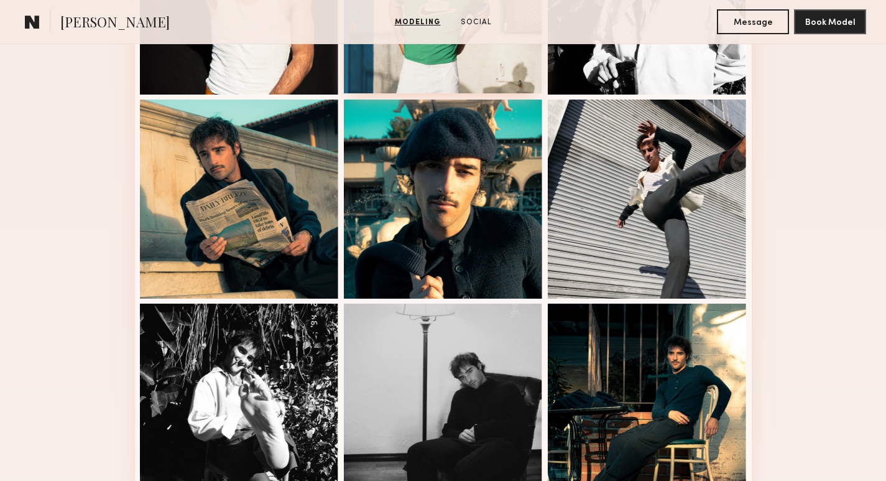
scroll to position [0, 0]
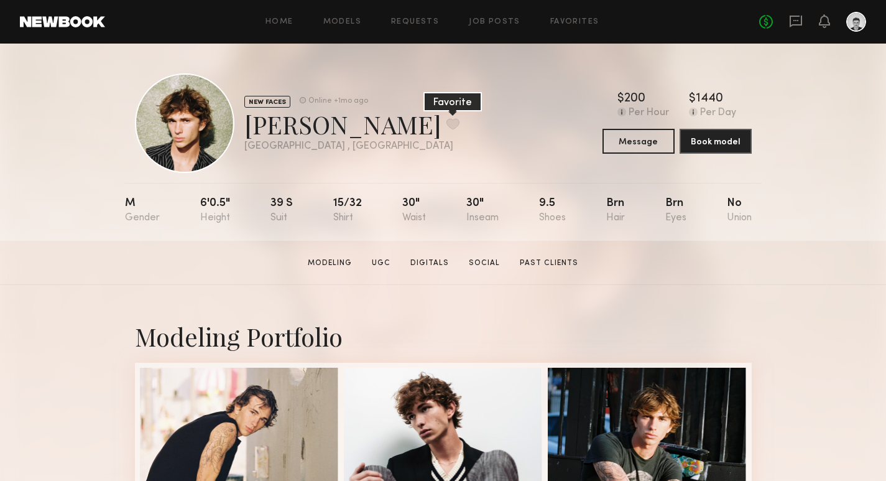
click at [446, 118] on button at bounding box center [452, 123] width 13 height 11
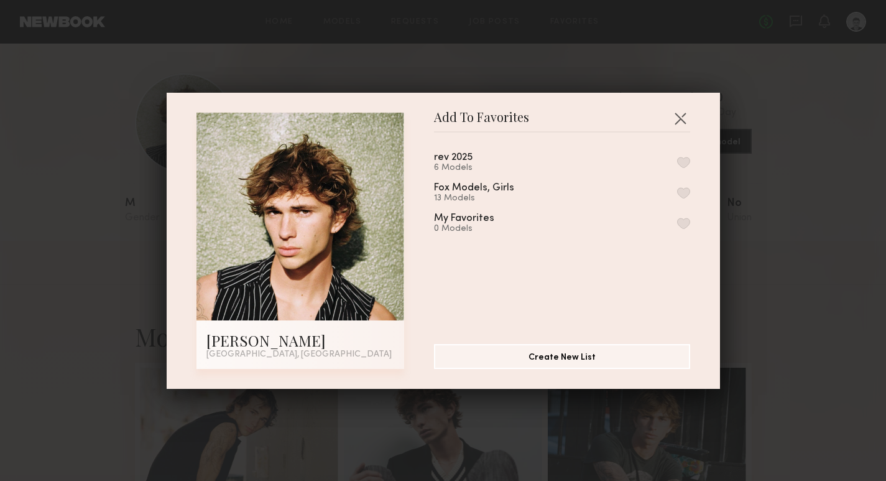
click at [687, 162] on button "button" at bounding box center [683, 162] width 13 height 11
click at [680, 120] on button "button" at bounding box center [680, 118] width 20 height 20
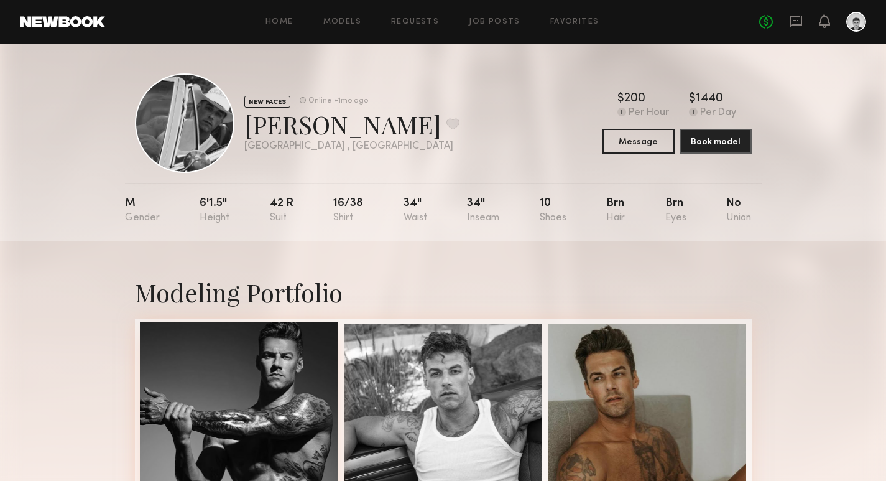
click at [252, 410] on div at bounding box center [239, 421] width 199 height 199
click at [795, 24] on icon at bounding box center [796, 22] width 12 height 12
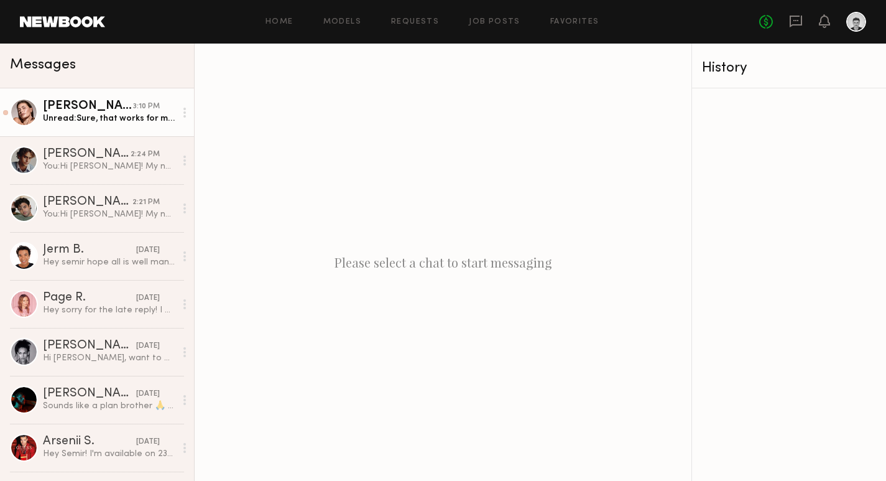
click at [90, 117] on div "Unread: Sure, that works for me 😊" at bounding box center [109, 119] width 132 height 12
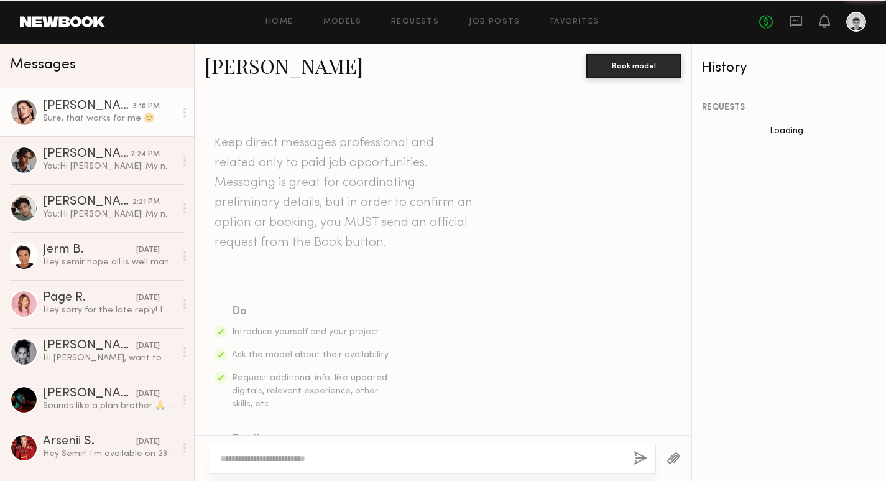
scroll to position [722, 0]
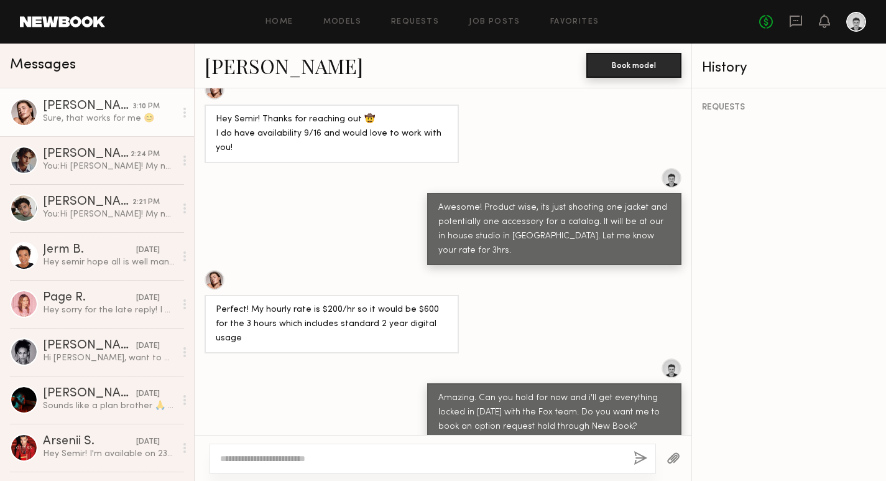
click at [639, 63] on button "Book model" at bounding box center [633, 65] width 95 height 25
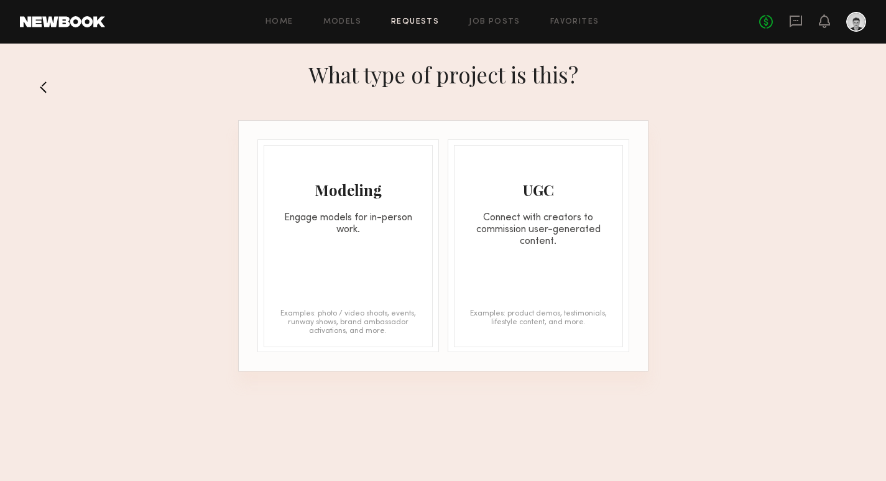
click at [293, 215] on div "Engage models for in-person work." at bounding box center [348, 224] width 168 height 24
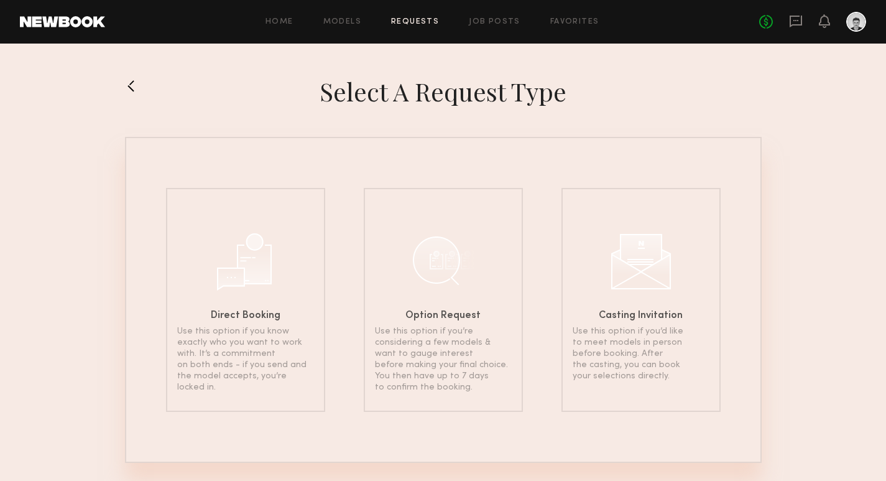
click at [445, 264] on div at bounding box center [443, 260] width 62 height 62
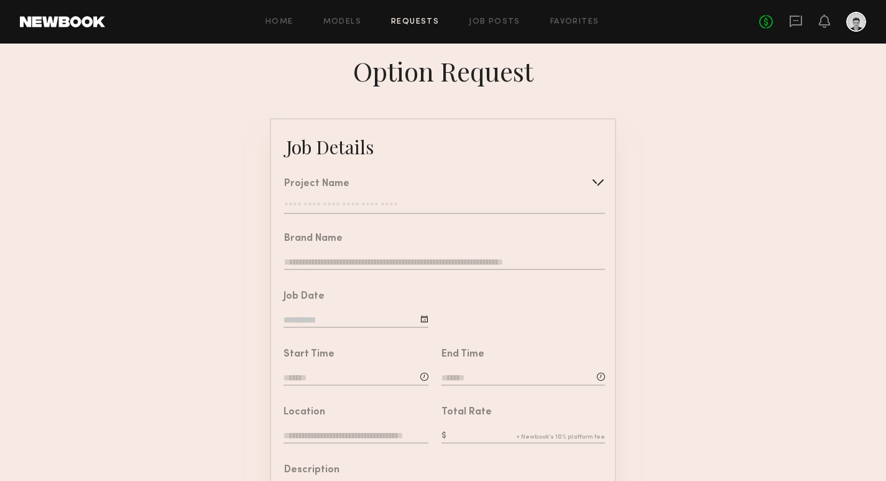
click at [328, 204] on input "text" at bounding box center [444, 207] width 321 height 12
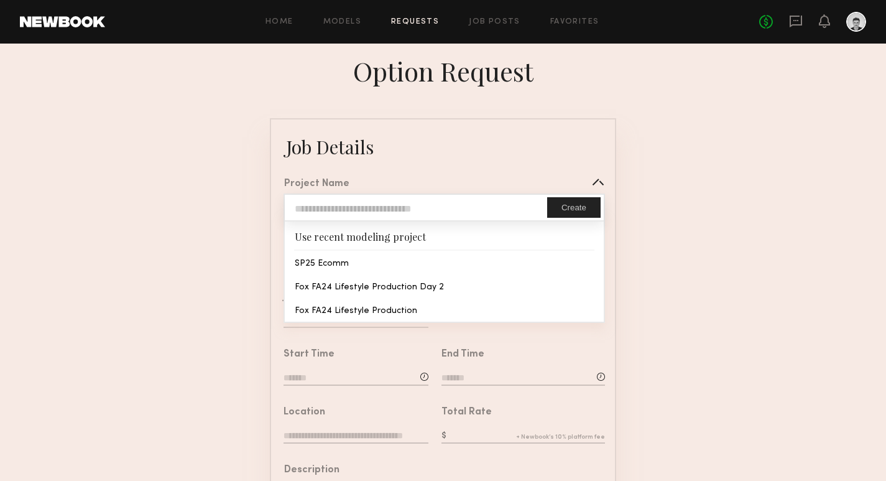
click at [328, 204] on input "text" at bounding box center [416, 207] width 262 height 25
type input "**********"
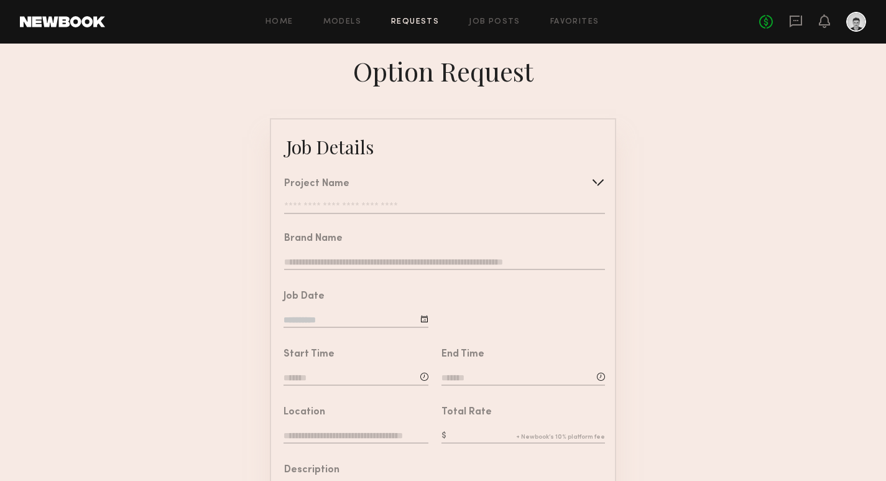
click at [736, 306] on form "**********" at bounding box center [443, 464] width 886 height 693
click at [345, 205] on input "text" at bounding box center [444, 207] width 321 height 12
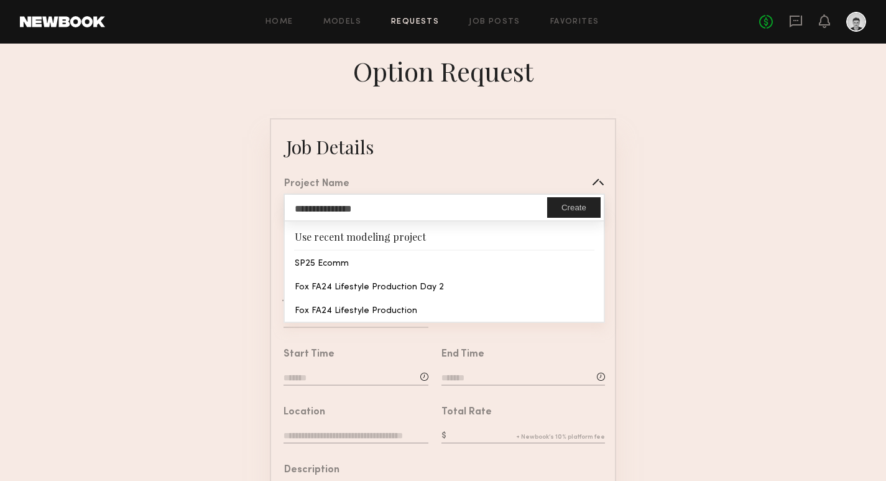
click at [575, 212] on button "Create" at bounding box center [573, 207] width 53 height 21
type input "**********"
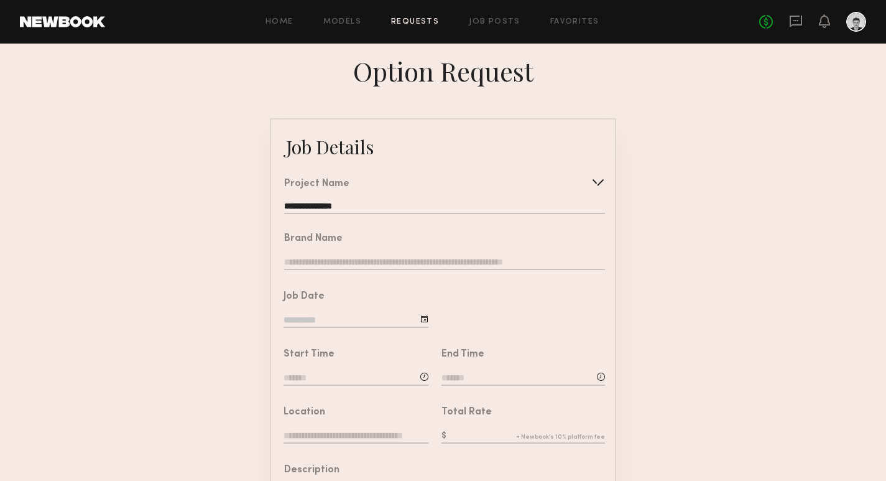
click at [379, 258] on input "text" at bounding box center [444, 263] width 321 height 14
click at [389, 257] on input "text" at bounding box center [444, 263] width 321 height 14
type input "**********"
click at [422, 317] on div at bounding box center [424, 319] width 8 height 8
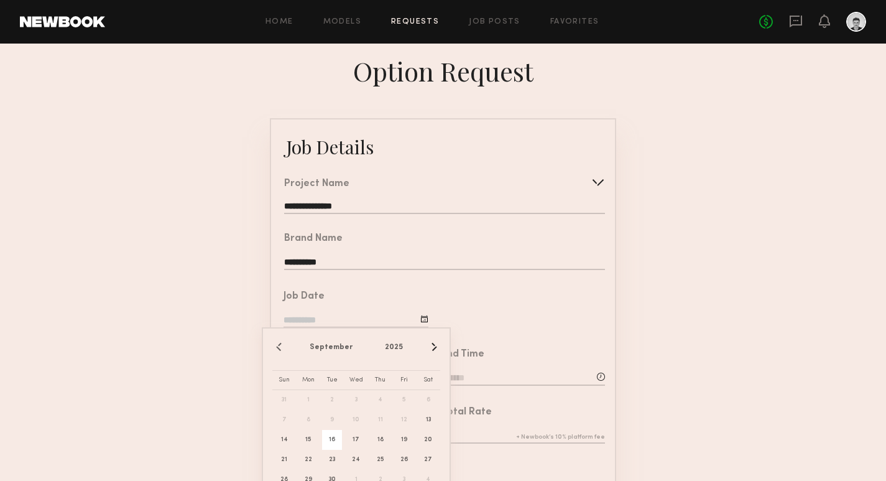
click at [331, 436] on span "16" at bounding box center [332, 440] width 20 height 20
type input "**********"
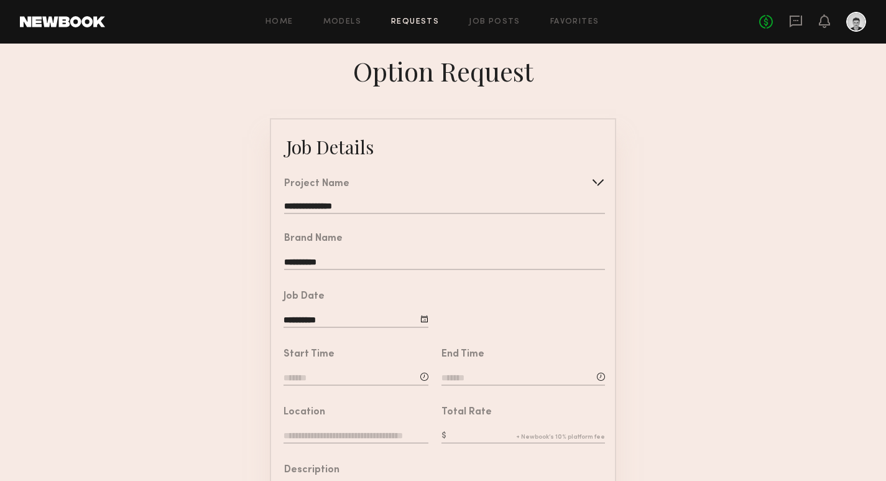
click at [359, 374] on input at bounding box center [356, 379] width 145 height 14
click at [328, 433] on input "text" at bounding box center [319, 431] width 46 height 22
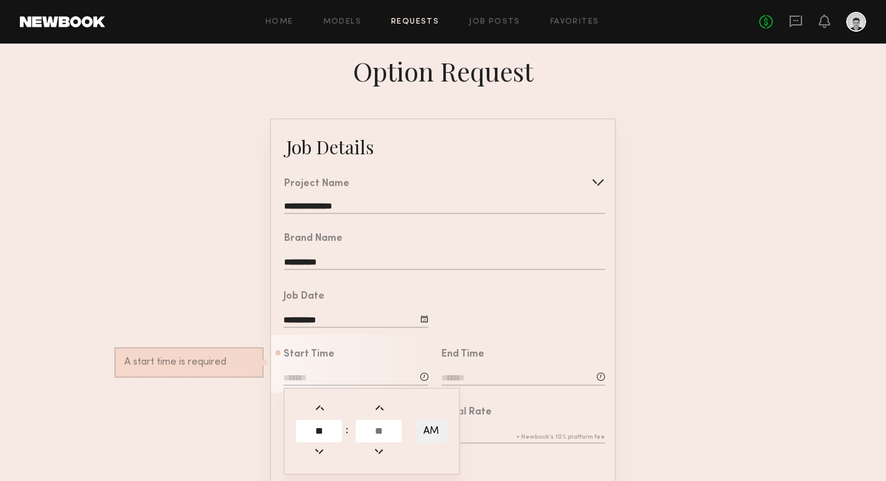
type input "**"
click at [379, 434] on input "text" at bounding box center [379, 431] width 46 height 22
type input "**"
type input "********"
click at [501, 377] on input at bounding box center [523, 379] width 164 height 14
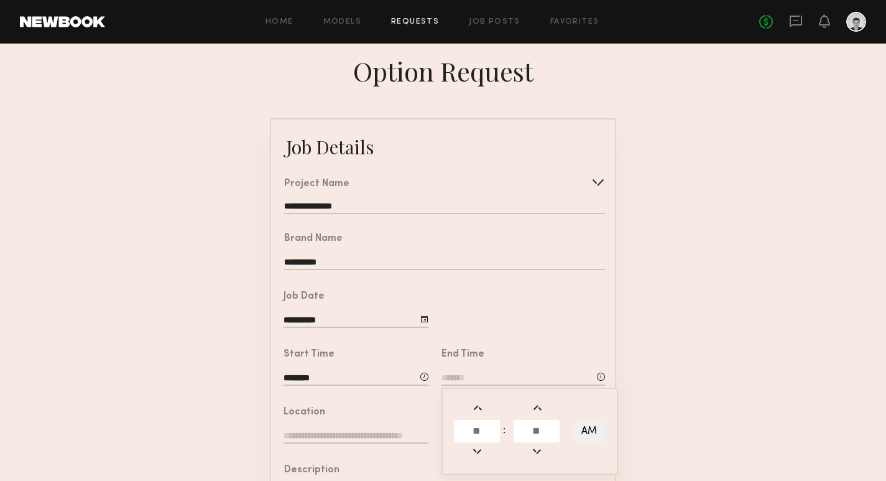
click at [472, 428] on input "text" at bounding box center [477, 431] width 46 height 22
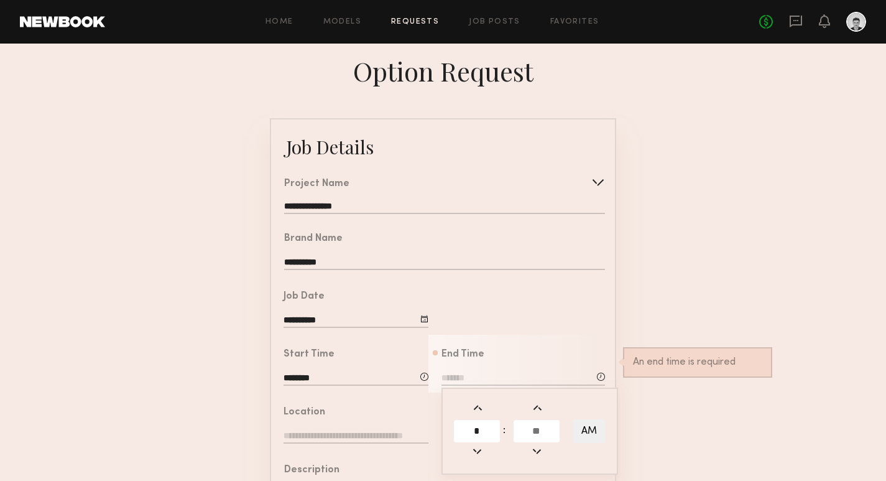
type input "*"
type input "**"
type input "*******"
type input "*"
type input "**"
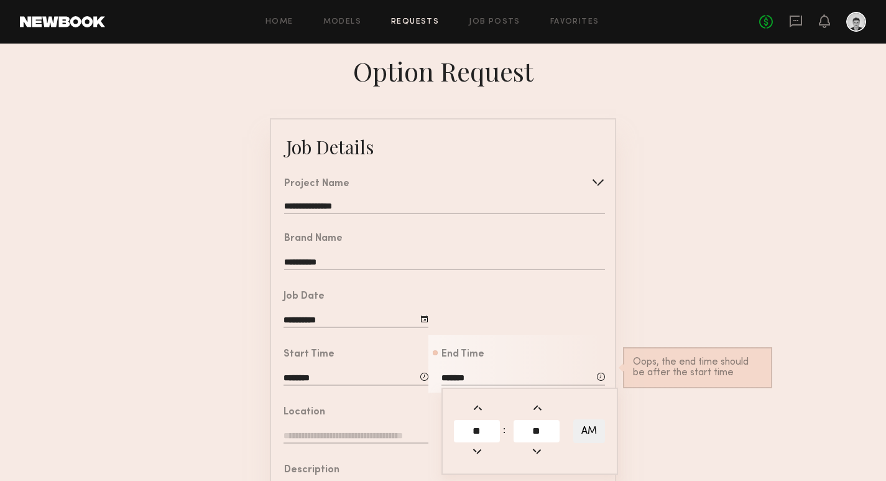
scroll to position [25, 0]
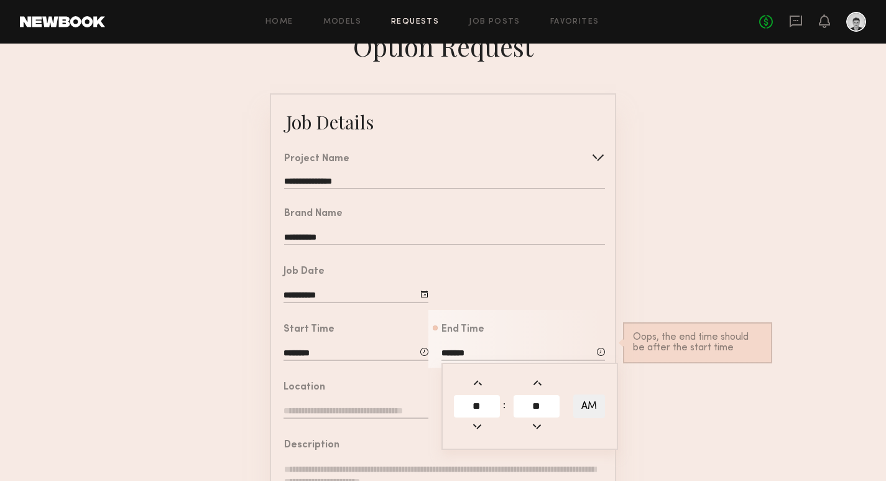
click at [590, 404] on button "AM" at bounding box center [589, 406] width 32 height 24
type input "*******"
type input "***"
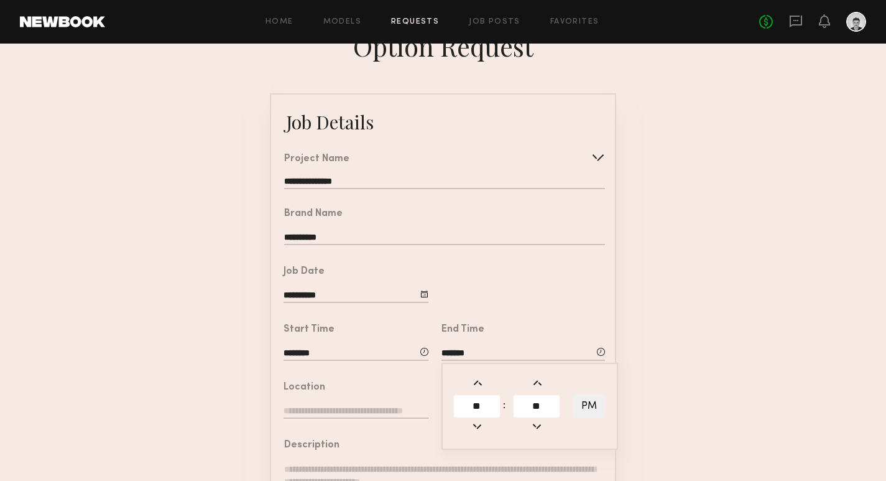
click at [686, 351] on form "**********" at bounding box center [443, 439] width 886 height 693
click at [348, 410] on input "text" at bounding box center [356, 412] width 145 height 14
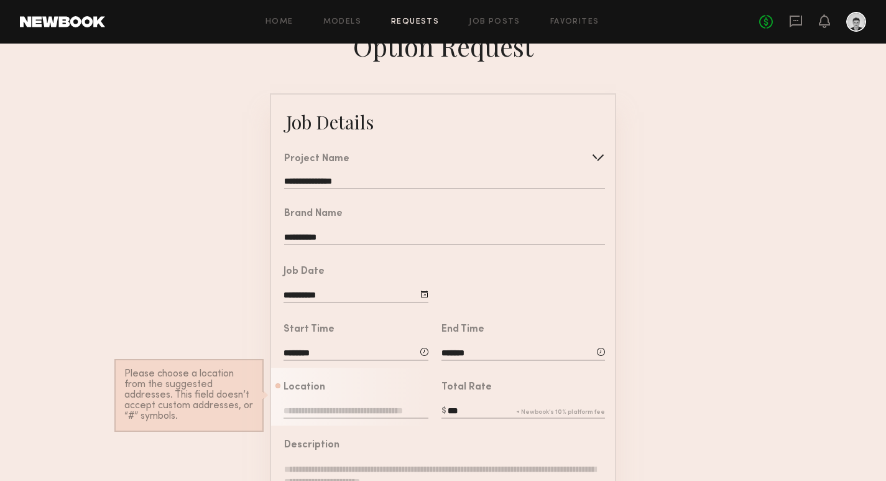
click at [348, 414] on input "text" at bounding box center [356, 412] width 145 height 14
paste input "**********"
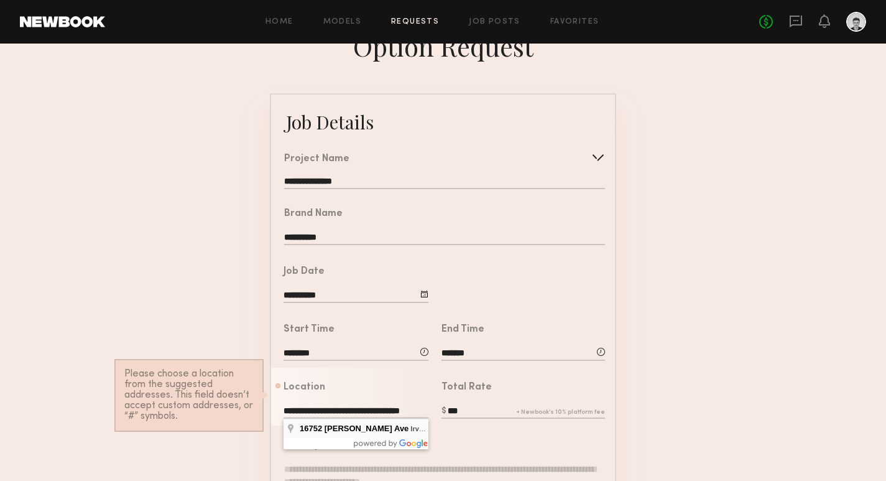
type input "**********"
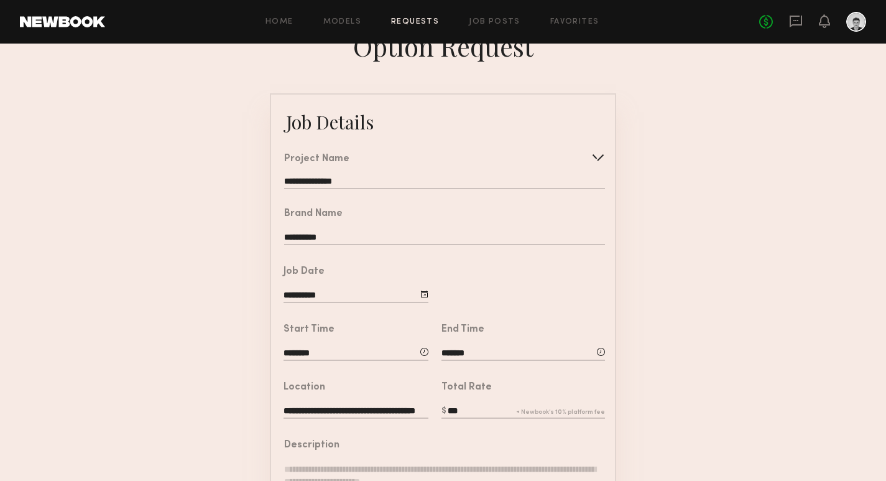
click at [693, 365] on form "**********" at bounding box center [443, 439] width 886 height 693
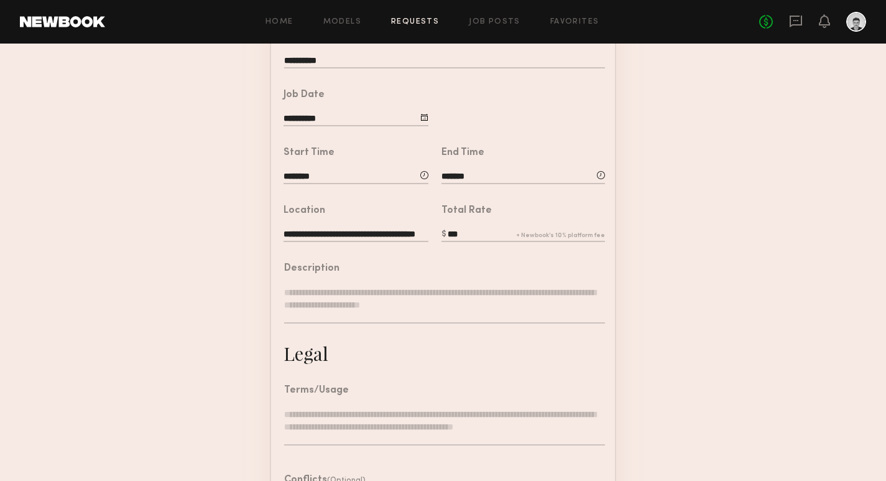
scroll to position [203, 0]
click at [349, 300] on textarea at bounding box center [444, 303] width 321 height 37
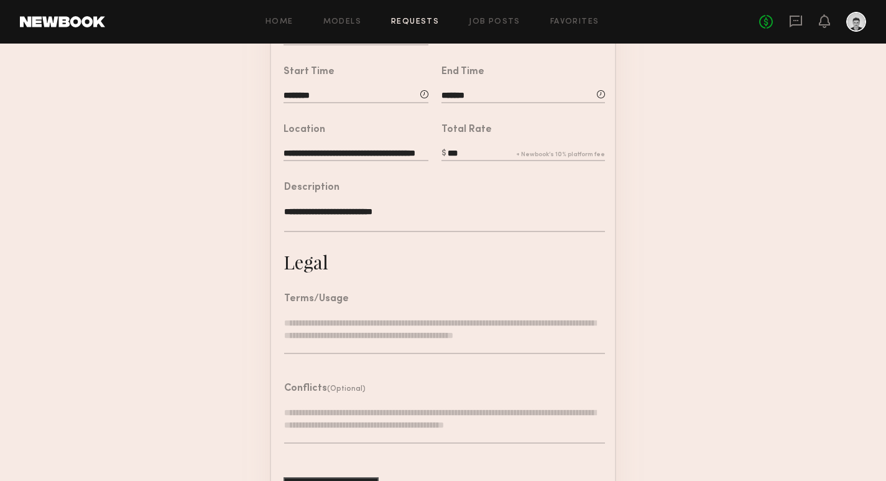
scroll to position [284, 0]
type textarea "**********"
click at [349, 342] on textarea at bounding box center [444, 333] width 321 height 37
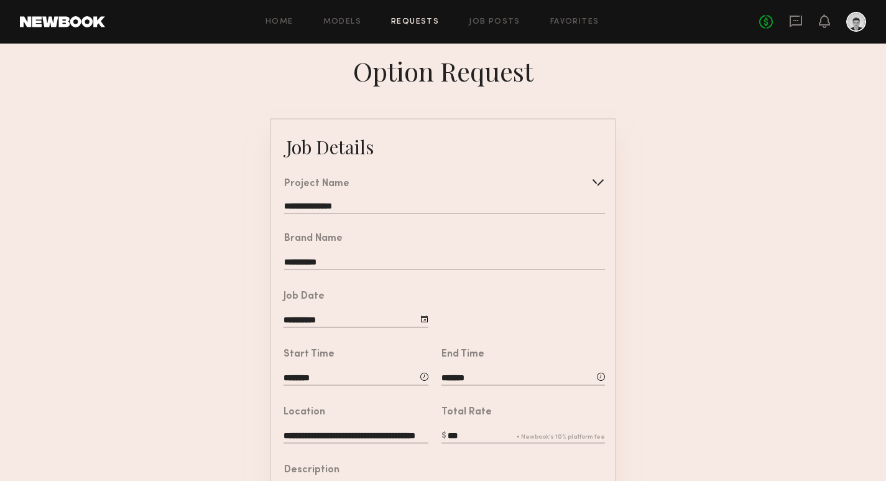
scroll to position [316, 0]
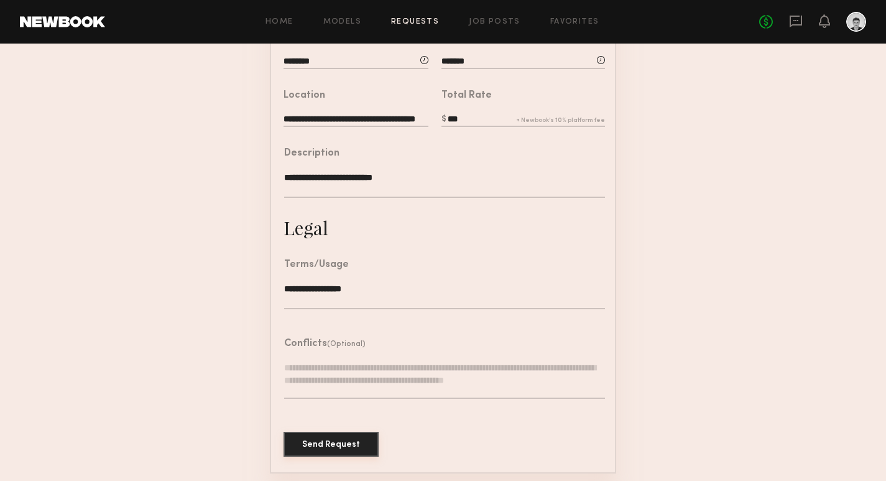
type textarea "**********"
click at [328, 442] on button "Send Request" at bounding box center [331, 444] width 95 height 25
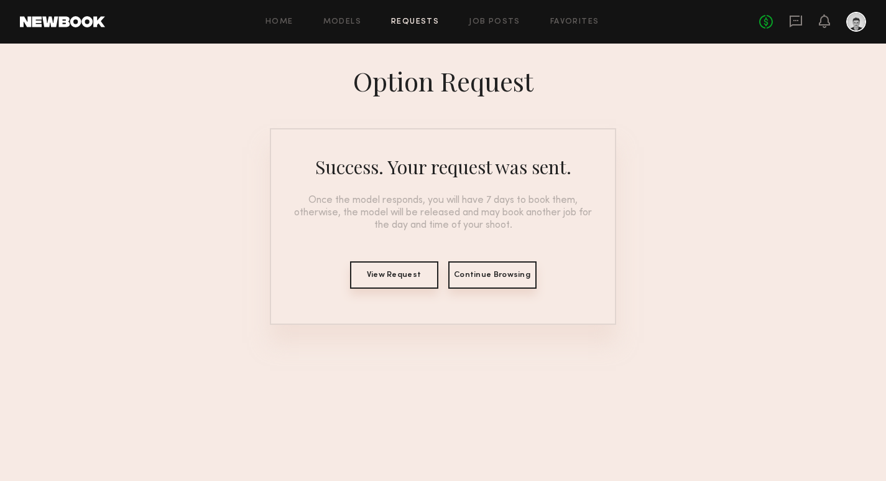
click at [409, 282] on button "View Request" at bounding box center [394, 274] width 88 height 27
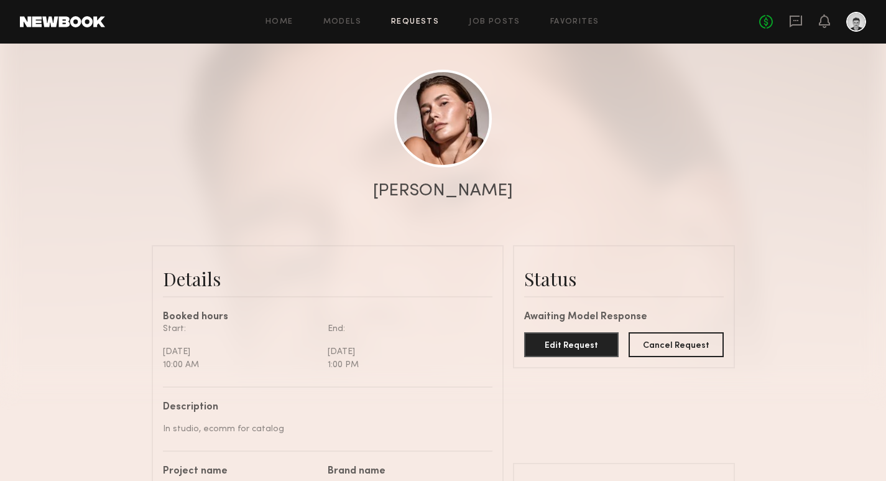
scroll to position [114, 0]
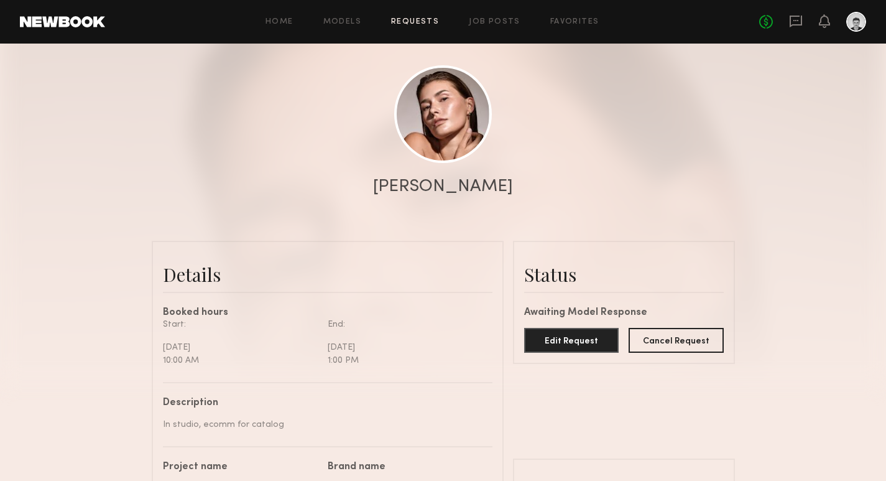
click at [656, 168] on div at bounding box center [443, 134] width 886 height 497
click at [800, 20] on icon at bounding box center [796, 22] width 12 height 12
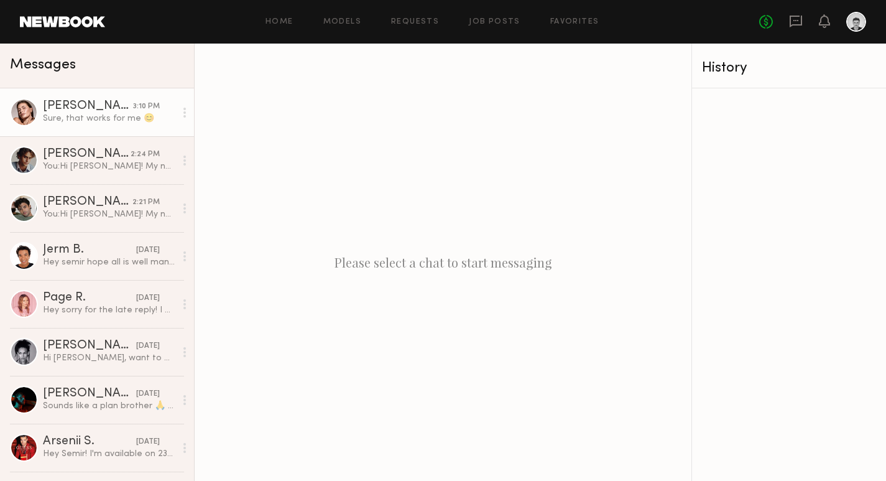
click at [91, 121] on div "Sure, that works for me 😊" at bounding box center [109, 119] width 132 height 12
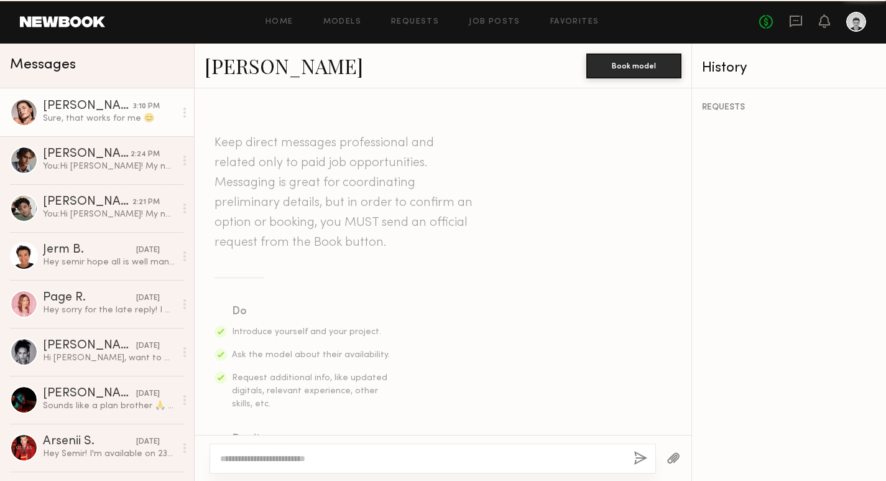
scroll to position [722, 0]
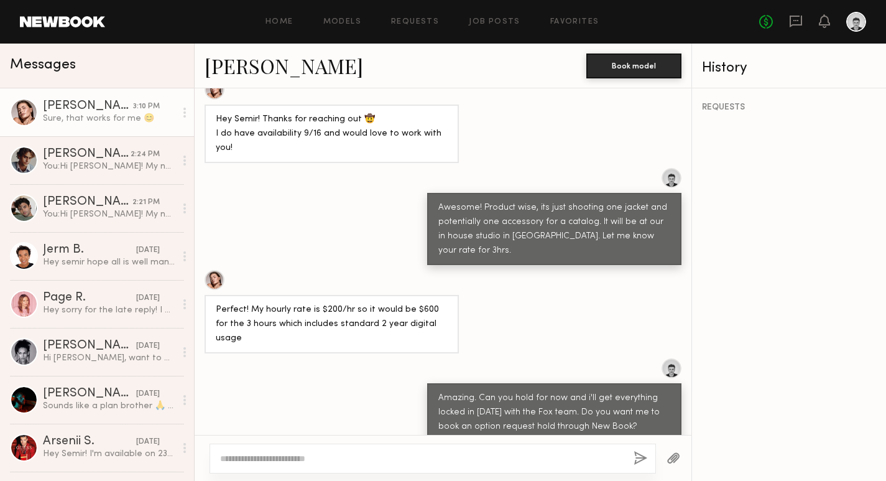
click at [326, 456] on textarea at bounding box center [422, 458] width 404 height 12
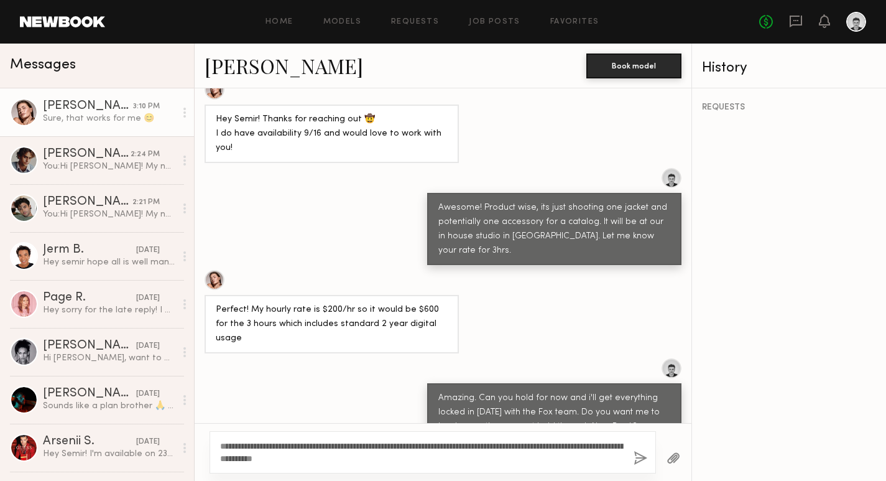
click at [297, 444] on textarea "**********" at bounding box center [422, 452] width 404 height 25
type textarea "**********"
click at [639, 458] on button "button" at bounding box center [641, 459] width 14 height 16
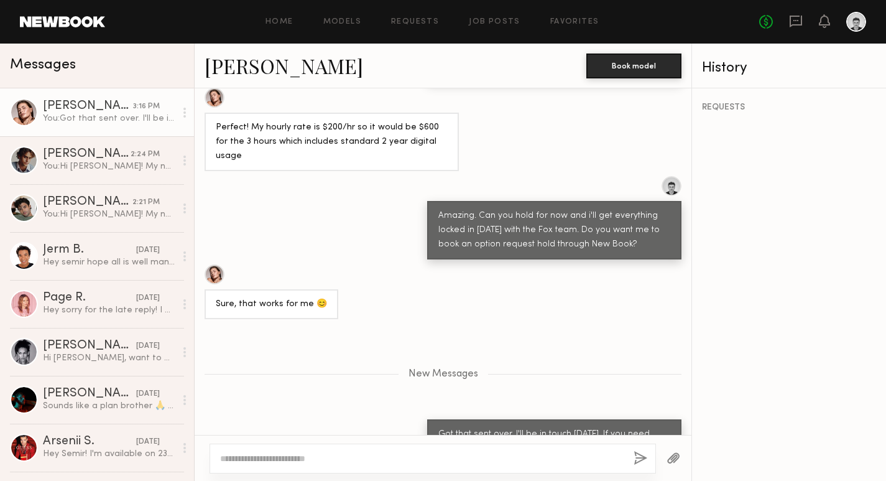
scroll to position [982, 0]
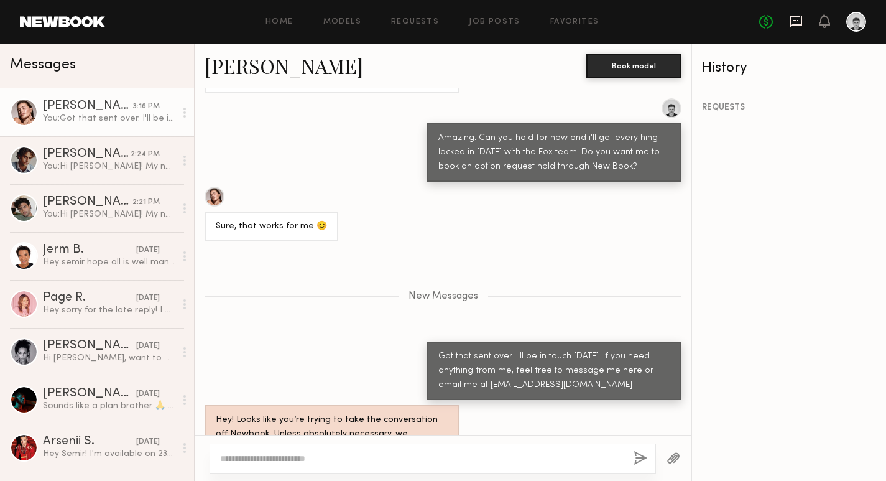
click at [795, 25] on icon at bounding box center [796, 21] width 14 height 14
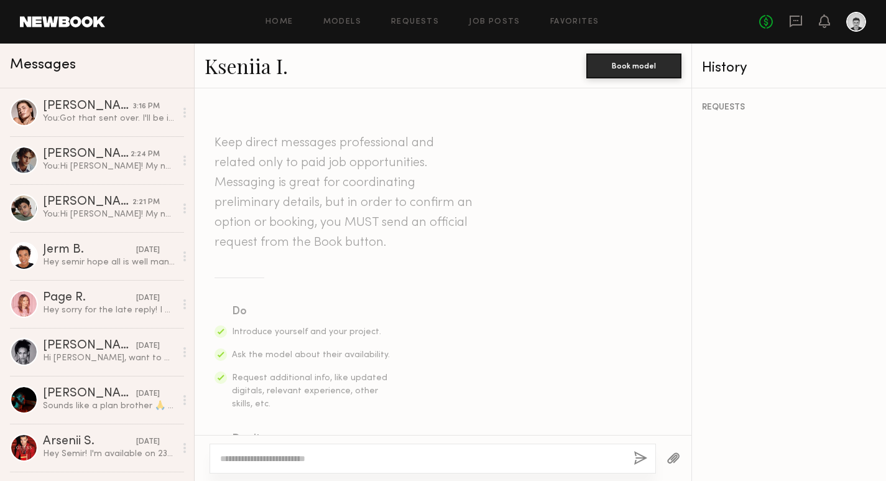
scroll to position [571, 0]
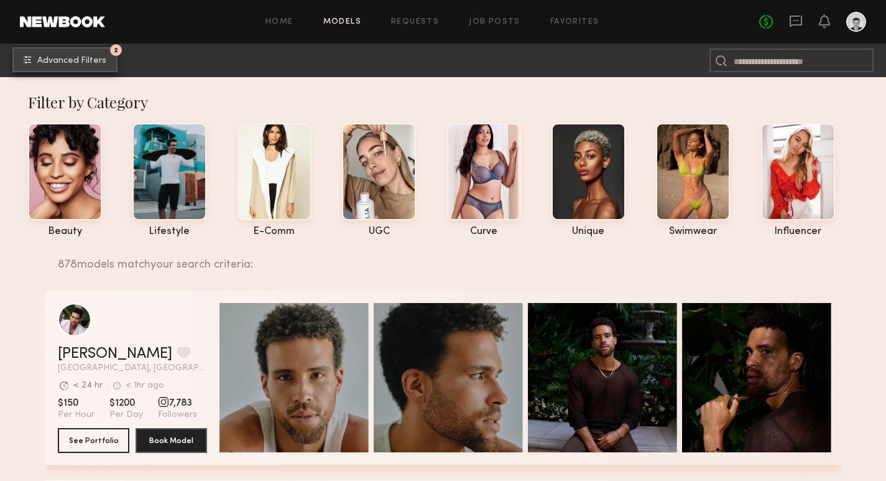
click at [81, 67] on button "2 Advanced Filters" at bounding box center [64, 59] width 105 height 25
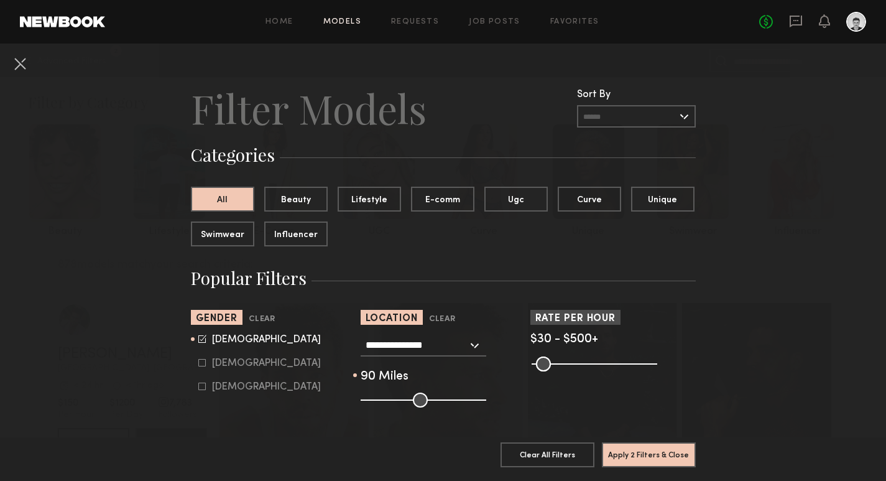
drag, startPoint x: 451, startPoint y: 400, endPoint x: 468, endPoint y: 402, distance: 16.4
type input "**"
click at [468, 402] on input "range" at bounding box center [424, 399] width 126 height 15
click at [665, 450] on button "Apply 2 Filters & Close" at bounding box center [649, 453] width 94 height 25
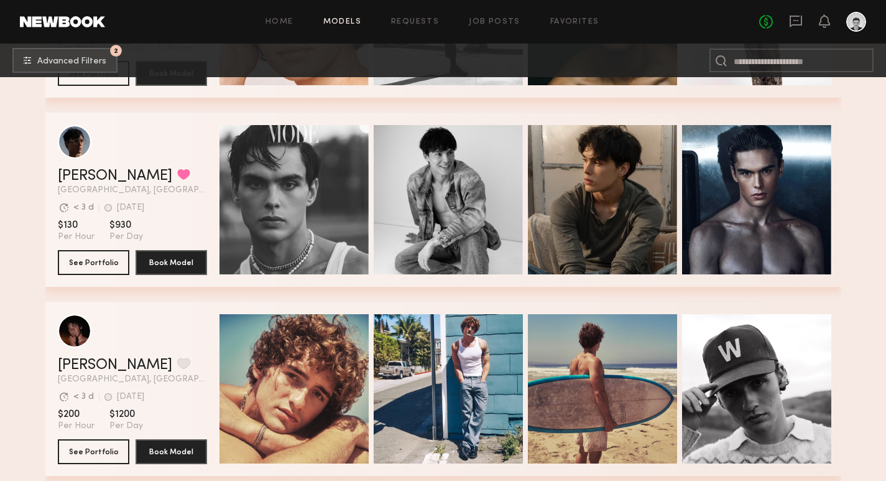
scroll to position [6619, 0]
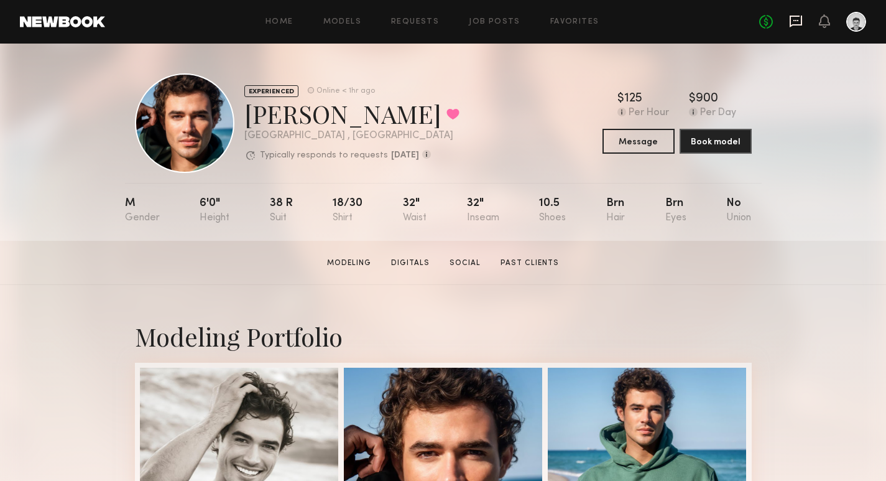
click at [790, 18] on icon at bounding box center [796, 22] width 12 height 12
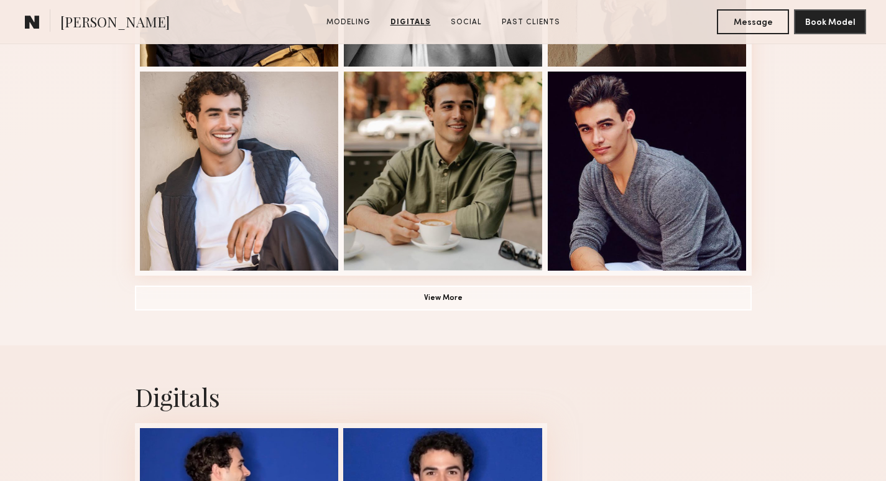
scroll to position [902, 0]
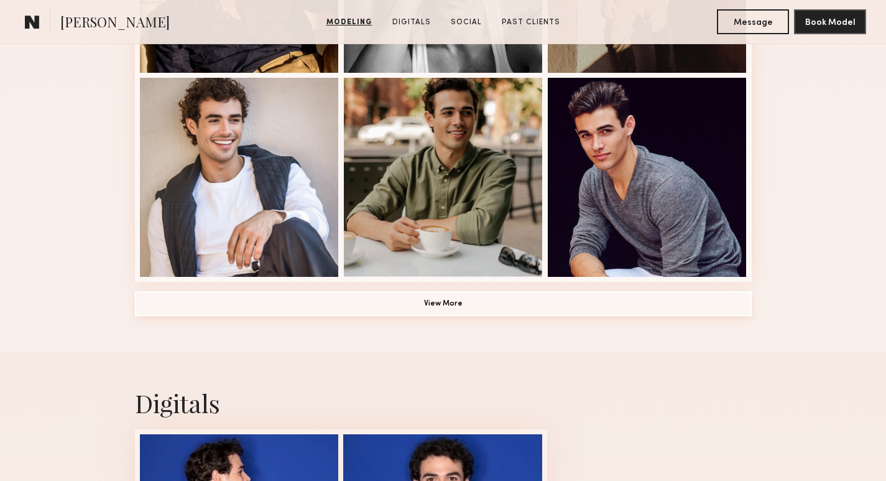
click at [379, 302] on button "View More" at bounding box center [443, 303] width 617 height 25
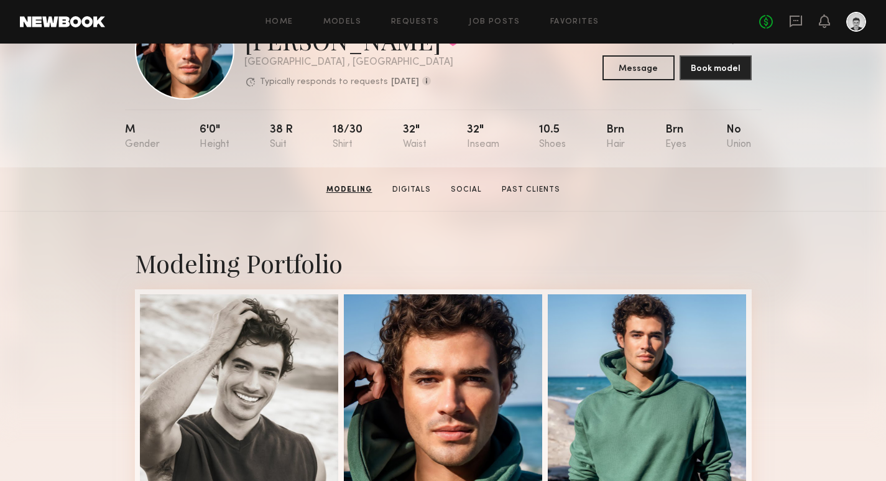
scroll to position [64, 0]
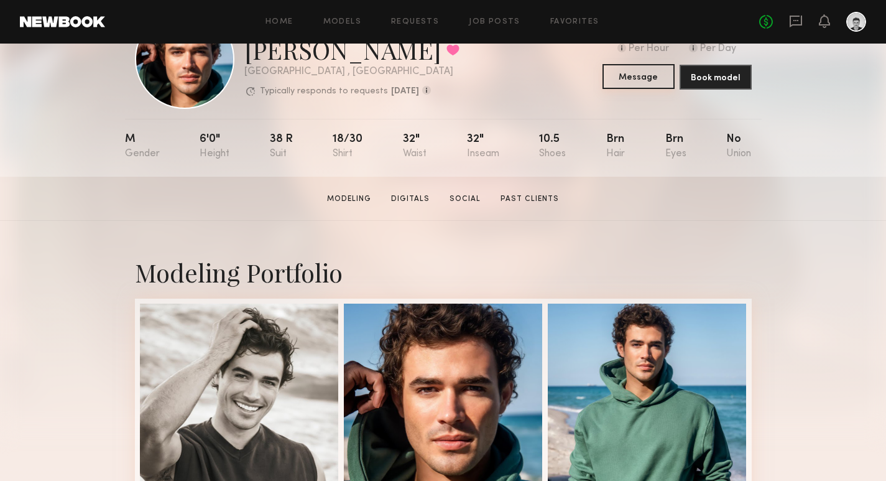
click at [627, 81] on button "Message" at bounding box center [639, 76] width 72 height 25
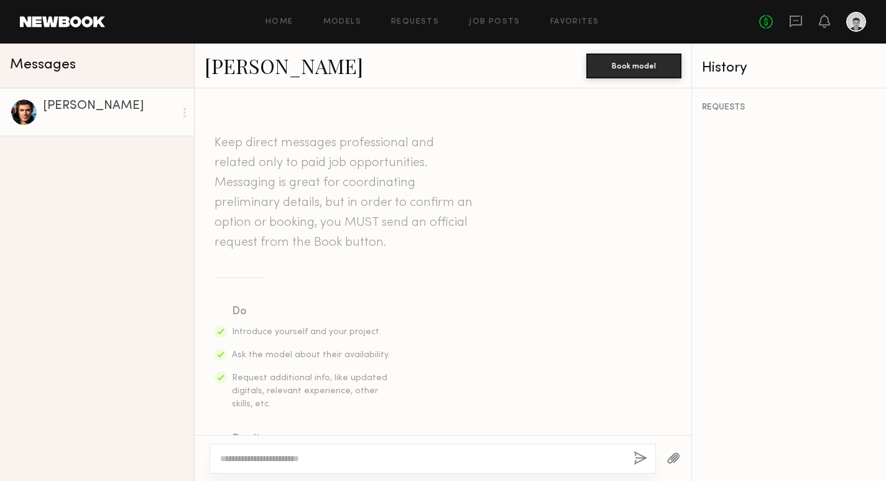
click at [360, 452] on textarea at bounding box center [422, 458] width 404 height 12
type textarea "**********"
click at [386, 457] on textarea "**********" at bounding box center [422, 458] width 404 height 12
click at [386, 458] on textarea "**********" at bounding box center [422, 458] width 404 height 12
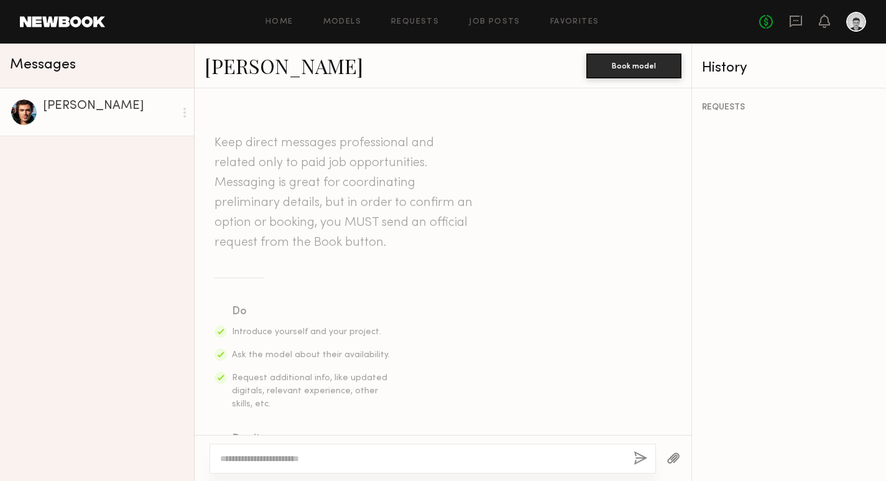
click at [344, 461] on textarea at bounding box center [422, 458] width 404 height 12
paste textarea "**********"
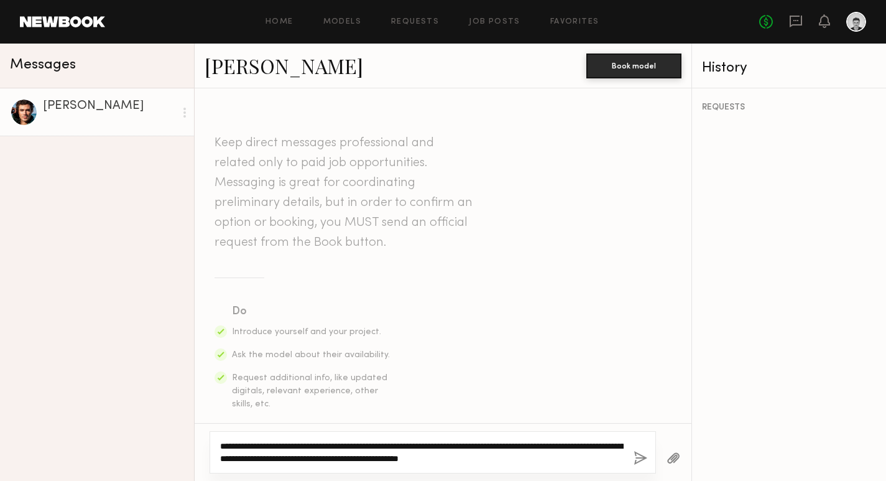
click at [242, 446] on textarea "**********" at bounding box center [422, 452] width 404 height 25
type textarea "**********"
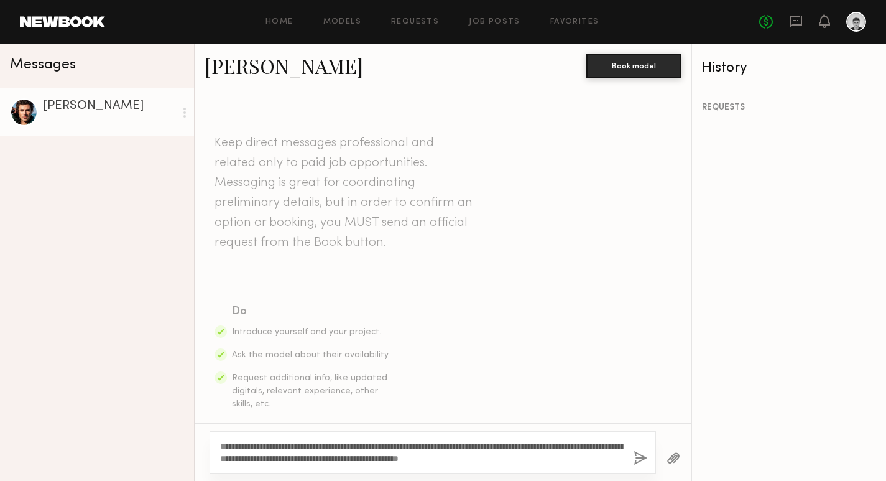
click at [639, 458] on button "button" at bounding box center [641, 459] width 14 height 16
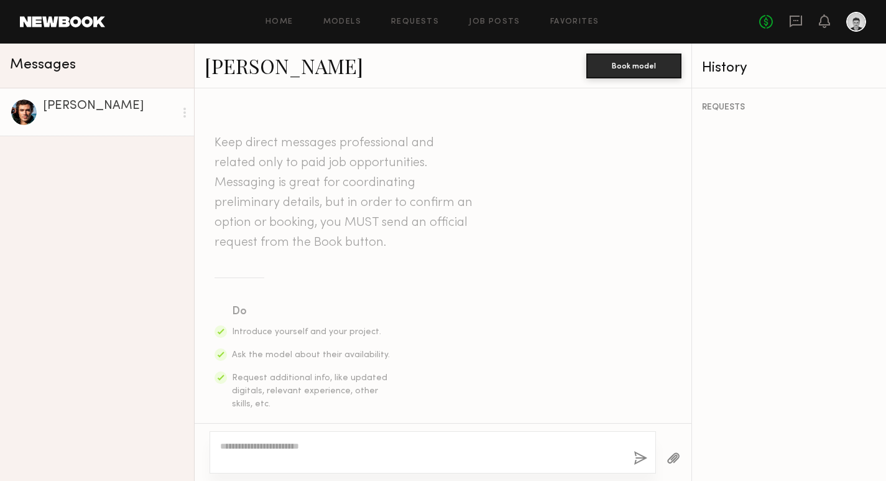
scroll to position [348, 0]
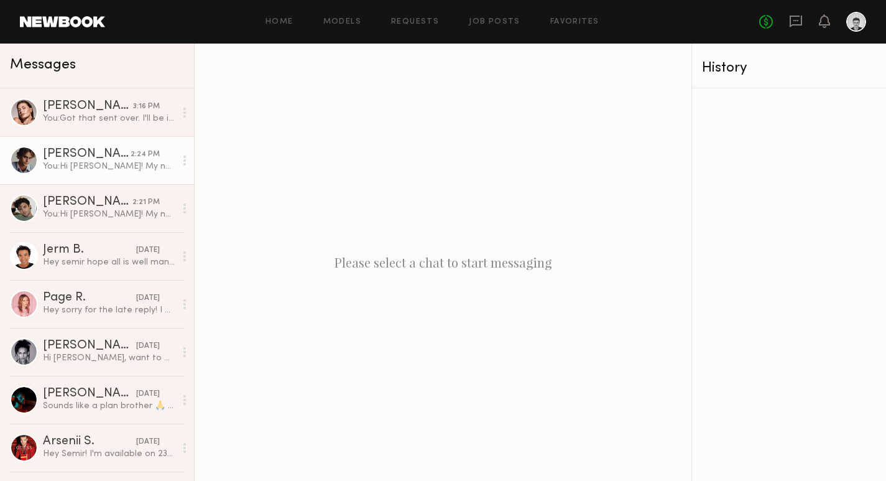
click at [88, 154] on div "[PERSON_NAME]" at bounding box center [87, 154] width 88 height 12
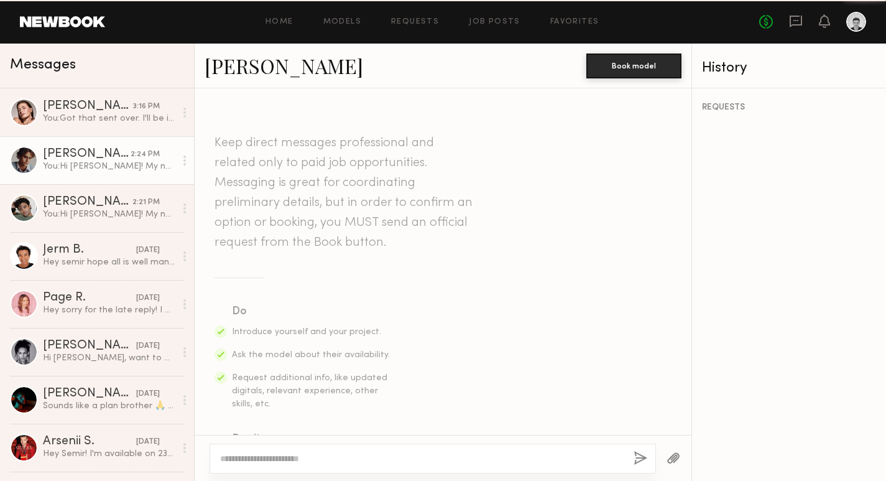
scroll to position [348, 0]
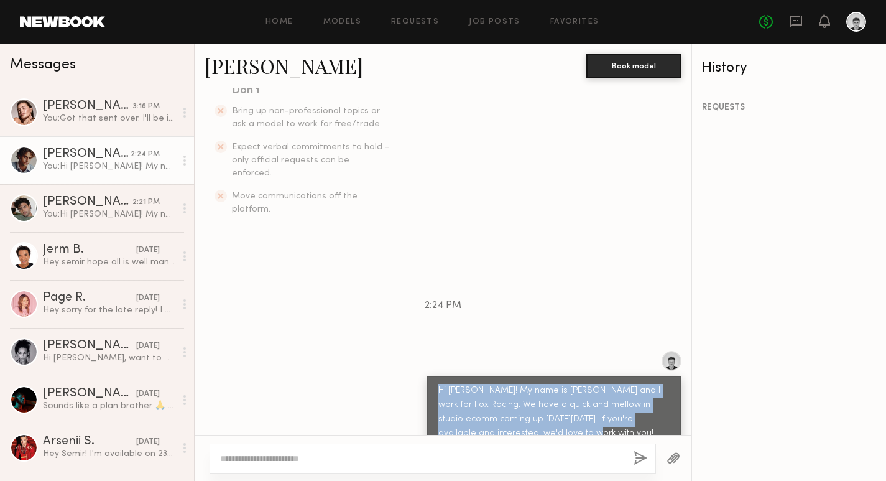
drag, startPoint x: 438, startPoint y: 363, endPoint x: 550, endPoint y: 418, distance: 124.9
click at [550, 418] on div "Hi [PERSON_NAME]! My name is [PERSON_NAME] and I work for Fox Racing. We have a…" at bounding box center [554, 412] width 254 height 73
copy div "Hi [PERSON_NAME]! My name is [PERSON_NAME] and I work for Fox Racing. We have a…"
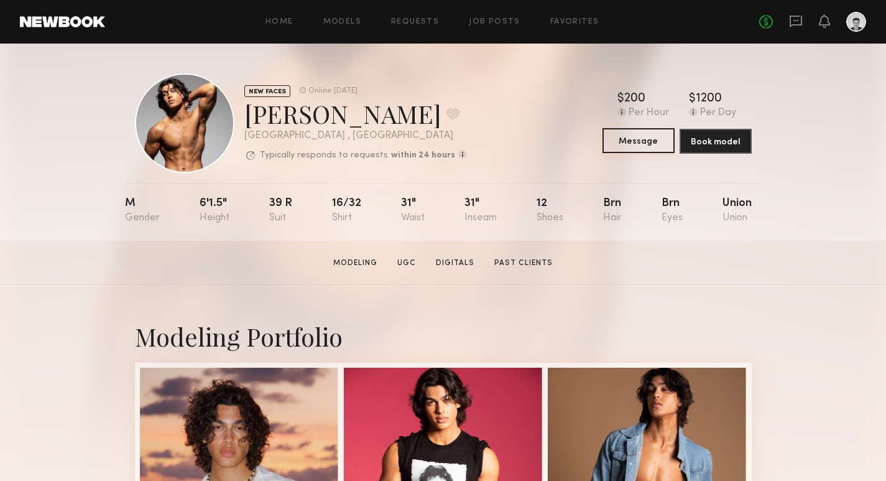
click at [629, 144] on button "Message" at bounding box center [639, 140] width 72 height 25
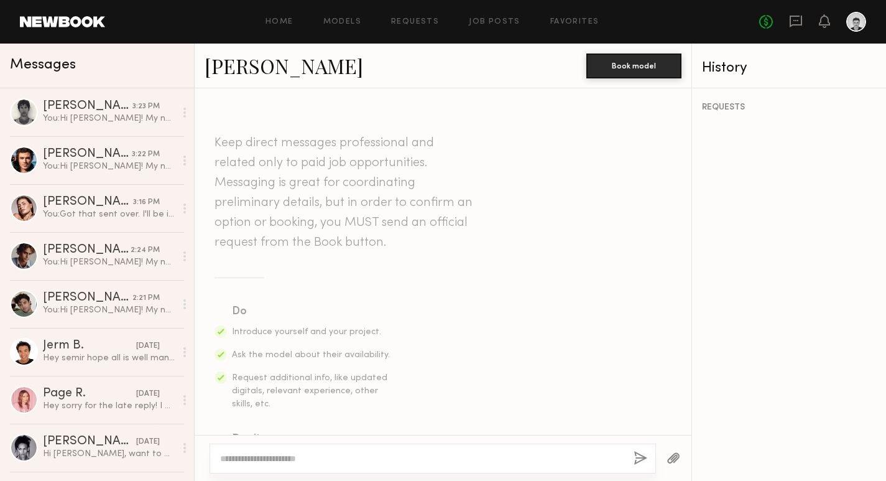
click at [294, 460] on textarea at bounding box center [422, 458] width 404 height 12
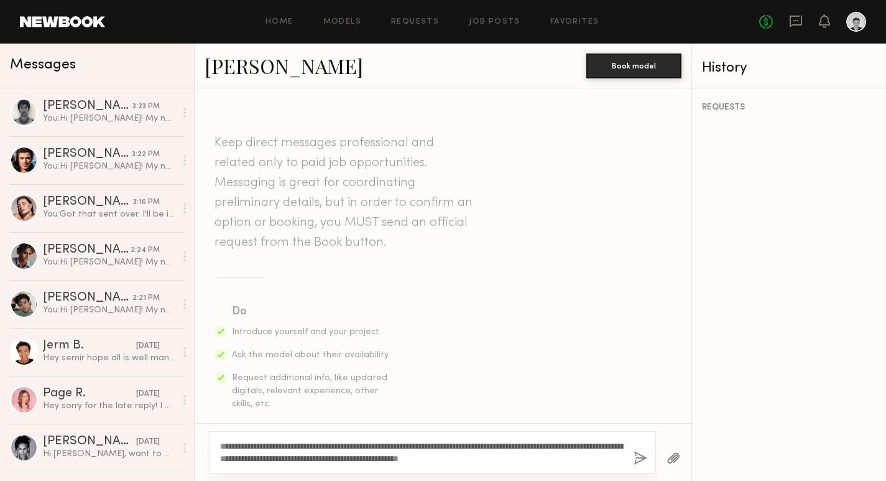
click at [242, 448] on textarea "**********" at bounding box center [422, 452] width 404 height 25
type textarea "**********"
click at [639, 459] on button "button" at bounding box center [641, 459] width 14 height 16
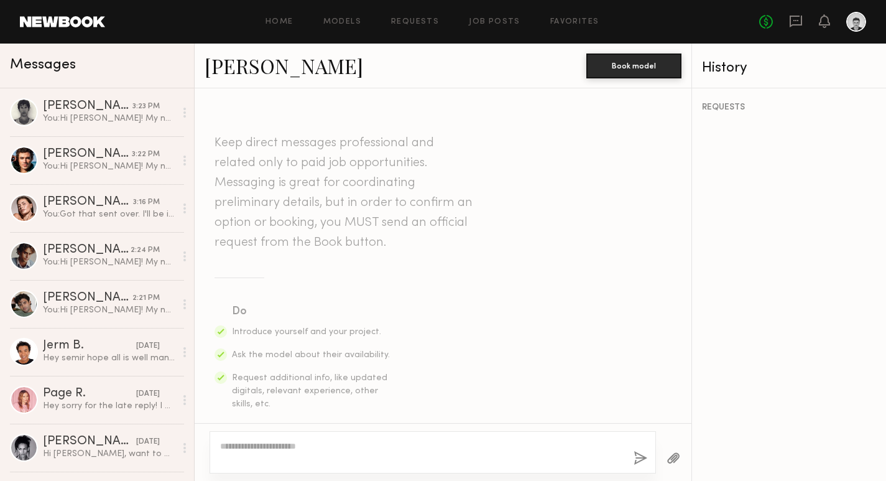
scroll to position [348, 0]
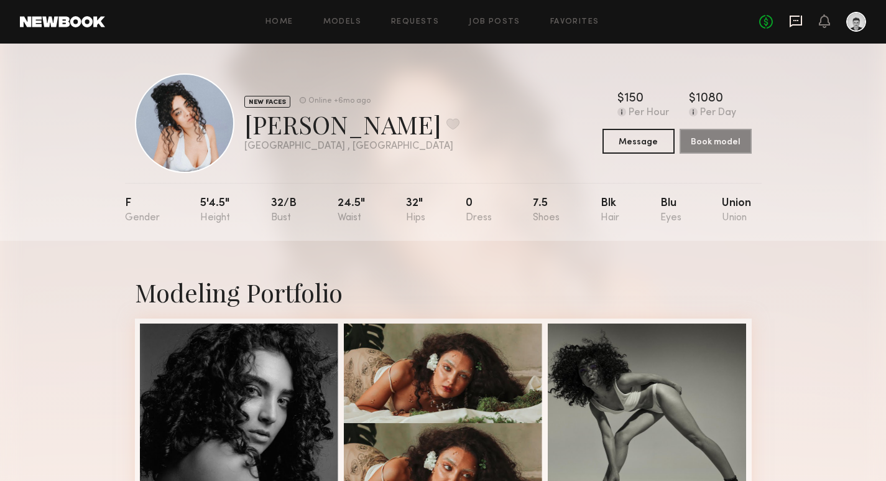
click at [793, 21] on icon at bounding box center [795, 20] width 5 height 1
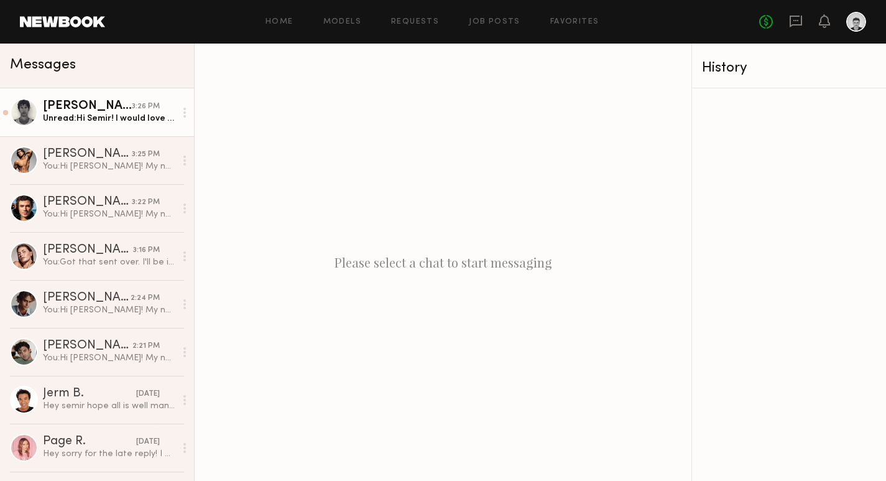
click at [116, 113] on div "Unread: Hi Semir! I would love to!" at bounding box center [109, 119] width 132 height 12
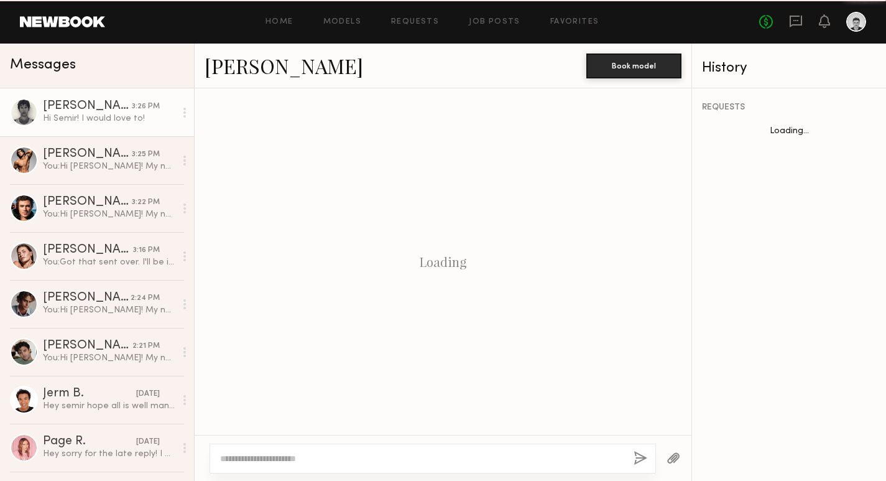
scroll to position [383, 0]
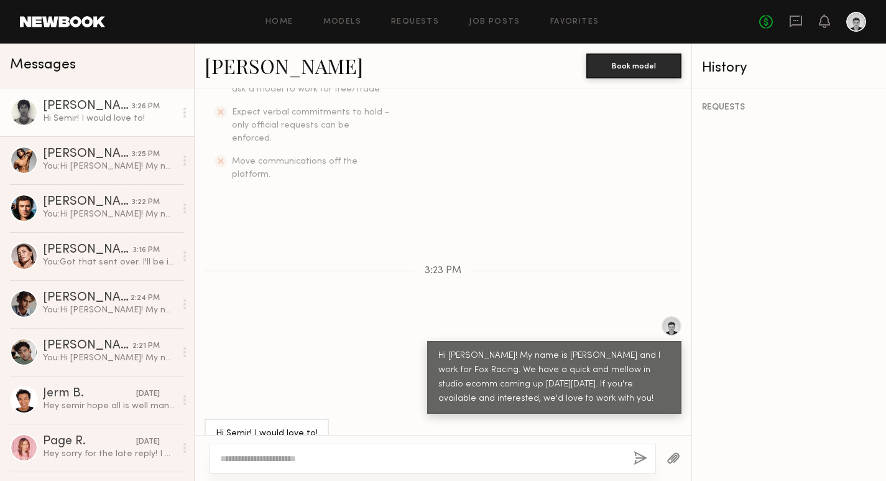
click at [245, 70] on link "[PERSON_NAME]" at bounding box center [284, 65] width 159 height 27
click at [241, 72] on link "[PERSON_NAME]" at bounding box center [284, 65] width 159 height 27
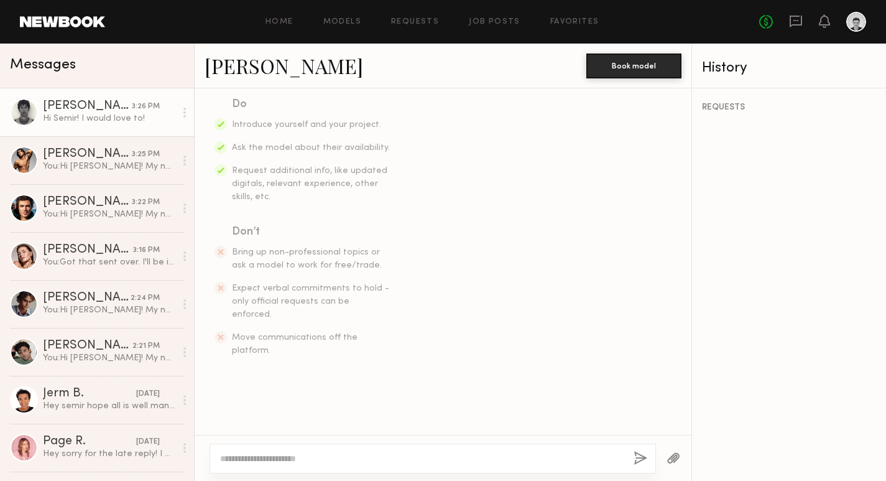
scroll to position [0, 0]
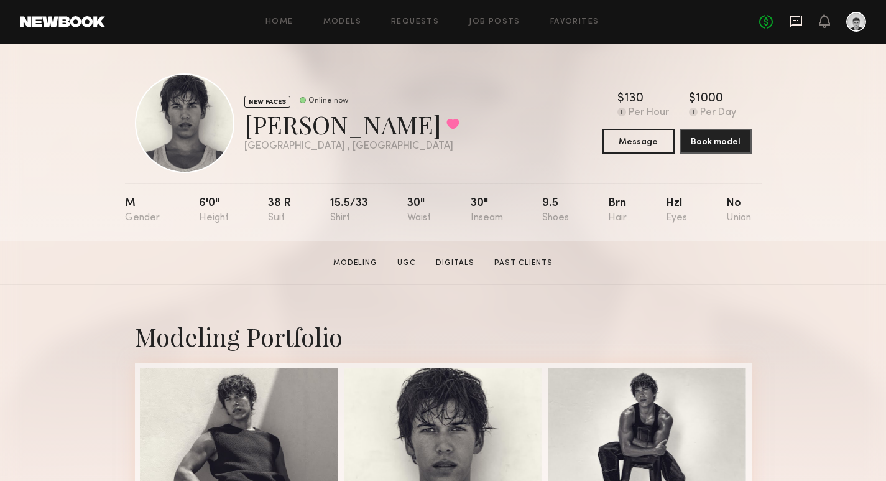
click at [797, 23] on icon at bounding box center [796, 21] width 14 height 14
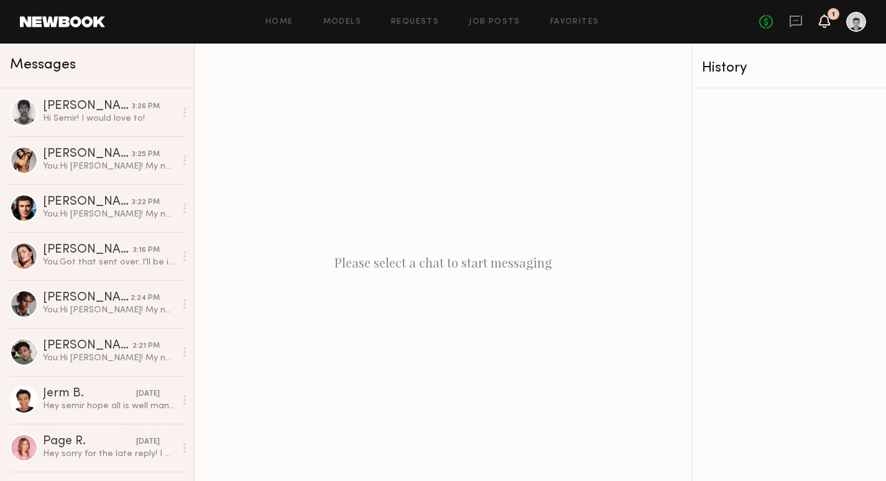
click at [827, 21] on icon at bounding box center [825, 20] width 10 height 9
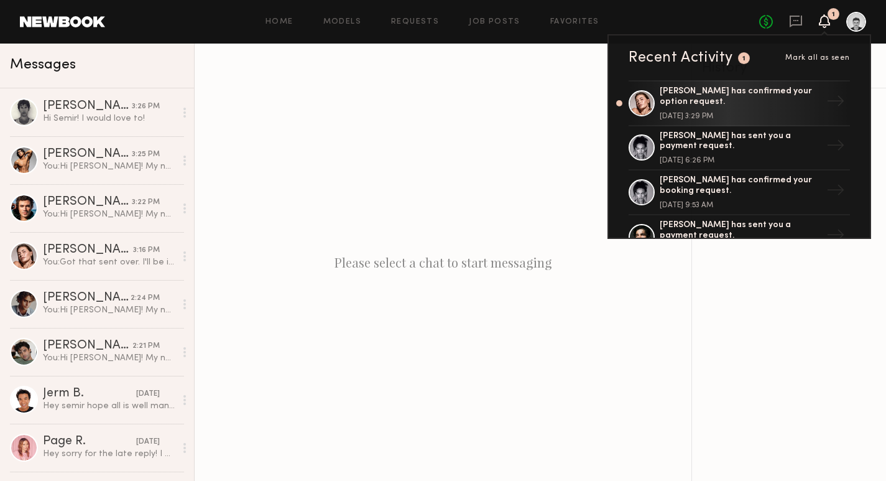
click at [827, 21] on icon at bounding box center [825, 20] width 10 height 9
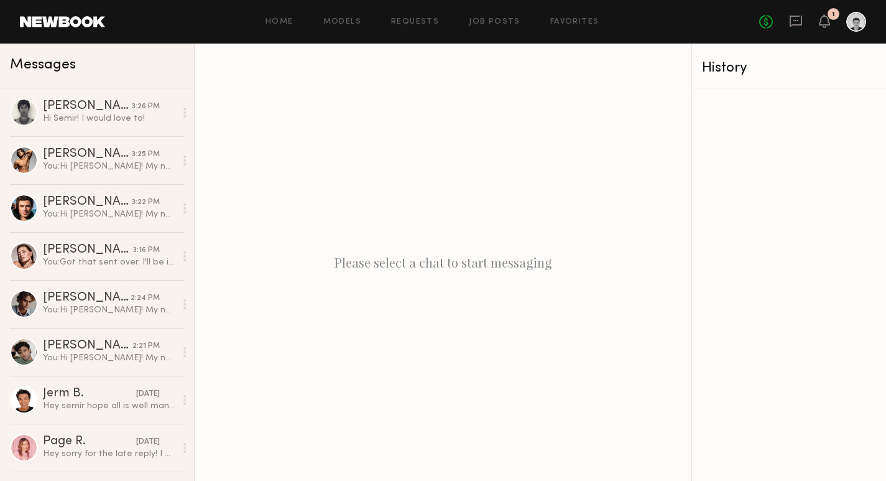
click at [818, 23] on div "No fees up to $5,000 1" at bounding box center [812, 22] width 107 height 20
click at [823, 22] on icon at bounding box center [825, 20] width 10 height 9
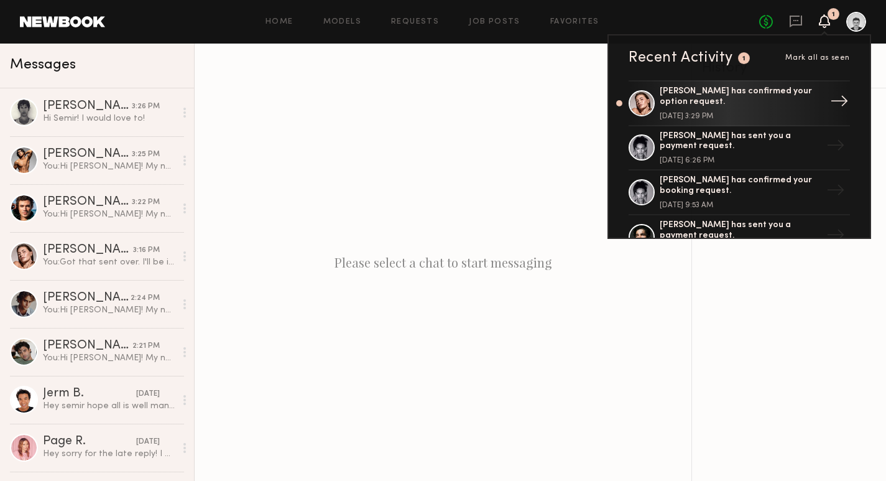
click at [694, 99] on div "[PERSON_NAME] has confirmed your option request." at bounding box center [741, 96] width 162 height 21
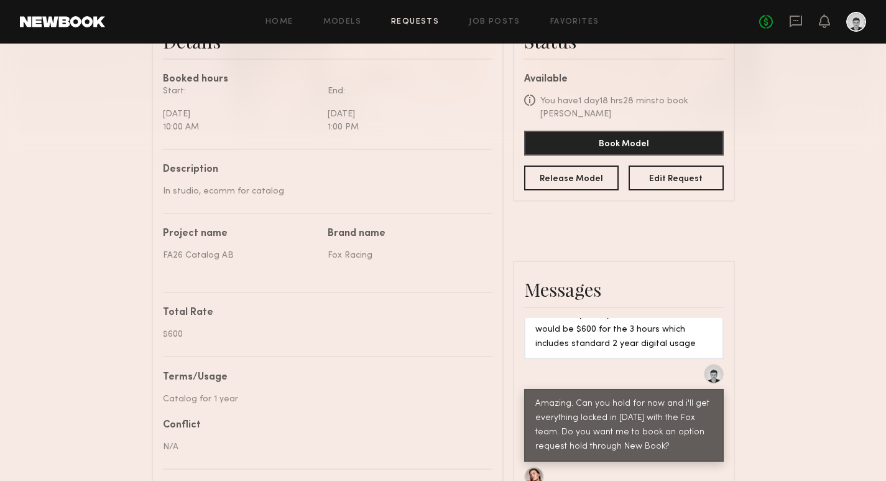
scroll to position [334, 0]
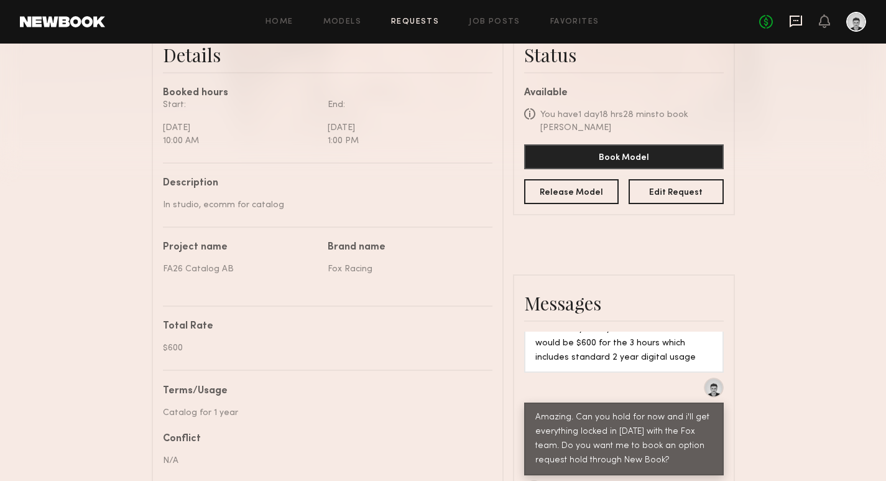
click at [795, 23] on icon at bounding box center [796, 21] width 14 height 14
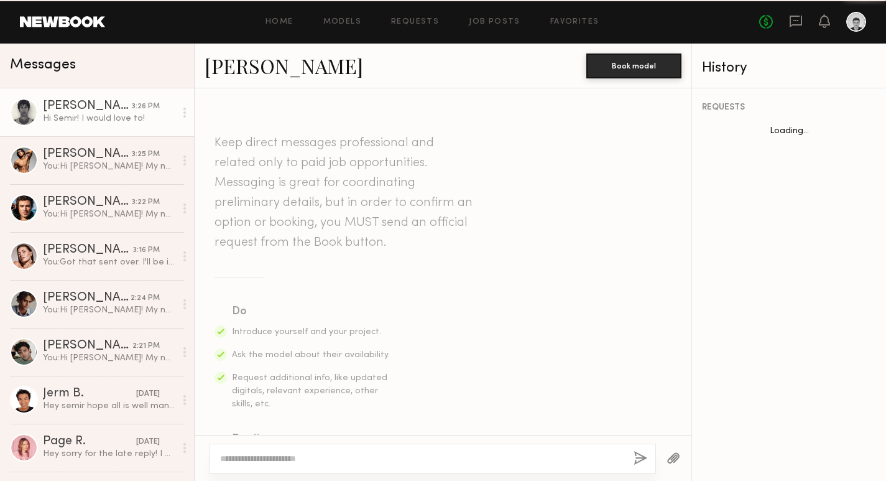
scroll to position [383, 0]
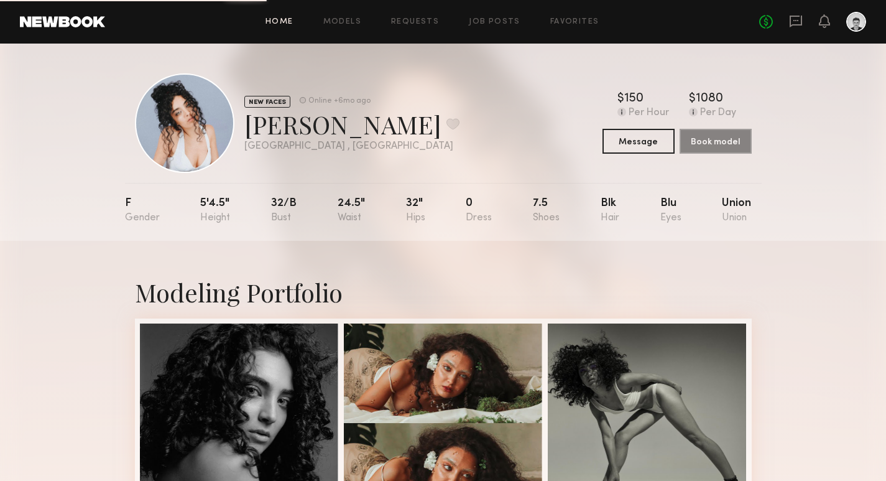
click at [282, 22] on link "Home" at bounding box center [279, 22] width 28 height 8
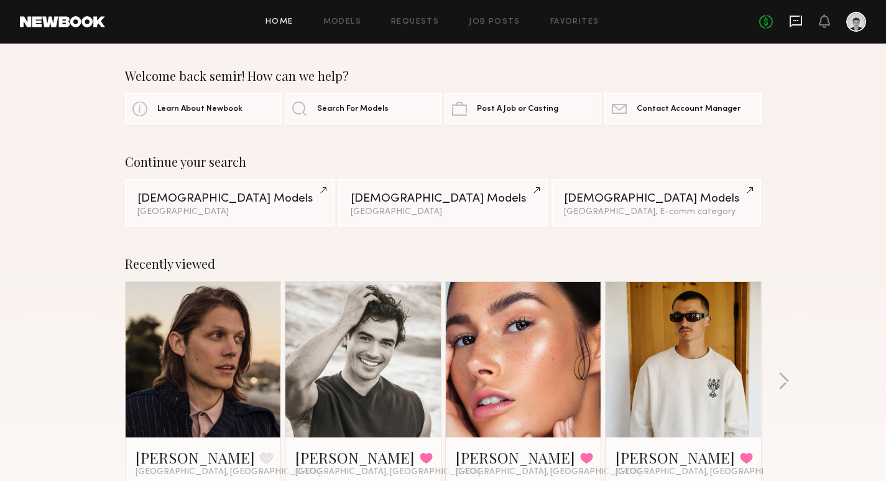
click at [801, 22] on icon at bounding box center [796, 22] width 12 height 12
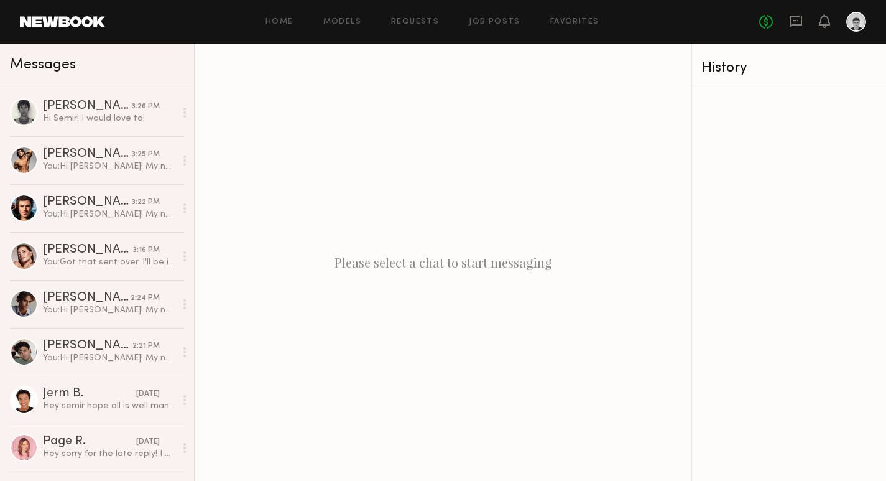
drag, startPoint x: 801, startPoint y: 22, endPoint x: 229, endPoint y: 42, distance: 572.4
click at [777, 15] on div "No fees up to $5,000" at bounding box center [812, 22] width 107 height 20
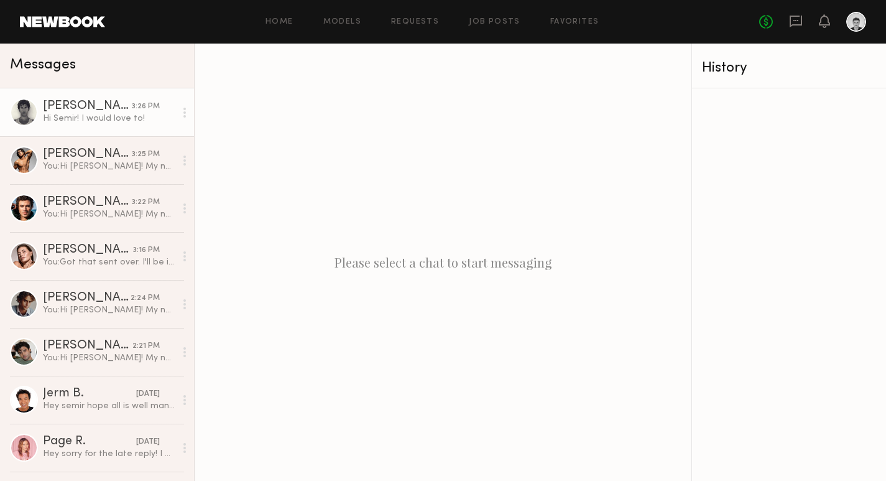
click at [115, 122] on div "Hi Semir! I would love to!" at bounding box center [109, 119] width 132 height 12
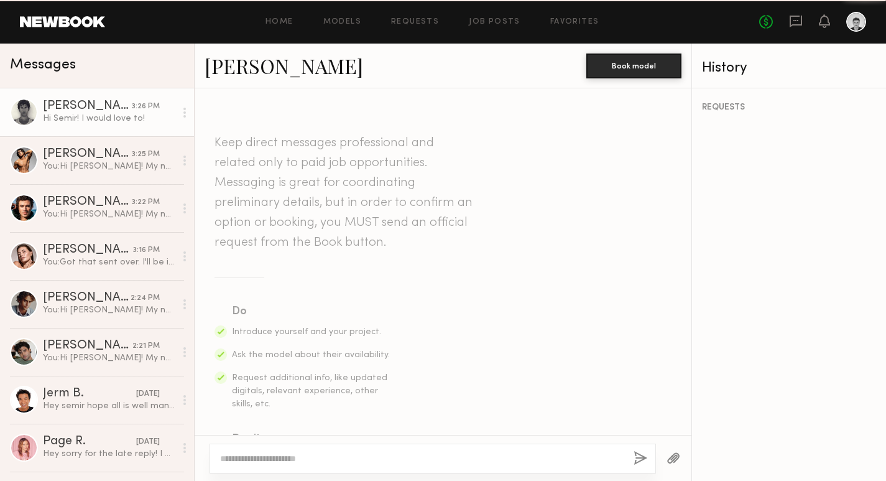
scroll to position [383, 0]
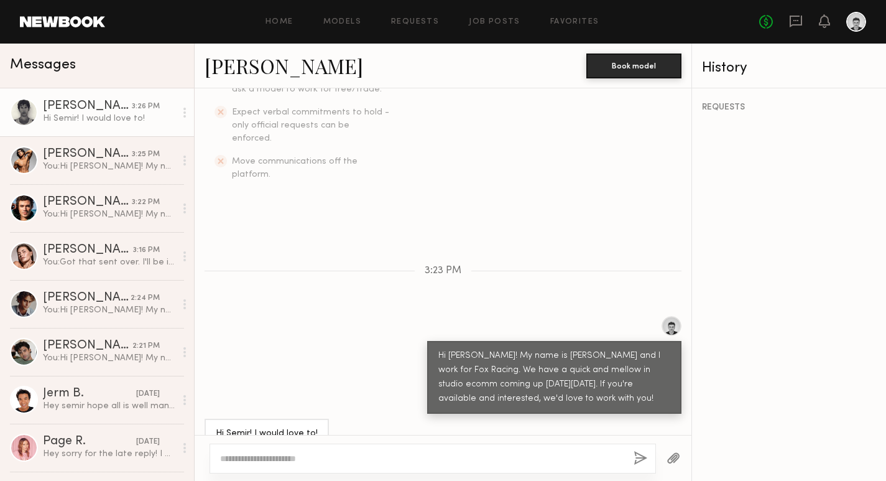
click at [280, 457] on textarea at bounding box center [422, 458] width 404 height 12
click at [256, 73] on link "[PERSON_NAME]" at bounding box center [284, 65] width 159 height 27
click at [453, 459] on textarea "**********" at bounding box center [422, 458] width 404 height 12
click at [432, 461] on textarea "**********" at bounding box center [422, 458] width 404 height 12
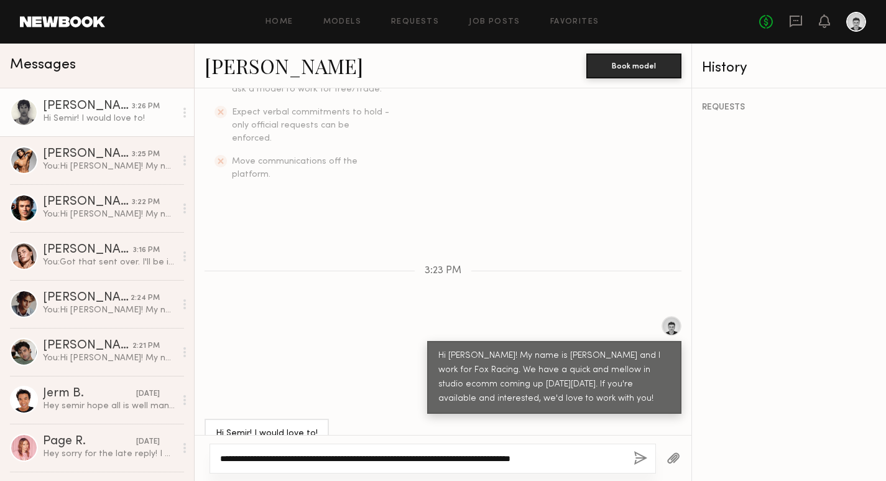
click at [575, 459] on textarea "**********" at bounding box center [422, 458] width 404 height 12
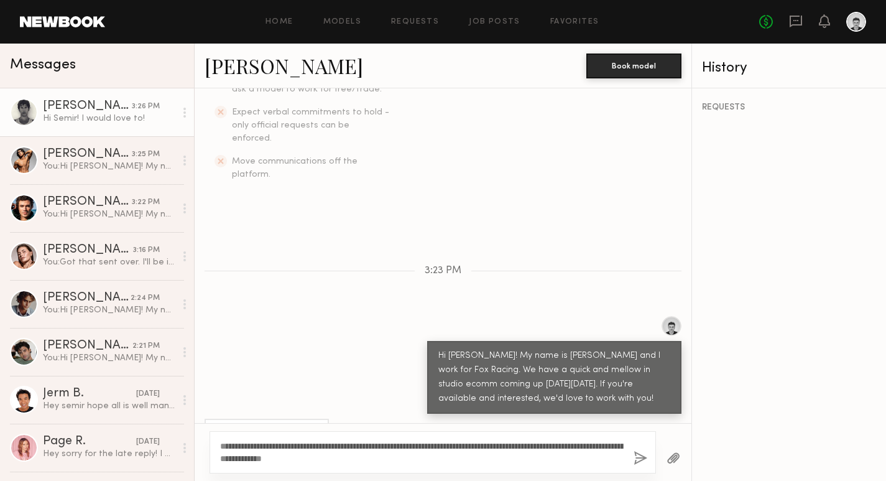
click at [821, 29] on div at bounding box center [824, 22] width 11 height 16
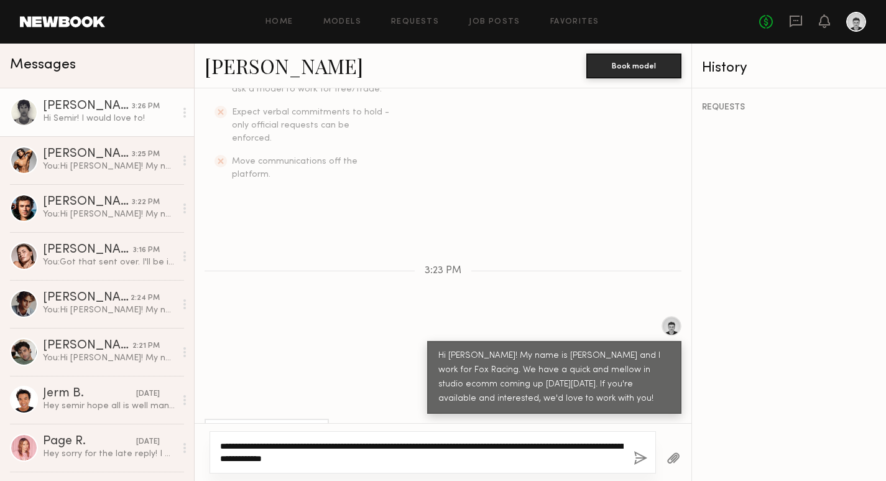
click at [399, 463] on textarea "**********" at bounding box center [422, 452] width 404 height 25
click at [277, 462] on textarea "**********" at bounding box center [422, 452] width 404 height 25
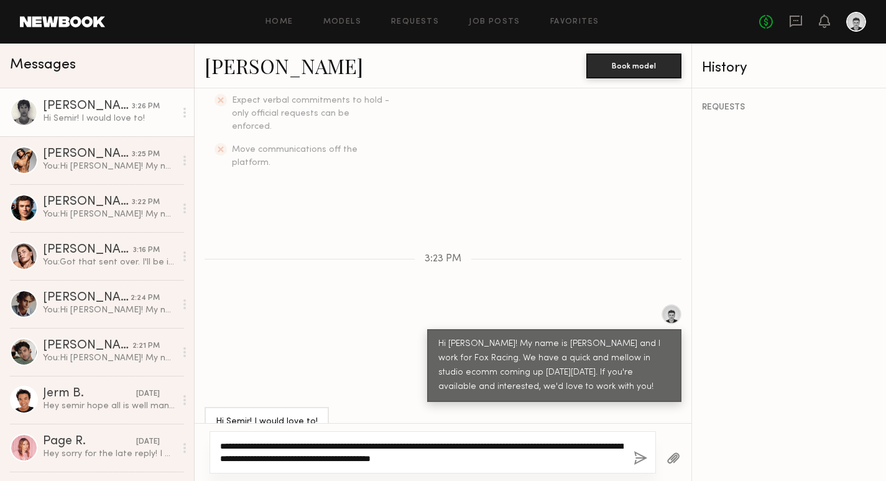
click at [324, 458] on textarea "**********" at bounding box center [422, 452] width 404 height 25
type textarea "**********"
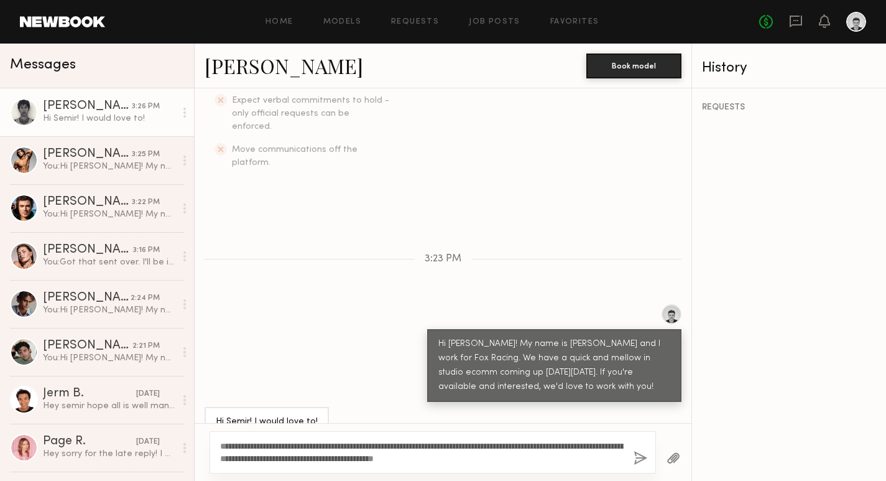
click at [640, 456] on button "button" at bounding box center [641, 459] width 14 height 16
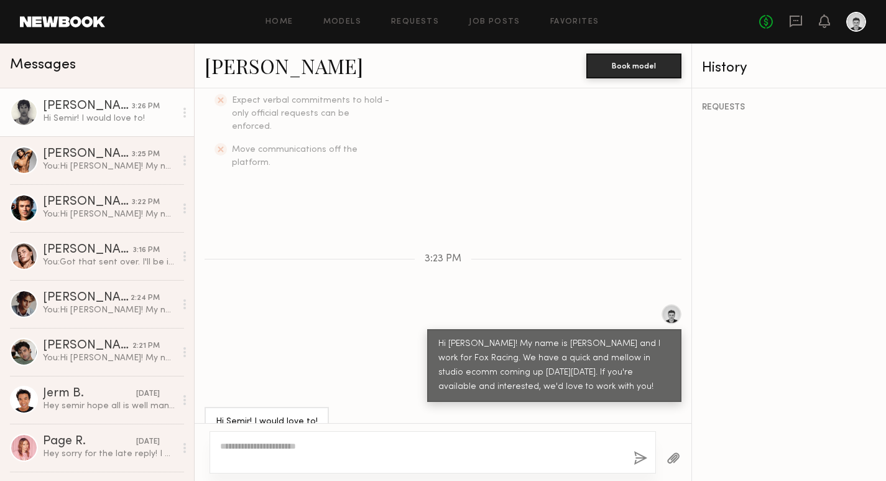
scroll to position [580, 0]
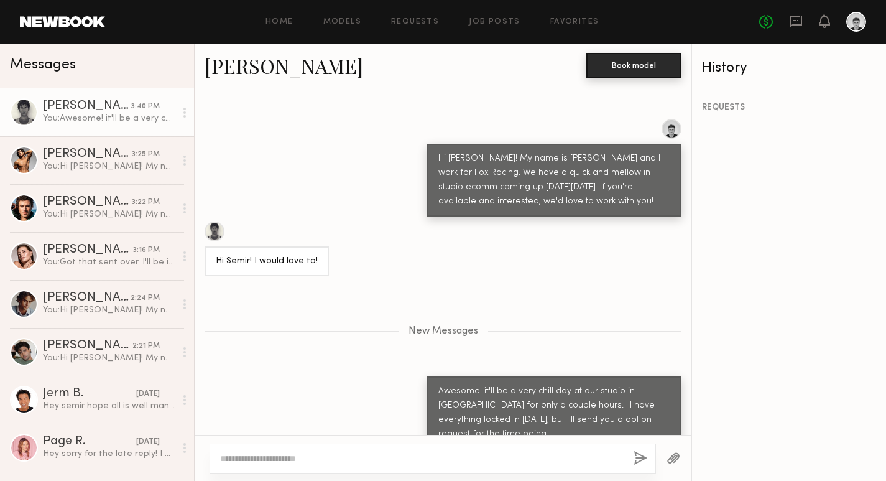
click at [610, 60] on button "Book model" at bounding box center [633, 65] width 95 height 25
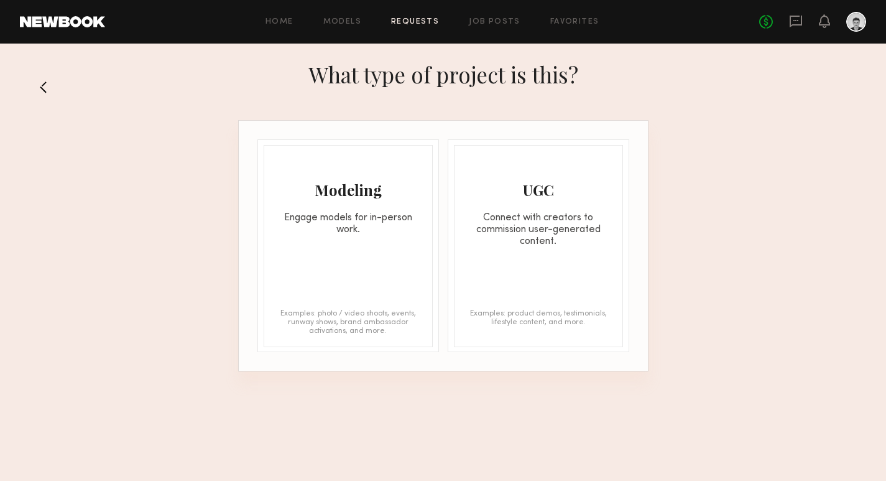
click at [320, 234] on div "Engage models for in-person work." at bounding box center [348, 224] width 168 height 24
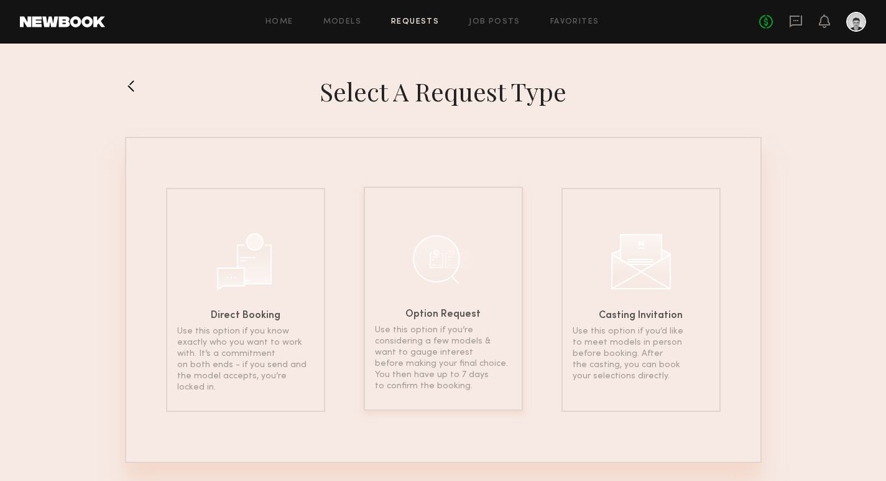
click at [422, 233] on div at bounding box center [443, 259] width 62 height 62
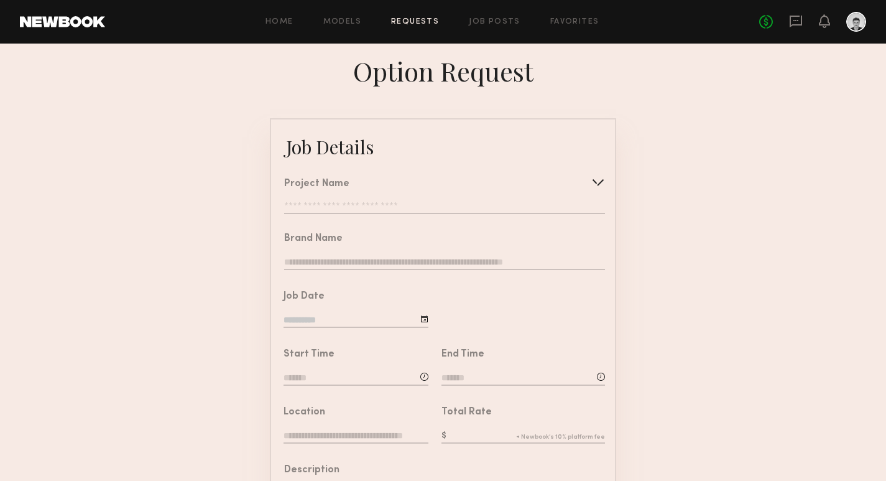
click at [376, 204] on input "text" at bounding box center [444, 207] width 321 height 12
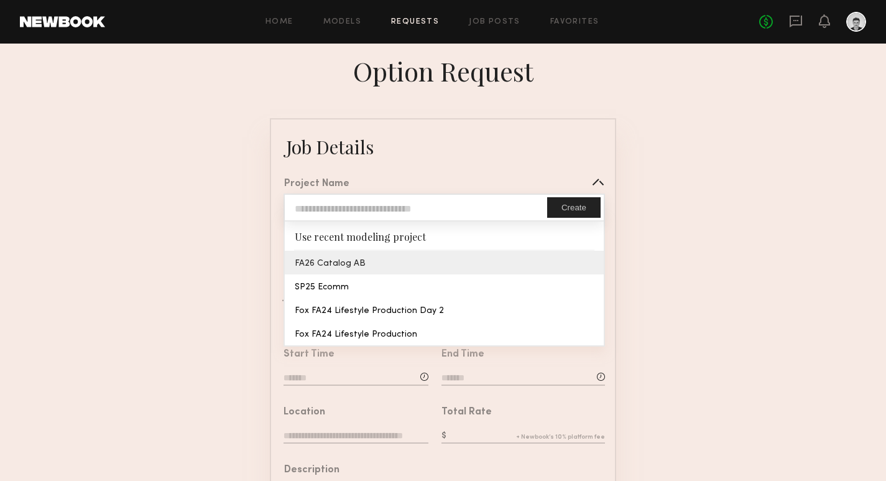
type input "**********"
type textarea "**********"
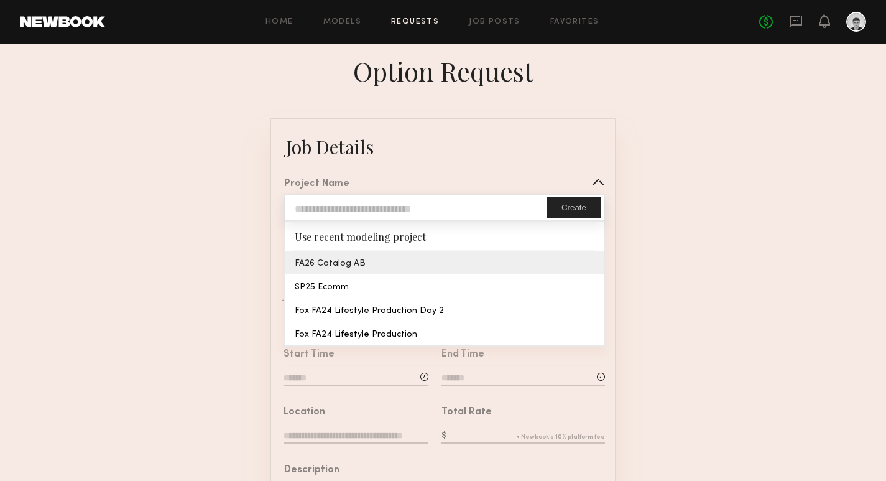
type textarea "**********"
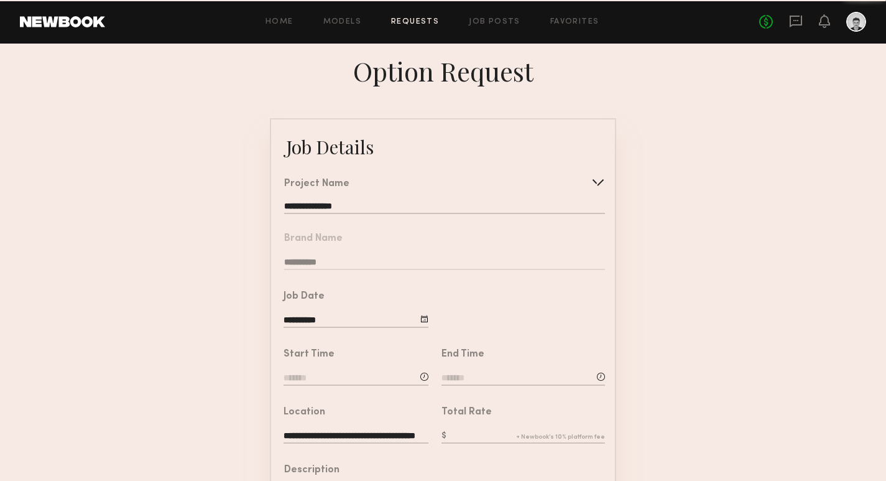
click at [336, 267] on common-border "**********" at bounding box center [443, 464] width 346 height 693
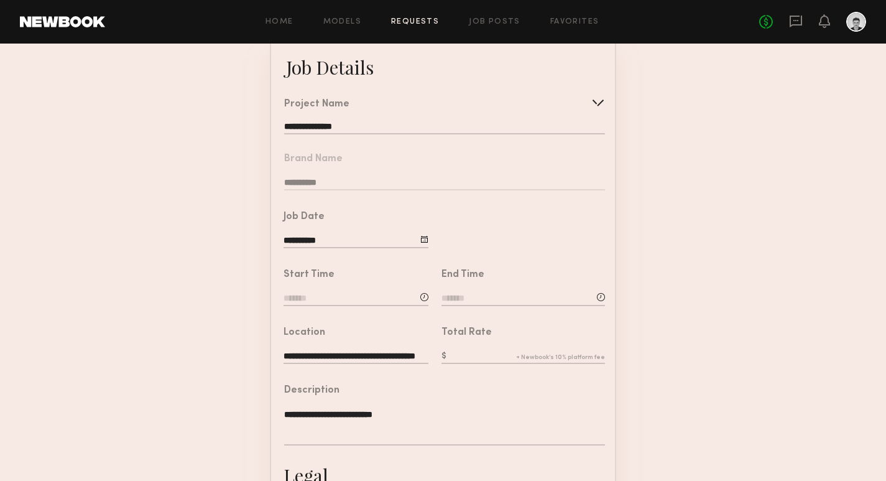
scroll to position [83, 0]
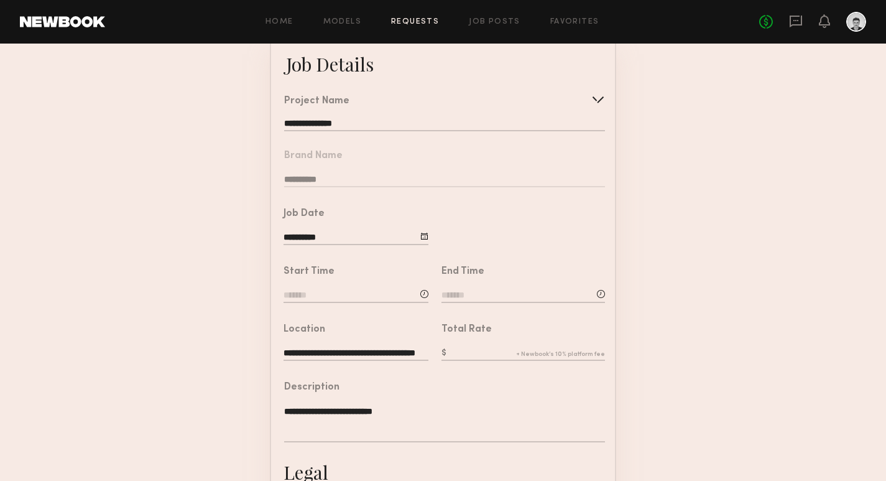
click at [362, 296] on input at bounding box center [356, 296] width 145 height 14
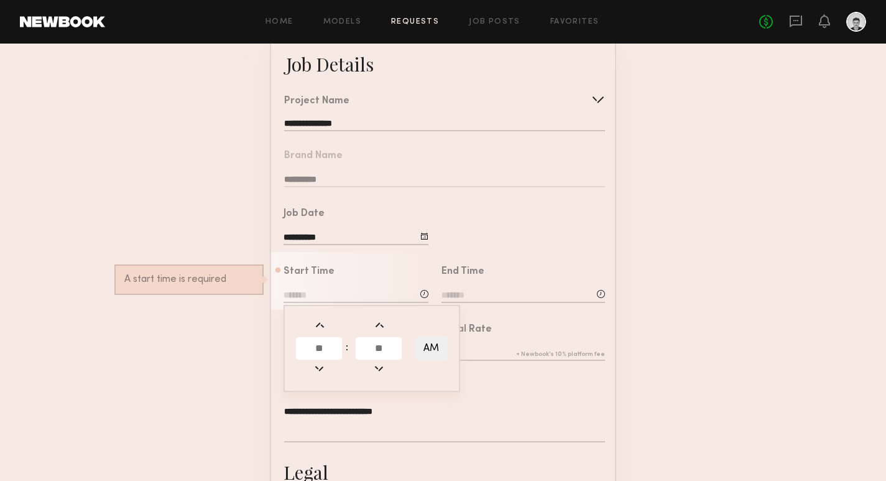
click at [336, 343] on input "text" at bounding box center [319, 348] width 46 height 22
type input "**"
click at [376, 344] on input "text" at bounding box center [379, 348] width 46 height 22
type input "**"
type input "********"
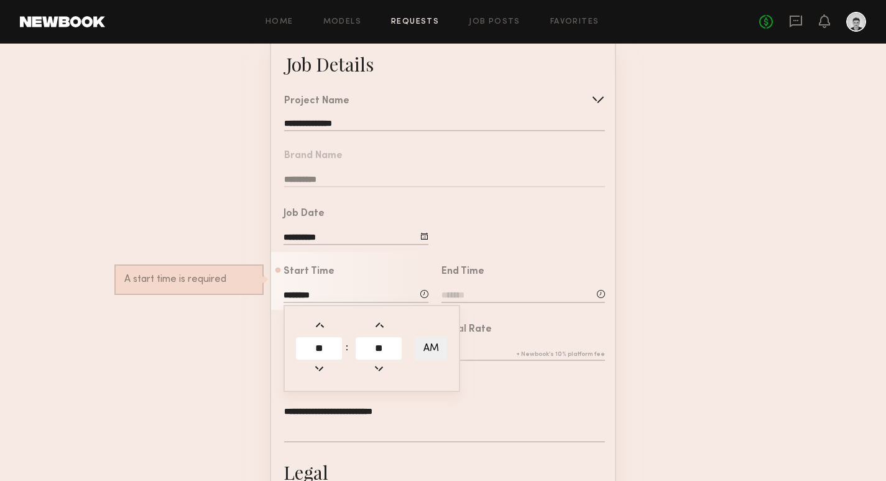
click at [508, 293] on input at bounding box center [523, 296] width 164 height 14
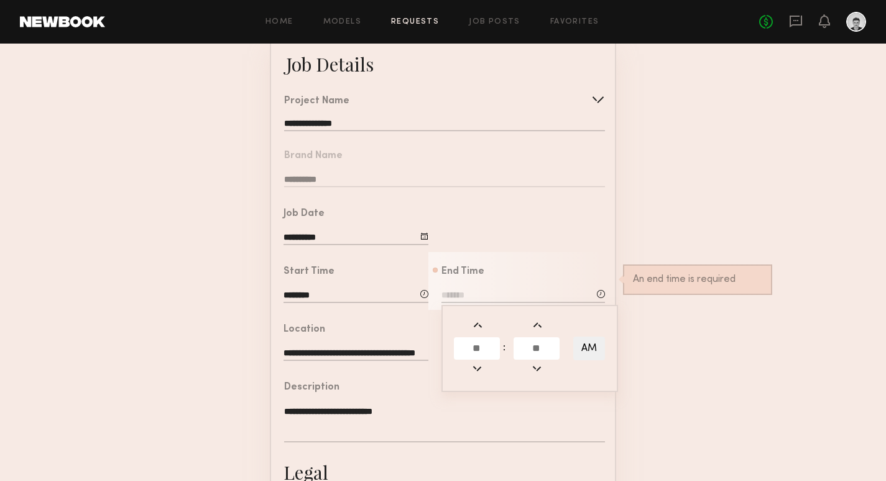
click at [482, 354] on input "text" at bounding box center [477, 348] width 46 height 22
type input "*"
click at [538, 346] on input "text" at bounding box center [537, 348] width 46 height 22
type input "**"
type input "*******"
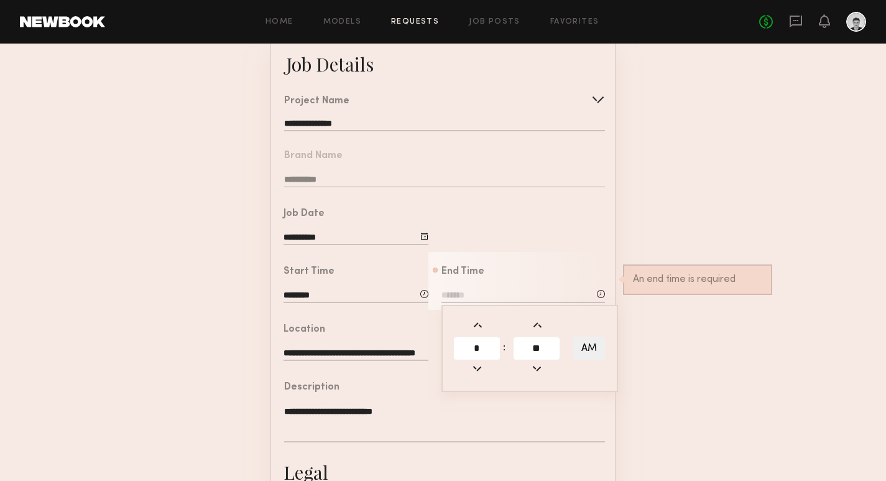
type input "**"
click at [588, 349] on button "AM" at bounding box center [589, 348] width 32 height 24
type input "*******"
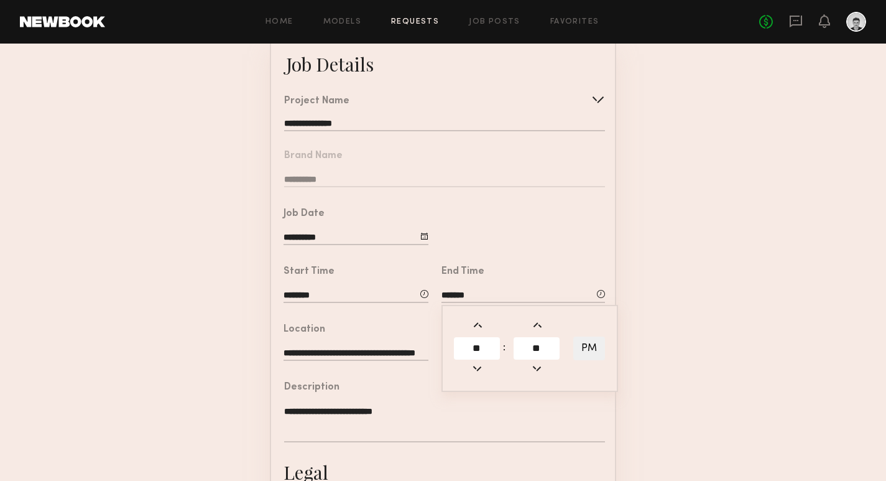
click at [673, 300] on form "**********" at bounding box center [443, 381] width 886 height 693
click at [708, 345] on form "**********" at bounding box center [443, 381] width 886 height 693
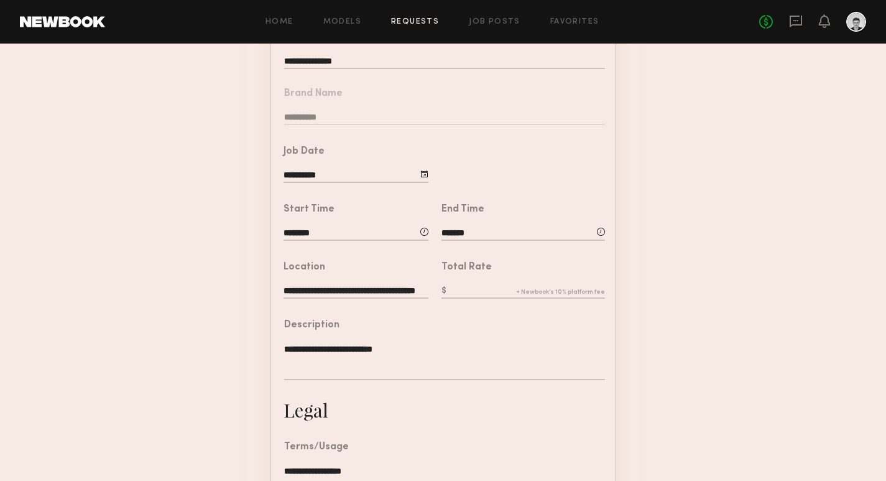
scroll to position [149, 0]
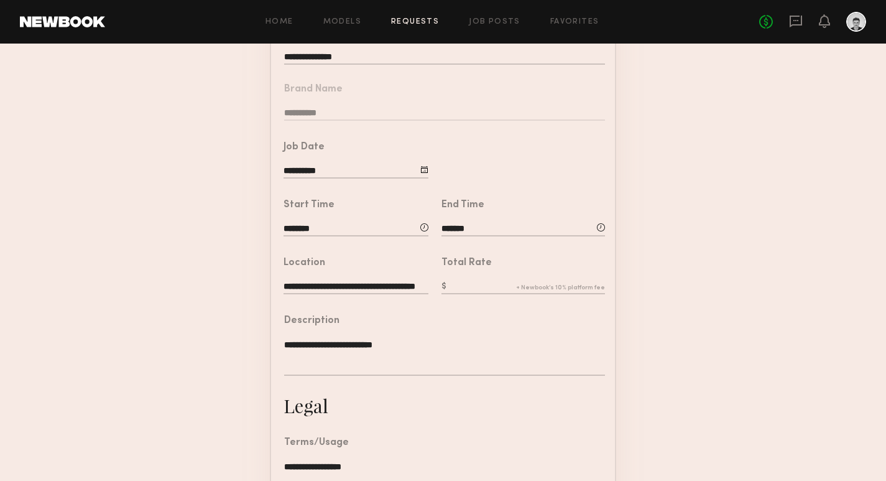
click at [506, 287] on input "text" at bounding box center [523, 287] width 164 height 14
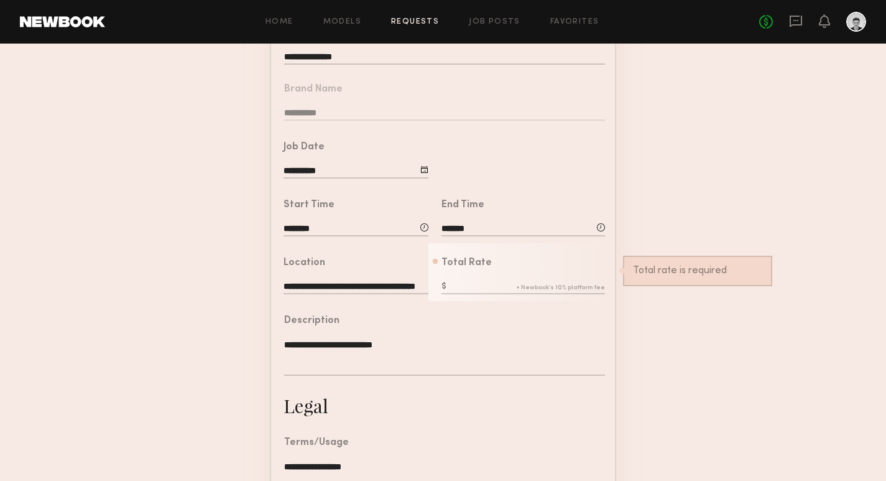
click at [466, 287] on input "text" at bounding box center [523, 287] width 164 height 14
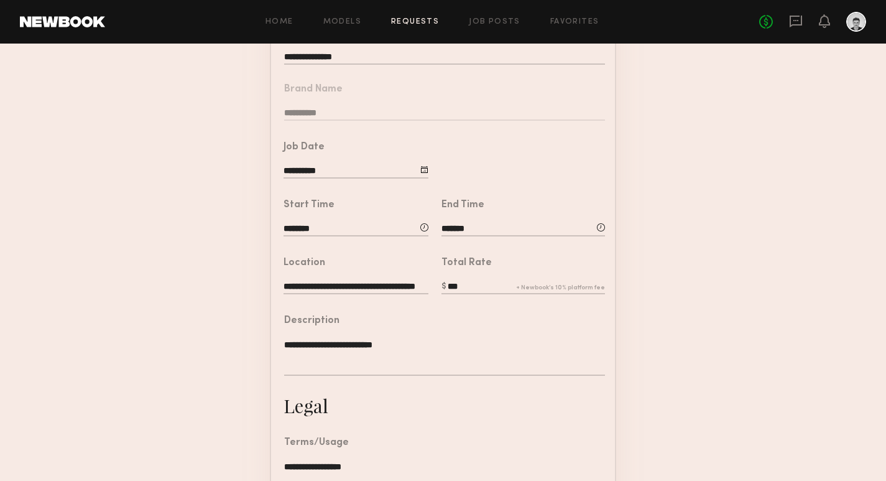
type input "***"
click at [675, 389] on form "**********" at bounding box center [443, 315] width 886 height 693
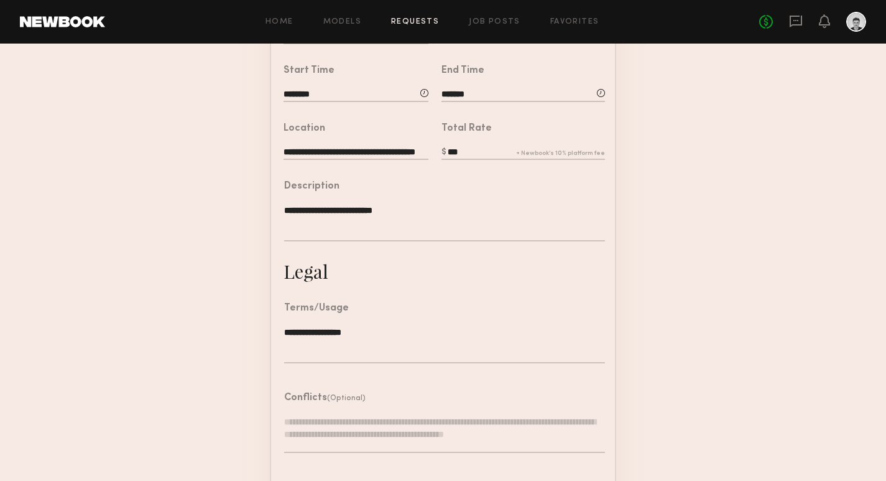
scroll to position [338, 0]
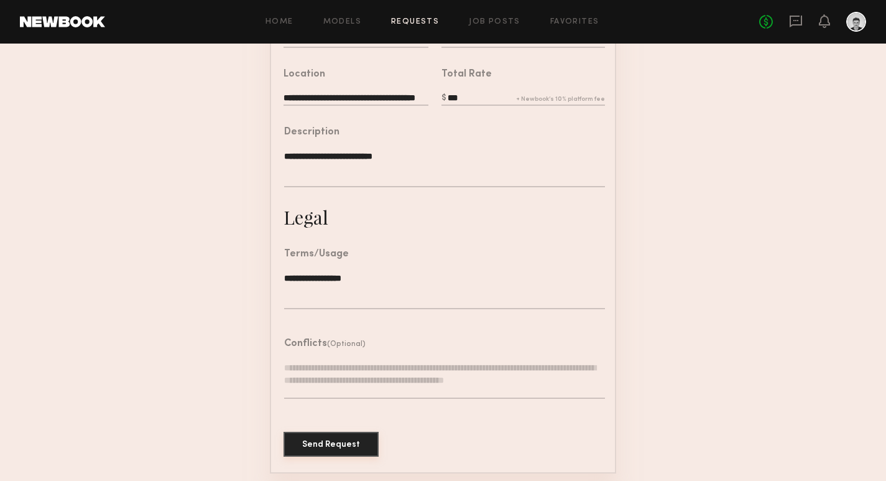
click at [333, 441] on button "Send Request" at bounding box center [331, 444] width 95 height 25
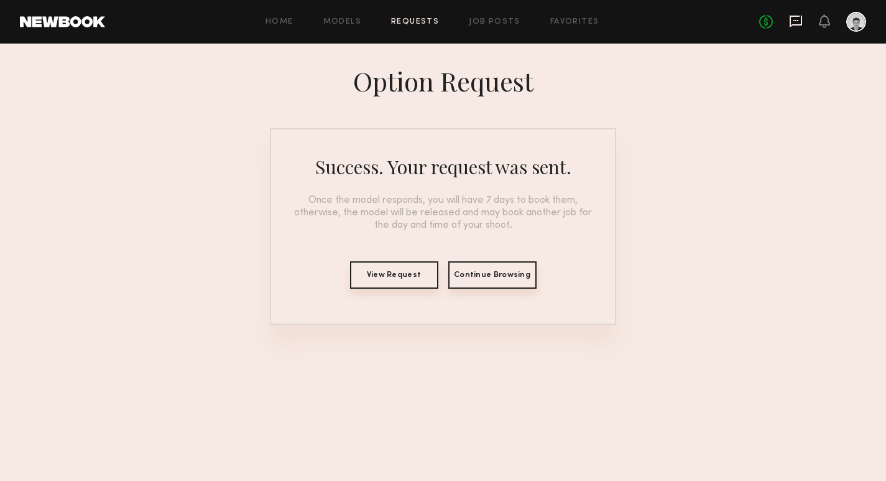
click at [797, 16] on icon at bounding box center [796, 22] width 12 height 12
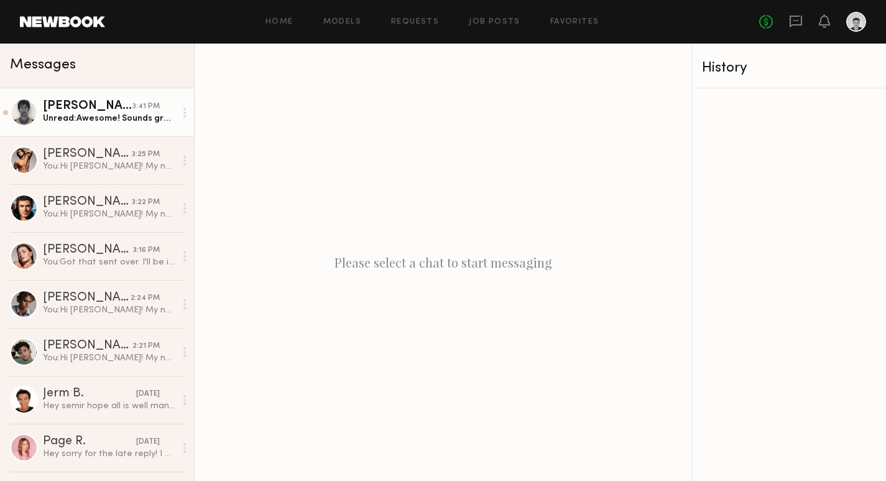
click at [116, 118] on div "Unread: Awesome! Sounds great!" at bounding box center [109, 119] width 132 height 12
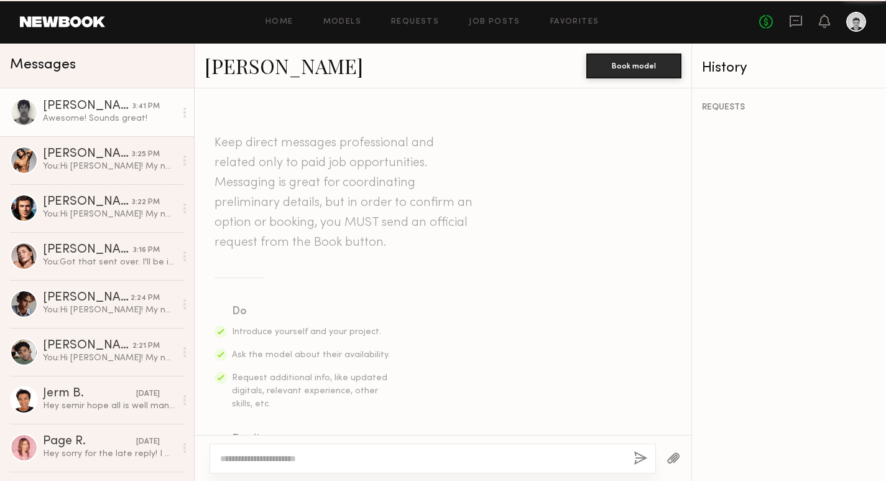
scroll to position [545, 0]
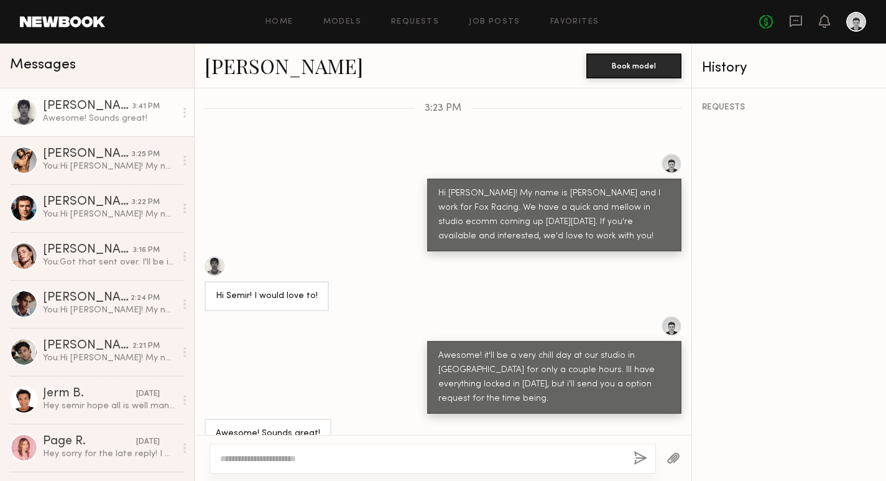
click at [300, 427] on div "Awesome! Sounds great!" at bounding box center [268, 434] width 104 height 14
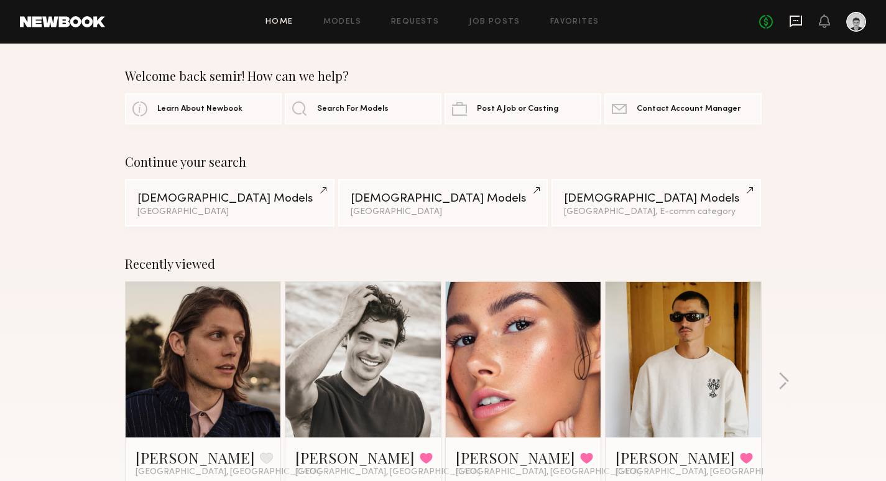
click at [799, 23] on icon at bounding box center [796, 21] width 14 height 14
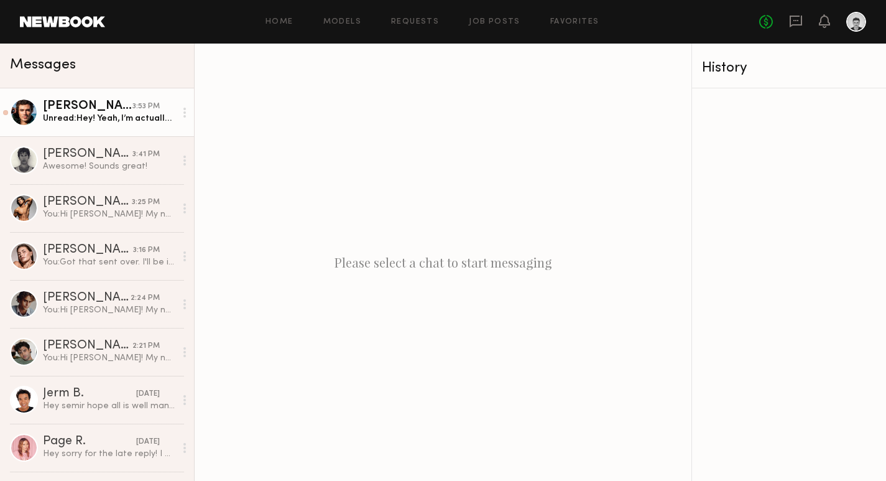
click at [104, 114] on div "Unread: Hey! Yeah, I’m actually free that day so that works perfect!" at bounding box center [109, 119] width 132 height 12
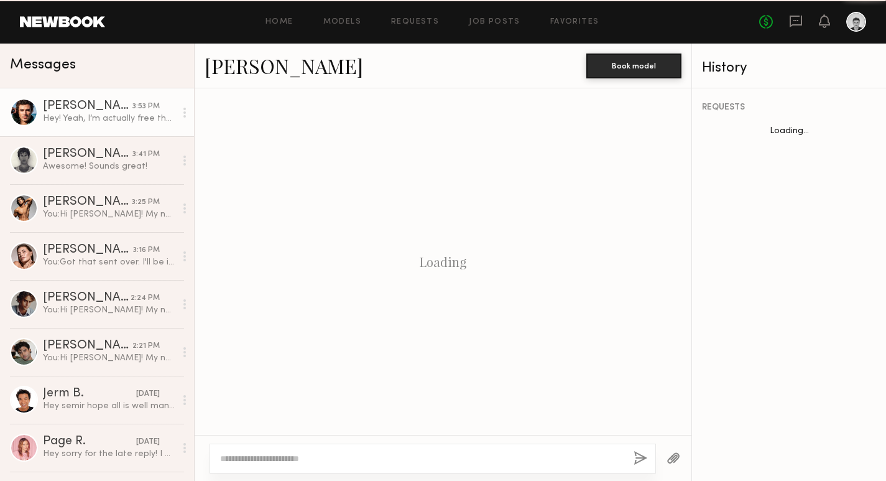
scroll to position [383, 0]
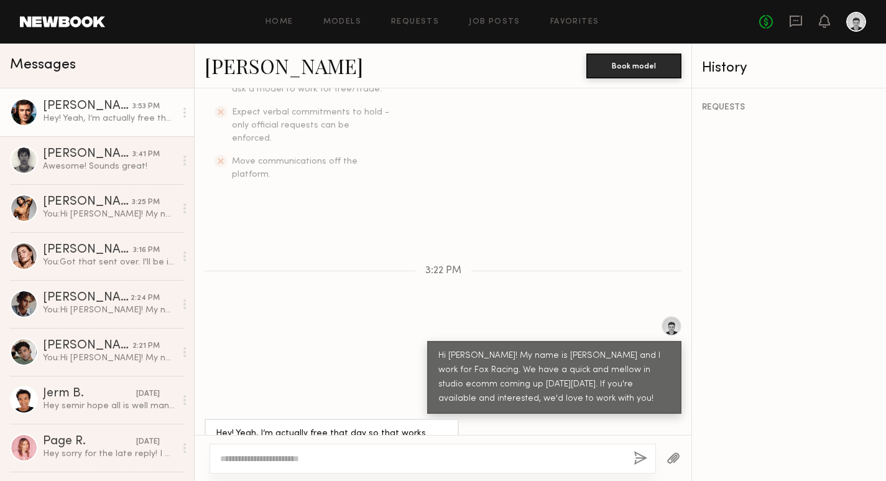
click at [255, 69] on link "[PERSON_NAME]" at bounding box center [284, 65] width 159 height 27
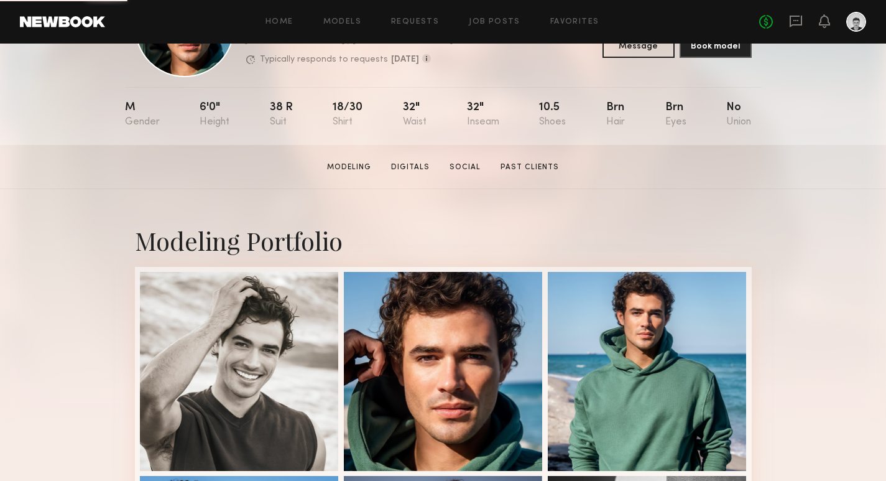
scroll to position [114, 0]
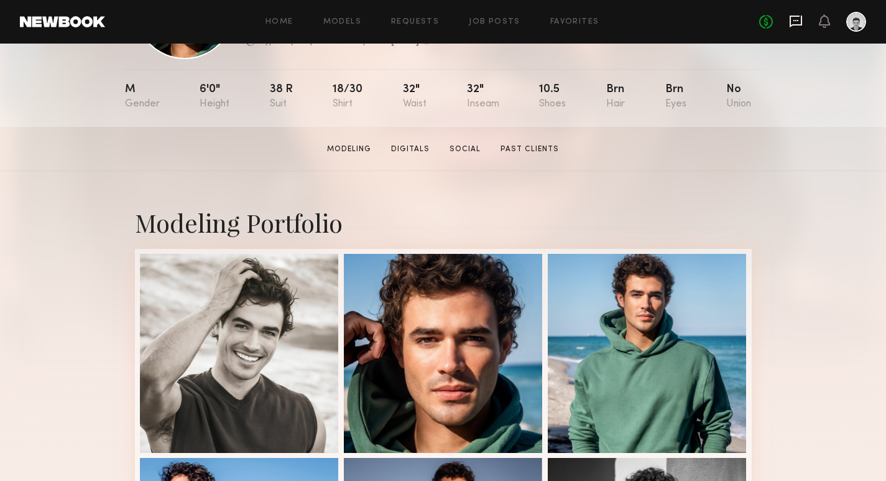
click at [800, 22] on icon at bounding box center [796, 22] width 12 height 12
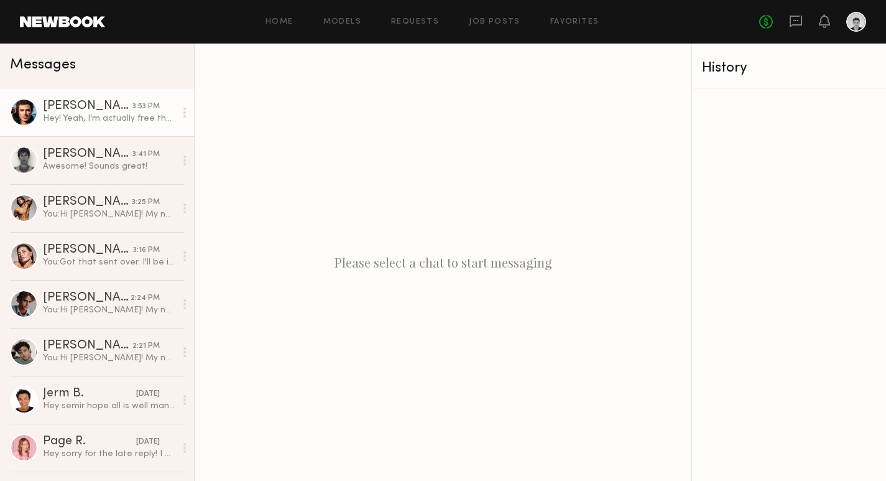
click at [69, 115] on div "Hey! Yeah, I’m actually free that day so that works perfect!" at bounding box center [109, 119] width 132 height 12
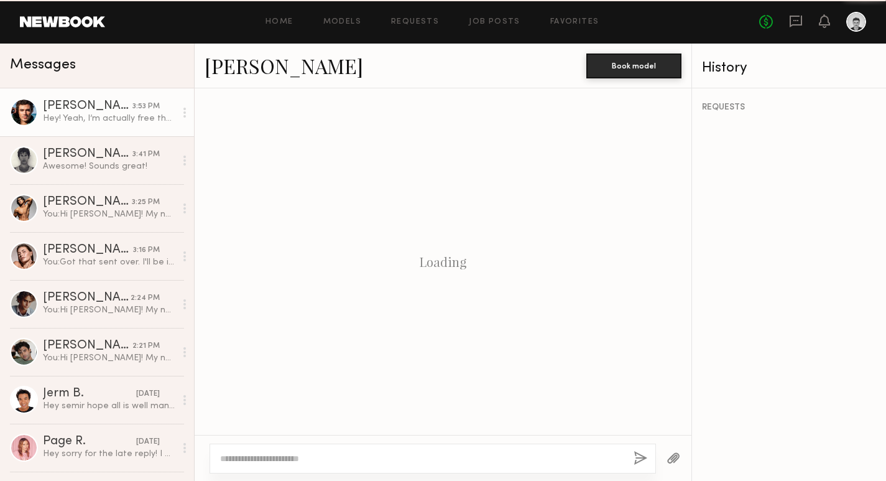
scroll to position [383, 0]
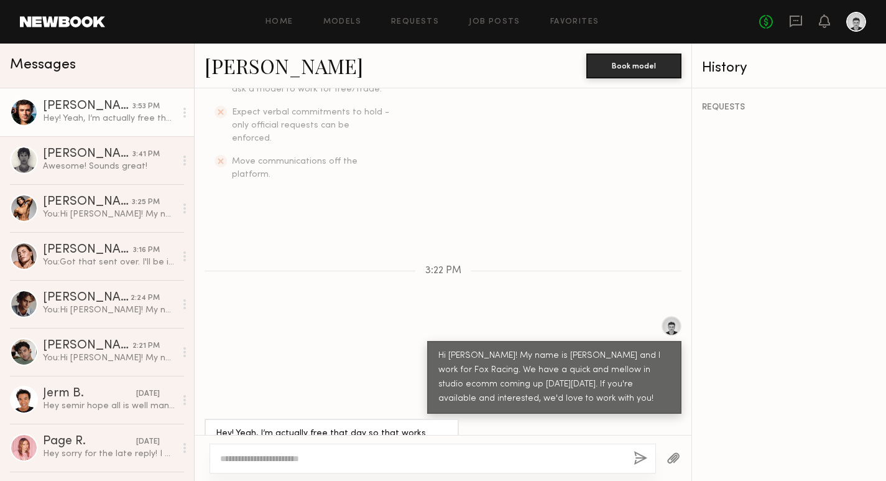
click at [233, 71] on link "[PERSON_NAME]" at bounding box center [284, 65] width 159 height 27
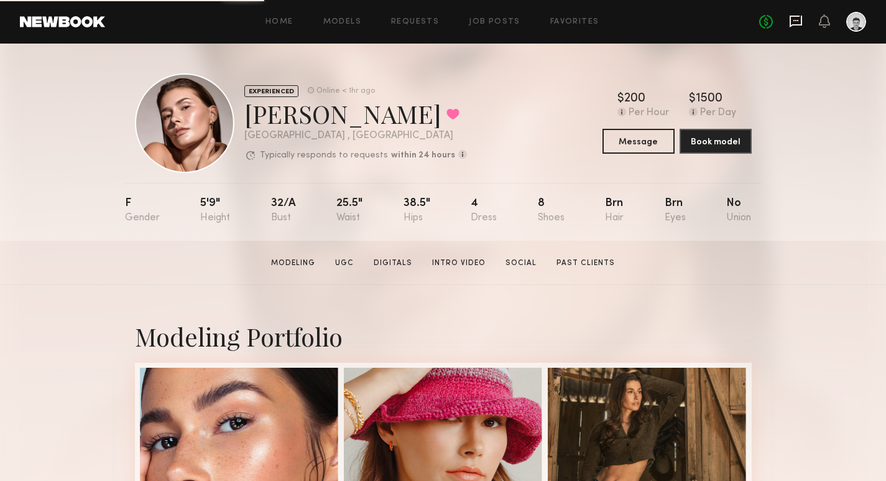
click at [796, 24] on icon at bounding box center [796, 22] width 12 height 12
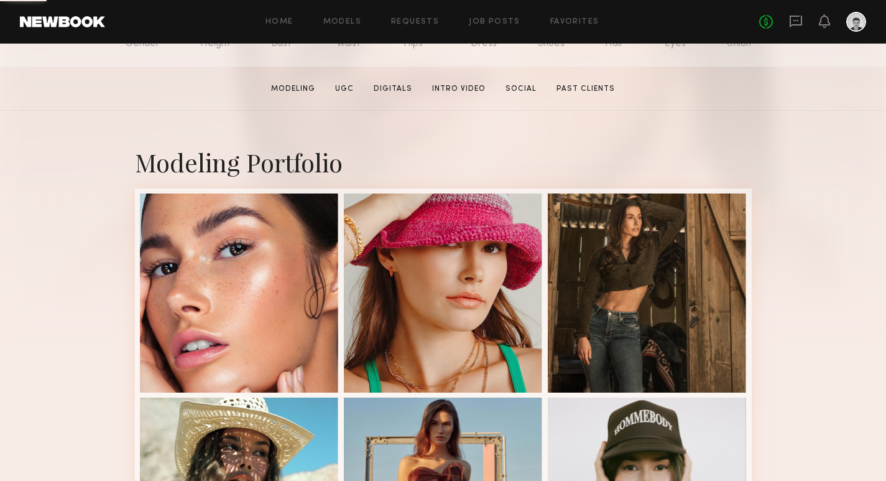
scroll to position [203, 0]
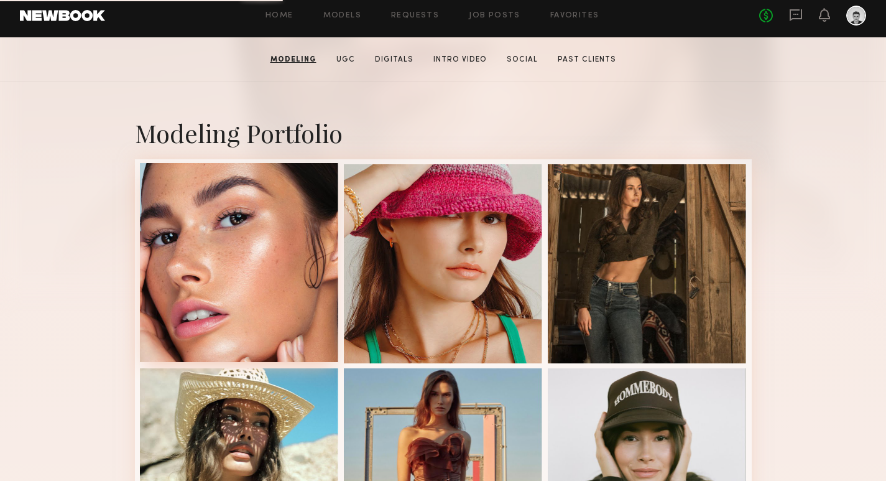
click at [268, 234] on div at bounding box center [239, 262] width 199 height 199
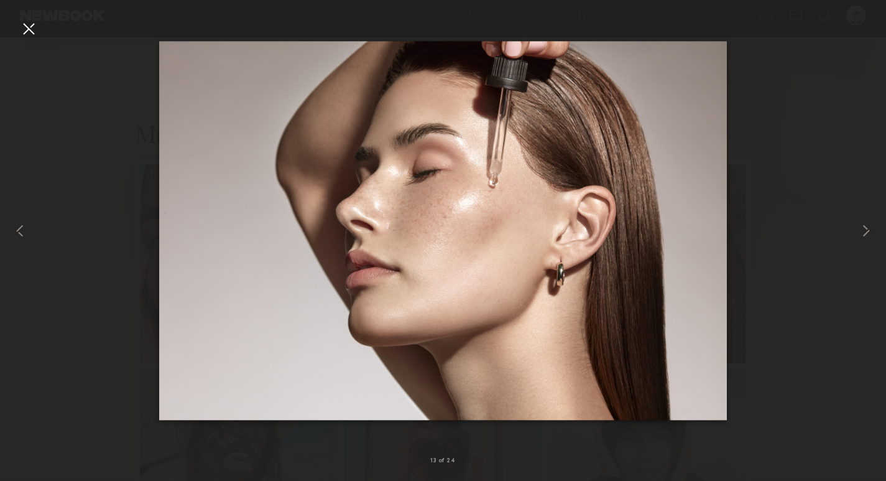
click at [28, 31] on div at bounding box center [29, 29] width 20 height 20
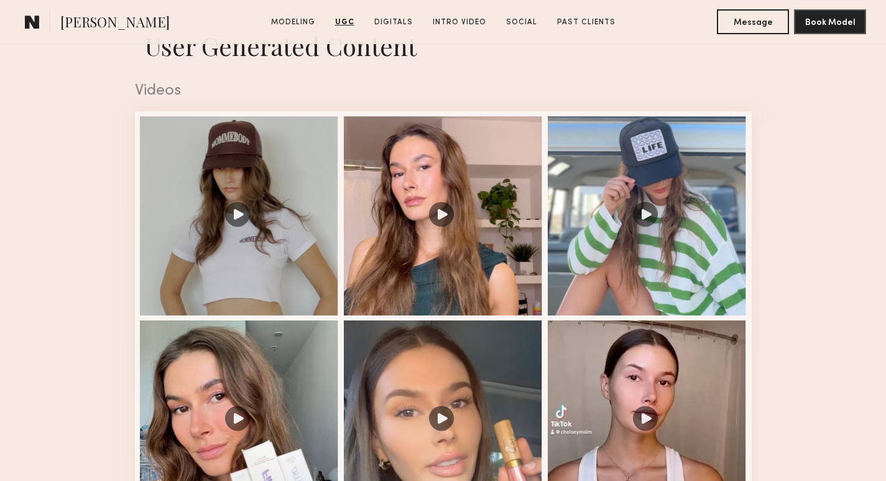
scroll to position [2048, 0]
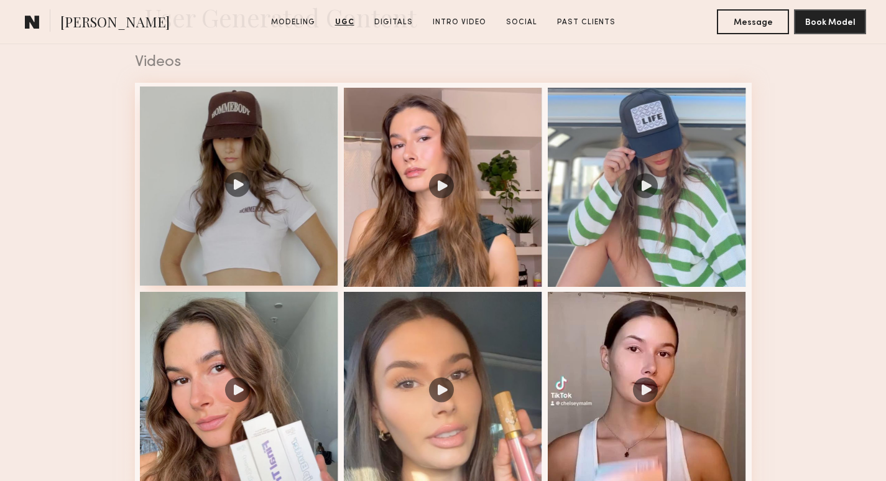
click at [267, 158] on div at bounding box center [239, 185] width 199 height 199
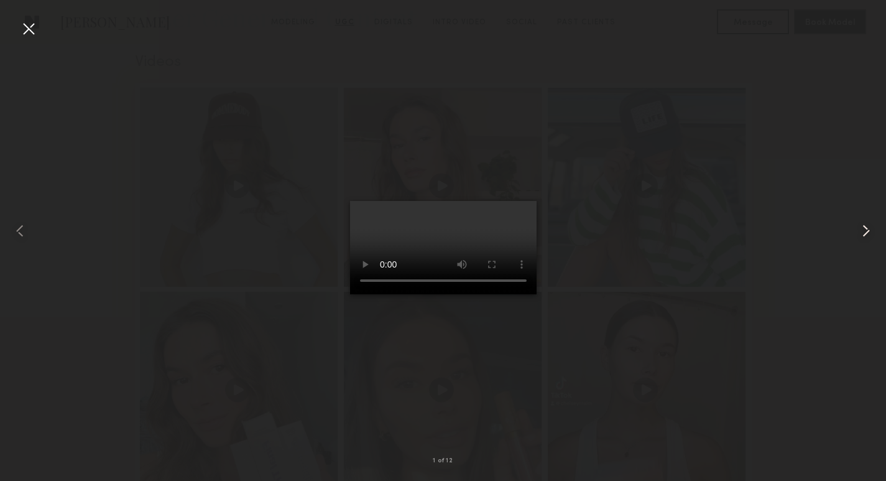
click at [868, 230] on common-icon at bounding box center [866, 231] width 20 height 20
click at [868, 229] on common-icon at bounding box center [866, 231] width 20 height 20
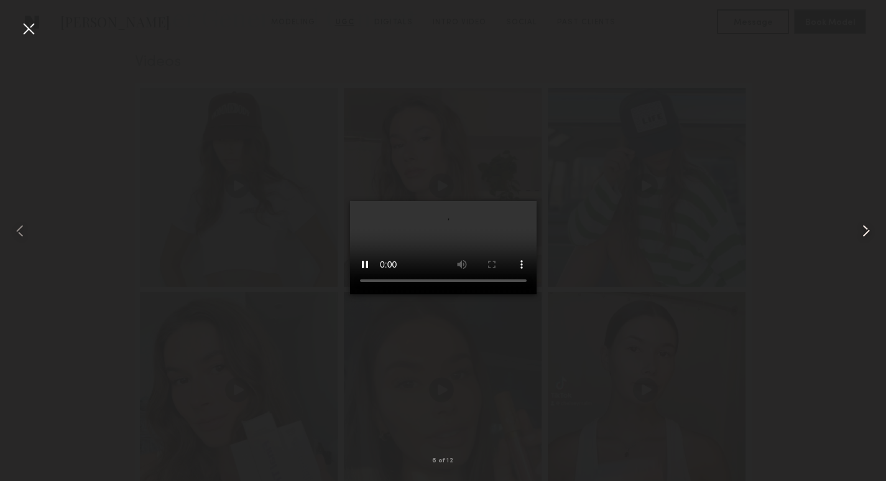
scroll to position [2516, 0]
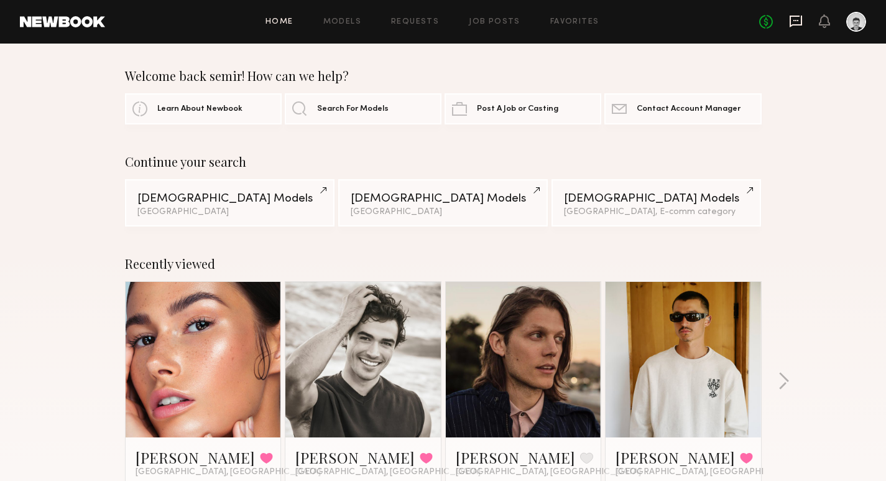
click at [793, 20] on icon at bounding box center [795, 20] width 5 height 1
click at [794, 20] on icon at bounding box center [795, 20] width 5 height 1
